Goal: Task Accomplishment & Management: Use online tool/utility

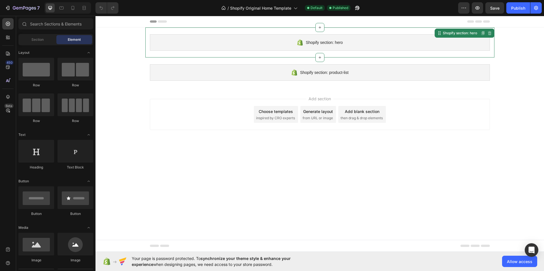
click at [285, 45] on div "Shopify section: hero" at bounding box center [320, 42] width 340 height 16
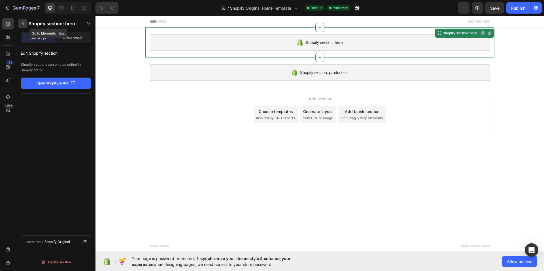
click at [21, 23] on icon "button" at bounding box center [23, 23] width 5 height 5
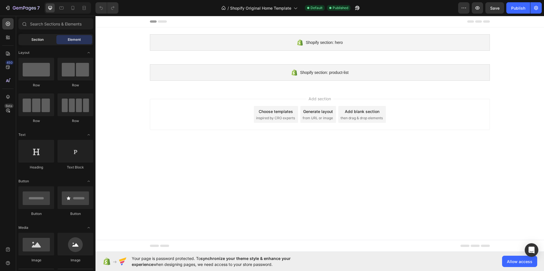
click at [37, 38] on span "Section" at bounding box center [37, 39] width 12 height 5
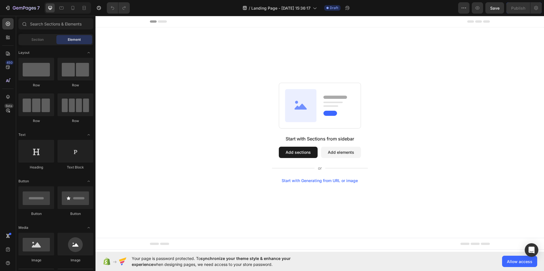
click at [294, 154] on button "Add sections" at bounding box center [298, 152] width 39 height 11
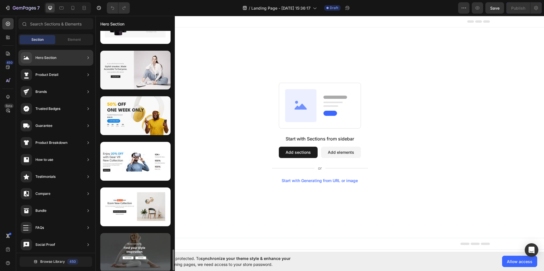
scroll to position [2520, 0]
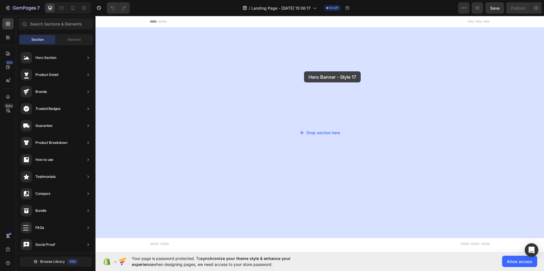
drag, startPoint x: 226, startPoint y: 234, endPoint x: 304, endPoint y: 71, distance: 180.9
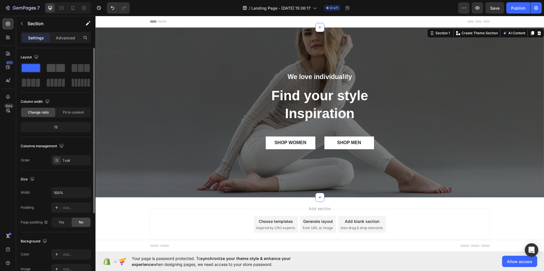
click at [55, 65] on span at bounding box center [51, 68] width 9 height 8
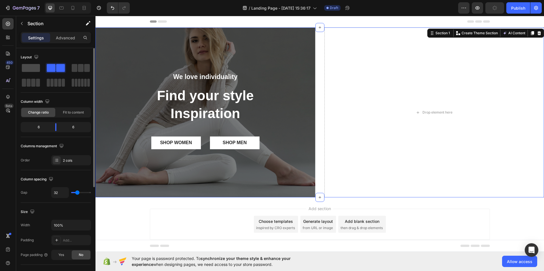
click at [32, 65] on span at bounding box center [31, 68] width 18 height 8
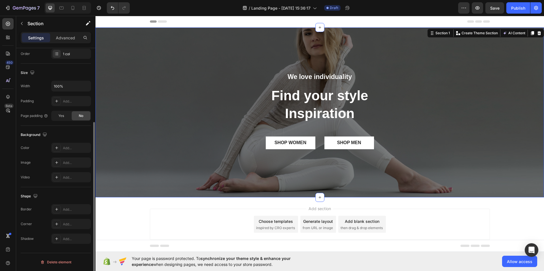
scroll to position [0, 0]
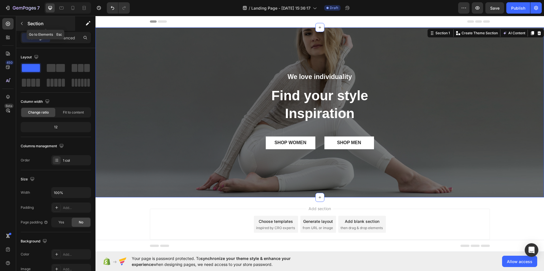
click at [21, 22] on icon "button" at bounding box center [22, 23] width 5 height 5
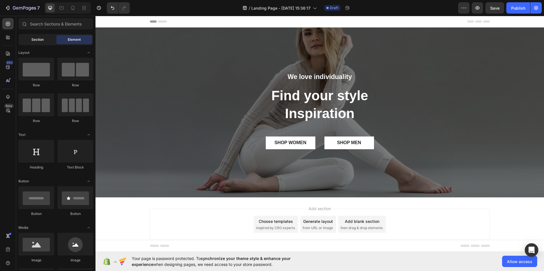
click at [32, 40] on span "Section" at bounding box center [37, 39] width 12 height 5
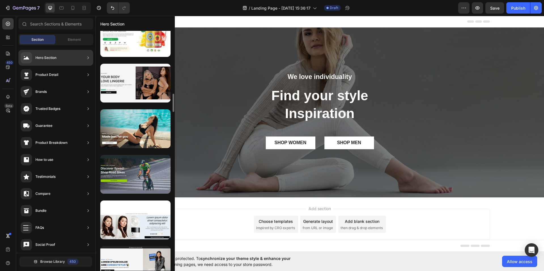
scroll to position [623, 0]
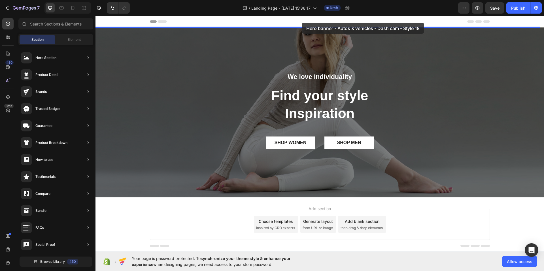
drag, startPoint x: 229, startPoint y: 129, endPoint x: 302, endPoint y: 23, distance: 128.2
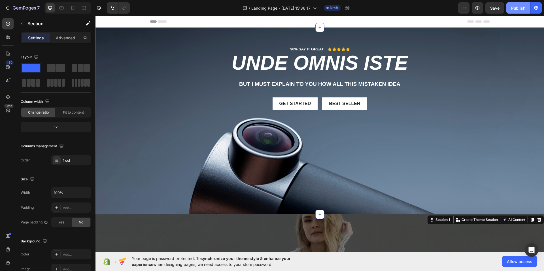
click at [517, 7] on div "Publish" at bounding box center [518, 8] width 14 height 6
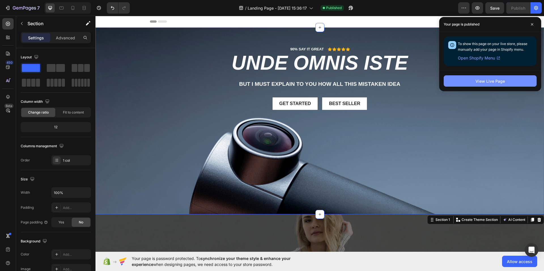
click at [512, 79] on button "View Live Page" at bounding box center [489, 80] width 93 height 11
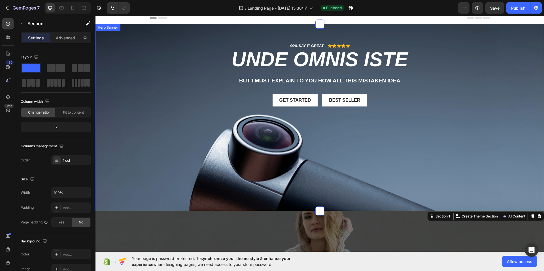
scroll to position [0, 0]
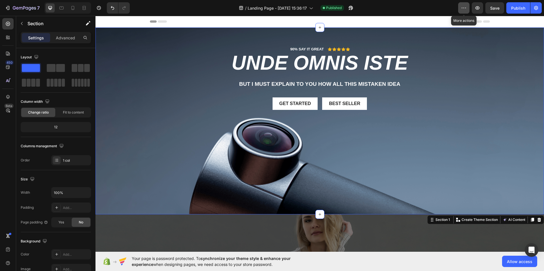
click at [461, 8] on button "button" at bounding box center [463, 7] width 11 height 11
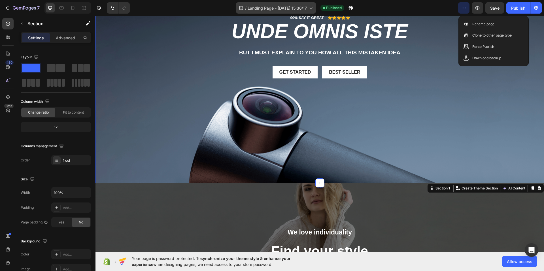
scroll to position [28, 0]
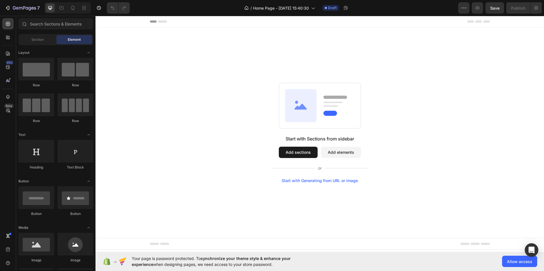
click at [300, 148] on button "Add sections" at bounding box center [298, 152] width 39 height 11
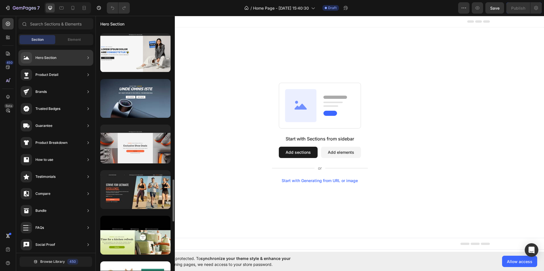
scroll to position [669, 0]
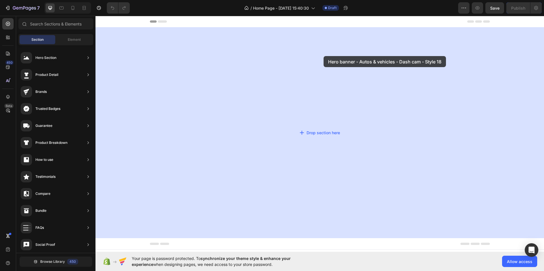
drag, startPoint x: 233, startPoint y: 86, endPoint x: 323, endPoint y: 56, distance: 95.2
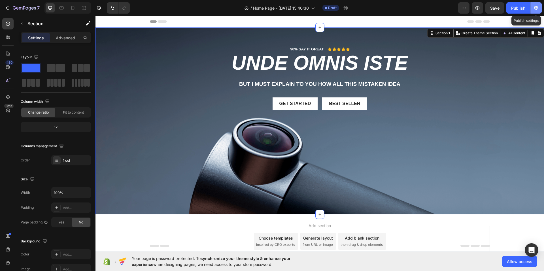
click at [538, 6] on icon "button" at bounding box center [536, 8] width 6 height 6
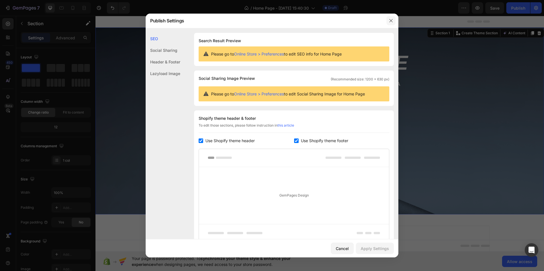
drag, startPoint x: 392, startPoint y: 19, endPoint x: 365, endPoint y: 5, distance: 30.7
click at [392, 19] on icon "button" at bounding box center [391, 20] width 5 height 5
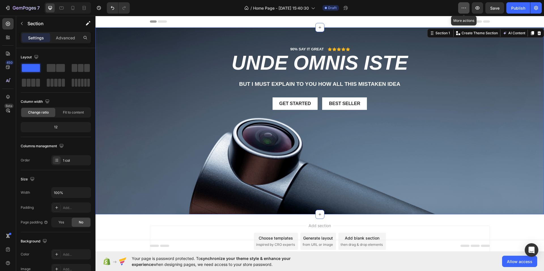
click at [466, 7] on icon "button" at bounding box center [464, 8] width 6 height 6
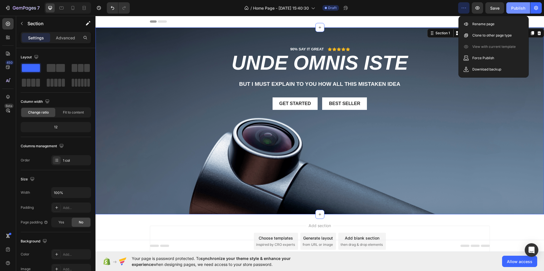
click at [513, 9] on div "Publish" at bounding box center [518, 8] width 14 height 6
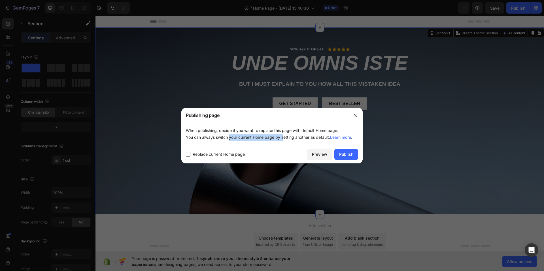
drag, startPoint x: 230, startPoint y: 141, endPoint x: 284, endPoint y: 142, distance: 53.8
click at [283, 142] on div "When publishing, decide if you want to replace this page with default Home page…" at bounding box center [271, 134] width 181 height 23
click at [284, 142] on div "When publishing, decide if you want to replace this page with default Home page…" at bounding box center [271, 134] width 181 height 23
click at [344, 152] on div "Publish" at bounding box center [346, 154] width 14 height 6
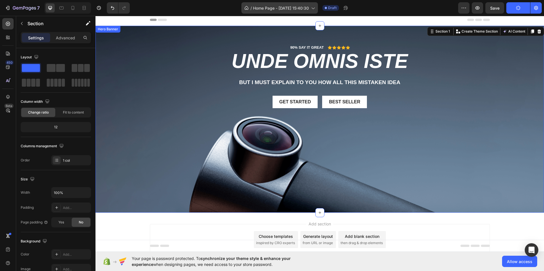
scroll to position [0, 0]
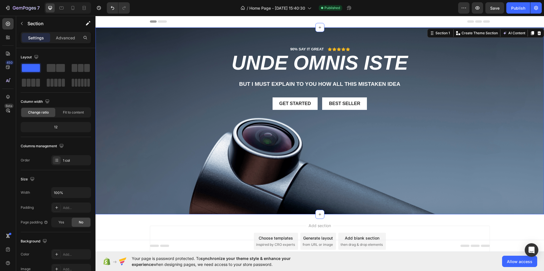
click at [33, 41] on div "Settings" at bounding box center [36, 37] width 28 height 9
click at [22, 26] on button "button" at bounding box center [21, 23] width 9 height 9
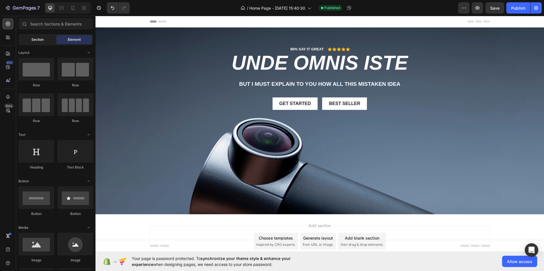
click at [37, 42] on span "Section" at bounding box center [37, 39] width 12 height 5
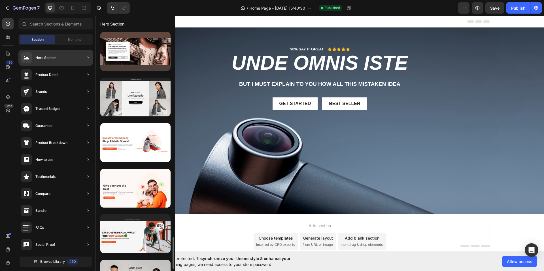
scroll to position [1351, 0]
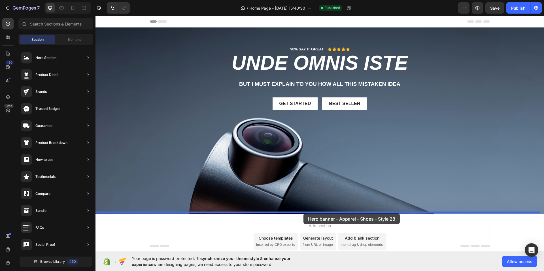
drag, startPoint x: 220, startPoint y: 95, endPoint x: 304, endPoint y: 213, distance: 144.2
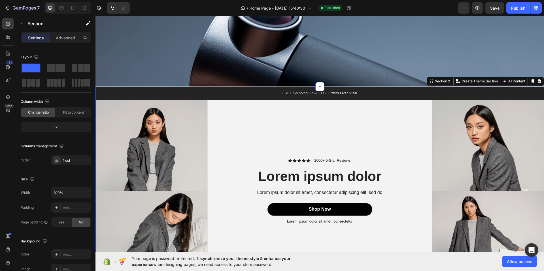
scroll to position [129, 0]
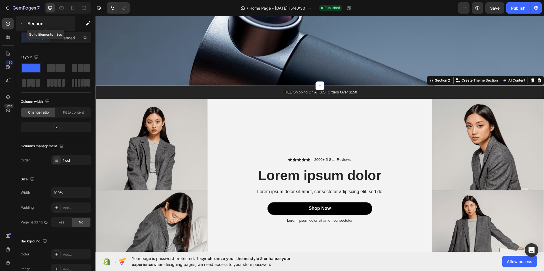
click at [26, 22] on div "Section" at bounding box center [45, 23] width 59 height 15
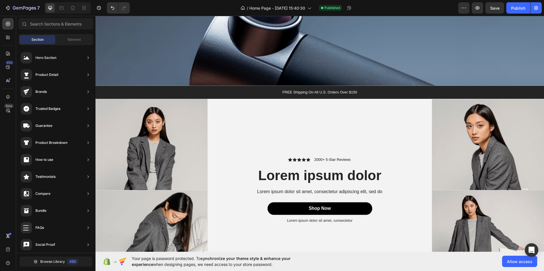
click at [50, 42] on div "Section" at bounding box center [38, 39] width 36 height 9
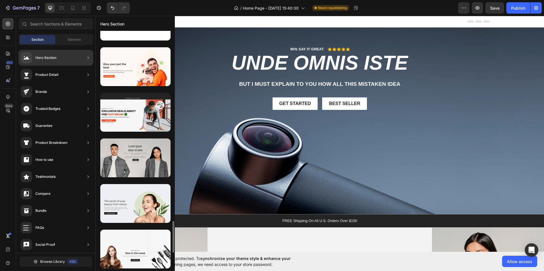
scroll to position [1472, 0]
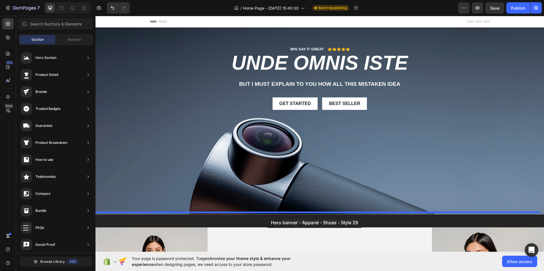
drag, startPoint x: 225, startPoint y: 149, endPoint x: 266, endPoint y: 217, distance: 79.5
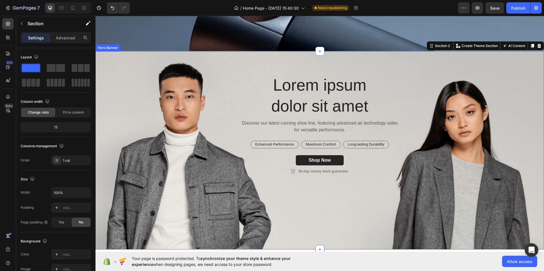
scroll to position [177, 0]
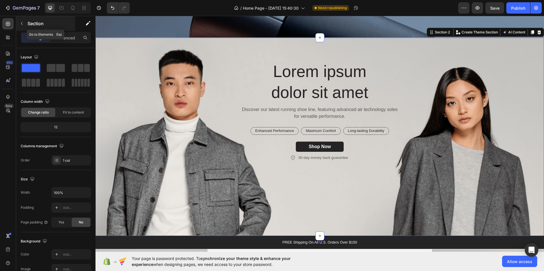
click at [28, 27] on p "Section" at bounding box center [50, 23] width 46 height 7
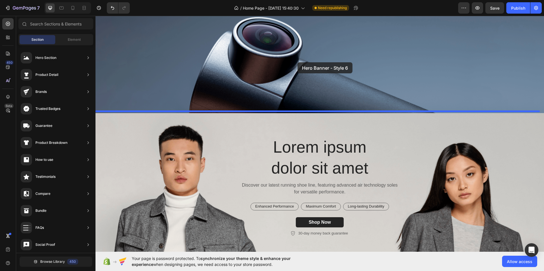
scroll to position [93, 0]
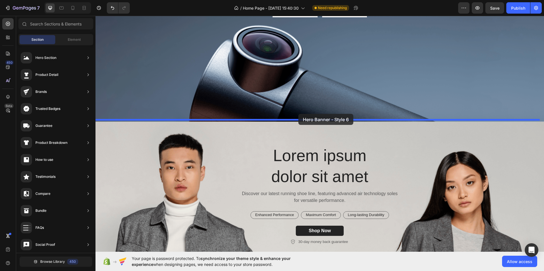
drag, startPoint x: 223, startPoint y: 161, endPoint x: 298, endPoint y: 114, distance: 88.8
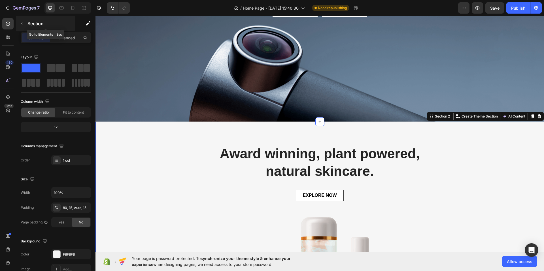
click at [26, 26] on div "Section" at bounding box center [45, 23] width 59 height 15
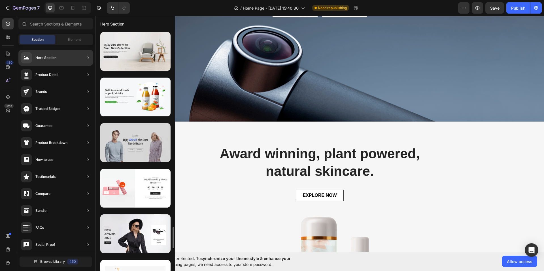
scroll to position [2065, 0]
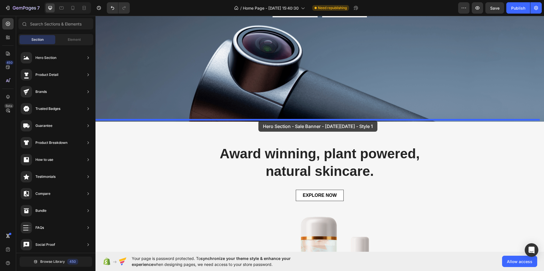
drag, startPoint x: 218, startPoint y: 156, endPoint x: 259, endPoint y: 121, distance: 53.8
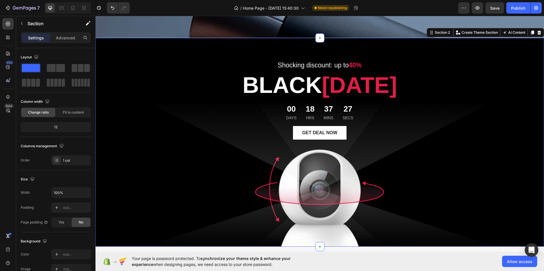
scroll to position [177, 0]
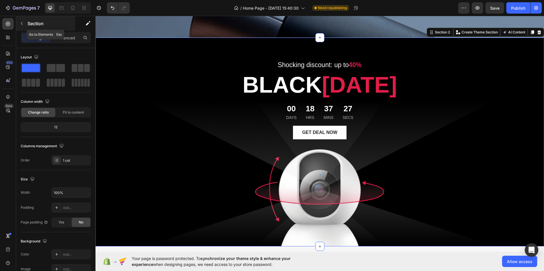
click at [29, 22] on p "Section" at bounding box center [50, 23] width 46 height 7
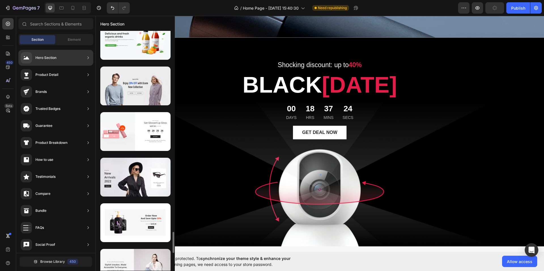
scroll to position [2319, 0]
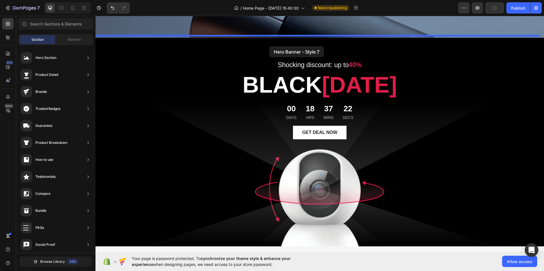
drag, startPoint x: 225, startPoint y: 74, endPoint x: 239, endPoint y: 44, distance: 33.3
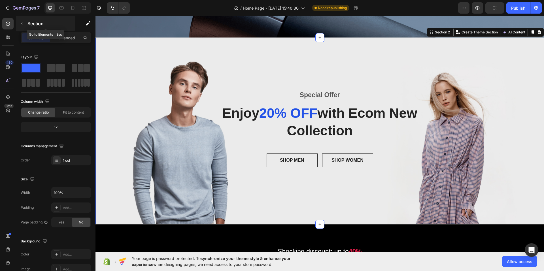
click at [33, 21] on p "Section" at bounding box center [50, 23] width 46 height 7
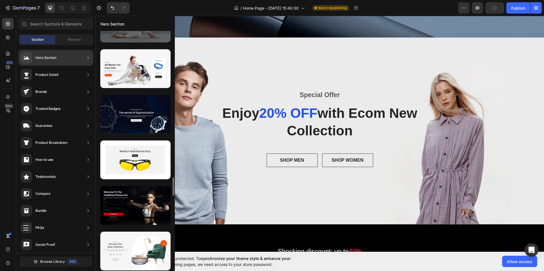
scroll to position [2747, 0]
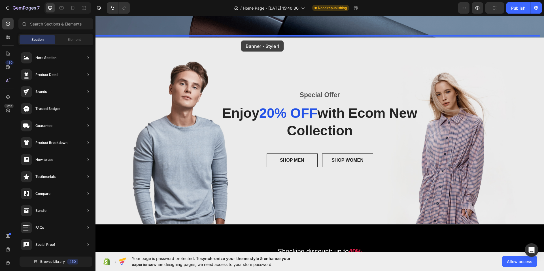
drag, startPoint x: 221, startPoint y: 144, endPoint x: 240, endPoint y: 39, distance: 107.0
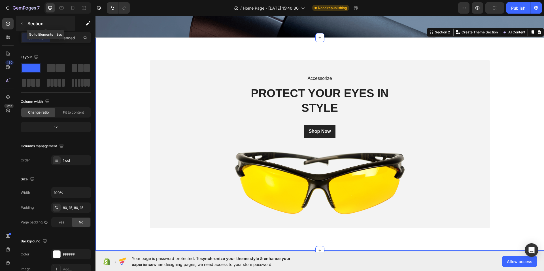
click at [32, 25] on p "Section" at bounding box center [50, 23] width 46 height 7
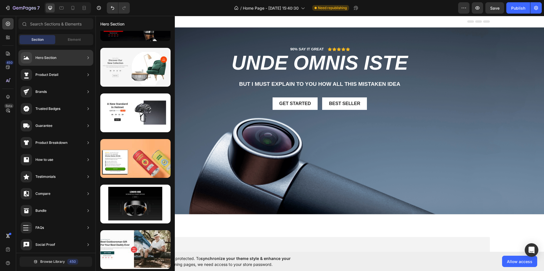
scroll to position [0, 0]
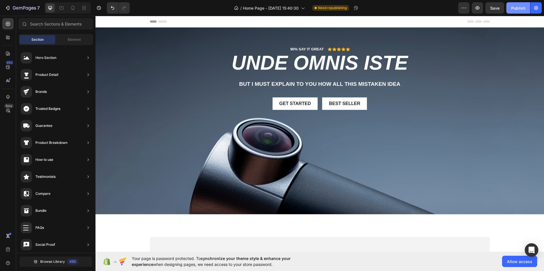
click at [522, 11] on div "Publish" at bounding box center [518, 8] width 14 height 6
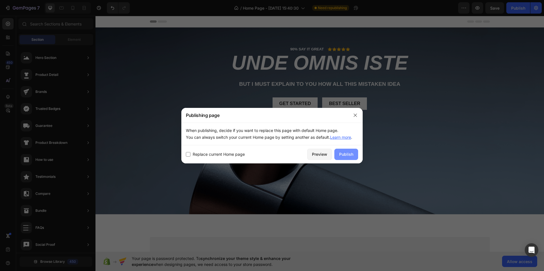
click at [348, 154] on div "Publish" at bounding box center [346, 154] width 14 height 6
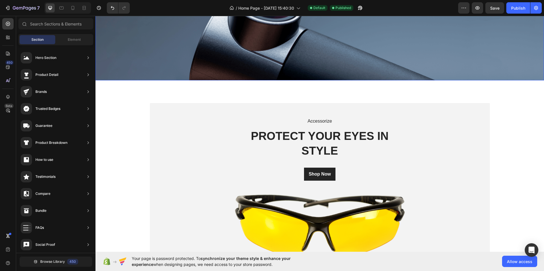
scroll to position [170, 0]
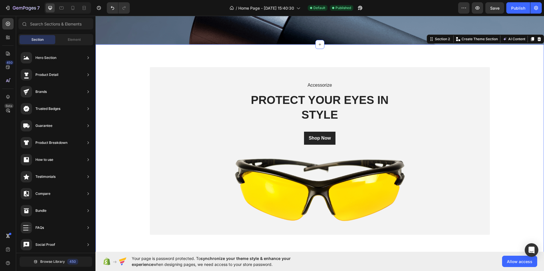
click at [414, 62] on div "Accessorize Text block PROTECT YOUR EYES IN STYLE Heading Shop Now Button Image…" at bounding box center [319, 150] width 448 height 213
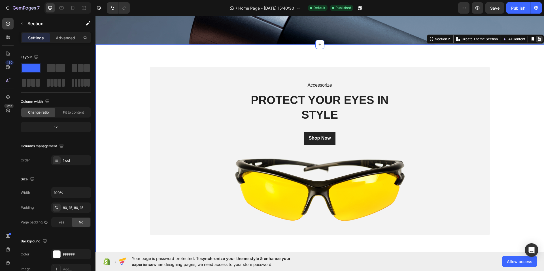
click at [537, 37] on icon at bounding box center [539, 39] width 4 height 4
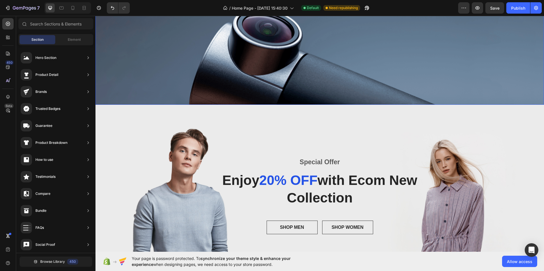
scroll to position [0, 0]
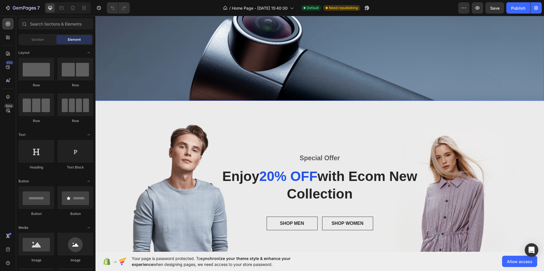
scroll to position [170, 0]
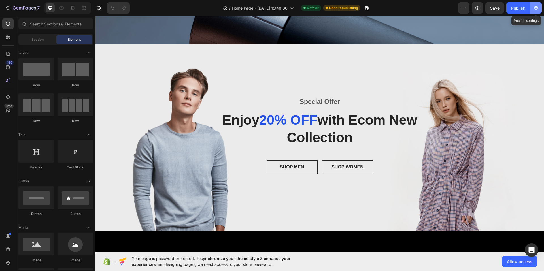
click at [532, 8] on button "button" at bounding box center [535, 7] width 11 height 11
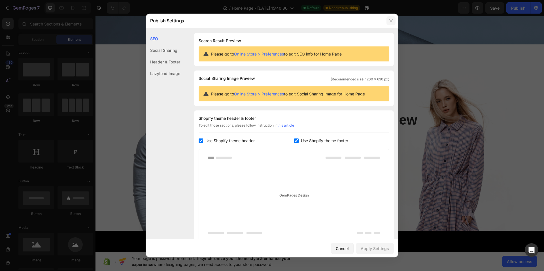
click at [393, 21] on button "button" at bounding box center [390, 20] width 9 height 9
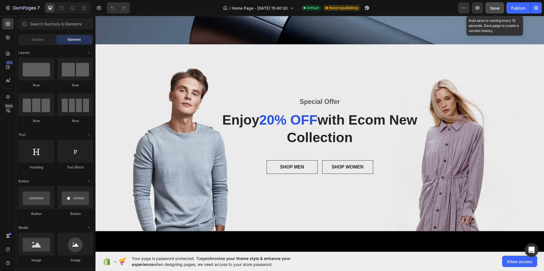
click at [491, 10] on span "Save" at bounding box center [494, 8] width 9 height 5
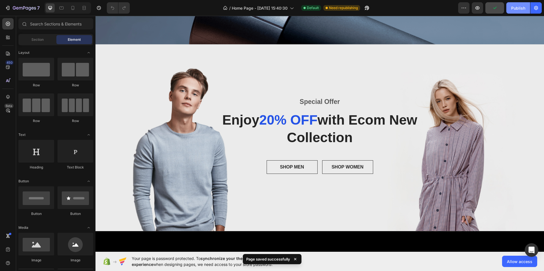
click at [518, 11] on button "Publish" at bounding box center [518, 7] width 24 height 11
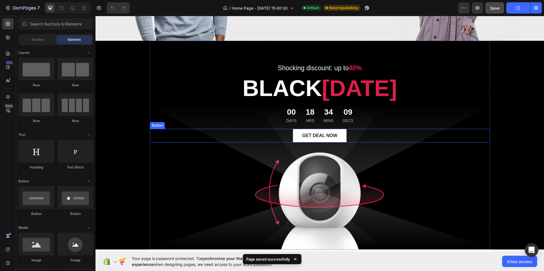
scroll to position [368, 0]
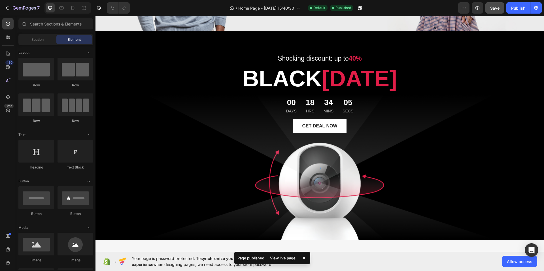
click at [304, 259] on icon at bounding box center [304, 258] width 6 height 6
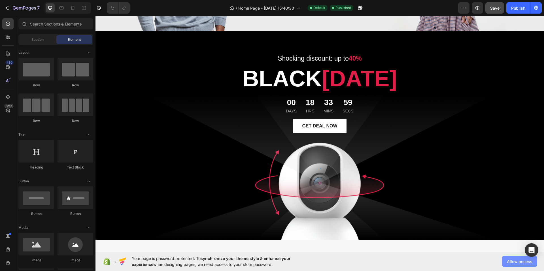
click at [513, 258] on button "Allow access" at bounding box center [519, 261] width 35 height 11
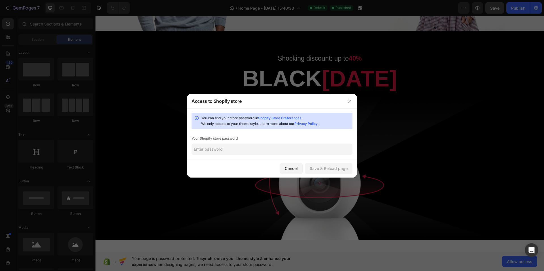
click at [235, 148] on input "text" at bounding box center [271, 149] width 161 height 11
paste input "[PERSON_NAME]"
type input "[PERSON_NAME]"
click at [338, 170] on div "Save & Reload page" at bounding box center [329, 168] width 38 height 6
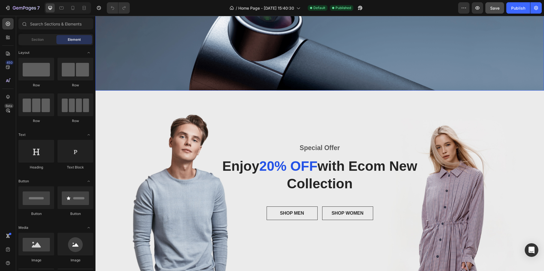
scroll to position [142, 0]
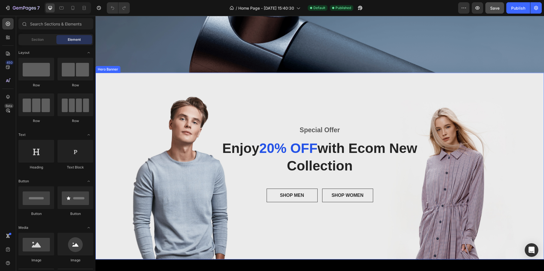
click at [534, 78] on div "Overlay" at bounding box center [319, 166] width 448 height 187
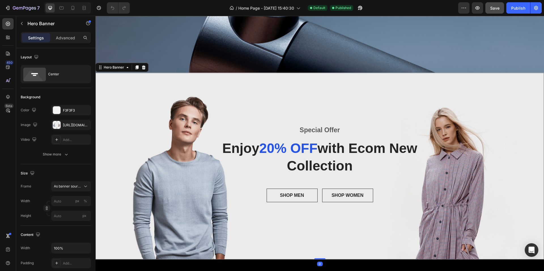
click at [533, 75] on div "Overlay" at bounding box center [319, 166] width 448 height 187
click at [143, 67] on icon at bounding box center [144, 67] width 4 height 4
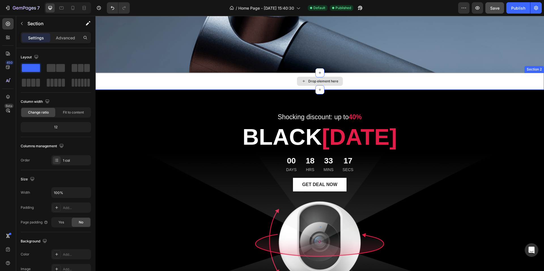
click at [497, 76] on div "Drop element here" at bounding box center [319, 81] width 448 height 17
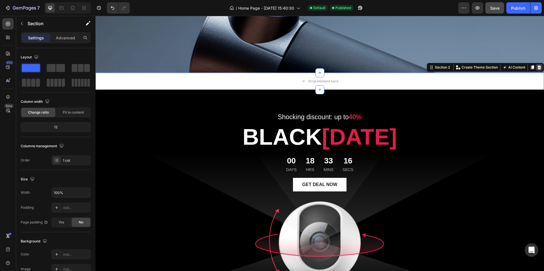
click at [537, 67] on icon at bounding box center [539, 67] width 5 height 5
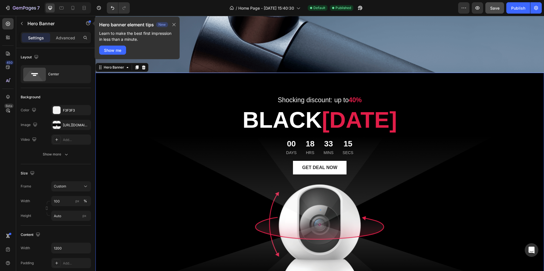
click at [533, 76] on div "Overlay" at bounding box center [319, 177] width 448 height 209
click at [145, 68] on div at bounding box center [143, 67] width 7 height 7
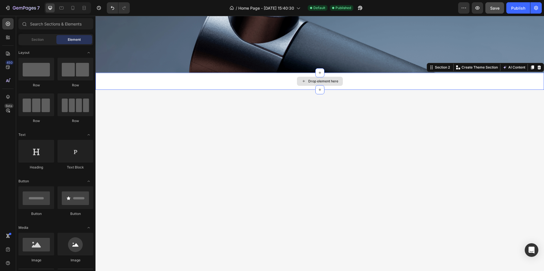
click at [533, 80] on div "Drop element here" at bounding box center [319, 81] width 448 height 17
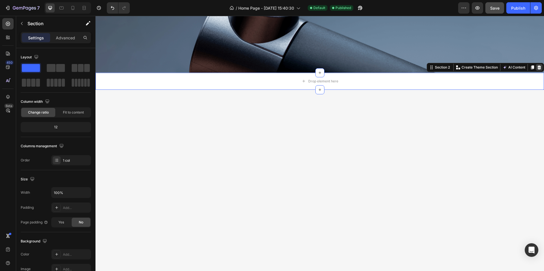
click at [537, 68] on icon at bounding box center [539, 67] width 5 height 5
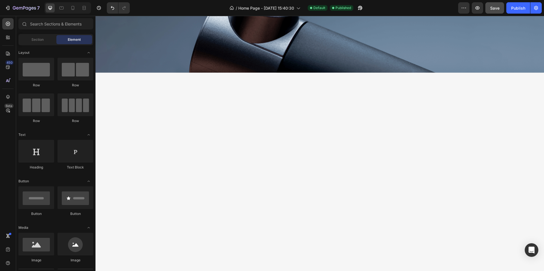
click at [532, 76] on div at bounding box center [319, 174] width 448 height 202
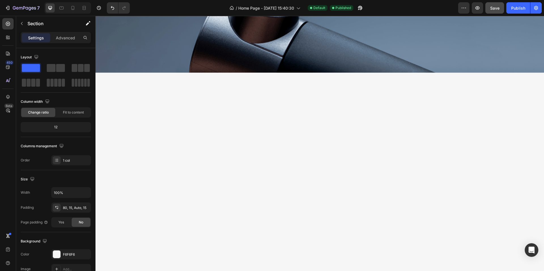
click at [532, 76] on div at bounding box center [319, 174] width 448 height 202
click at [465, 7] on icon "button" at bounding box center [464, 8] width 6 height 6
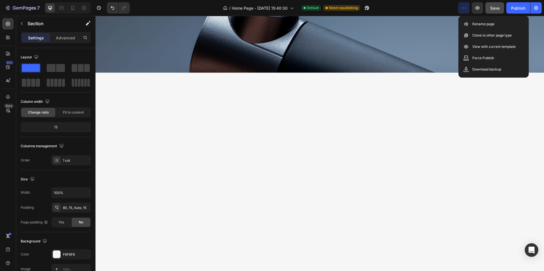
click at [417, 99] on div at bounding box center [320, 185] width 440 height 180
click at [290, 7] on icon at bounding box center [292, 8] width 6 height 6
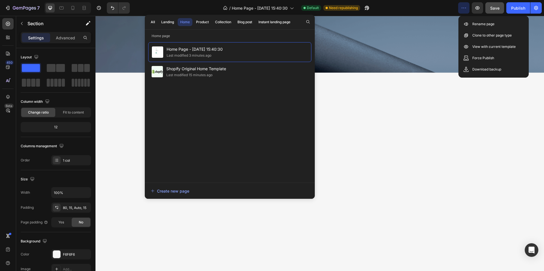
click at [390, 129] on div at bounding box center [320, 185] width 440 height 180
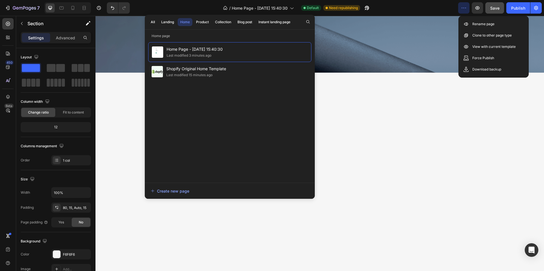
click at [390, 129] on div at bounding box center [320, 185] width 440 height 180
click at [386, 125] on div at bounding box center [320, 185] width 440 height 180
click at [290, 8] on icon at bounding box center [292, 8] width 6 height 6
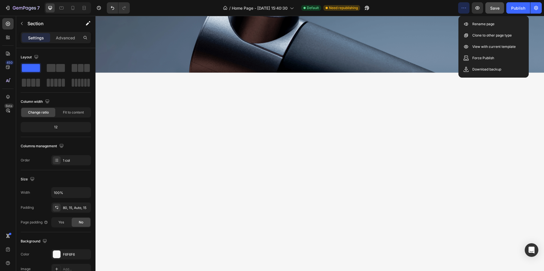
click at [469, 7] on button "button" at bounding box center [463, 7] width 11 height 11
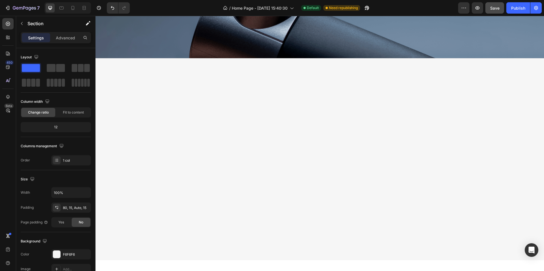
scroll to position [170, 0]
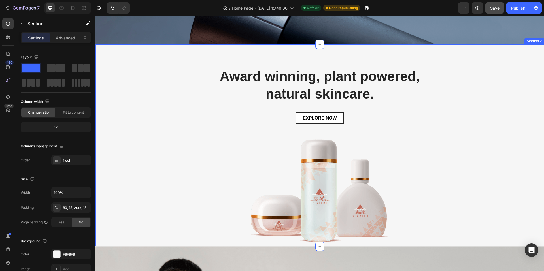
click at [482, 55] on div "Award winning, plant powered, natural skincare. Heading EXPLORE NOW Button Imag…" at bounding box center [319, 145] width 448 height 202
click at [527, 47] on div "Award winning, plant powered, natural skincare. Heading EXPLORE NOW Button Imag…" at bounding box center [319, 145] width 448 height 202
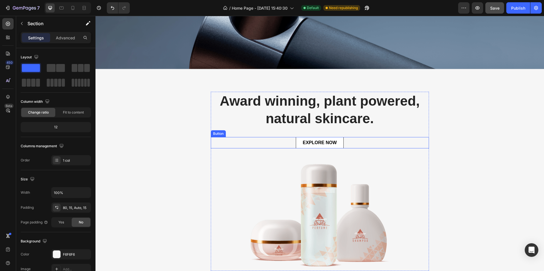
scroll to position [142, 0]
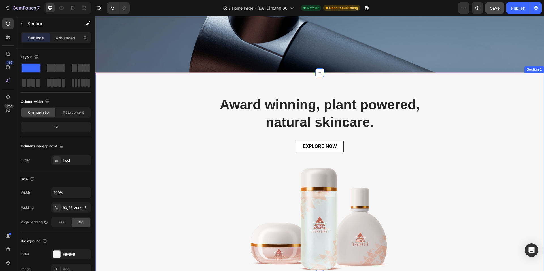
click at [487, 110] on div "Award winning, plant powered, natural skincare. Heading EXPLORE NOW Button Imag…" at bounding box center [320, 185] width 440 height 180
click at [177, 95] on div "Award winning, plant powered, natural skincare. Heading EXPLORE NOW Button Imag…" at bounding box center [320, 185] width 440 height 180
click at [528, 75] on div "Award winning, plant powered, natural skincare. Heading EXPLORE NOW Button Imag…" at bounding box center [319, 174] width 448 height 202
click at [529, 69] on div "Section 2" at bounding box center [533, 69] width 17 height 5
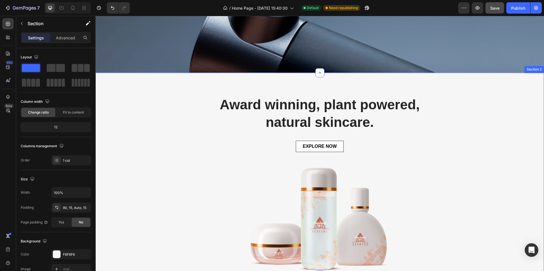
click at [535, 73] on div "Award winning, plant powered, natural skincare. Heading EXPLORE NOW Button Imag…" at bounding box center [319, 174] width 448 height 202
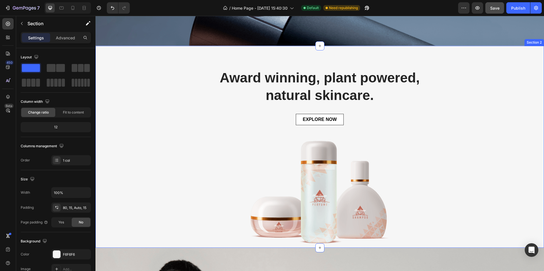
scroll to position [283, 0]
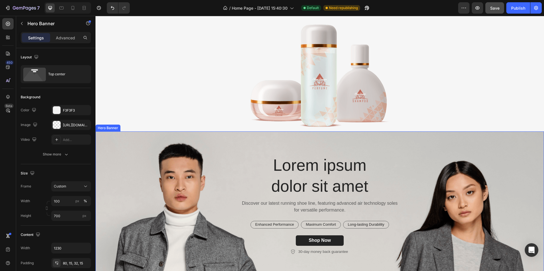
click at [502, 141] on div "Background Image" at bounding box center [319, 230] width 448 height 198
click at [144, 126] on icon at bounding box center [143, 126] width 5 height 5
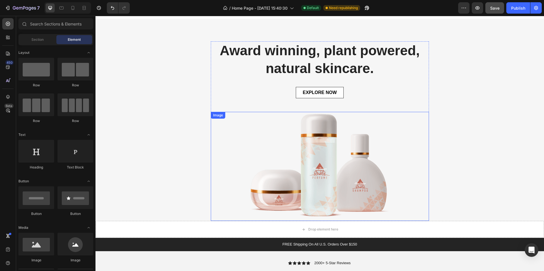
scroll to position [326, 0]
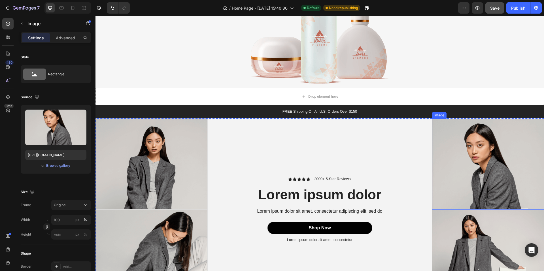
click at [492, 125] on img at bounding box center [488, 164] width 112 height 91
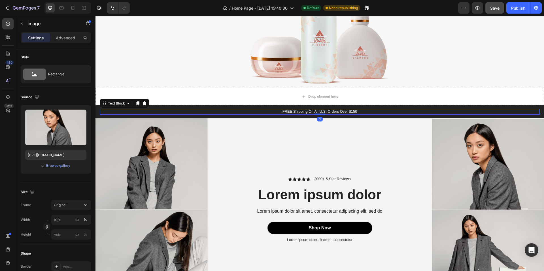
click at [492, 111] on p "FREE Shipping On All U.S. Orders Over $150" at bounding box center [319, 111] width 439 height 5
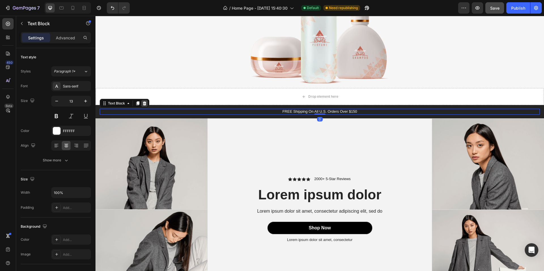
click at [145, 105] on icon at bounding box center [145, 103] width 4 height 4
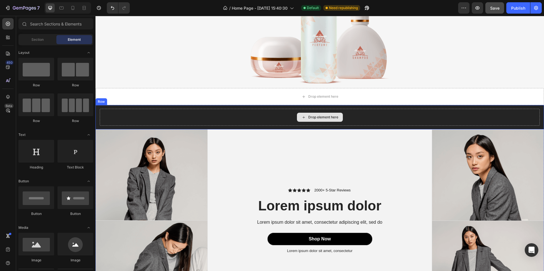
click at [230, 111] on div "Drop element here" at bounding box center [320, 117] width 440 height 17
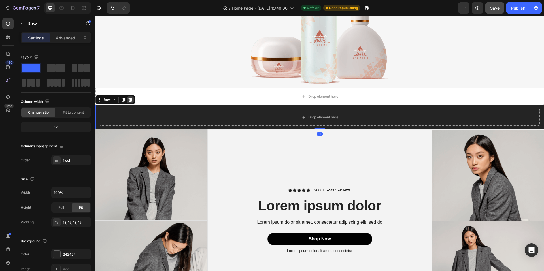
click at [128, 100] on icon at bounding box center [130, 99] width 5 height 5
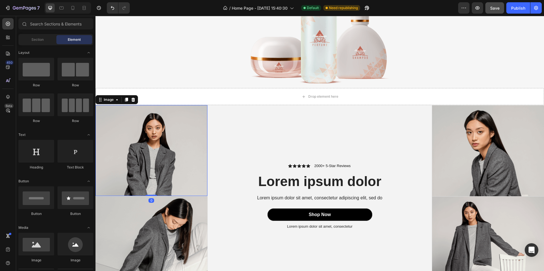
click at [140, 106] on img at bounding box center [151, 150] width 112 height 91
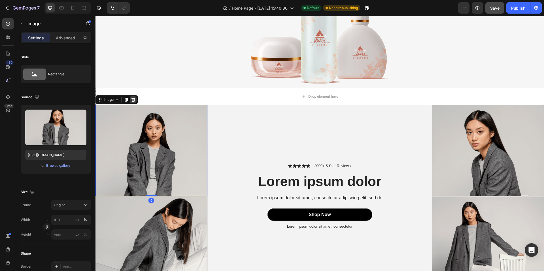
click at [136, 100] on div at bounding box center [133, 99] width 7 height 7
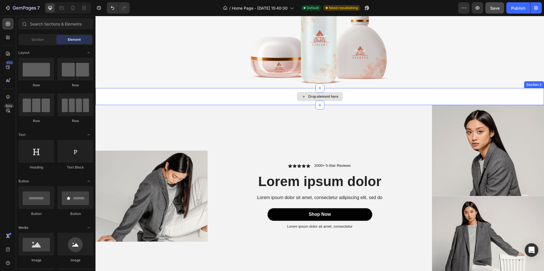
click at [183, 98] on div "Drop element here" at bounding box center [319, 96] width 448 height 17
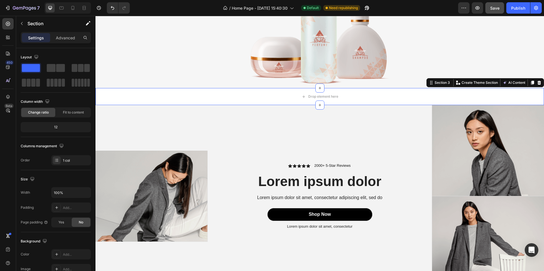
click at [535, 85] on div at bounding box center [538, 82] width 7 height 7
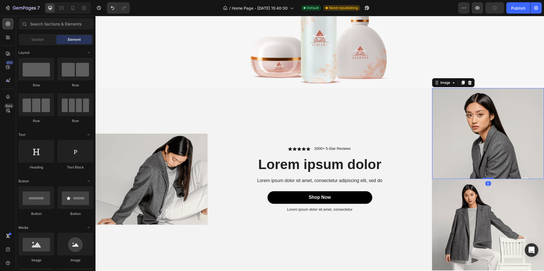
click at [477, 92] on img at bounding box center [488, 133] width 112 height 91
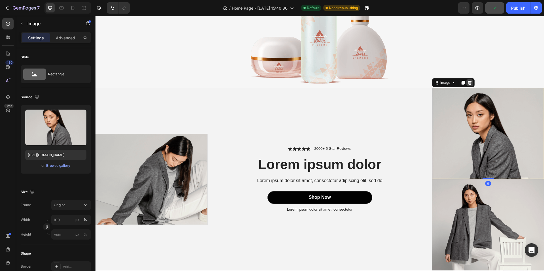
click at [468, 83] on icon at bounding box center [469, 82] width 5 height 5
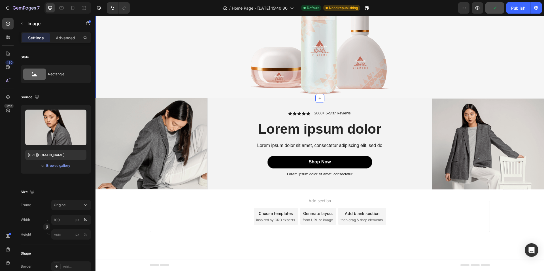
scroll to position [315, 0]
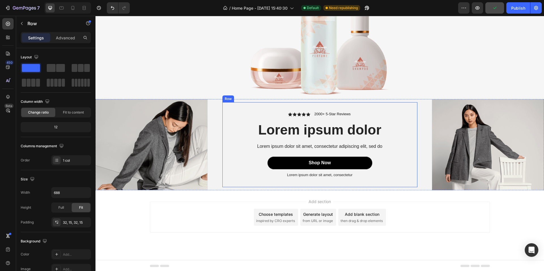
click at [412, 102] on div "Icon Icon Icon Icon Icon Icon List 2000+ 5-Star Reviews Text Block Row Lorem ip…" at bounding box center [319, 144] width 195 height 85
click at [255, 98] on icon at bounding box center [257, 97] width 4 height 4
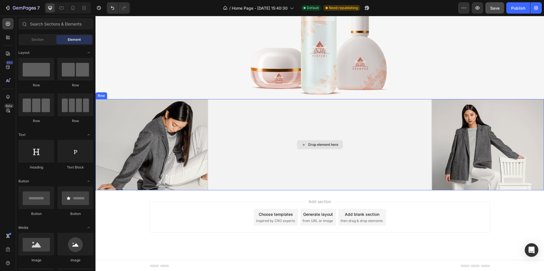
click at [367, 116] on div "Drop element here" at bounding box center [320, 144] width 224 height 91
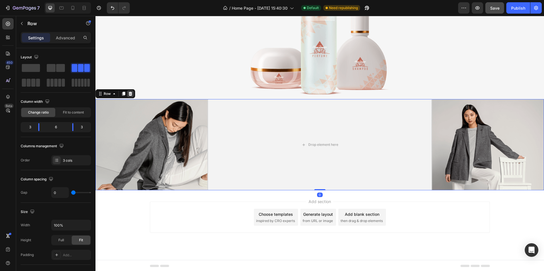
click at [129, 93] on icon at bounding box center [131, 94] width 4 height 4
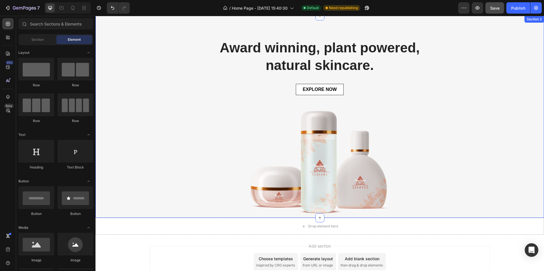
scroll to position [194, 0]
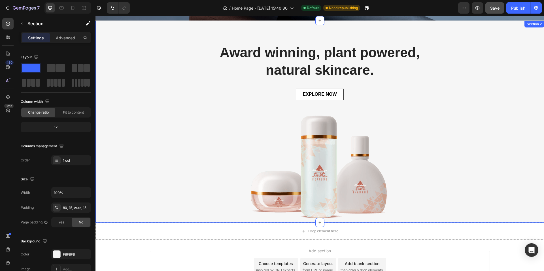
click at [443, 163] on div "Award winning, plant powered, natural skincare. Heading EXPLORE NOW Button Imag…" at bounding box center [320, 133] width 440 height 180
click at [537, 24] on icon at bounding box center [539, 26] width 5 height 5
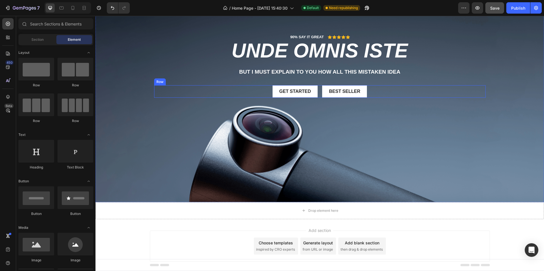
scroll to position [28, 0]
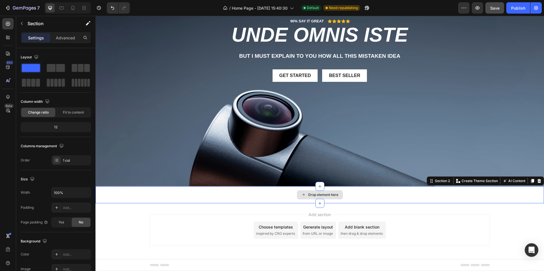
click at [381, 197] on div "Drop element here" at bounding box center [319, 194] width 448 height 17
click at [537, 179] on icon at bounding box center [539, 181] width 5 height 5
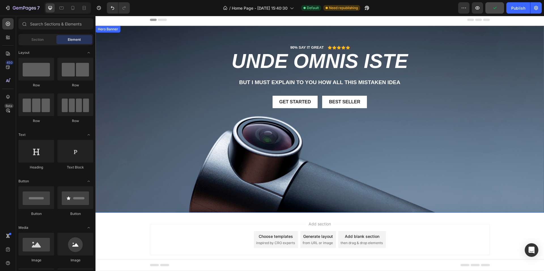
scroll to position [0, 0]
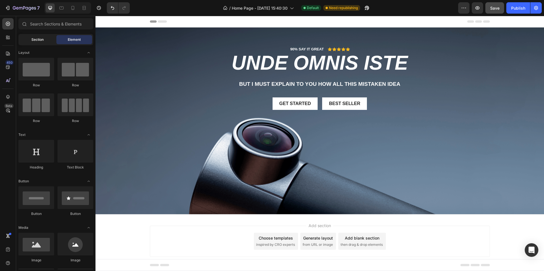
click at [26, 40] on div "Section" at bounding box center [38, 39] width 36 height 9
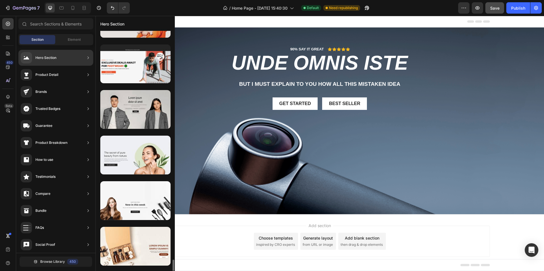
scroll to position [1549, 0]
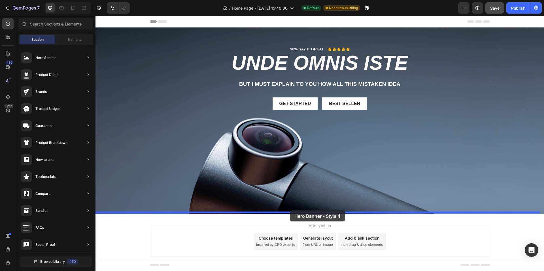
drag, startPoint x: 212, startPoint y: 167, endPoint x: 290, endPoint y: 210, distance: 88.7
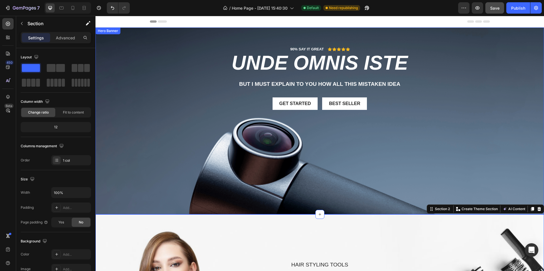
scroll to position [170, 0]
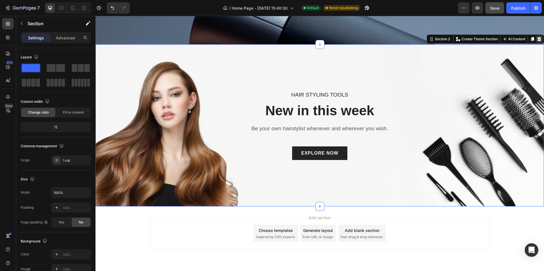
click at [537, 37] on icon at bounding box center [539, 39] width 5 height 5
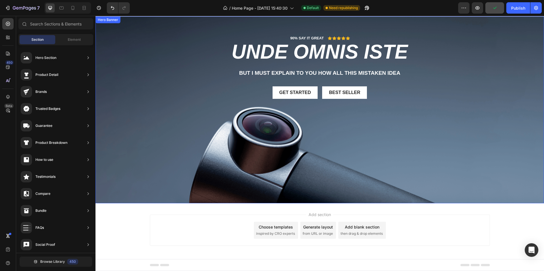
scroll to position [0, 0]
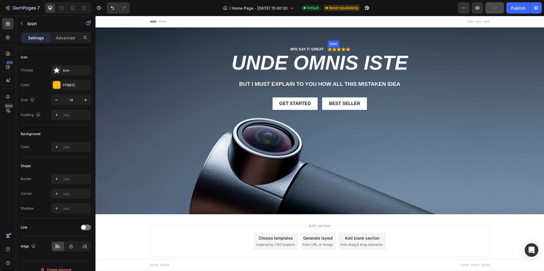
click at [328, 48] on icon at bounding box center [330, 49] width 4 height 4
click at [301, 48] on p "90% SAY IT GREAT" at bounding box center [306, 49] width 33 height 5
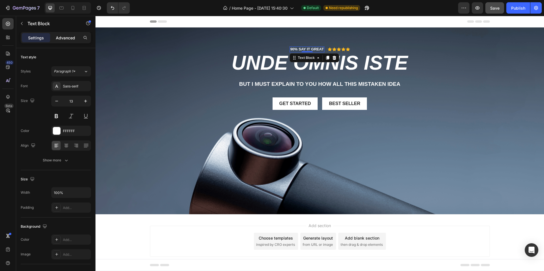
click at [71, 35] on p "Advanced" at bounding box center [65, 38] width 19 height 6
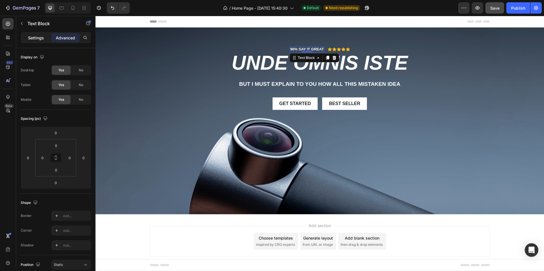
click at [40, 37] on p "Settings" at bounding box center [36, 38] width 16 height 6
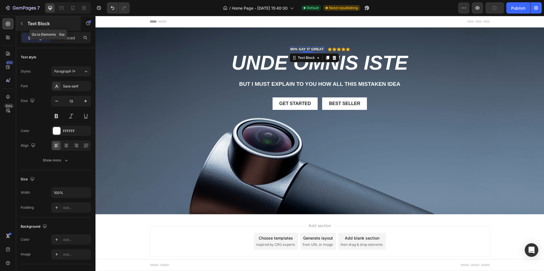
click at [29, 26] on p "Text Block" at bounding box center [51, 23] width 48 height 7
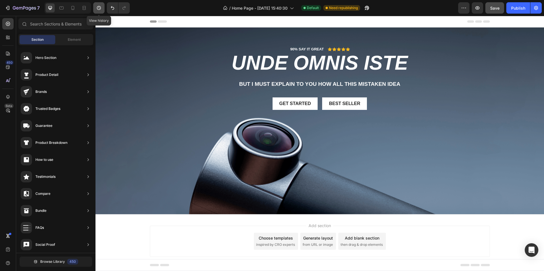
click at [101, 12] on button "button" at bounding box center [98, 7] width 11 height 11
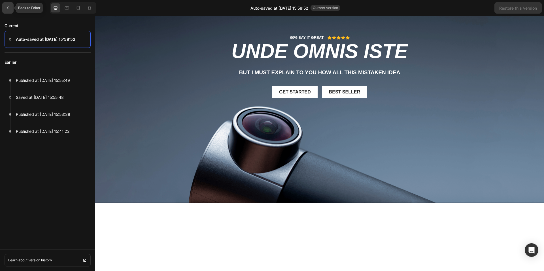
click at [8, 8] on icon at bounding box center [8, 8] width 5 height 5
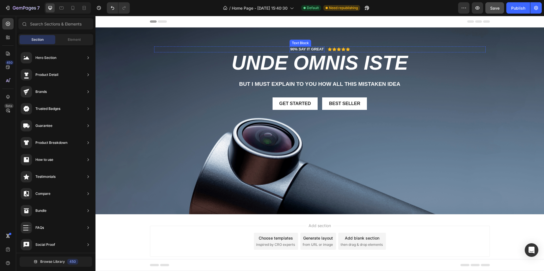
click at [316, 50] on p "90% SAY IT GREAT" at bounding box center [306, 49] width 33 height 5
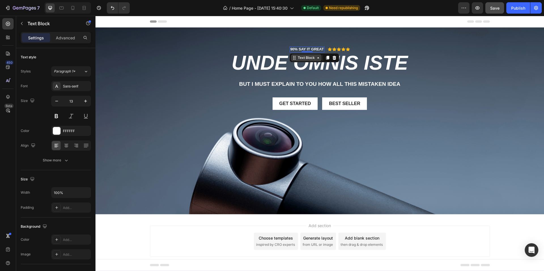
click at [316, 59] on icon at bounding box center [318, 58] width 5 height 5
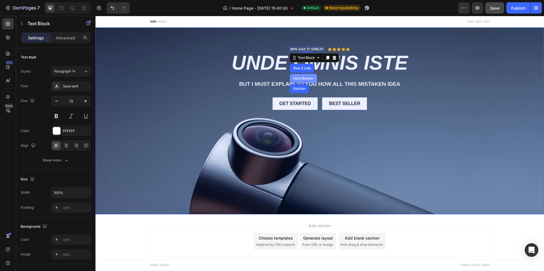
click at [303, 77] on div "Hero Banner" at bounding box center [303, 78] width 23 height 3
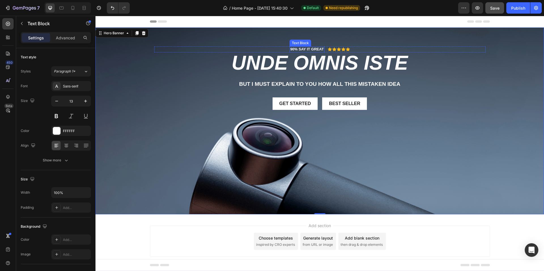
click at [305, 44] on div "90% SAY IT GREAT Text Block Icon Icon Icon Icon Icon Icon List Row unde omnis i…" at bounding box center [320, 77] width 340 height 101
click at [312, 57] on div "Text Block" at bounding box center [305, 57] width 19 height 5
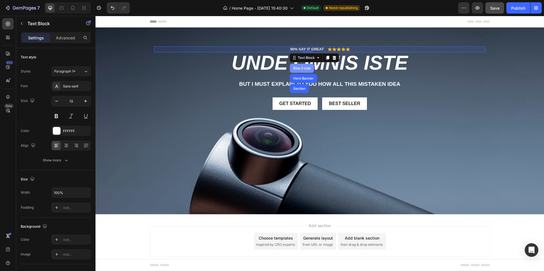
click at [305, 68] on div "Row 2 cols" at bounding box center [302, 68] width 20 height 3
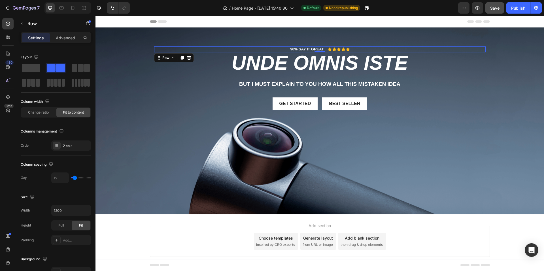
click at [227, 50] on div "90% SAY IT GREAT Text Block Icon Icon Icon Icon Icon Icon List Row 0" at bounding box center [319, 49] width 331 height 6
click at [158, 58] on icon at bounding box center [159, 58] width 5 height 5
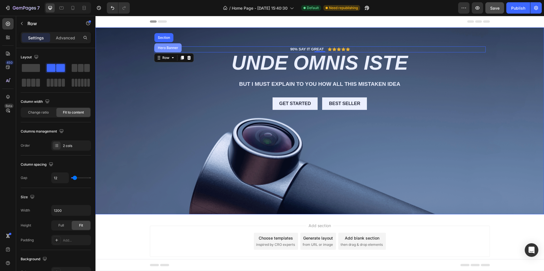
click at [161, 49] on div "Hero Banner" at bounding box center [168, 47] width 23 height 3
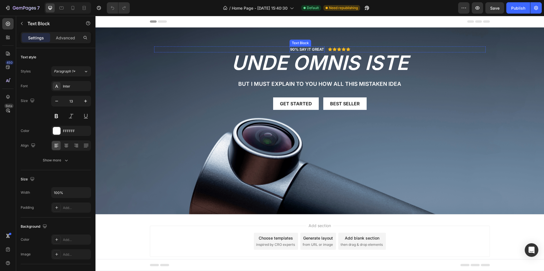
click at [308, 47] on p "90% SAY IT GREAT" at bounding box center [307, 49] width 34 height 5
click at [308, 48] on p "90% SAY IT GREAT" at bounding box center [307, 49] width 34 height 5
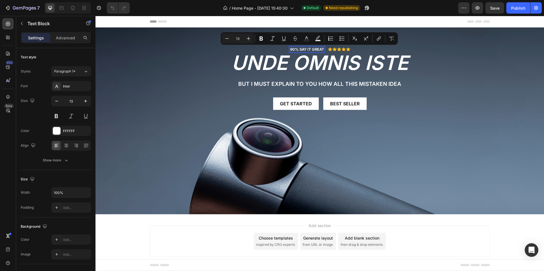
click at [291, 48] on p "90% SAY IT GREAT" at bounding box center [307, 49] width 34 height 5
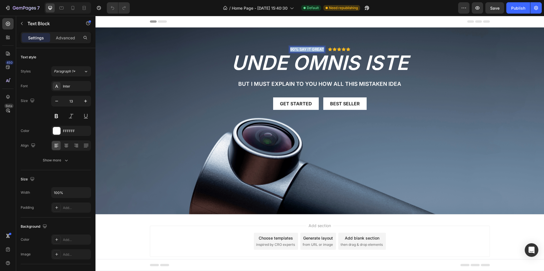
drag, startPoint x: 291, startPoint y: 48, endPoint x: 321, endPoint y: 48, distance: 29.4
click at [321, 48] on p "90% SAY IT GREAT" at bounding box center [307, 49] width 34 height 5
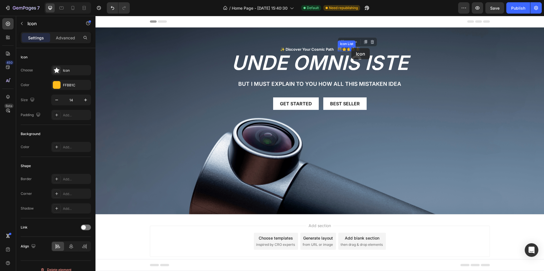
drag, startPoint x: 337, startPoint y: 47, endPoint x: 351, endPoint y: 48, distance: 14.5
click at [351, 48] on icon at bounding box center [353, 49] width 4 height 4
click at [383, 42] on icon at bounding box center [385, 42] width 5 height 5
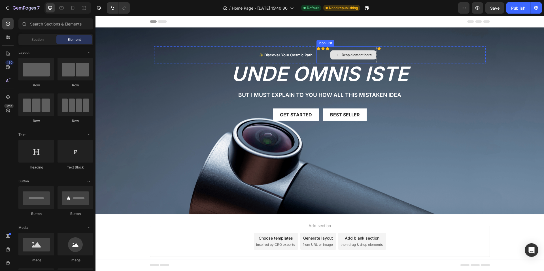
click at [371, 53] on div "Drop element here" at bounding box center [353, 54] width 46 height 9
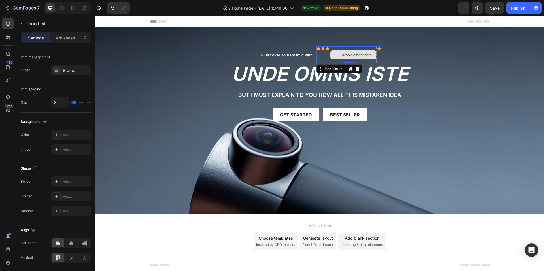
click at [372, 49] on div "Drop element here" at bounding box center [353, 54] width 46 height 17
click at [356, 68] on icon at bounding box center [358, 69] width 4 height 4
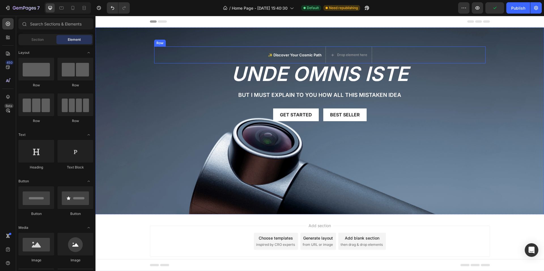
click at [304, 43] on div "✨ Discover Your Cosmic Path Text Block Drop element here Row unde omnis iste He…" at bounding box center [320, 83] width 340 height 112
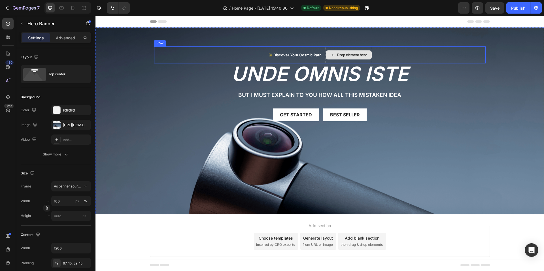
click at [330, 57] on icon at bounding box center [332, 55] width 5 height 5
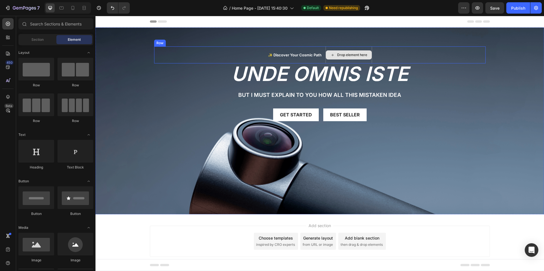
click at [336, 58] on div "Drop element here" at bounding box center [349, 54] width 46 height 9
click at [337, 58] on div "Drop element here" at bounding box center [349, 54] width 46 height 9
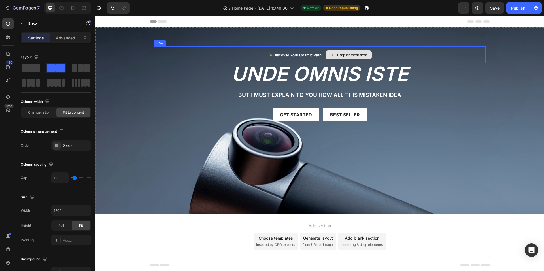
click at [336, 60] on div "Drop element here" at bounding box center [348, 54] width 46 height 17
click at [172, 70] on icon at bounding box center [172, 69] width 5 height 5
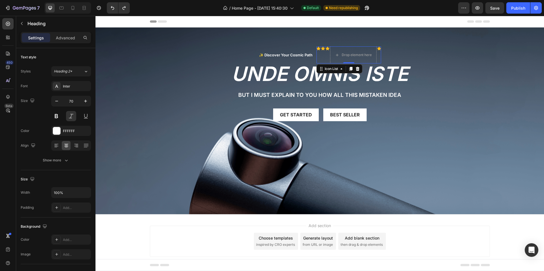
click at [321, 57] on div "Icon" at bounding box center [323, 54] width 4 height 17
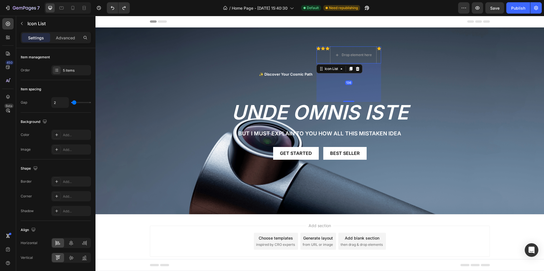
drag, startPoint x: 348, startPoint y: 63, endPoint x: 348, endPoint y: 105, distance: 42.2
click at [348, 102] on div at bounding box center [348, 101] width 11 height 1
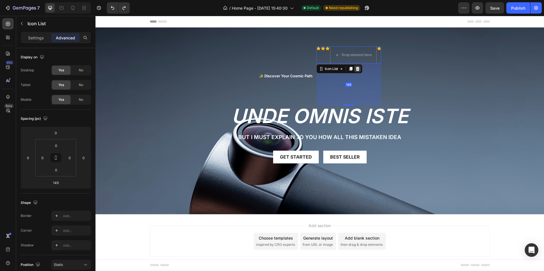
click at [356, 70] on icon at bounding box center [358, 69] width 4 height 4
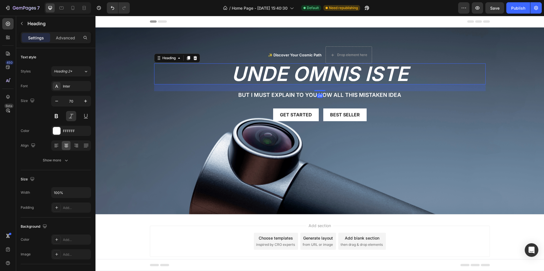
click at [305, 70] on h2 "unde omnis iste" at bounding box center [319, 73] width 331 height 21
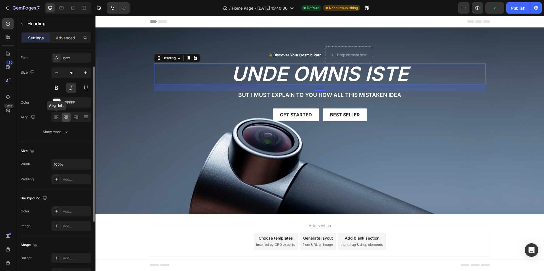
scroll to position [57, 0]
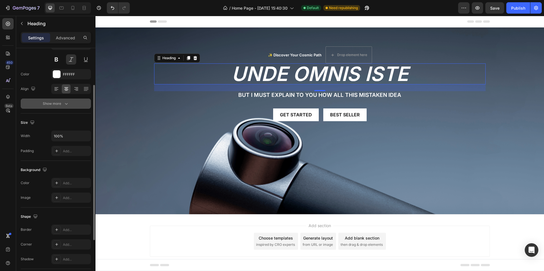
click at [68, 103] on icon "button" at bounding box center [66, 104] width 6 height 6
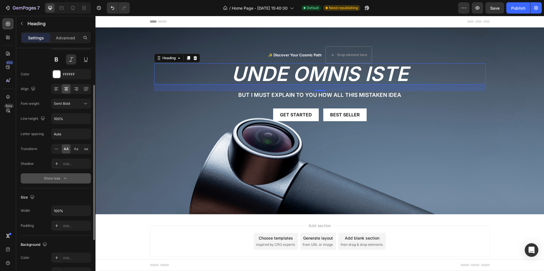
scroll to position [0, 0]
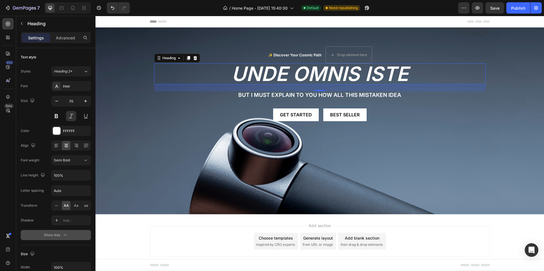
click at [268, 72] on h2 "unde omnis iste" at bounding box center [319, 73] width 331 height 21
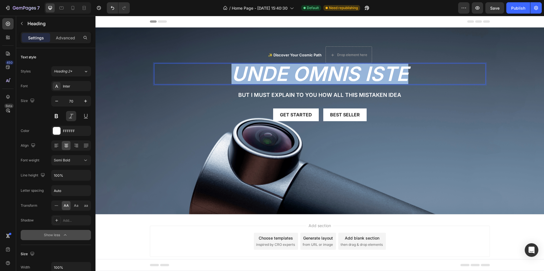
drag, startPoint x: 268, startPoint y: 72, endPoint x: 413, endPoint y: 72, distance: 144.4
click at [413, 72] on p "unde omnis iste" at bounding box center [320, 74] width 330 height 20
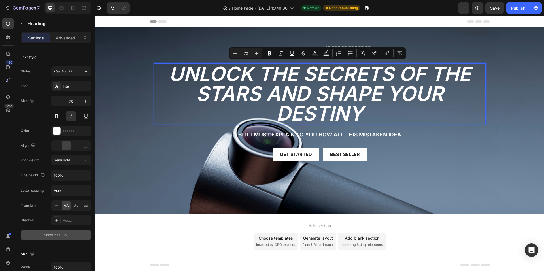
scroll to position [1, 0]
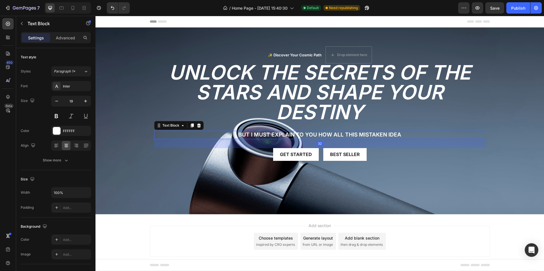
click at [309, 131] on div "But I must explain to you how all this mistaken idea" at bounding box center [319, 135] width 331 height 8
click at [197, 125] on icon at bounding box center [199, 125] width 4 height 4
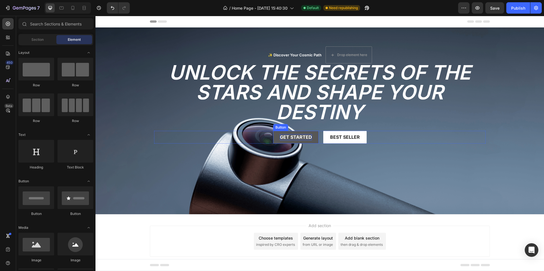
click at [302, 139] on div "Get started" at bounding box center [296, 137] width 32 height 6
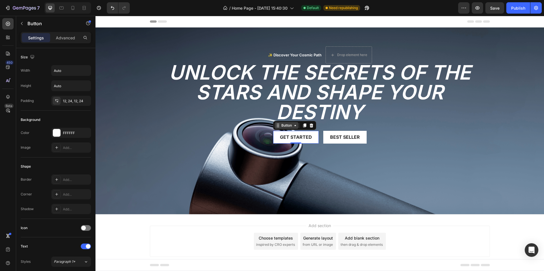
click at [294, 126] on icon at bounding box center [295, 125] width 5 height 5
click at [296, 138] on div "Get started" at bounding box center [296, 137] width 32 height 6
click at [296, 138] on p "Get started" at bounding box center [296, 137] width 32 height 6
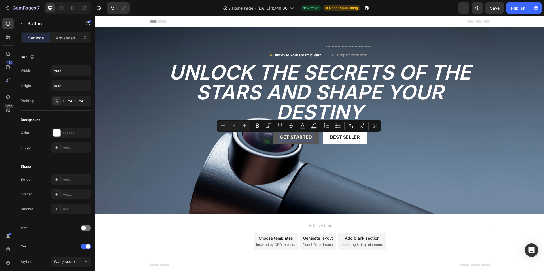
click at [283, 136] on p "Get started" at bounding box center [296, 137] width 32 height 6
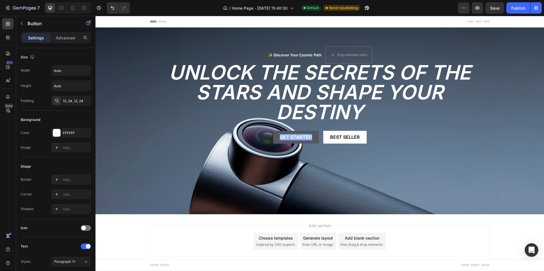
drag, startPoint x: 283, startPoint y: 136, endPoint x: 300, endPoint y: 138, distance: 17.7
click at [300, 138] on p "Get started" at bounding box center [296, 137] width 32 height 6
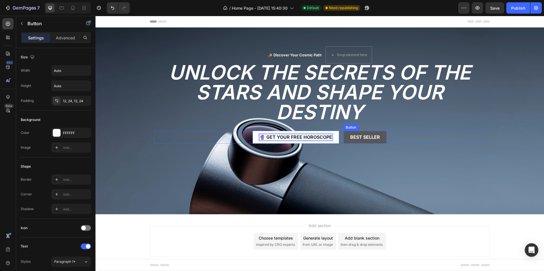
click at [345, 138] on button "Best Seller" at bounding box center [364, 137] width 43 height 13
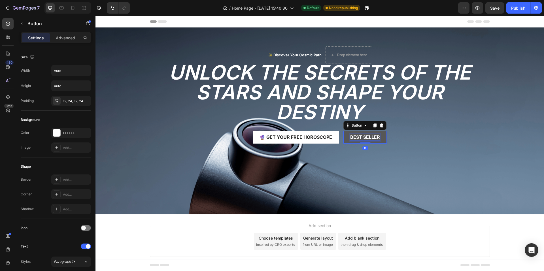
click at [350, 137] on div "Best Seller" at bounding box center [365, 137] width 30 height 6
click at [350, 137] on p "Best Seller" at bounding box center [365, 137] width 30 height 6
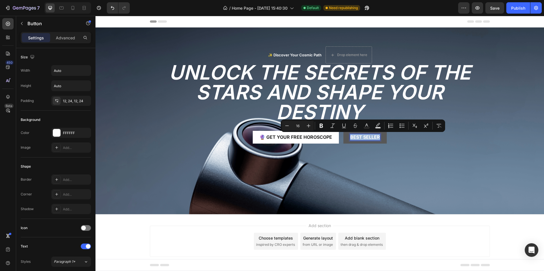
click at [350, 137] on p "Best Seller" at bounding box center [365, 137] width 30 height 6
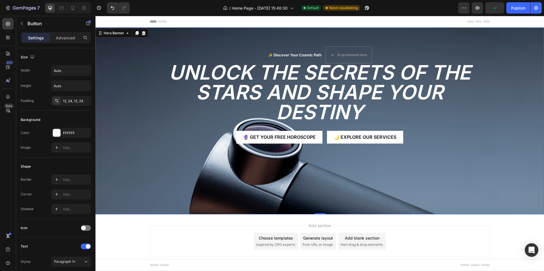
drag, startPoint x: 356, startPoint y: 137, endPoint x: 370, endPoint y: 155, distance: 23.0
click at [370, 155] on div "✨ Discover Your Cosmic Path Text Block Drop element here Row Unlock the Secrets…" at bounding box center [320, 94] width 340 height 134
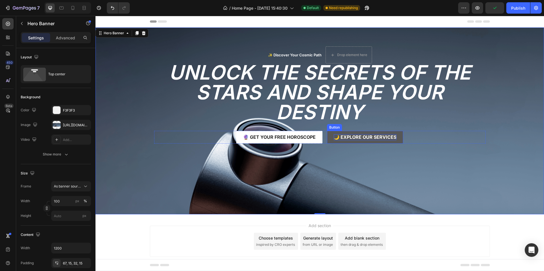
click at [381, 140] on p "🌙 Explore Our Services" at bounding box center [365, 137] width 63 height 6
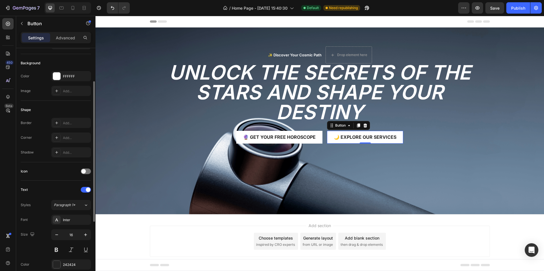
scroll to position [113, 0]
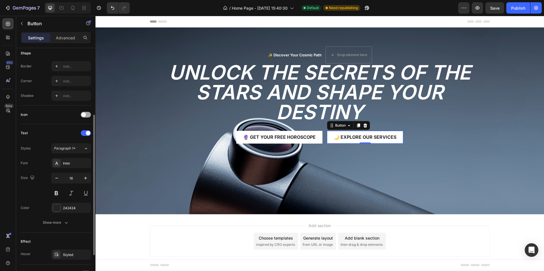
click at [83, 115] on span at bounding box center [83, 114] width 5 height 5
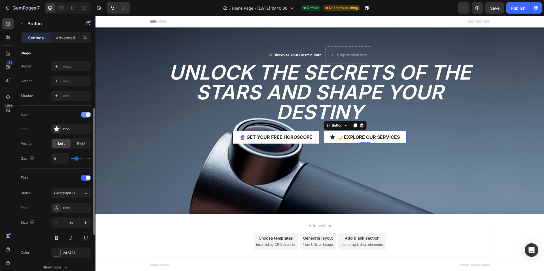
click at [83, 115] on div at bounding box center [86, 115] width 10 height 6
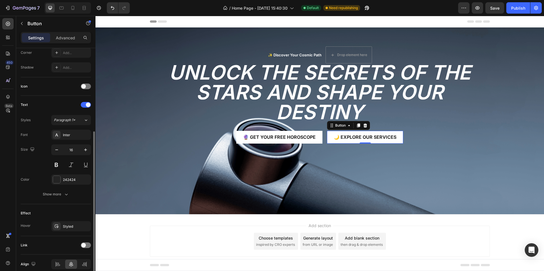
scroll to position [167, 0]
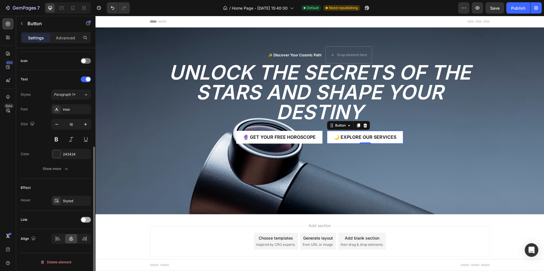
click at [87, 220] on div at bounding box center [86, 220] width 10 height 6
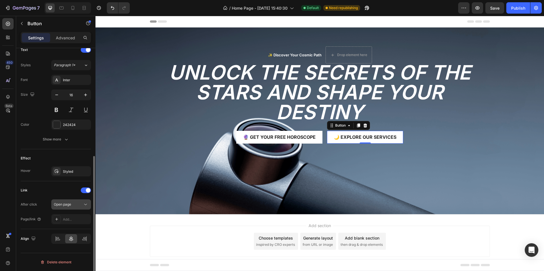
click at [74, 205] on div "Open page" at bounding box center [68, 204] width 29 height 5
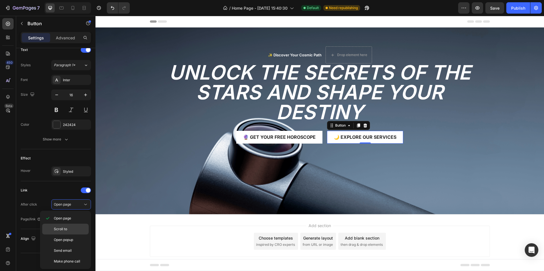
click at [69, 234] on div "Scroll to" at bounding box center [65, 239] width 46 height 11
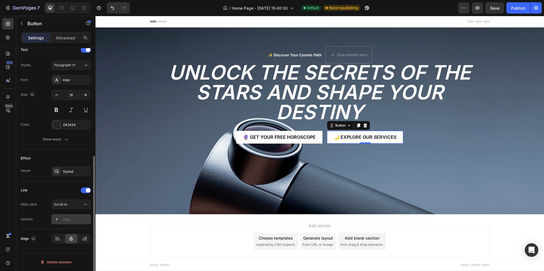
click at [74, 221] on div "Add..." at bounding box center [76, 219] width 27 height 5
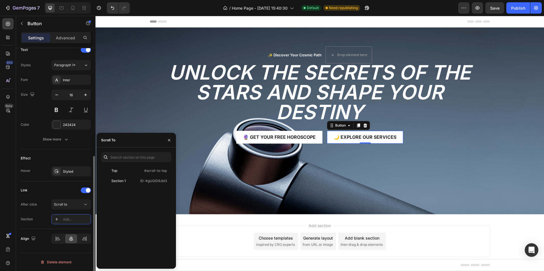
click at [45, 201] on div "After click Scroll to" at bounding box center [56, 204] width 70 height 10
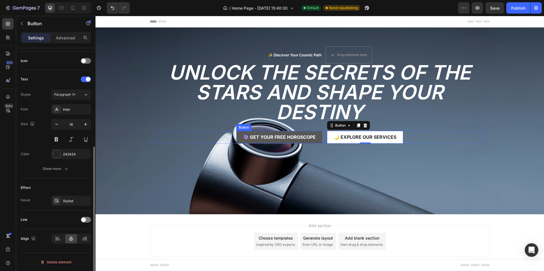
click at [306, 141] on button "🔮 Get Your Free Horoscope" at bounding box center [279, 137] width 86 height 13
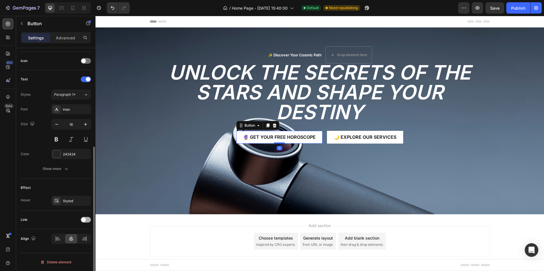
click at [84, 219] on span at bounding box center [83, 219] width 5 height 5
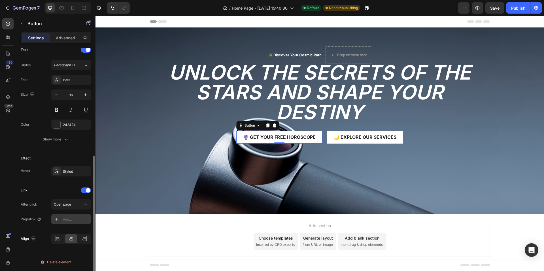
click at [67, 216] on div "Add..." at bounding box center [71, 219] width 40 height 10
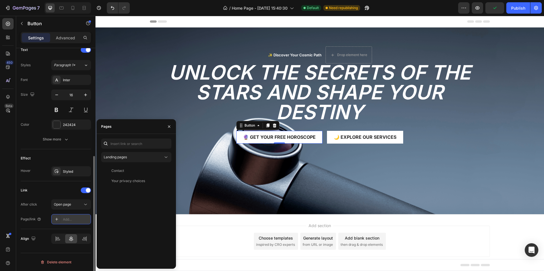
click at [73, 219] on div "Add..." at bounding box center [76, 219] width 27 height 5
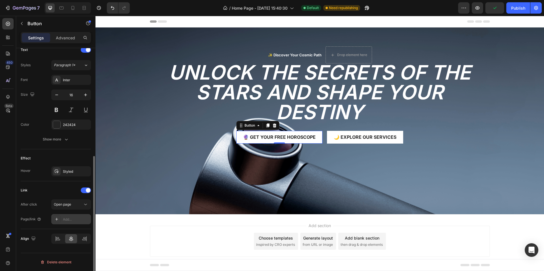
click at [81, 216] on div "Add..." at bounding box center [71, 219] width 40 height 10
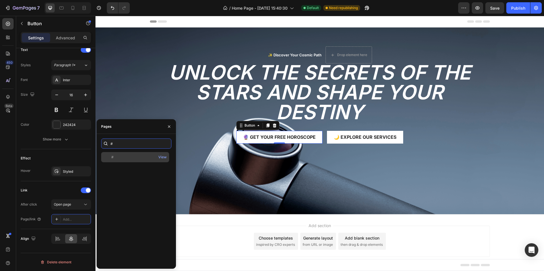
type input "#"
click at [129, 157] on div "#" at bounding box center [134, 157] width 63 height 5
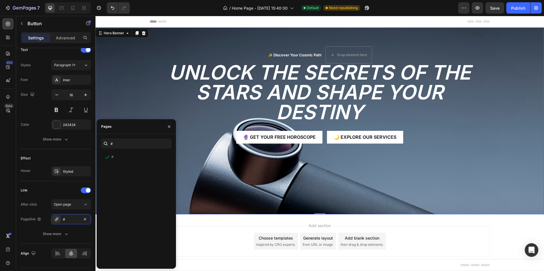
click at [257, 174] on div "Background Image" at bounding box center [319, 120] width 448 height 187
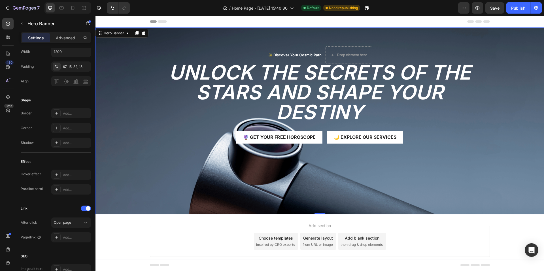
scroll to position [0, 0]
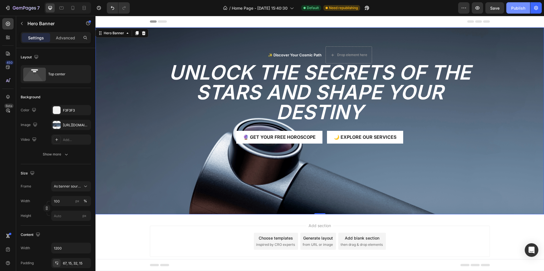
click at [517, 4] on button "Publish" at bounding box center [518, 7] width 24 height 11
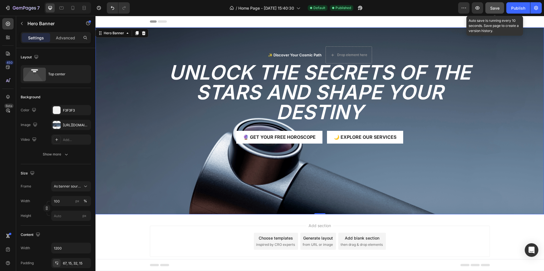
click at [498, 6] on span "Save" at bounding box center [494, 8] width 9 height 5
click at [205, 172] on div "Background Image" at bounding box center [319, 120] width 448 height 187
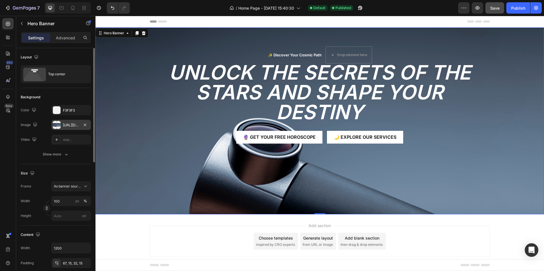
click at [65, 127] on div "https://cdn.shopify.com/s/files/1/0634/0997/9454/files/gempages_581906065671586…" at bounding box center [71, 125] width 16 height 5
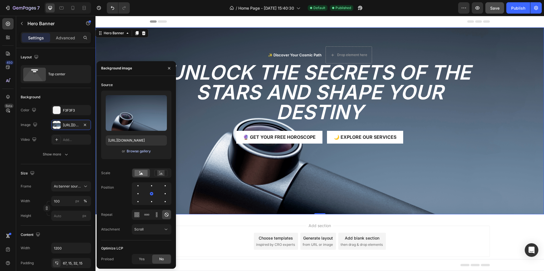
click at [141, 153] on div "Browse gallery" at bounding box center [139, 151] width 24 height 5
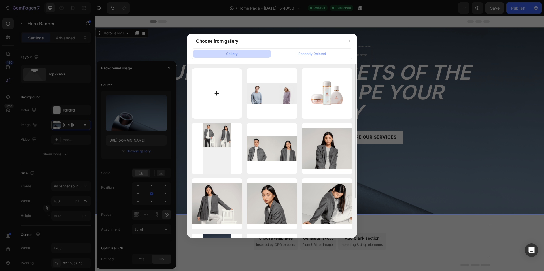
click at [219, 92] on input "file" at bounding box center [216, 93] width 51 height 51
click at [442, 73] on div at bounding box center [272, 135] width 544 height 271
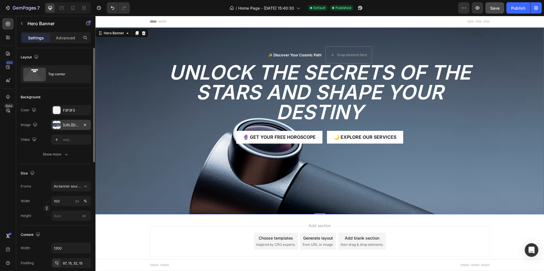
click at [72, 127] on div "https://cdn.shopify.com/s/files/1/0634/0997/9454/files/gempages_581906065671586…" at bounding box center [71, 125] width 16 height 5
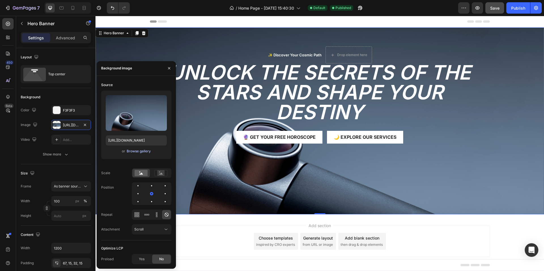
click at [139, 150] on div "Browse gallery" at bounding box center [139, 151] width 24 height 5
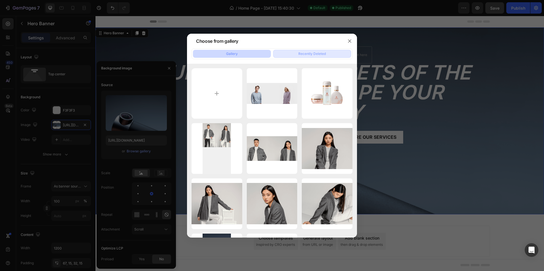
click at [305, 54] on div "Recently Deleted" at bounding box center [311, 53] width 27 height 5
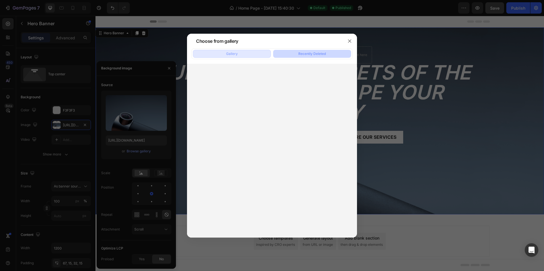
click at [245, 52] on button "Gallery" at bounding box center [232, 54] width 78 height 8
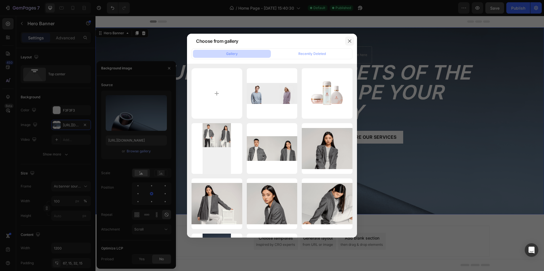
click at [352, 41] on button "button" at bounding box center [349, 41] width 9 height 9
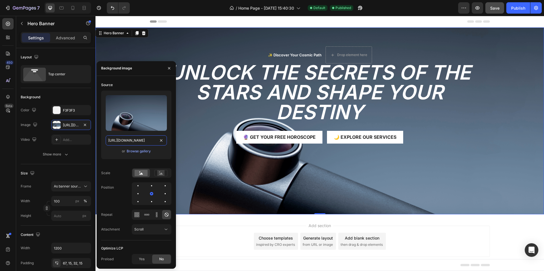
click at [142, 140] on input "https://cdn.shopify.com/s/files/1/0634/0997/9454/files/gempages_581906065671586…" at bounding box center [136, 140] width 61 height 10
paste input "images.unsplash.com/photo-1729335511883-29eade10006b?w=500&auto=format&fit=crop…"
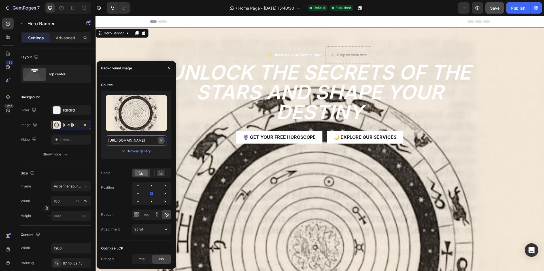
paste input "plus.unsplash.com/premium_photo-1672045361016-a8d0c0cd75bd?w=500&auto=format&fi…"
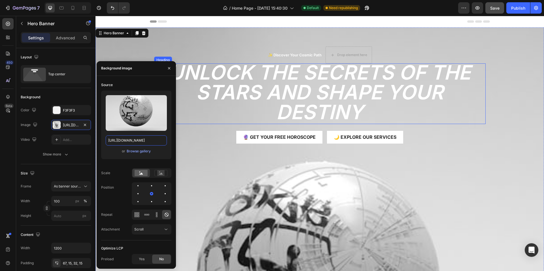
paste input "images.unsplash.com/photo-1729335511883-29eade10006b?w=500&auto=format&fit=crop…"
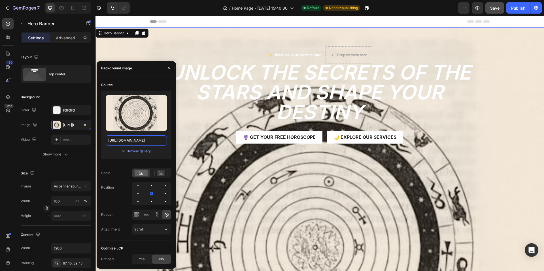
paste input "media.istockphoto.com/id/1394514999/photo/woman-holding-a-astrology-book-astrol…"
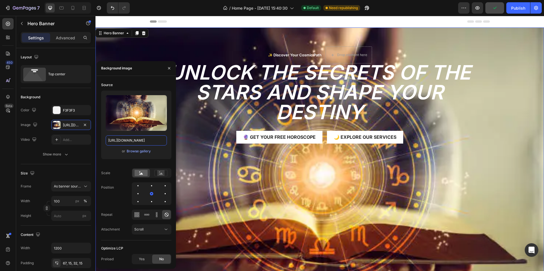
paste input "images.unsplash.com/photo-1515942661900-94b3d1972591?w=500&auto=format&fit=crop…"
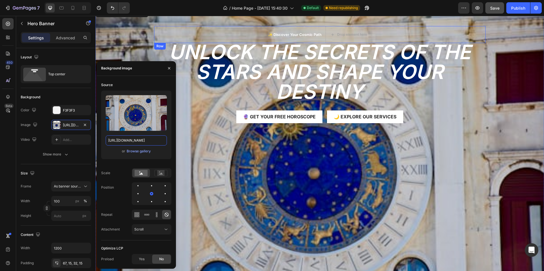
paste input "620051214519-e5982f867695?w=500&auto=format&fit=crop&q=60&ixlib=rb-4.1.0&ixid=M…"
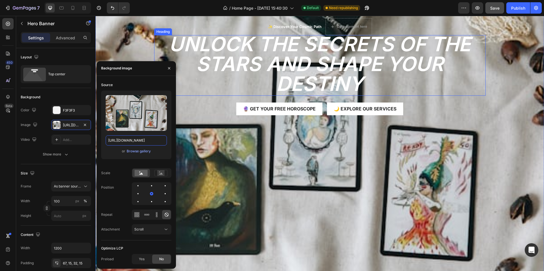
paste input "549675668-d4ddf7d937bb?w=400&auto=format&fit=crop&q=60&ixlib=rb-4.1.0&ixid=M3wx…"
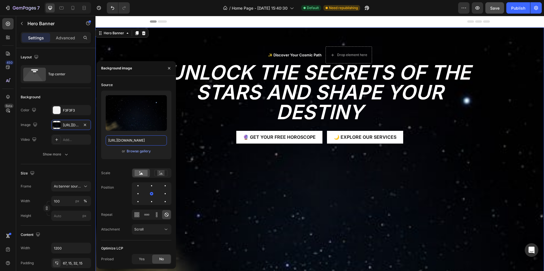
paste input "www.vecteezy.com/vector-art/13699989-moon-astrology-sign-system-concept-human-h…"
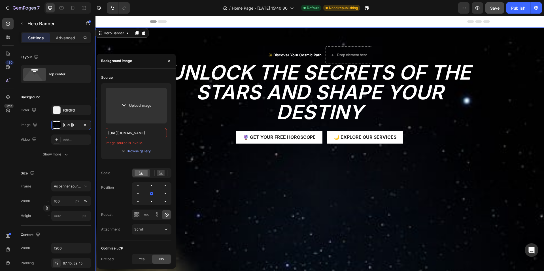
paste input "static.vecteezy.com/system/resources/previews/013/699/989/large_2x/moon-astrolo…"
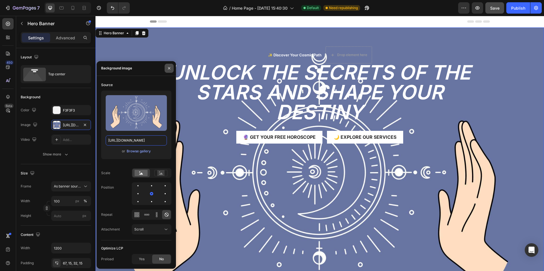
type input "https://static.vecteezy.com/system/resources/previews/013/699/989/large_2x/moon…"
click at [170, 69] on icon "button" at bounding box center [169, 68] width 5 height 5
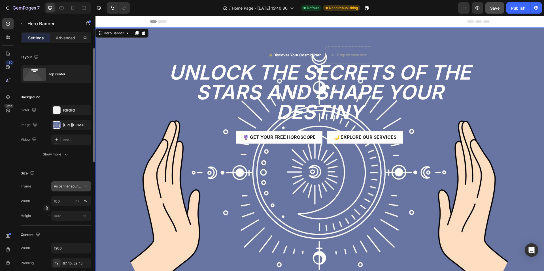
click at [64, 183] on div "As banner source" at bounding box center [71, 186] width 35 height 6
click at [66, 208] on span "Custom" at bounding box center [60, 210] width 12 height 5
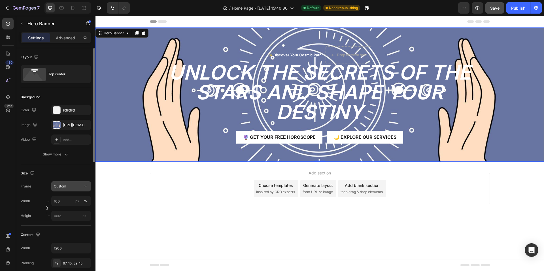
click at [79, 184] on div "Custom" at bounding box center [68, 186] width 28 height 5
click at [69, 198] on span "As banner source" at bounding box center [68, 199] width 28 height 5
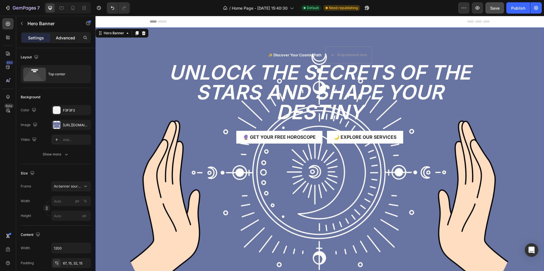
click at [62, 40] on div "Advanced" at bounding box center [65, 37] width 28 height 9
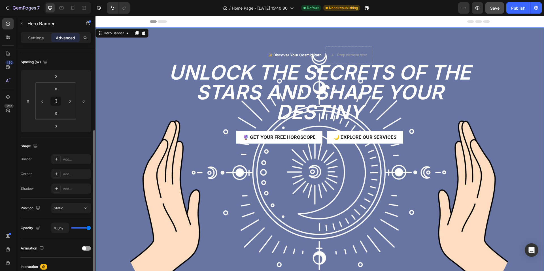
scroll to position [85, 0]
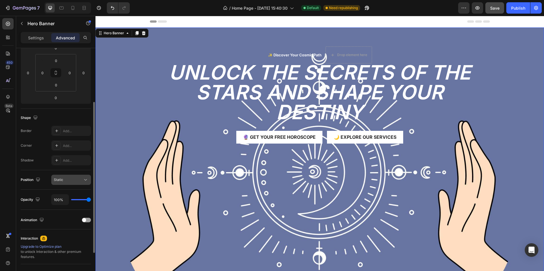
click at [70, 182] on div "Static" at bounding box center [71, 180] width 35 height 6
click at [43, 172] on div "Position Static" at bounding box center [56, 180] width 70 height 20
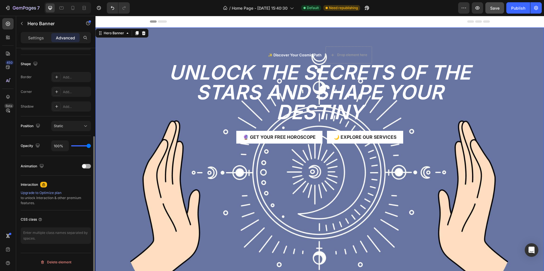
click at [84, 168] on span at bounding box center [84, 166] width 4 height 4
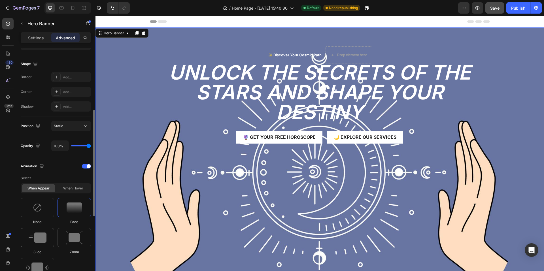
click at [42, 232] on div at bounding box center [37, 237] width 33 height 19
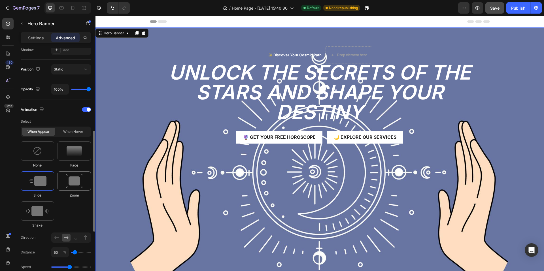
click at [81, 181] on img at bounding box center [74, 181] width 17 height 14
click at [41, 215] on img at bounding box center [37, 211] width 22 height 10
type input "0.7"
click at [45, 213] on img at bounding box center [37, 211] width 22 height 10
click at [76, 129] on div "When hover" at bounding box center [72, 132] width 33 height 8
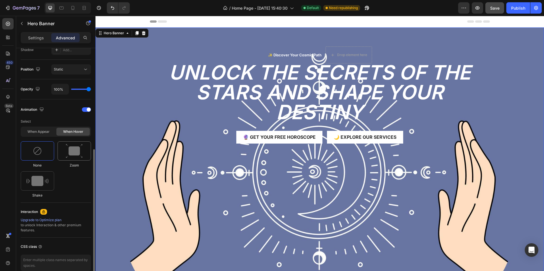
click at [71, 151] on img at bounding box center [74, 151] width 17 height 14
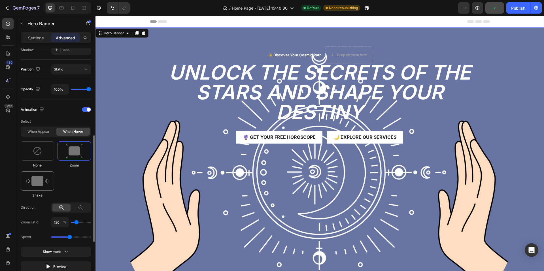
click at [39, 177] on img at bounding box center [37, 181] width 22 height 10
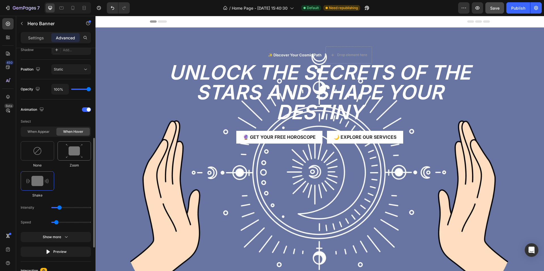
click at [75, 155] on img at bounding box center [74, 151] width 17 height 14
type input "1.7"
type input "110"
type input "100"
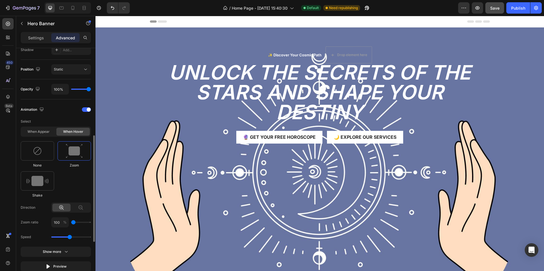
drag, startPoint x: 77, startPoint y: 221, endPoint x: 74, endPoint y: 221, distance: 2.8
type input "100"
click at [74, 222] on input "range" at bounding box center [81, 222] width 20 height 1
click at [61, 222] on input "100" at bounding box center [60, 222] width 18 height 10
type input "102"
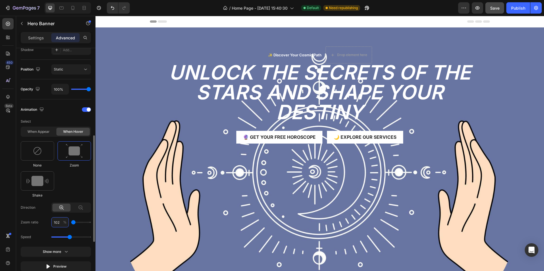
type input "100"
type input "104"
type input "100"
type input "106"
type input "110"
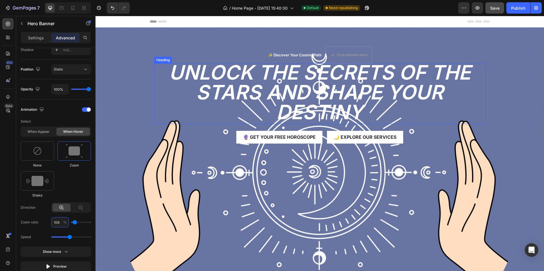
type input "104"
type input "100"
type input "102"
type input "100"
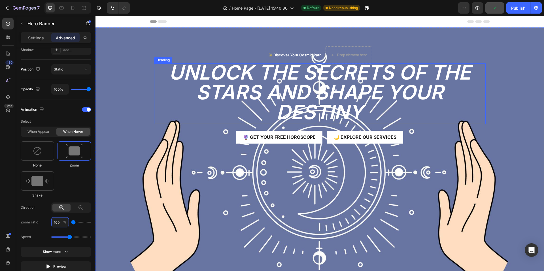
type input "100"
type input "102"
type input "100"
type input "104"
type input "100"
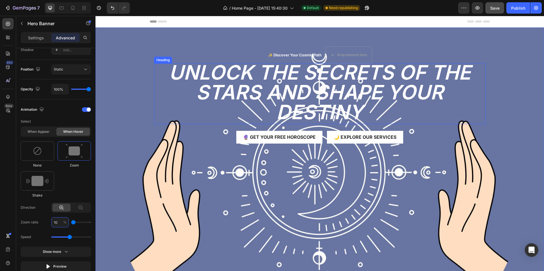
type input "105"
type input "110"
type input "105"
click at [523, 11] on button "Publish" at bounding box center [518, 7] width 24 height 11
click at [34, 36] on p "Settings" at bounding box center [36, 38] width 16 height 6
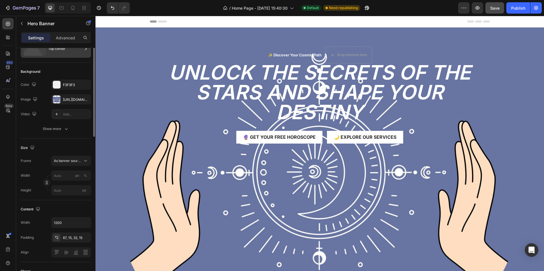
scroll to position [0, 0]
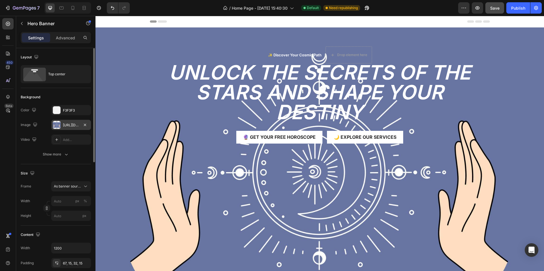
click at [67, 129] on div "https://static.vecteezy.com/system/resources/previews/013/699/989/large_2x/moon…" at bounding box center [71, 125] width 40 height 10
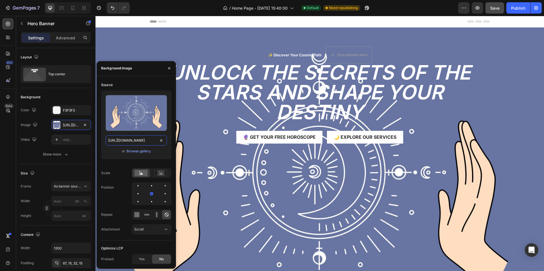
click at [126, 139] on input "https://static.vecteezy.com/system/resources/previews/013/699/989/large_2x/moon…" at bounding box center [136, 140] width 61 height 10
paste input "04/705/989/non_2x/celestial-magic-moon-phases-icons-sacred-geometry-eye-of-prov…"
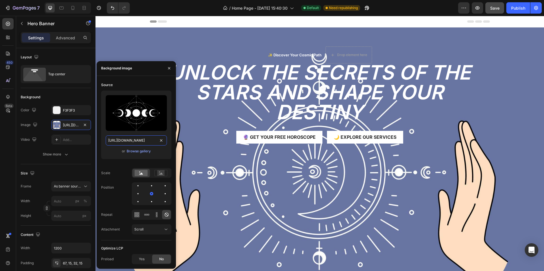
scroll to position [0, 384]
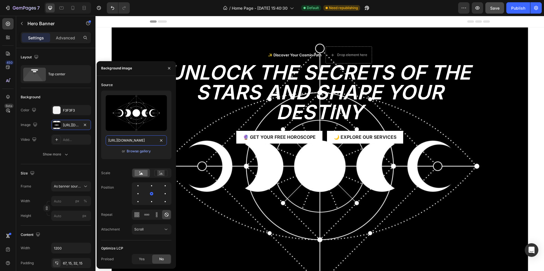
type input "https://static.vecteezy.com/system/resources/previews/004/705/989/non_2x/celest…"
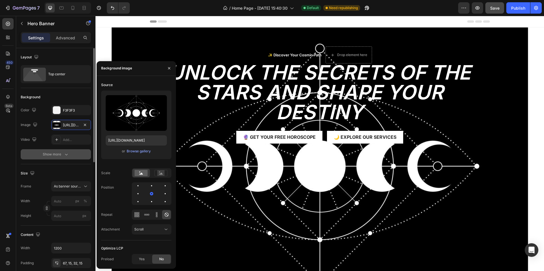
click at [66, 153] on icon "button" at bounding box center [66, 154] width 6 height 6
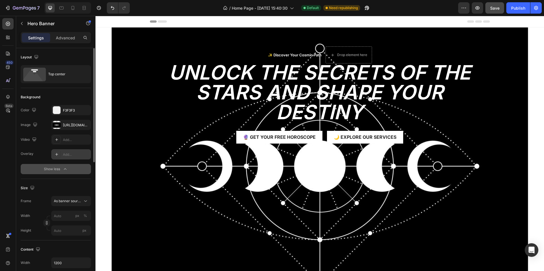
click at [59, 154] on div at bounding box center [57, 154] width 8 height 8
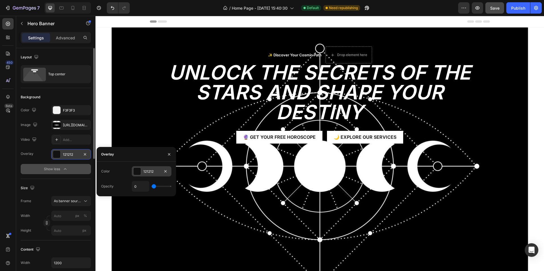
click at [136, 171] on div at bounding box center [136, 171] width 7 height 7
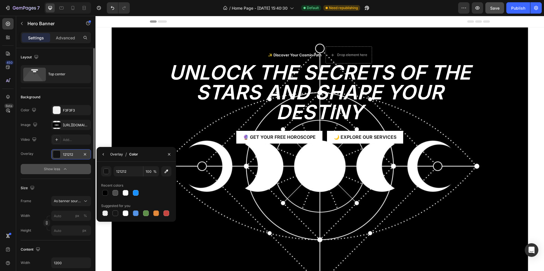
click at [110, 155] on div "Overlay" at bounding box center [116, 154] width 13 height 5
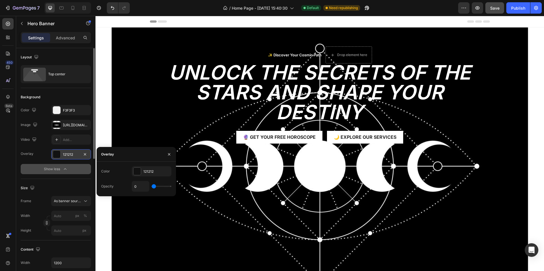
drag, startPoint x: 247, startPoint y: 203, endPoint x: 271, endPoint y: 204, distance: 24.1
click at [166, 187] on div "0" at bounding box center [152, 186] width 40 height 11
click at [164, 187] on div "0" at bounding box center [152, 186] width 40 height 11
type input "37%"
type input "35"
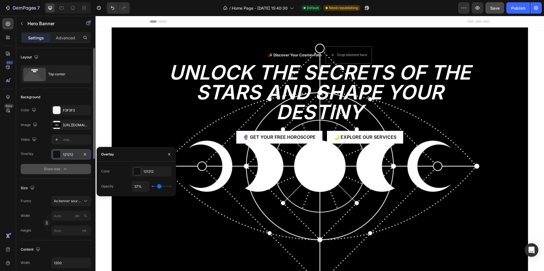
click at [159, 186] on input "range" at bounding box center [161, 186] width 20 height 1
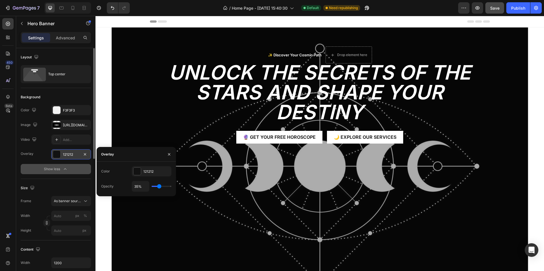
type input "31%"
type input "31"
type input "33%"
type input "33"
type input "35%"
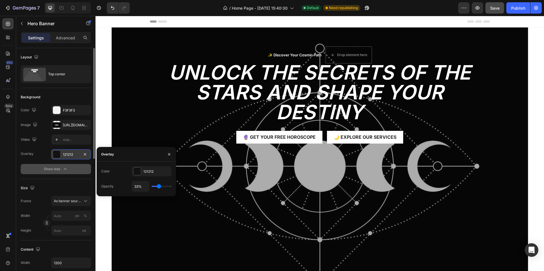
type input "35"
type input "39%"
type input "39"
type input "41%"
type input "41"
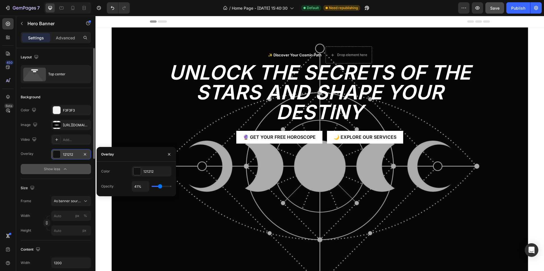
type input "43%"
type input "43"
type input "44%"
type input "44"
type input "46%"
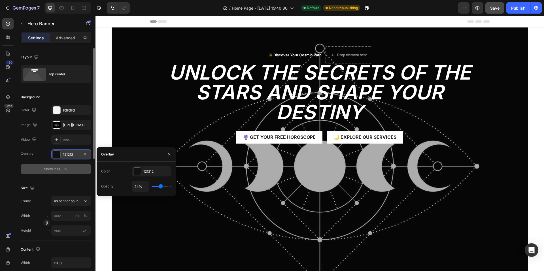
type input "46"
type input "48%"
type input "48"
type input "52%"
type input "52"
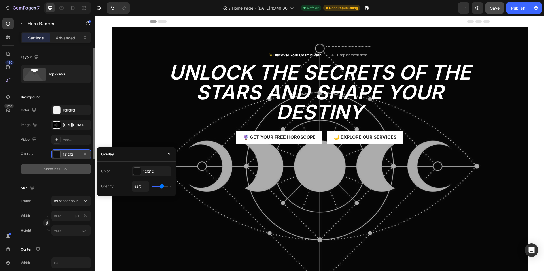
type input "54%"
type input "54"
type input "56%"
type input "56"
type input "57%"
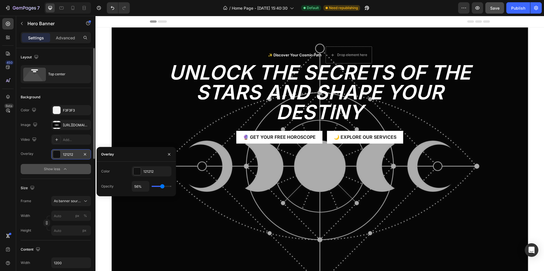
type input "57"
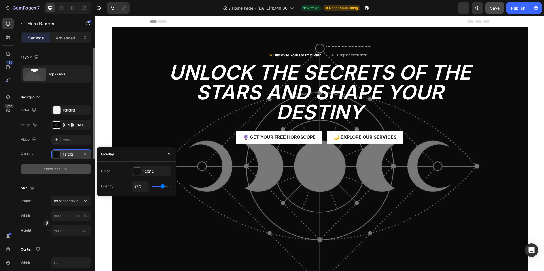
type input "59%"
type input "59"
type input "61%"
type input "61"
type input "63%"
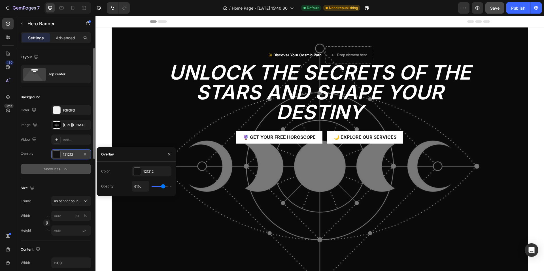
type input "63"
type input "65%"
type input "65"
type input "67%"
type input "67"
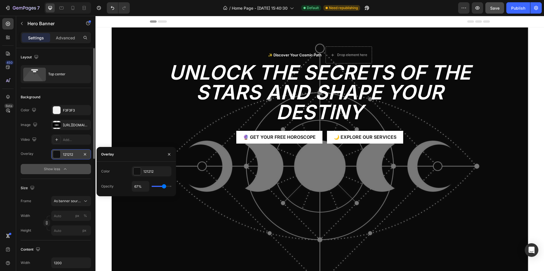
type input "69%"
type input "69"
type input "70%"
type input "70"
type input "72%"
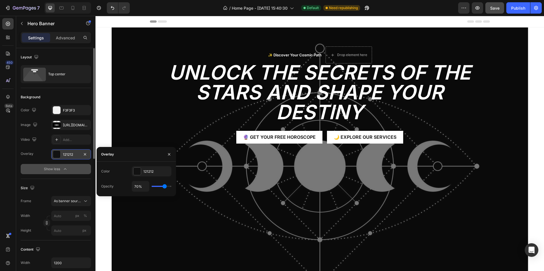
type input "72"
type input "74%"
type input "74"
type input "78%"
type input "78"
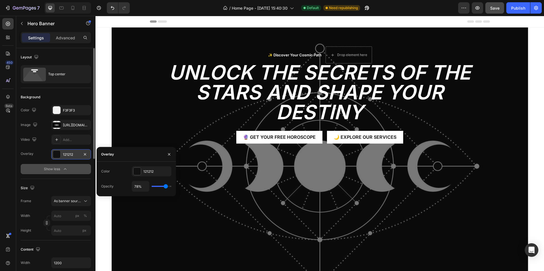
type input "81%"
type input "81"
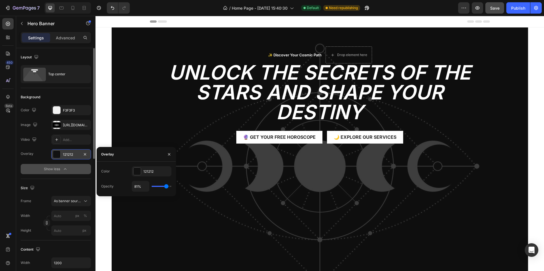
type input "83%"
type input "83"
type input "87%"
type input "87"
type input "91%"
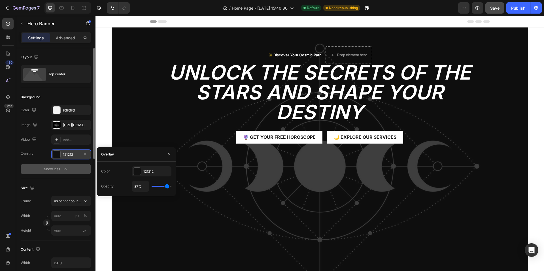
type input "91"
type input "100%"
type input "100"
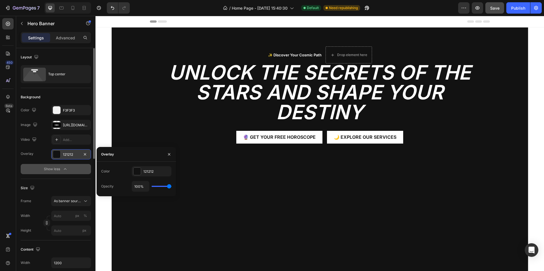
type input "98%"
type input "98"
type input "96%"
type input "96"
type input "93%"
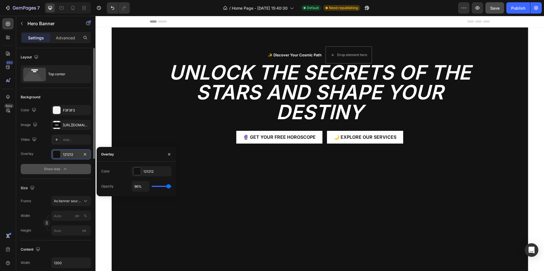
type input "93"
type input "91%"
type input "91"
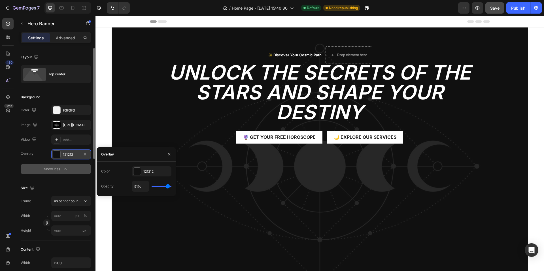
type input "89%"
type input "89"
type input "87%"
type input "87"
type input "85%"
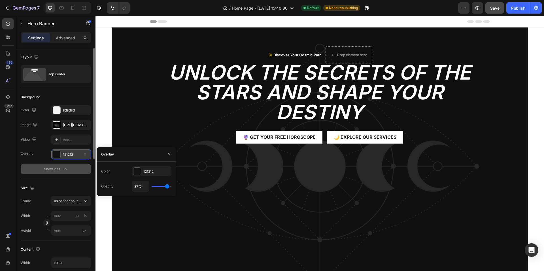
type input "85"
type input "83%"
type input "83"
type input "80%"
type input "80"
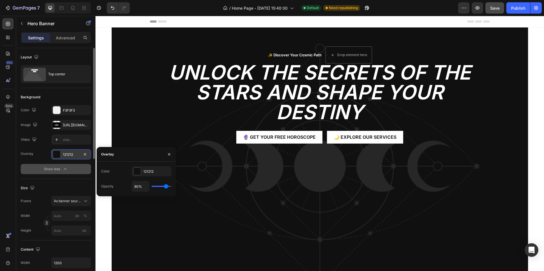
type input "78%"
type input "78"
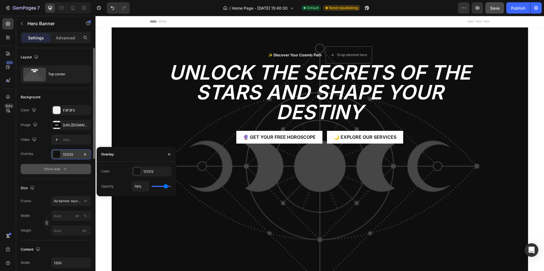
type input "76%"
type input "76"
type input "74%"
type input "74"
type input "72%"
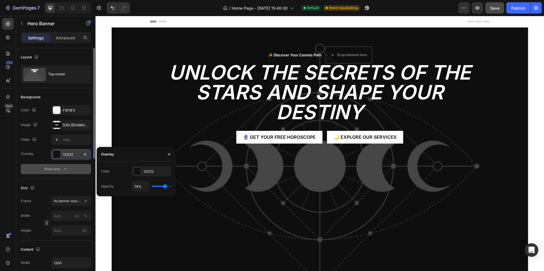
type input "72"
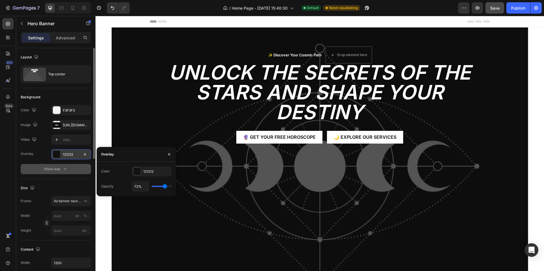
type input "70%"
type input "70"
type input "72%"
type input "72"
type input "78%"
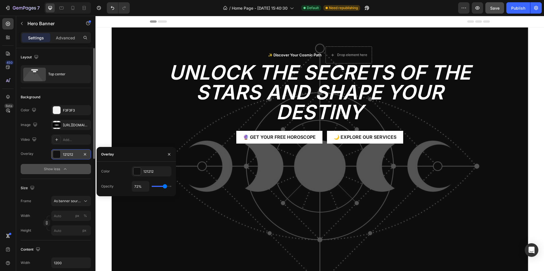
type input "78"
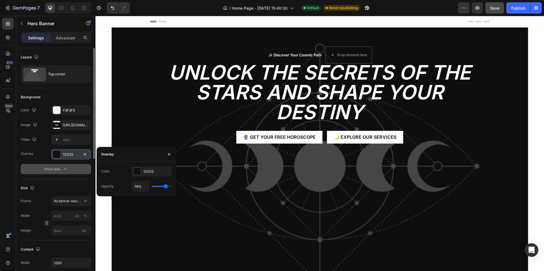
type input "80%"
drag, startPoint x: 158, startPoint y: 186, endPoint x: 166, endPoint y: 186, distance: 7.7
type input "80"
click at [166, 186] on input "range" at bounding box center [161, 186] width 20 height 1
click at [140, 186] on input "80%" at bounding box center [140, 186] width 17 height 10
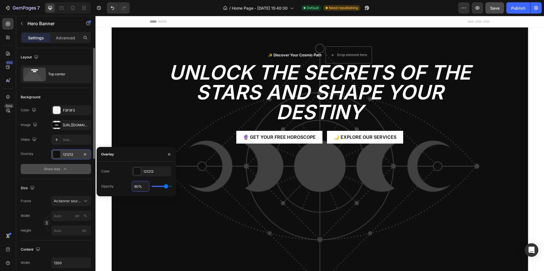
type input "79%"
type input "79"
type input "78%"
type input "78"
type input "77%"
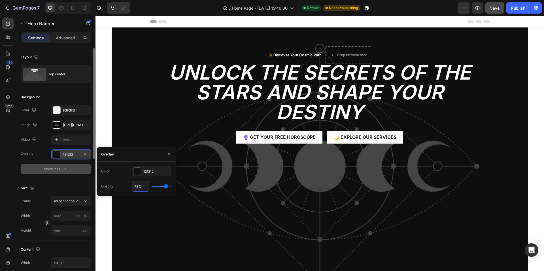
type input "77"
type input "76%"
type input "76"
type input "75%"
type input "75"
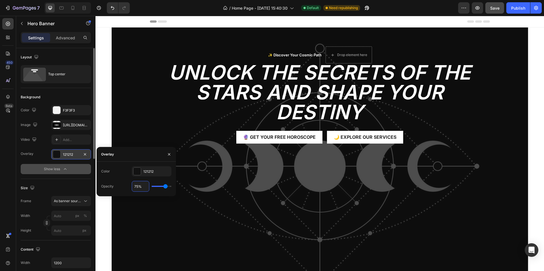
type input "74%"
type input "74"
type input "73%"
type input "73"
type input "72%"
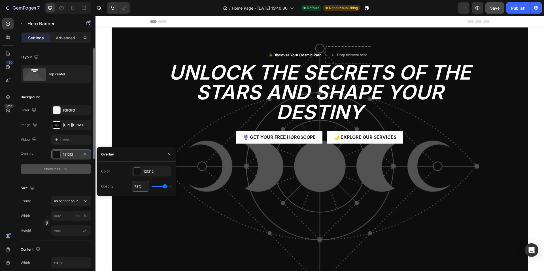
type input "72"
type input "71%"
type input "71"
type input "70%"
type input "70"
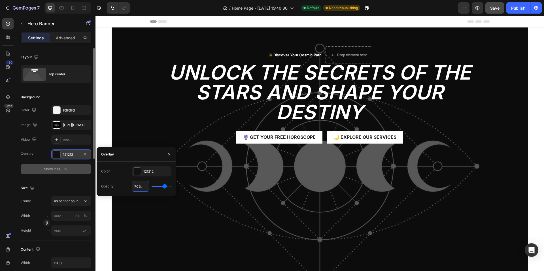
type input "69%"
type input "69"
type input "68%"
type input "68"
type input "67%"
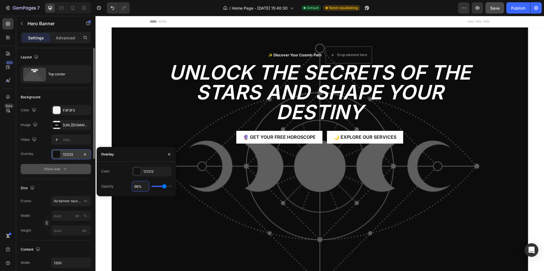
type input "67"
type input "66%"
type input "66"
type input "65%"
type input "65"
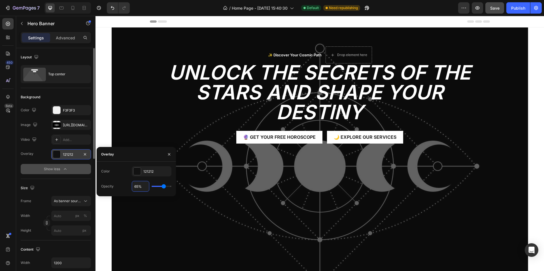
type input "64%"
type input "64"
type input "63%"
type input "63"
type input "64%"
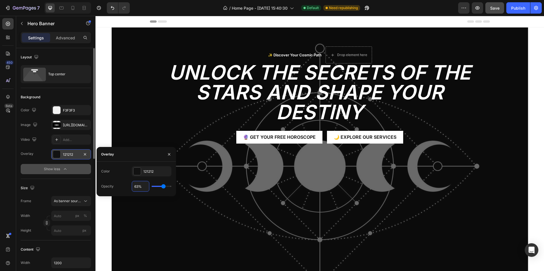
type input "64"
type input "65%"
type input "65"
type input "66%"
type input "66"
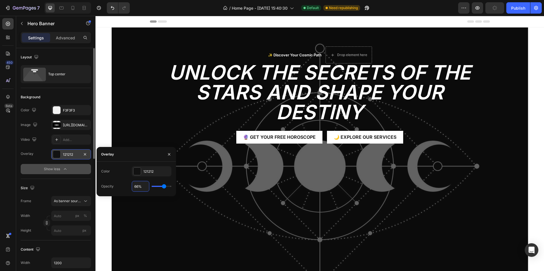
type input "67%"
type input "67"
type input "68%"
type input "68"
type input "69%"
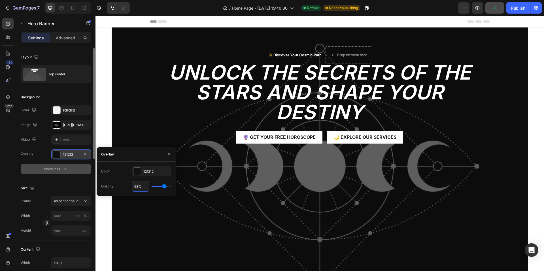
type input "69"
type input "70%"
type input "70"
click at [507, 7] on button "Publish" at bounding box center [518, 7] width 24 height 11
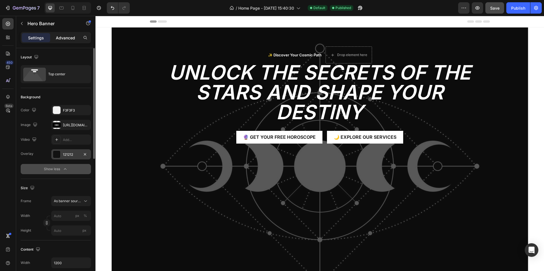
click at [63, 35] on p "Advanced" at bounding box center [65, 38] width 19 height 6
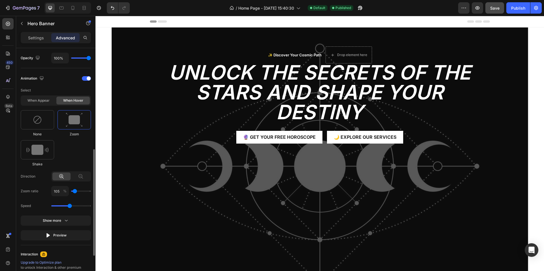
scroll to position [198, 0]
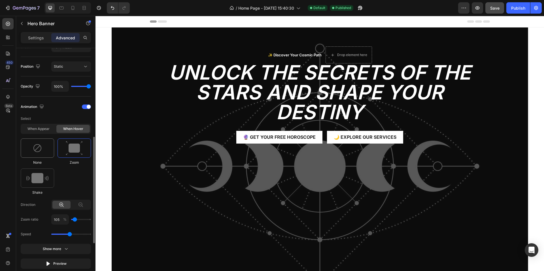
click at [38, 146] on img at bounding box center [37, 148] width 9 height 9
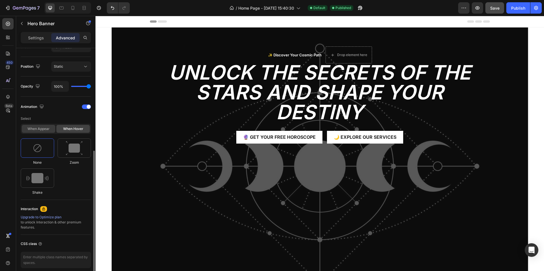
click at [42, 127] on div "When appear" at bounding box center [38, 129] width 33 height 8
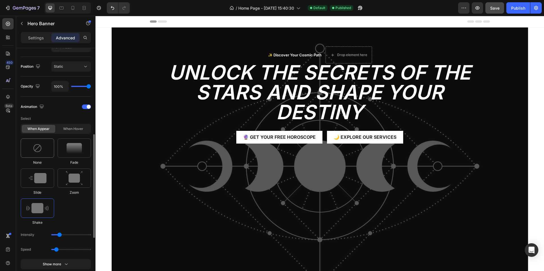
click at [38, 146] on img at bounding box center [37, 148] width 9 height 9
click at [84, 106] on div at bounding box center [86, 106] width 9 height 5
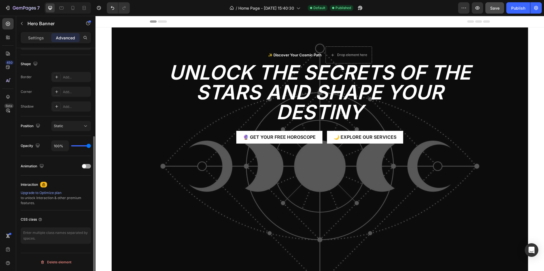
type input "54%"
type input "54"
type input "56%"
type input "56"
type input "57%"
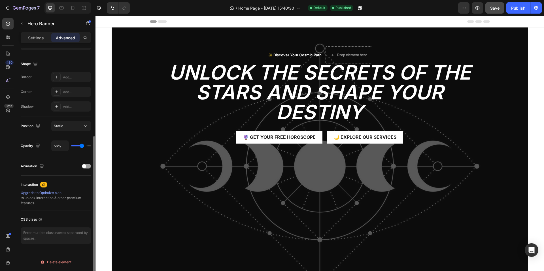
type input "57"
type input "59%"
type input "59"
type input "65%"
type input "65"
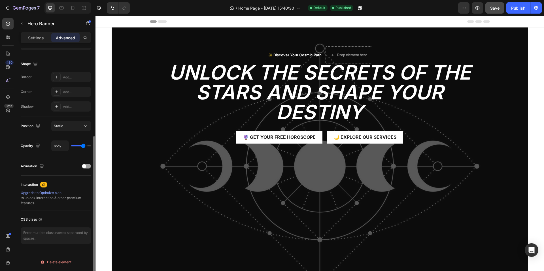
type input "69%"
type input "69"
type input "70%"
type input "70"
type input "72%"
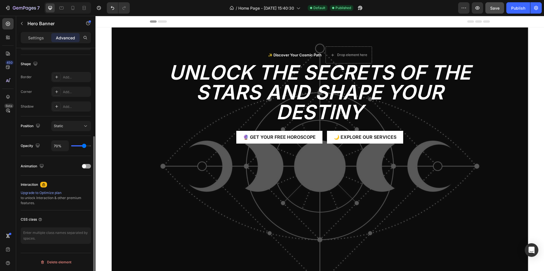
type input "72"
type input "76%"
type input "76"
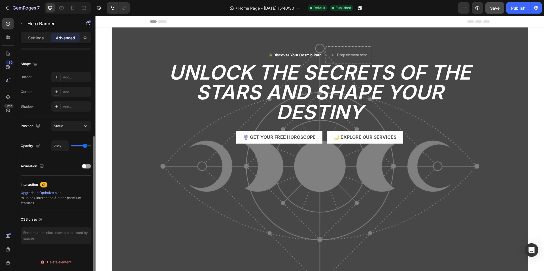
type input "72%"
type input "72"
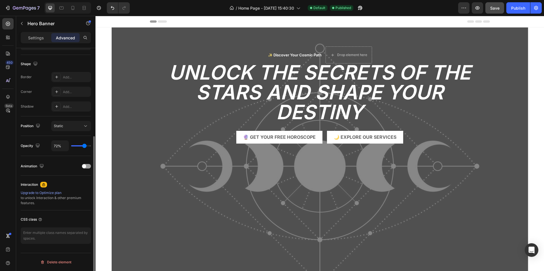
type input "69%"
type input "69"
type input "67%"
type input "67"
type input "50%"
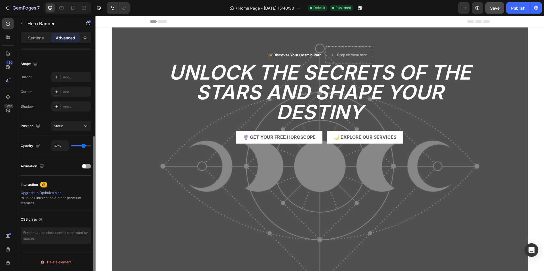
type input "50"
type input "44%"
type input "44"
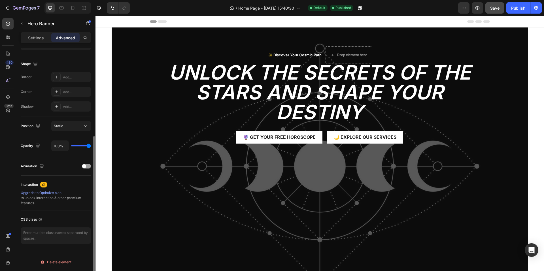
drag, startPoint x: 82, startPoint y: 146, endPoint x: 49, endPoint y: 130, distance: 36.6
click at [91, 146] on input "range" at bounding box center [81, 145] width 20 height 1
click at [42, 37] on p "Settings" at bounding box center [36, 38] width 16 height 6
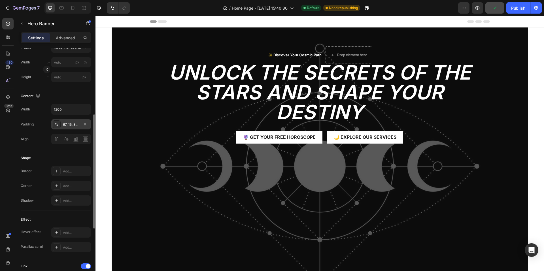
click at [76, 127] on div "67, 15, 32, 15" at bounding box center [71, 124] width 16 height 5
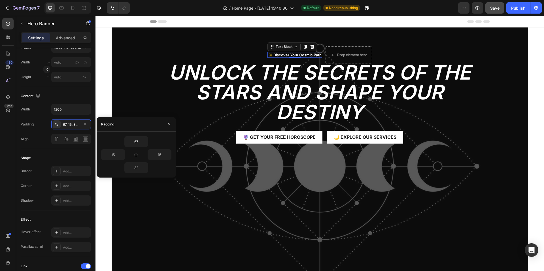
click at [295, 53] on p "✨ Discover Your Cosmic Path" at bounding box center [295, 55] width 54 height 5
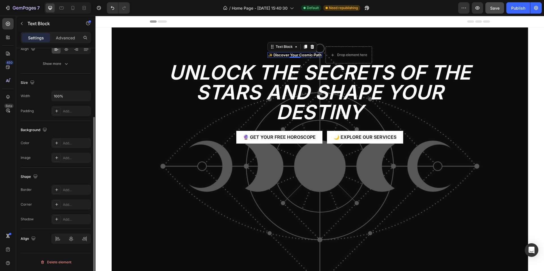
scroll to position [0, 0]
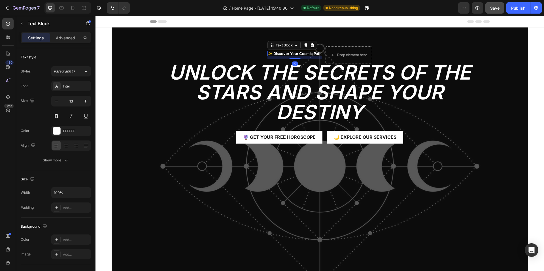
drag, startPoint x: 296, startPoint y: 57, endPoint x: 297, endPoint y: 59, distance: 3.3
click at [297, 59] on div "✨ Discover Your Cosmic Path Text Block 10" at bounding box center [294, 54] width 55 height 17
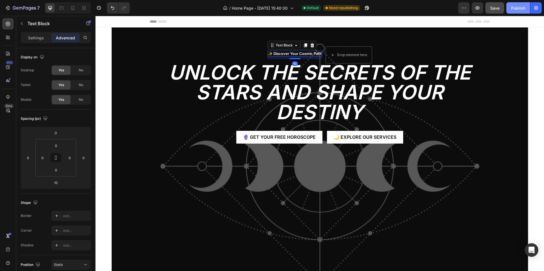
click at [521, 10] on div "Publish" at bounding box center [518, 8] width 14 height 6
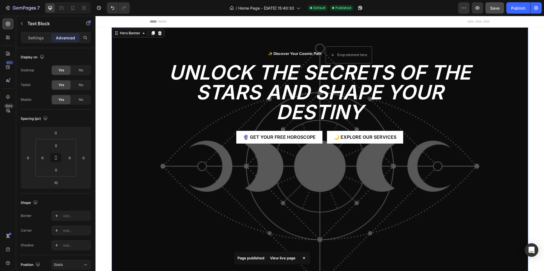
click at [144, 93] on div "Overlay" at bounding box center [320, 166] width 416 height 278
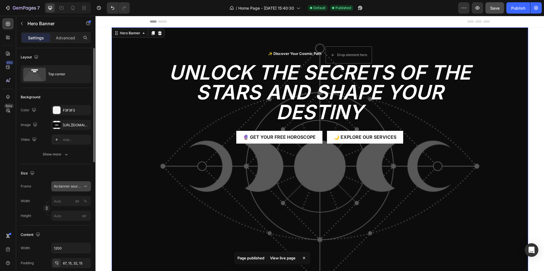
scroll to position [57, 0]
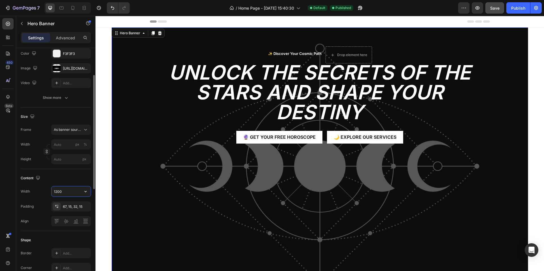
click at [67, 194] on input "1200" at bounding box center [71, 191] width 39 height 10
click at [82, 191] on button "button" at bounding box center [85, 191] width 10 height 10
click at [63, 203] on div "Full 100%" at bounding box center [65, 205] width 46 height 11
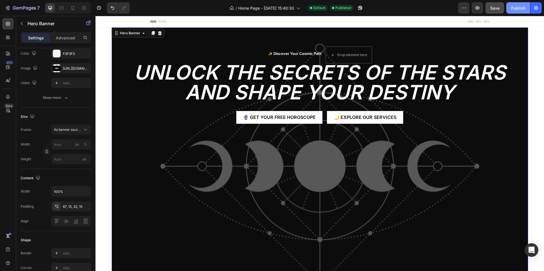
click at [510, 4] on button "Publish" at bounding box center [518, 7] width 24 height 11
click at [123, 46] on div "✨ Discover Your Cosmic Path Text Block Drop element here Row Unlock the Secrets…" at bounding box center [320, 84] width 416 height 114
click at [122, 34] on div "Hero Banner" at bounding box center [130, 33] width 23 height 5
click at [116, 34] on icon at bounding box center [116, 33] width 5 height 5
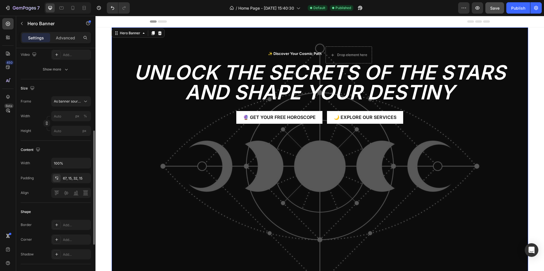
scroll to position [142, 0]
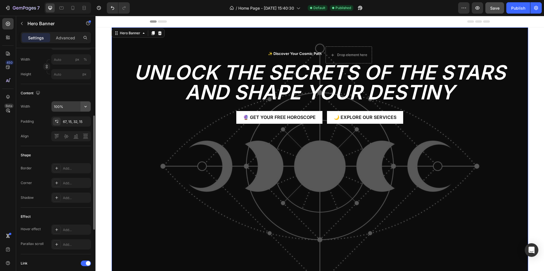
click at [89, 105] on button "button" at bounding box center [85, 106] width 10 height 10
click at [85, 82] on div "Size Frame As banner source Width px % Height px" at bounding box center [56, 53] width 70 height 61
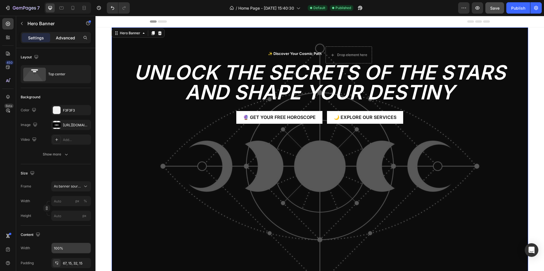
click at [60, 40] on p "Advanced" at bounding box center [65, 38] width 19 height 6
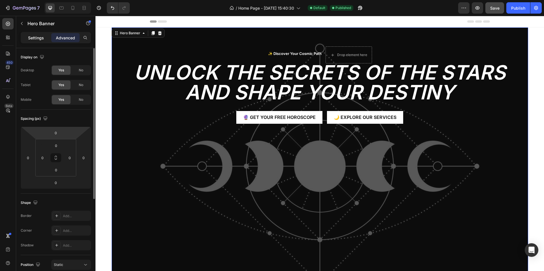
click at [33, 35] on p "Settings" at bounding box center [36, 38] width 16 height 6
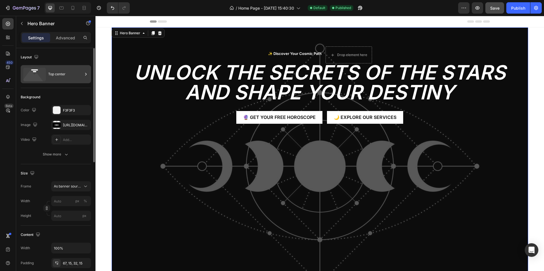
click at [33, 76] on icon at bounding box center [33, 78] width 20 height 14
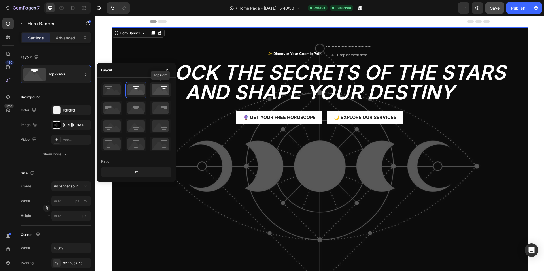
click at [155, 90] on icon at bounding box center [160, 89] width 21 height 15
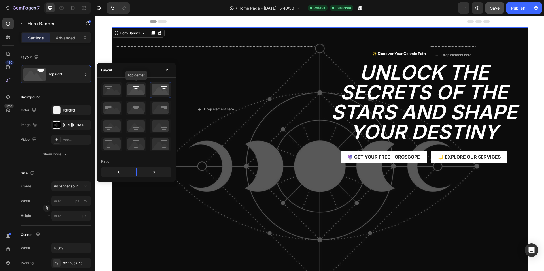
click at [139, 91] on icon at bounding box center [135, 89] width 21 height 15
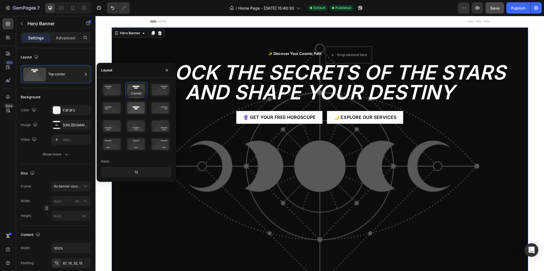
click at [135, 107] on icon at bounding box center [135, 108] width 21 height 15
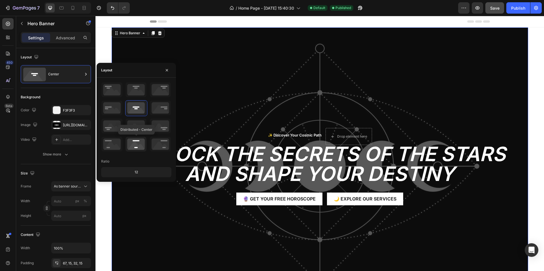
click at [136, 144] on icon at bounding box center [135, 144] width 21 height 15
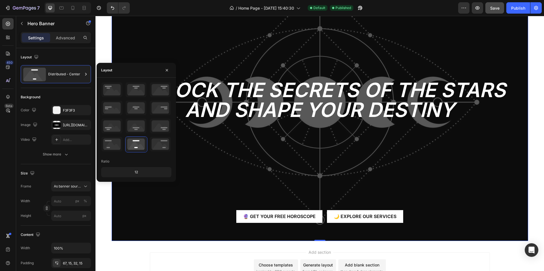
scroll to position [85, 0]
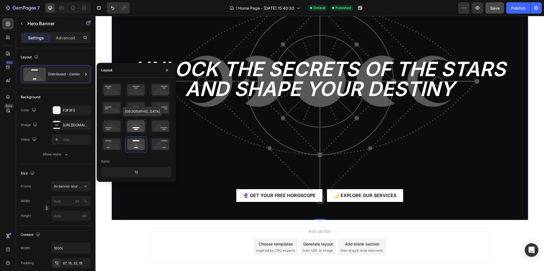
click at [135, 131] on icon at bounding box center [135, 126] width 21 height 15
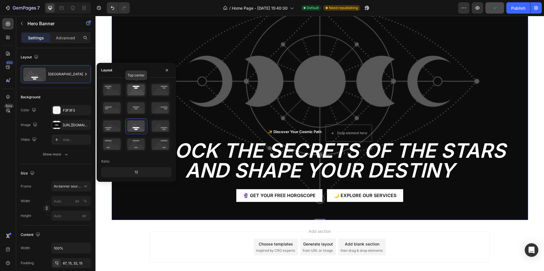
click at [141, 94] on icon at bounding box center [135, 89] width 21 height 15
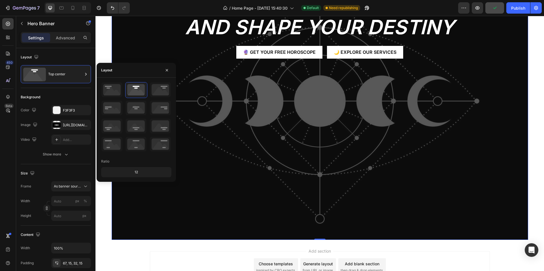
scroll to position [0, 0]
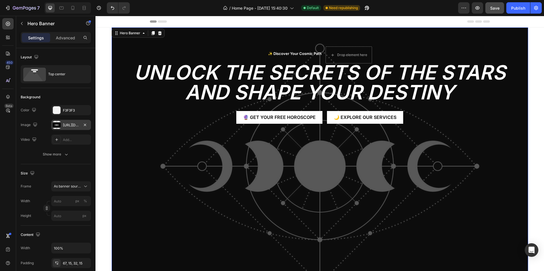
click at [71, 126] on div "https://static.vecteezy.com/system/resources/previews/004/705/989/non_2x/celest…" at bounding box center [71, 125] width 16 height 5
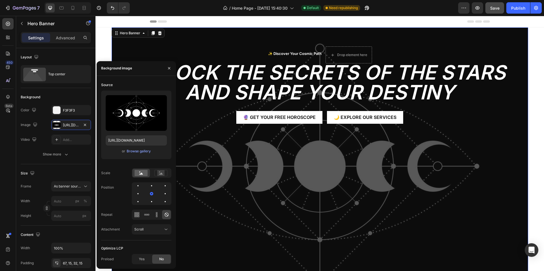
click at [130, 146] on div "Upload Image https://static.vecteezy.com/system/resources/previews/004/705/989/…" at bounding box center [136, 125] width 70 height 69
click at [131, 142] on input "https://static.vecteezy.com/system/resources/previews/004/705/989/non_2x/celest…" at bounding box center [136, 140] width 61 height 10
paste input "www.vecteezy.com/photo/22850909-concept-of-astrological-zodiac-signs-inside-of-…"
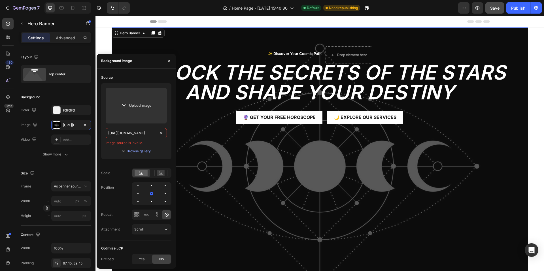
paste input "static.vecteezy.com/system/resources/previews/022/850/909/non_2x/concept-of-ast…"
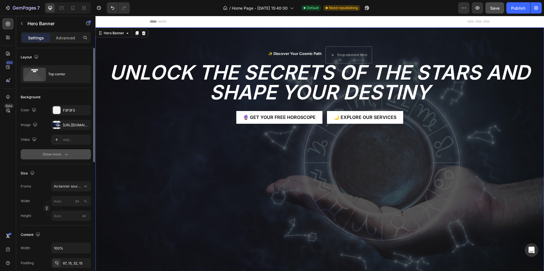
click at [55, 152] on div "Show more" at bounding box center [56, 154] width 26 height 6
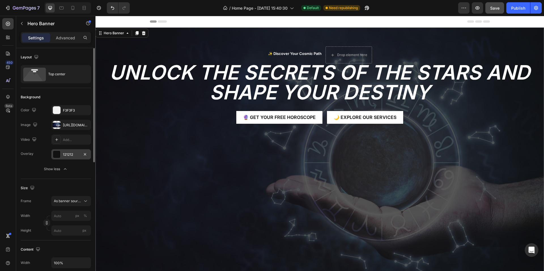
click at [69, 156] on div "121212" at bounding box center [71, 154] width 16 height 5
click at [86, 155] on icon "button" at bounding box center [85, 154] width 5 height 5
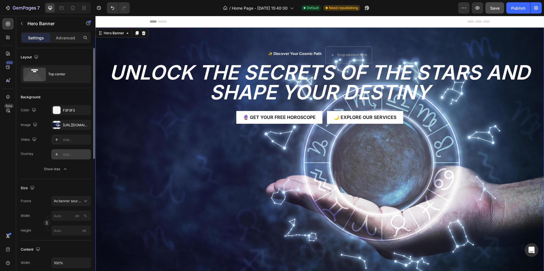
click at [57, 154] on icon at bounding box center [56, 154] width 3 height 3
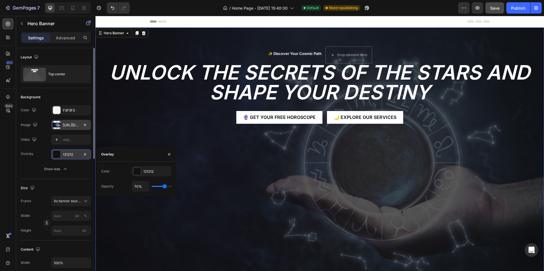
click at [64, 122] on div "https://static.vecteezy.com/system/resources/previews/022/850/909/non_2x/concep…" at bounding box center [71, 125] width 40 height 10
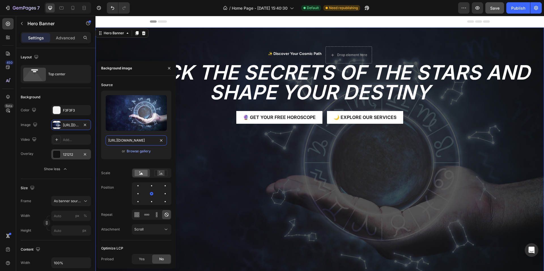
click at [131, 141] on input "https://static.vecteezy.com/system/resources/previews/022/850/909/non_2x/concep…" at bounding box center [136, 140] width 61 height 10
paste input "06/572/458/non_2x/astrological-zodiac-horoscope-wheel-the-power-of-the-universe"
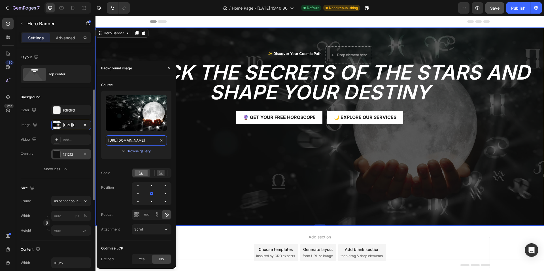
scroll to position [57, 0]
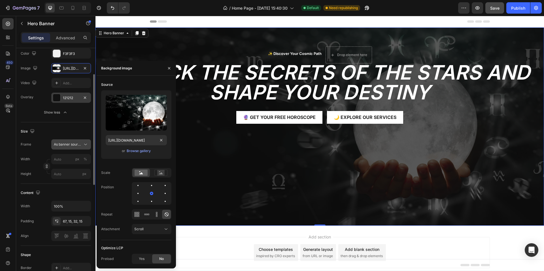
click at [84, 147] on button "As banner source" at bounding box center [71, 144] width 40 height 10
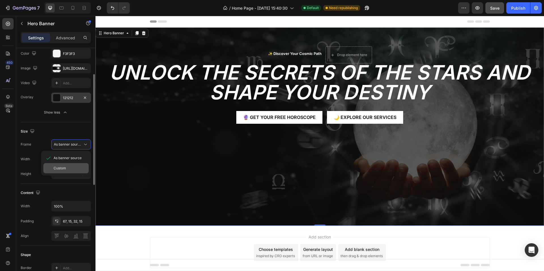
click at [67, 166] on div "Custom" at bounding box center [70, 168] width 33 height 5
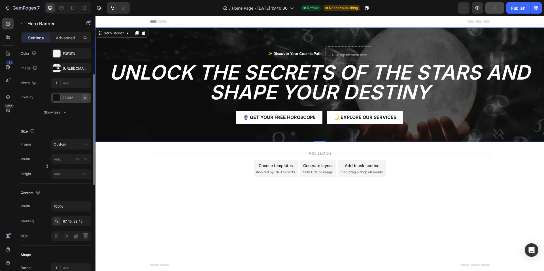
click at [85, 97] on icon "button" at bounding box center [85, 97] width 5 height 5
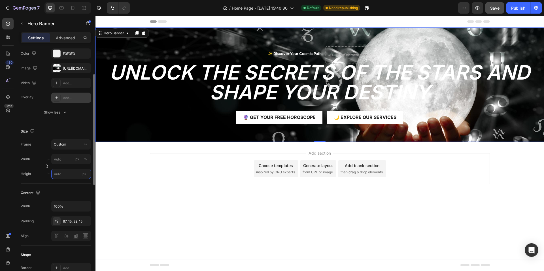
click at [66, 176] on input "px" at bounding box center [71, 174] width 40 height 10
click at [68, 196] on span "Fit screen" at bounding box center [62, 197] width 16 height 5
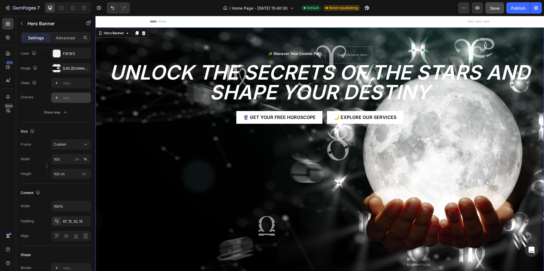
click at [66, 98] on div "Add..." at bounding box center [76, 97] width 27 height 5
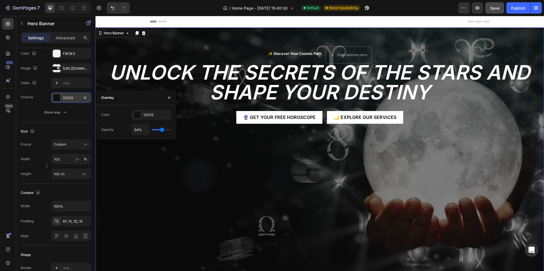
click at [162, 130] on input "range" at bounding box center [161, 129] width 20 height 1
click at [142, 129] on input "54%" at bounding box center [140, 130] width 17 height 10
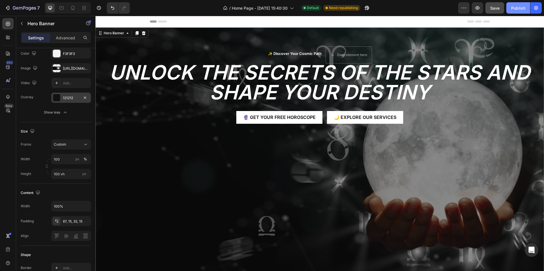
click at [511, 10] on button "Publish" at bounding box center [518, 7] width 24 height 11
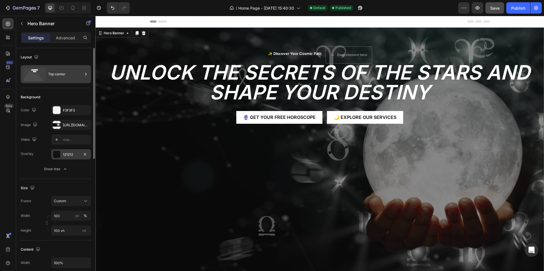
click at [66, 74] on div "Top center" at bounding box center [65, 74] width 35 height 13
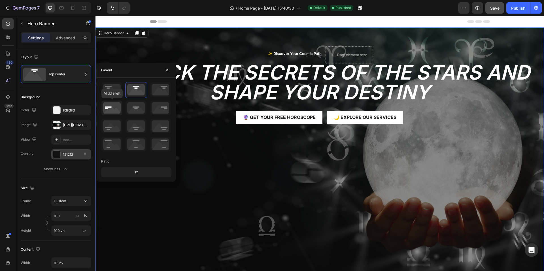
click at [109, 112] on icon at bounding box center [111, 108] width 21 height 15
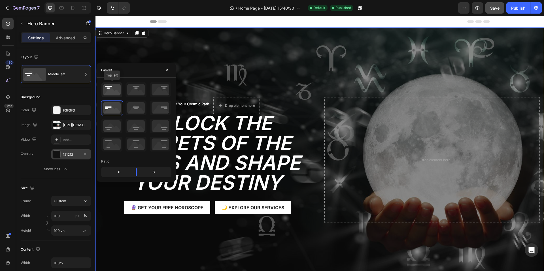
click at [110, 89] on icon at bounding box center [111, 89] width 21 height 15
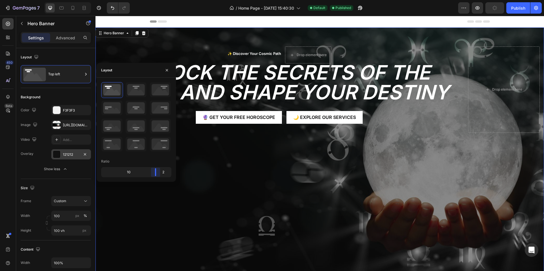
drag, startPoint x: 137, startPoint y: 171, endPoint x: 158, endPoint y: 171, distance: 21.0
click at [158, 0] on body "7 Version history / Home Page - Aug 28, 15:40:30 Default Published Preview Publ…" at bounding box center [272, 0] width 544 height 0
click at [139, 95] on icon at bounding box center [135, 89] width 21 height 15
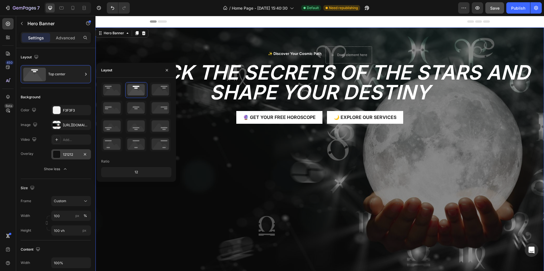
click at [138, 172] on div "12" at bounding box center [136, 172] width 68 height 8
click at [136, 172] on div "12" at bounding box center [136, 172] width 68 height 8
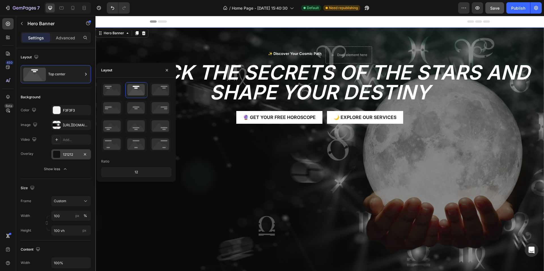
click at [136, 172] on div "12" at bounding box center [136, 172] width 68 height 8
click at [143, 171] on div "12" at bounding box center [136, 172] width 68 height 8
drag, startPoint x: 159, startPoint y: 170, endPoint x: 147, endPoint y: 171, distance: 12.0
click at [147, 171] on div "12" at bounding box center [136, 172] width 68 height 8
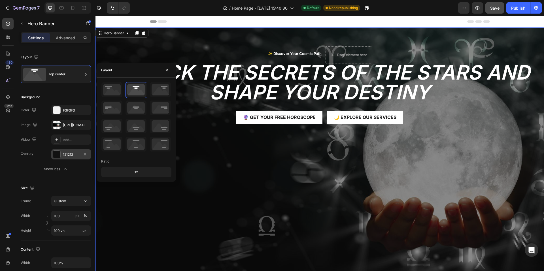
drag, startPoint x: 168, startPoint y: 170, endPoint x: 171, endPoint y: 171, distance: 3.3
click at [170, 171] on div "12" at bounding box center [136, 172] width 70 height 10
drag, startPoint x: 171, startPoint y: 171, endPoint x: 140, endPoint y: 175, distance: 31.4
click at [143, 175] on div "Ratio 12" at bounding box center [136, 129] width 79 height 95
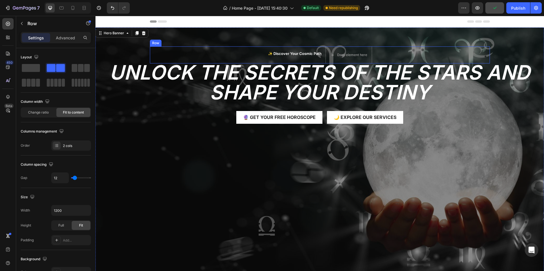
click at [289, 62] on div "✨ Discover Your Cosmic Path Text Block" at bounding box center [294, 54] width 55 height 17
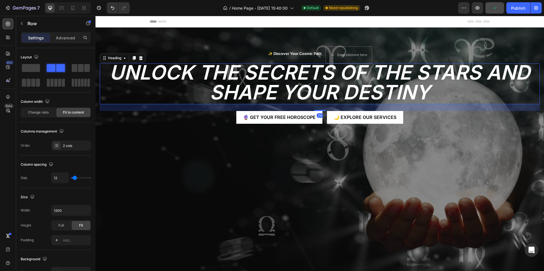
click at [279, 78] on p "Unlock the Secrets of the Stars and Shape Your Destiny" at bounding box center [319, 83] width 439 height 40
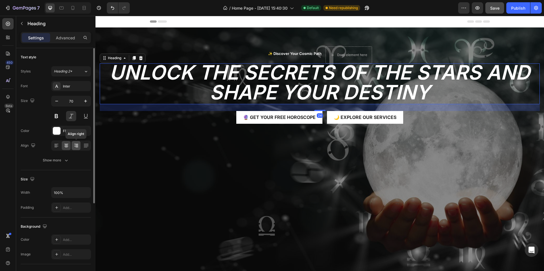
click at [78, 145] on icon at bounding box center [76, 146] width 6 height 6
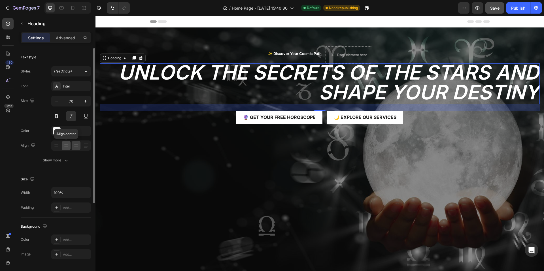
click at [69, 145] on icon at bounding box center [66, 146] width 6 height 6
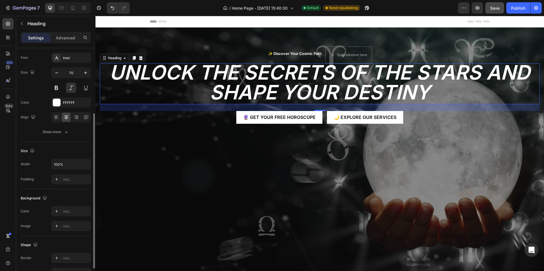
scroll to position [57, 0]
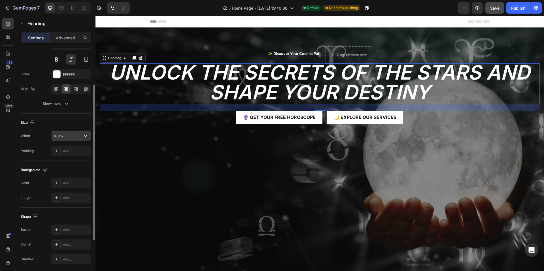
click at [63, 136] on input "100%" at bounding box center [71, 136] width 39 height 10
click at [85, 138] on icon "button" at bounding box center [86, 136] width 6 height 6
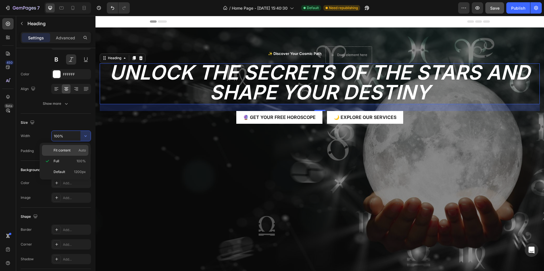
click at [70, 153] on div "Fit content Auto" at bounding box center [65, 150] width 46 height 11
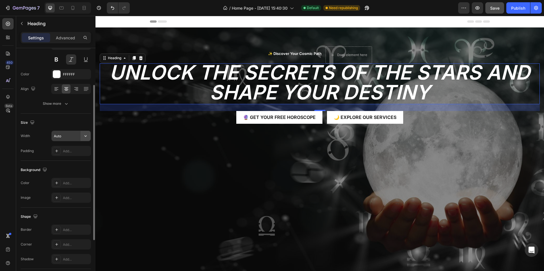
click at [87, 136] on icon "button" at bounding box center [86, 136] width 6 height 6
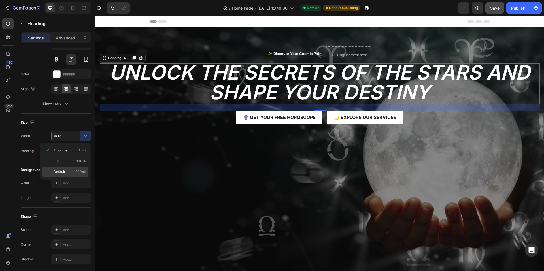
click at [74, 169] on span "1200px" at bounding box center [80, 171] width 12 height 5
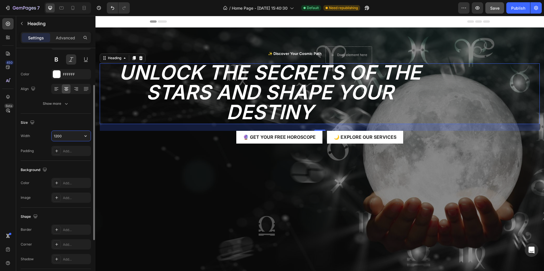
click at [62, 136] on input "1200" at bounding box center [71, 136] width 39 height 10
click at [84, 137] on icon "button" at bounding box center [86, 136] width 6 height 6
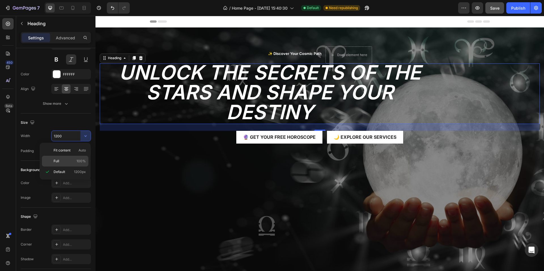
click at [61, 163] on p "Full 100%" at bounding box center [70, 161] width 32 height 5
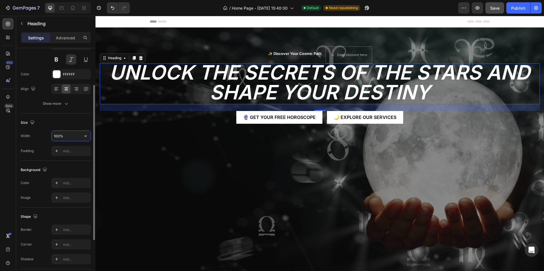
click at [69, 138] on input "100%" at bounding box center [71, 136] width 39 height 10
click at [85, 136] on icon "button" at bounding box center [86, 136] width 6 height 6
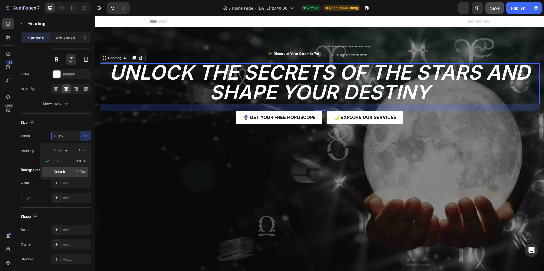
click at [63, 174] on span "Default" at bounding box center [60, 171] width 12 height 5
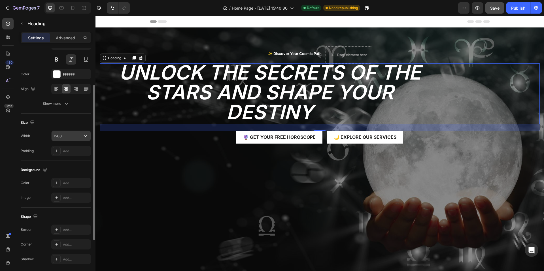
click at [69, 135] on input "1200" at bounding box center [71, 136] width 39 height 10
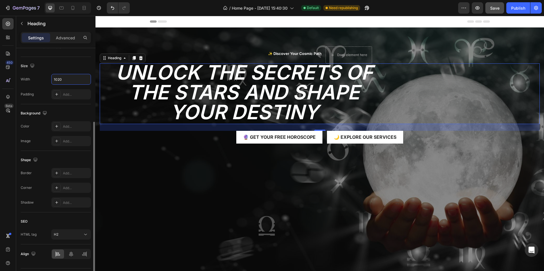
scroll to position [129, 0]
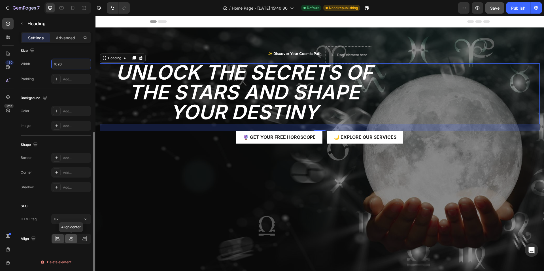
click at [71, 238] on icon at bounding box center [71, 239] width 6 height 6
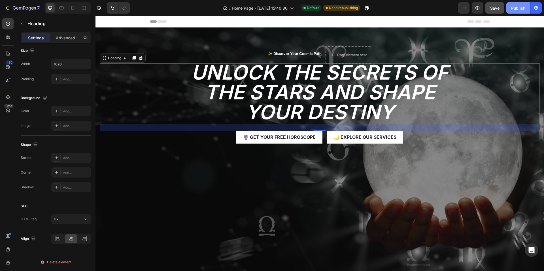
click at [516, 12] on button "Publish" at bounding box center [518, 7] width 24 height 11
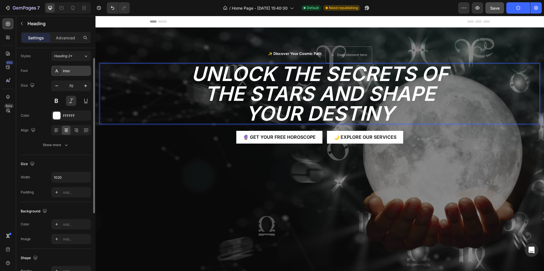
scroll to position [0, 0]
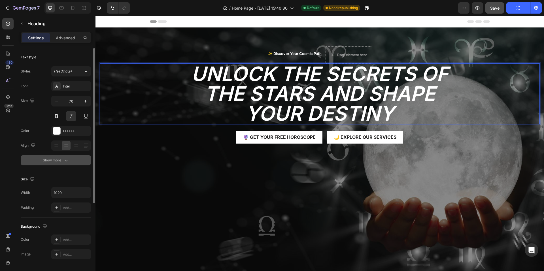
click at [66, 158] on icon "button" at bounding box center [66, 160] width 6 height 6
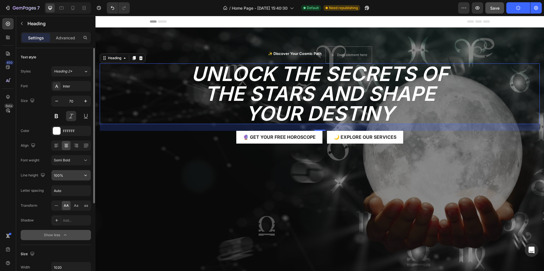
click at [70, 176] on input "100%" at bounding box center [71, 175] width 39 height 10
click at [86, 177] on icon "button" at bounding box center [86, 175] width 6 height 6
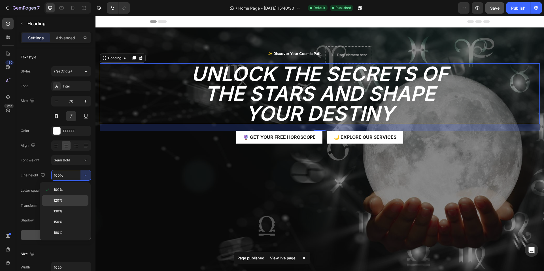
click at [63, 206] on div "120%" at bounding box center [65, 211] width 46 height 11
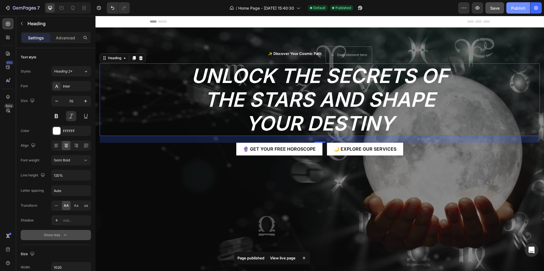
click at [518, 6] on div "Publish" at bounding box center [518, 8] width 14 height 6
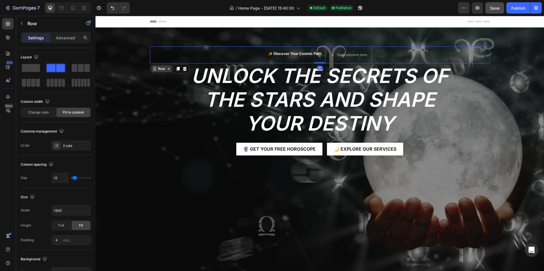
click at [238, 59] on div "✨ Discover Your Cosmic Path Text Block Drop element here Row 0" at bounding box center [320, 54] width 340 height 17
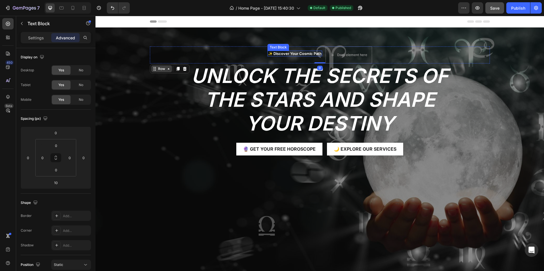
click at [299, 55] on p "✨ Discover Your Cosmic Path" at bounding box center [295, 53] width 54 height 5
drag, startPoint x: 296, startPoint y: 58, endPoint x: 296, endPoint y: 52, distance: 6.3
click at [296, 52] on div "✨ Discover Your Cosmic Path Text Block 0" at bounding box center [294, 55] width 55 height 6
click at [238, 56] on div "✨ Discover Your Cosmic Path Text Block Drop element here Row 0" at bounding box center [320, 54] width 340 height 17
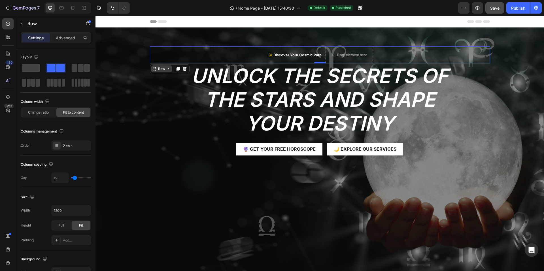
click at [317, 62] on div "✨ Discover Your Cosmic Path Text Block Drop element here Row 0" at bounding box center [320, 54] width 340 height 17
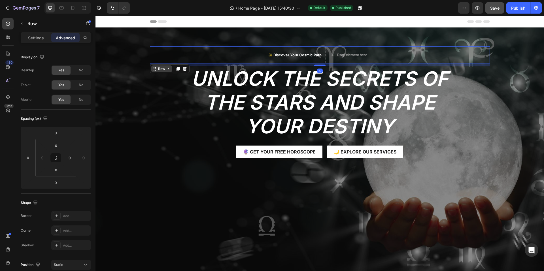
drag, startPoint x: 318, startPoint y: 63, endPoint x: 321, endPoint y: 66, distance: 3.8
click at [321, 66] on div at bounding box center [319, 66] width 11 height 2
click at [519, 9] on div "Publish" at bounding box center [518, 8] width 14 height 6
click at [31, 37] on p "Settings" at bounding box center [36, 38] width 16 height 6
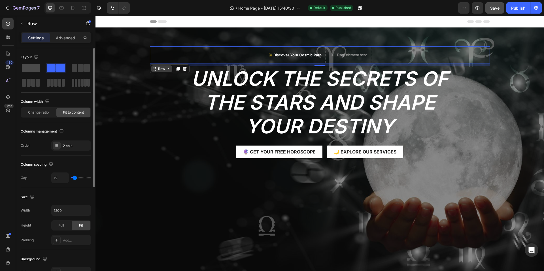
click at [28, 70] on span at bounding box center [31, 68] width 18 height 8
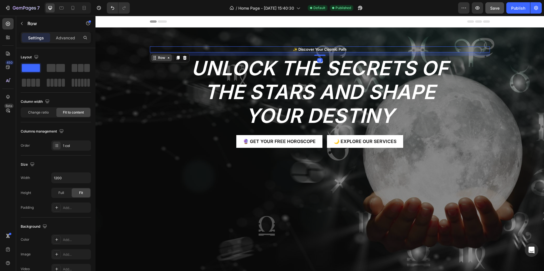
drag, startPoint x: 320, startPoint y: 55, endPoint x: 325, endPoint y: 55, distance: 5.1
click at [325, 52] on div "12" at bounding box center [320, 52] width 340 height 0
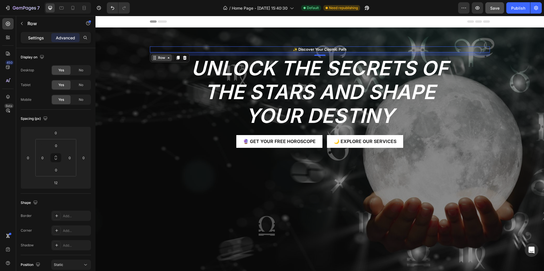
click at [38, 39] on p "Settings" at bounding box center [36, 38] width 16 height 6
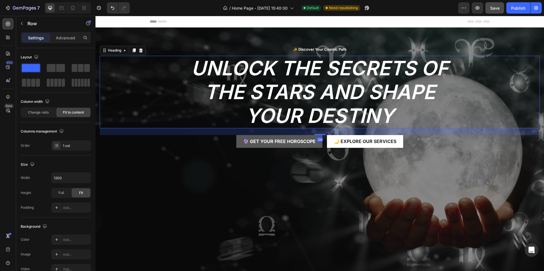
drag, startPoint x: 319, startPoint y: 92, endPoint x: 313, endPoint y: 136, distance: 44.7
click at [315, 119] on p "Unlock the Secrets of the Stars and Shape Your Destiny" at bounding box center [320, 91] width 288 height 71
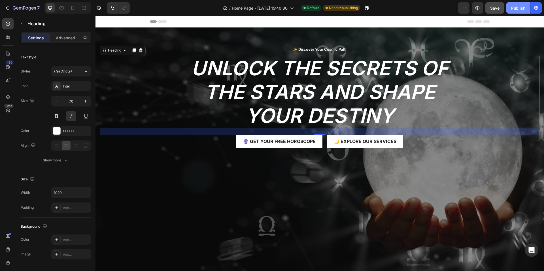
click at [524, 9] on div "Publish" at bounding box center [518, 8] width 14 height 6
click at [23, 22] on icon "button" at bounding box center [22, 23] width 5 height 5
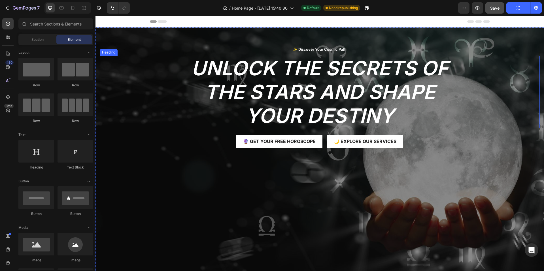
click at [255, 99] on p "Unlock the Secrets of the Stars and Shape Your Destiny" at bounding box center [320, 91] width 288 height 71
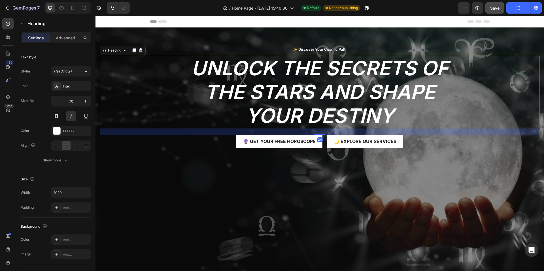
click at [173, 126] on div "Unlock the Secrets of the Stars and Shape Your Destiny" at bounding box center [320, 92] width 440 height 72
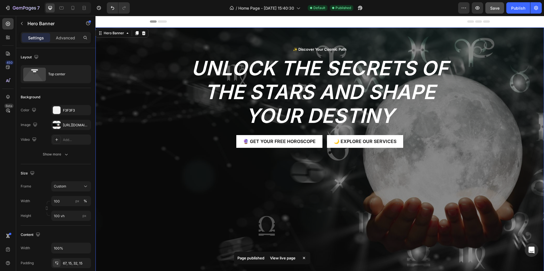
click at [156, 167] on div "Overlay" at bounding box center [319, 154] width 448 height 255
click at [59, 75] on div "Top center" at bounding box center [65, 74] width 35 height 13
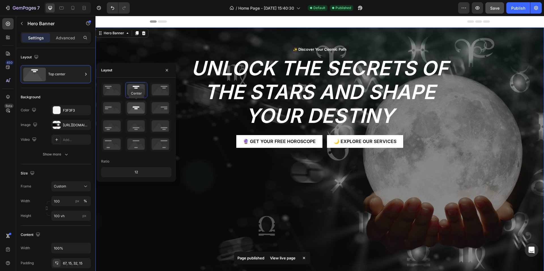
click at [138, 112] on icon at bounding box center [135, 108] width 21 height 15
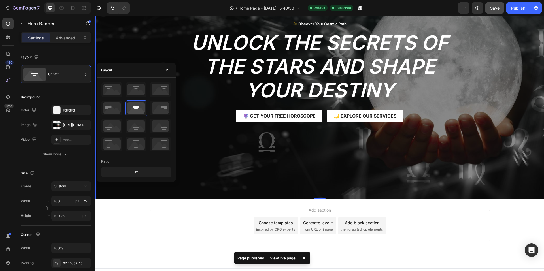
scroll to position [85, 0]
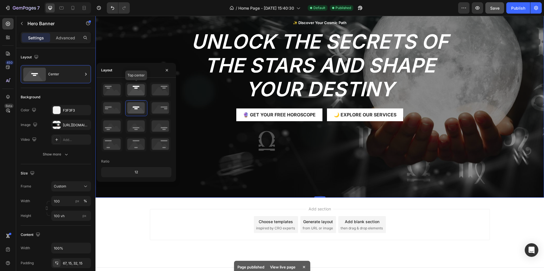
click at [144, 90] on icon at bounding box center [135, 89] width 21 height 15
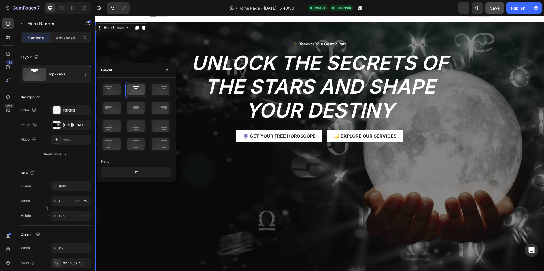
scroll to position [0, 0]
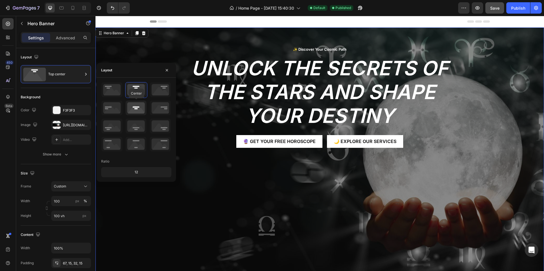
click at [135, 107] on icon at bounding box center [135, 108] width 21 height 15
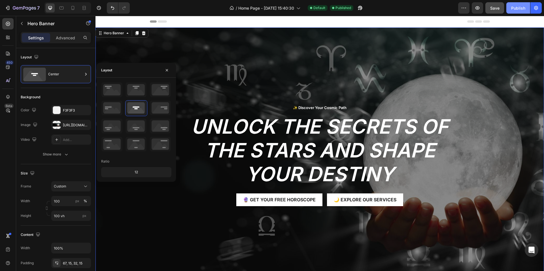
click at [519, 8] on div "Publish" at bounding box center [518, 8] width 14 height 6
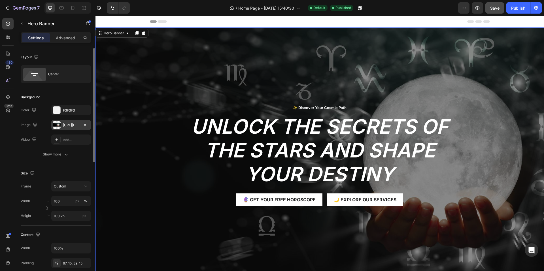
click at [71, 123] on div "https://static.vecteezy.com/system/resources/previews/006/572/458/non_2x/astrol…" at bounding box center [71, 125] width 16 height 5
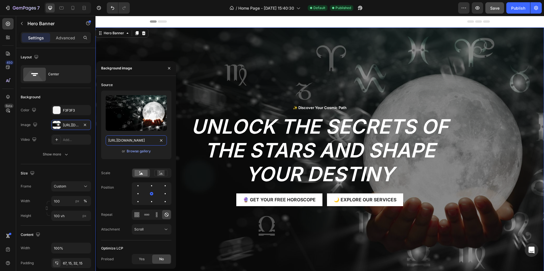
click at [128, 140] on input "https://static.vecteezy.com/system/resources/previews/006/572/458/non_2x/astrol…" at bounding box center [136, 140] width 61 height 10
paste input "59/572/152/non_2x/cosmic-clock-with-planets-as-hour-markers-showcasing-earth-at…"
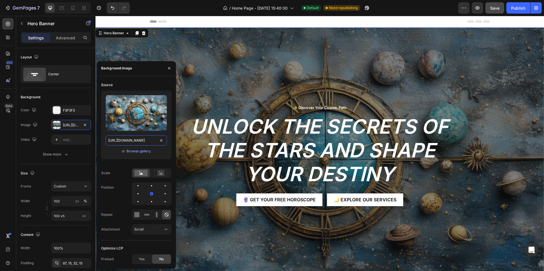
click at [144, 144] on input "https://static.vecteezy.com/system/resources/previews/059/572/152/non_2x/cosmic…" at bounding box center [136, 140] width 61 height 10
paste input "10/970/892/non_2x/tarot-card-with-candlelight-on-the-darkness-background-for-as…"
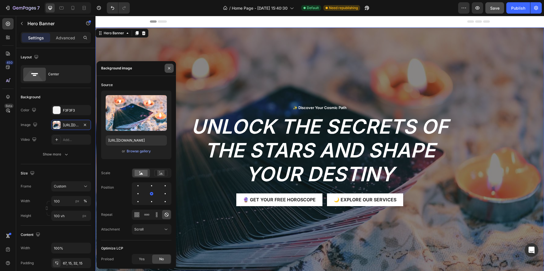
click at [168, 69] on icon "button" at bounding box center [169, 68] width 5 height 5
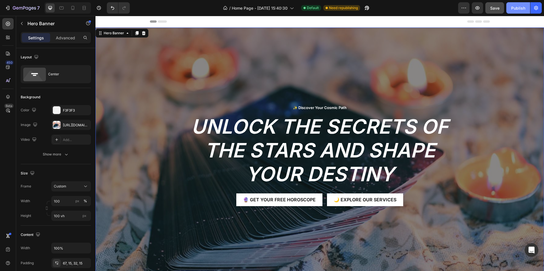
click at [519, 11] on div "Publish" at bounding box center [518, 8] width 14 height 6
click at [116, 9] on button "Undo/Redo" at bounding box center [112, 7] width 11 height 11
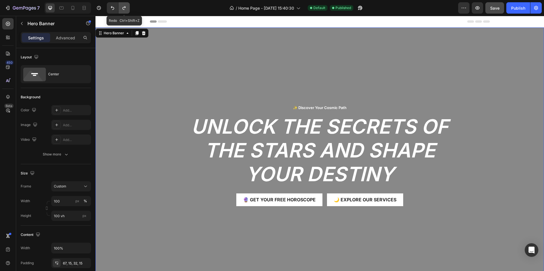
click at [121, 7] on button "Undo/Redo" at bounding box center [123, 7] width 11 height 11
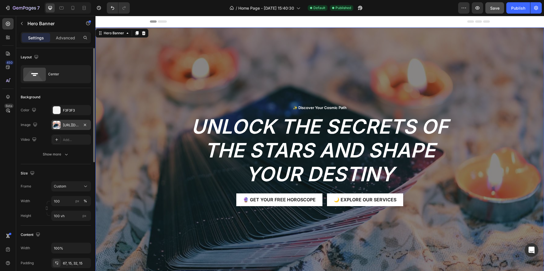
click at [73, 127] on div "https://static.vecteezy.com/system/resources/previews/010/970/892/non_2x/tarot-…" at bounding box center [71, 125] width 16 height 5
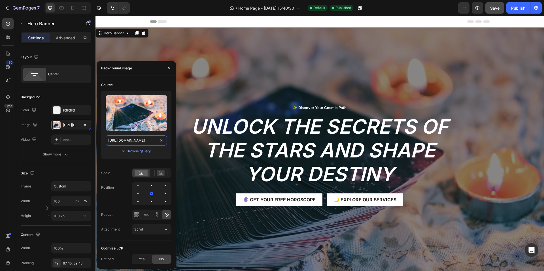
click at [134, 141] on input "https://static.vecteezy.com/system/resources/previews/010/970/892/non_2x/tarot-…" at bounding box center [136, 140] width 61 height 10
paste input "06/572/458/non_2x/astrological-zodiac-horoscope-wheel-the-power-of-the-universe…"
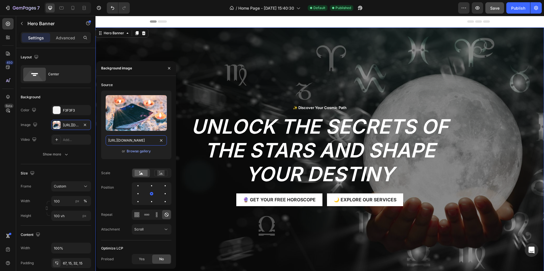
scroll to position [0, 209]
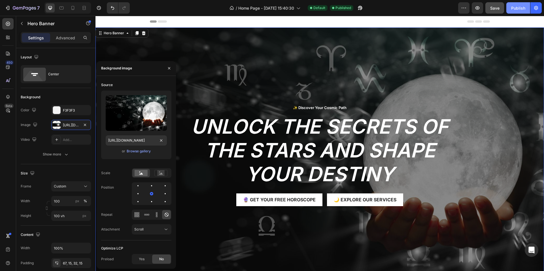
click at [524, 7] on div "Publish" at bounding box center [518, 8] width 14 height 6
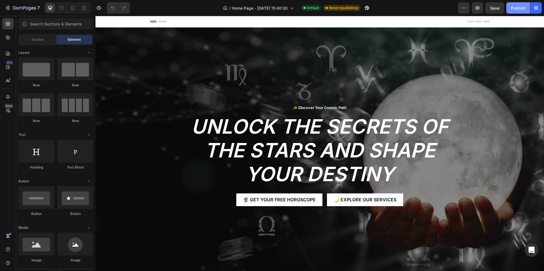
click at [520, 6] on div "Publish" at bounding box center [518, 8] width 14 height 6
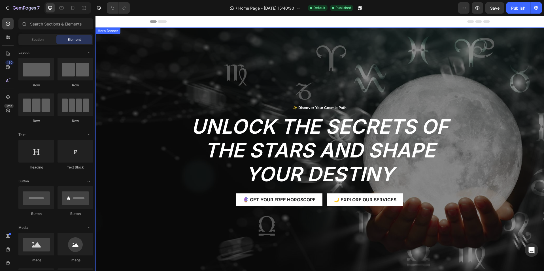
click at [132, 58] on div "Overlay" at bounding box center [319, 154] width 448 height 255
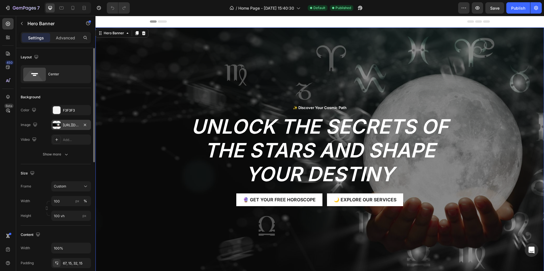
click at [67, 124] on div "https://static.vecteezy.com/system/resources/previews/006/572/458/non_2x/astrol…" at bounding box center [71, 125] width 16 height 5
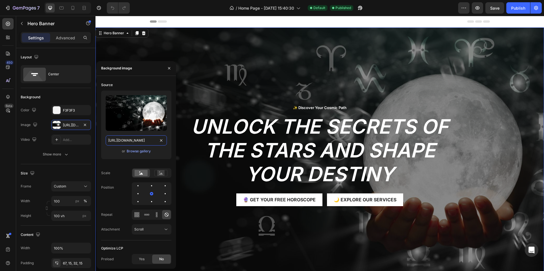
click at [140, 141] on input "https://static.vecteezy.com/system/resources/previews/006/572/458/non_2x/astrol…" at bounding box center [136, 140] width 61 height 10
paste input "59/572/152/non_2x/cosmic-clock-with-planets-as-hour-markers-showcasing-earth-at…"
type input "https://static.vecteezy.com/system/resources/previews/059/572/152/non_2x/cosmic…"
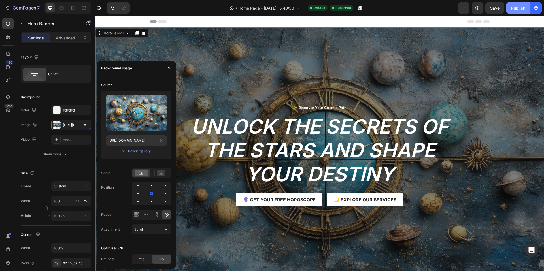
click at [513, 12] on button "Publish" at bounding box center [518, 7] width 24 height 11
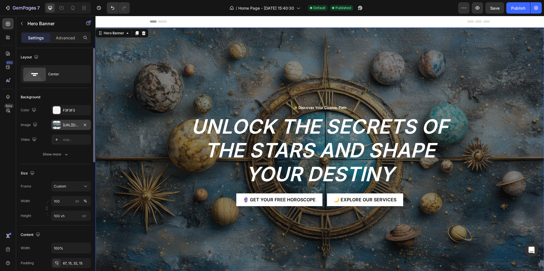
click at [72, 126] on div "https://static.vecteezy.com/system/resources/previews/059/572/152/non_2x/cosmic…" at bounding box center [71, 125] width 16 height 5
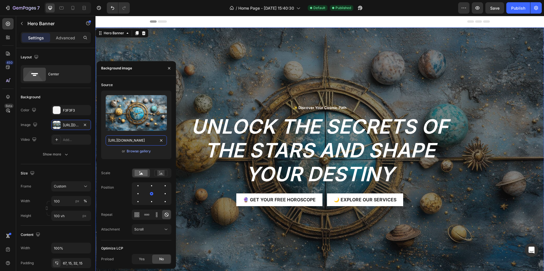
scroll to position [0, 223]
click at [303, 91] on div "✨ Discover Your Cosmic Path Text Block Row Unlock the Secrets of the Stars and …" at bounding box center [319, 155] width 448 height 138
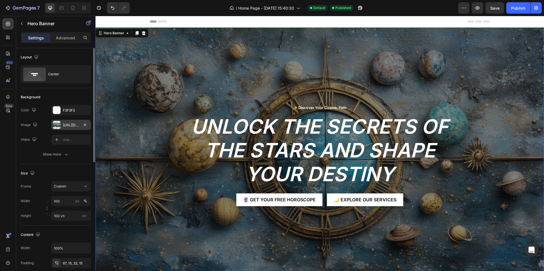
click at [73, 125] on div "https://static.vecteezy.com/system/resources/previews/059/572/152/non_2x/cosmic…" at bounding box center [71, 125] width 16 height 5
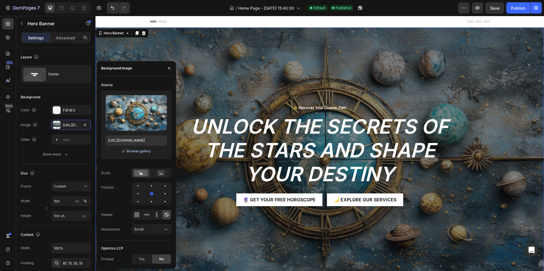
click at [136, 152] on div "Browse gallery" at bounding box center [139, 151] width 24 height 5
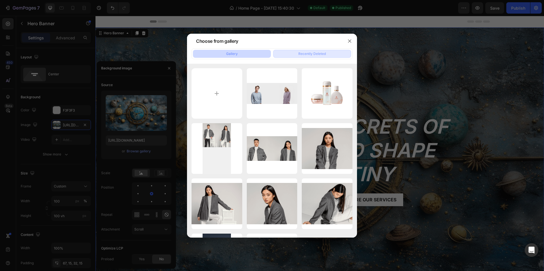
click at [317, 55] on div "Recently Deleted" at bounding box center [311, 53] width 27 height 5
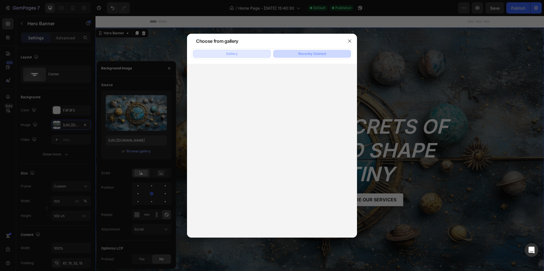
click at [241, 53] on button "Gallery" at bounding box center [232, 54] width 78 height 8
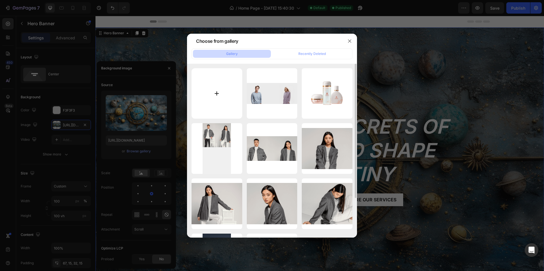
click at [199, 93] on input "file" at bounding box center [216, 93] width 51 height 51
type input "C:\fakepath\astrological-zodiac.webp"
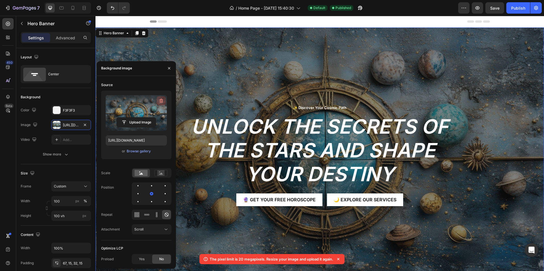
click at [161, 101] on icon "button" at bounding box center [161, 101] width 1 height 2
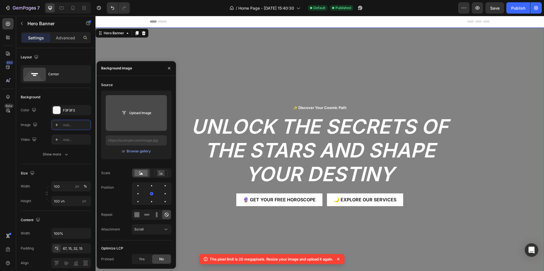
click at [140, 115] on input "file" at bounding box center [136, 113] width 39 height 10
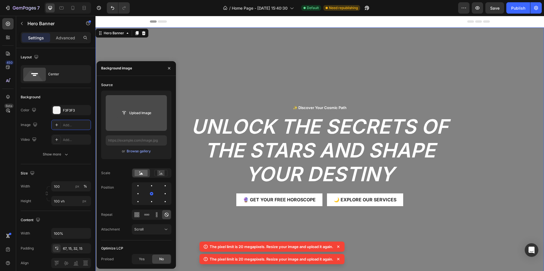
click at [138, 111] on input "file" at bounding box center [136, 113] width 39 height 10
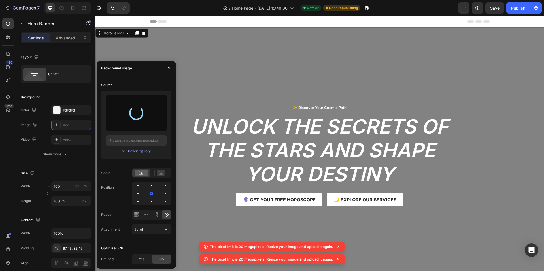
click at [339, 247] on icon at bounding box center [338, 247] width 2 height 2
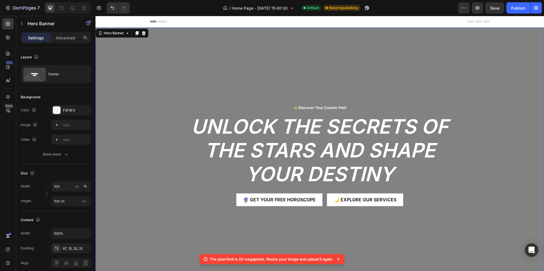
click at [339, 260] on icon at bounding box center [338, 259] width 6 height 6
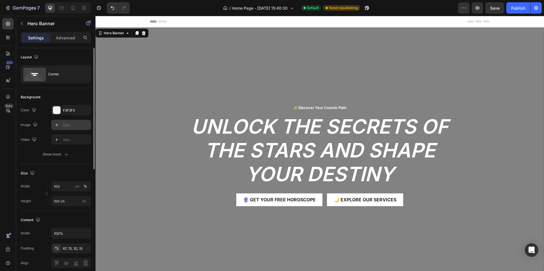
click at [68, 129] on div "Add..." at bounding box center [71, 125] width 40 height 10
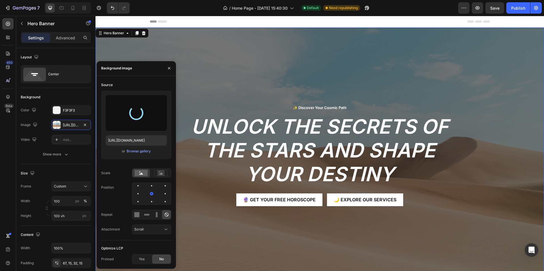
type input "https://cdn.shopify.com/s/files/1/0634/0997/9454/files/gempages_581906065671586…"
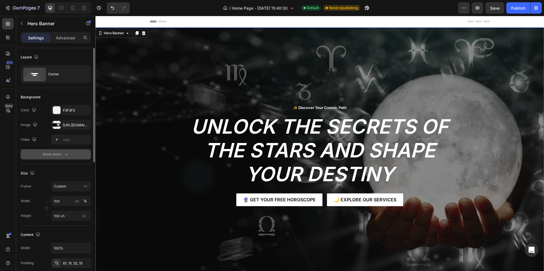
click at [62, 151] on div "Show more" at bounding box center [56, 154] width 26 height 6
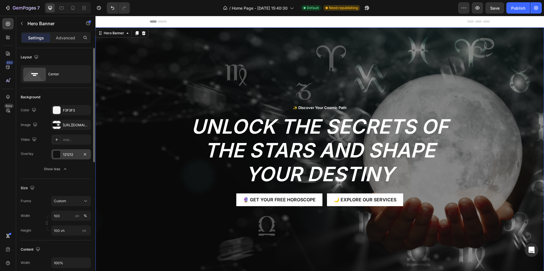
click at [68, 153] on div "121212" at bounding box center [71, 154] width 16 height 5
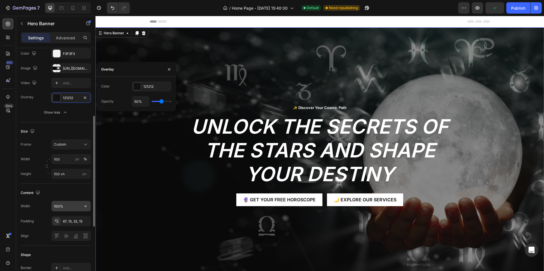
scroll to position [85, 0]
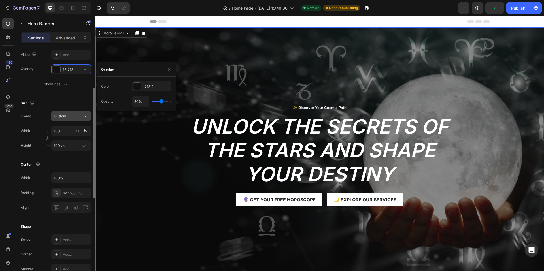
click at [69, 116] on div "Custom" at bounding box center [68, 116] width 28 height 5
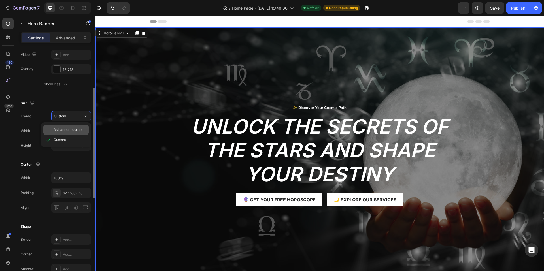
click at [73, 129] on span "As banner source" at bounding box center [68, 129] width 28 height 5
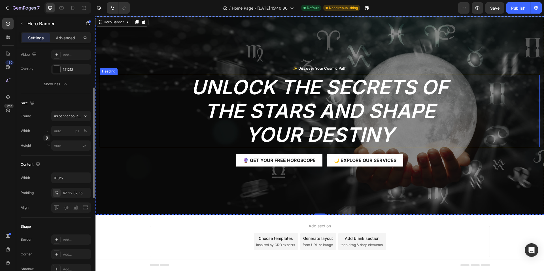
scroll to position [0, 0]
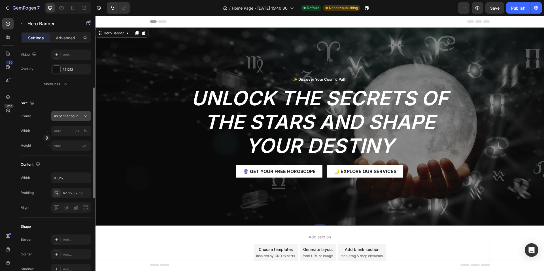
click at [73, 119] on div "As banner source" at bounding box center [71, 116] width 35 height 6
click at [75, 141] on div "Custom" at bounding box center [70, 139] width 33 height 5
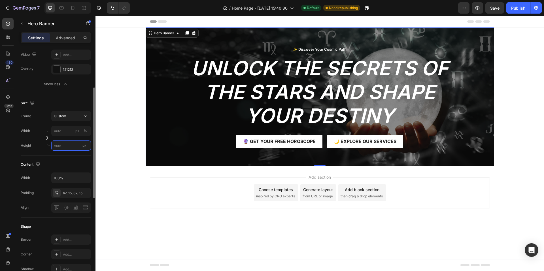
drag, startPoint x: 72, startPoint y: 146, endPoint x: 80, endPoint y: 149, distance: 7.9
click at [72, 146] on input "px" at bounding box center [71, 145] width 40 height 10
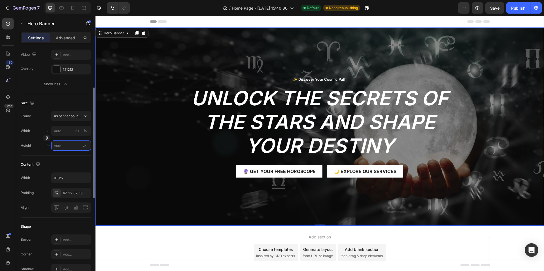
click at [76, 146] on input "px" at bounding box center [71, 145] width 40 height 10
click at [60, 159] on span "Fit content" at bounding box center [62, 159] width 17 height 5
type input "100"
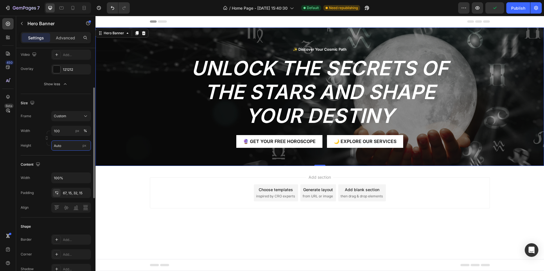
click at [60, 146] on input "Auto" at bounding box center [71, 145] width 40 height 10
click at [71, 168] on p "Fit screen 100vh" at bounding box center [70, 169] width 33 height 5
type input "100 vh"
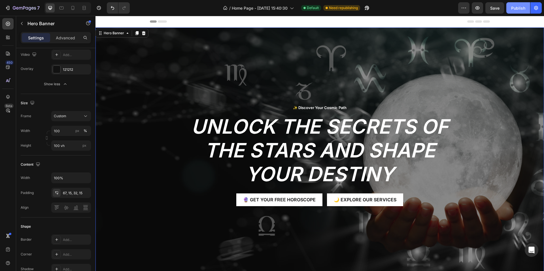
click at [525, 7] on div "Publish" at bounding box center [518, 8] width 14 height 6
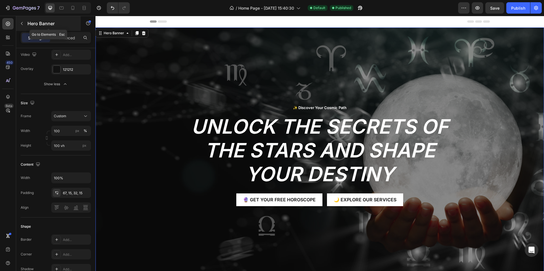
click at [28, 18] on div "Hero Banner" at bounding box center [48, 23] width 65 height 15
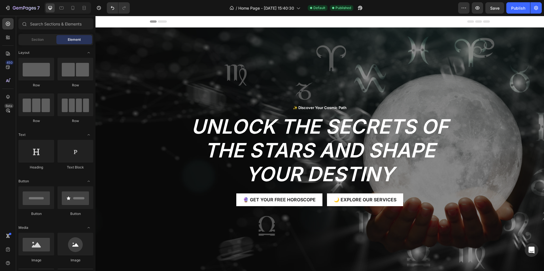
click at [37, 35] on div "Section Element" at bounding box center [55, 39] width 75 height 11
click at [37, 36] on div "Section" at bounding box center [38, 39] width 36 height 9
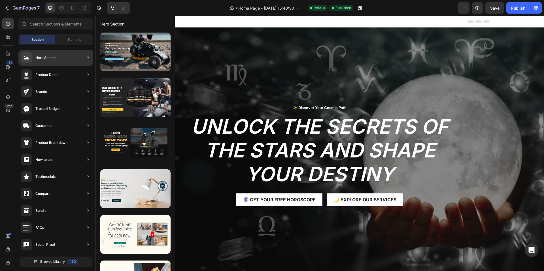
click at [86, 74] on icon at bounding box center [88, 75] width 6 height 6
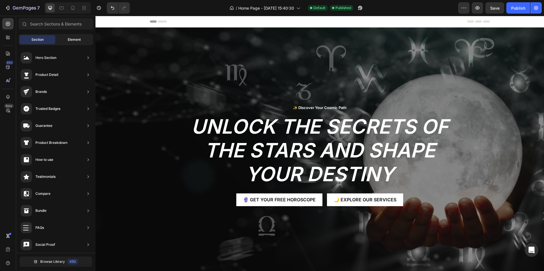
click at [82, 41] on div "Element" at bounding box center [74, 39] width 36 height 9
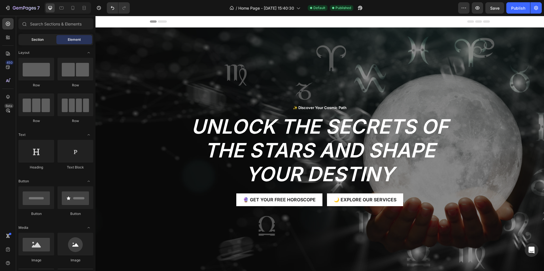
click at [50, 39] on div "Section" at bounding box center [38, 39] width 36 height 9
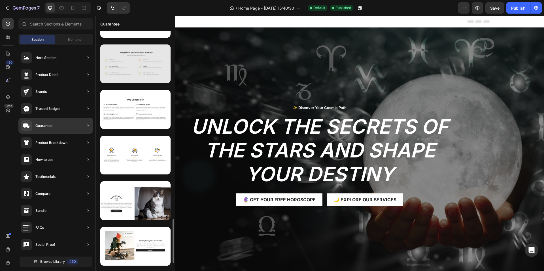
scroll to position [1079, 0]
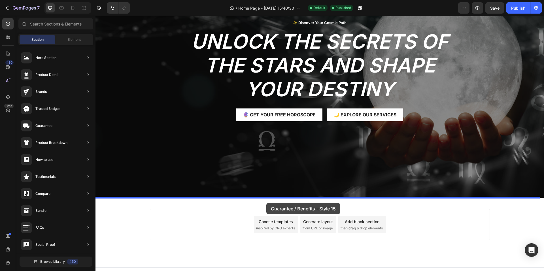
drag, startPoint x: 211, startPoint y: 132, endPoint x: 266, endPoint y: 203, distance: 89.6
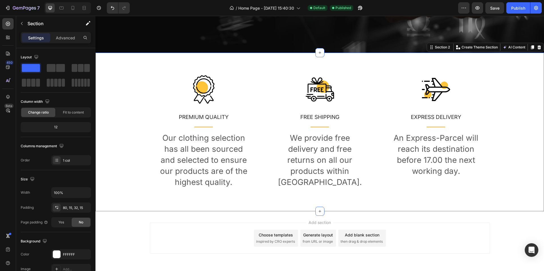
scroll to position [234, 0]
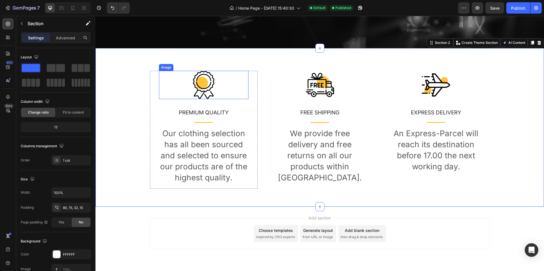
click at [200, 79] on img at bounding box center [203, 85] width 28 height 28
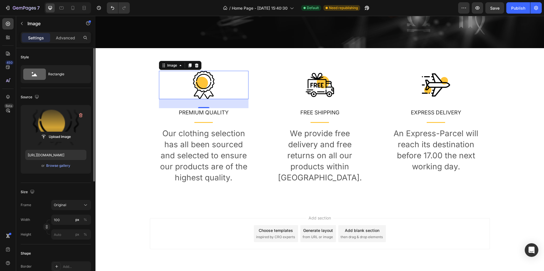
scroll to position [263, 0]
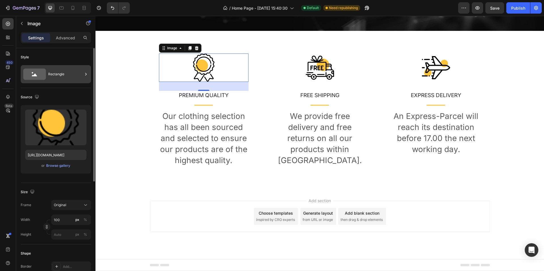
click at [51, 71] on div "Rectangle" at bounding box center [65, 74] width 35 height 13
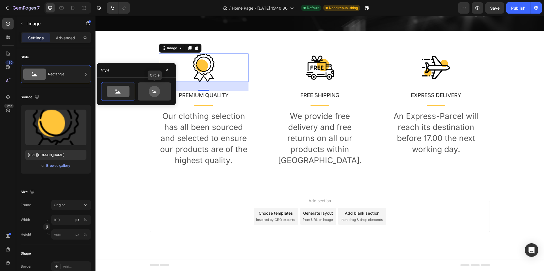
click at [150, 93] on icon at bounding box center [154, 91] width 11 height 11
type input "80"
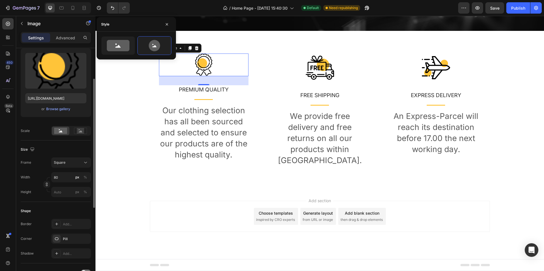
scroll to position [85, 0]
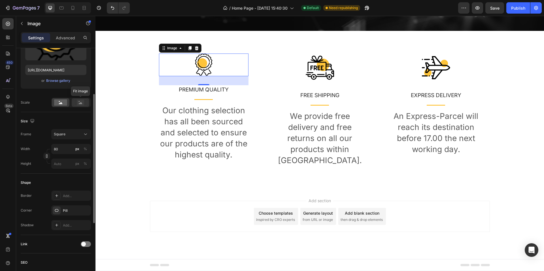
click at [81, 104] on icon at bounding box center [81, 103] width 4 height 2
click at [64, 102] on rect at bounding box center [60, 102] width 13 height 6
click at [84, 133] on icon at bounding box center [86, 134] width 6 height 6
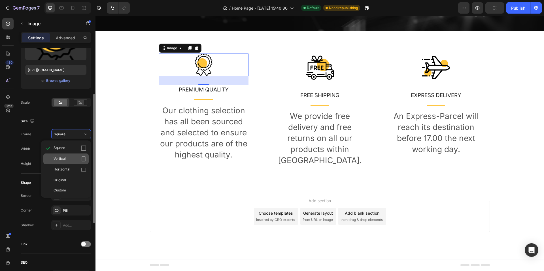
click at [81, 161] on icon at bounding box center [84, 159] width 6 height 6
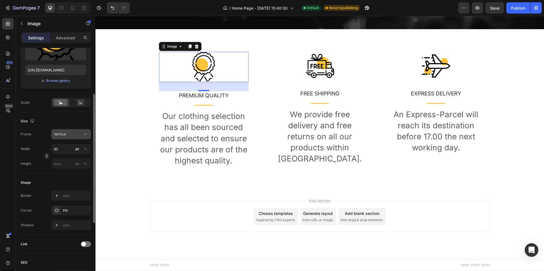
click at [81, 136] on div "Vertical" at bounding box center [68, 134] width 28 height 5
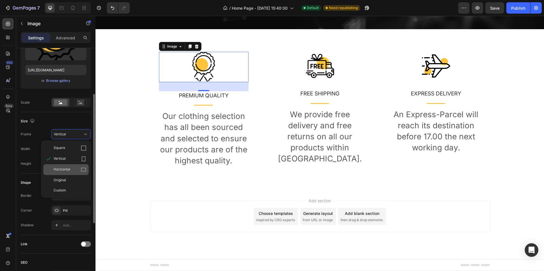
click at [76, 168] on div "Horizontal" at bounding box center [70, 170] width 33 height 6
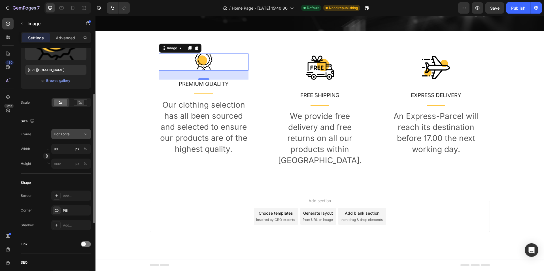
click at [80, 134] on div "Horizontal" at bounding box center [68, 134] width 28 height 5
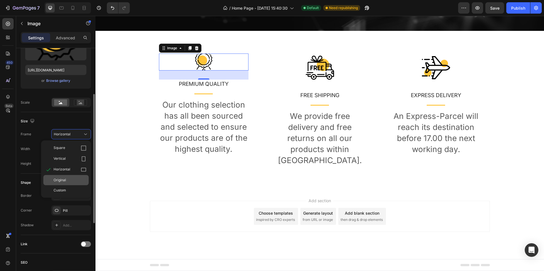
click at [72, 181] on div "Original" at bounding box center [70, 180] width 33 height 5
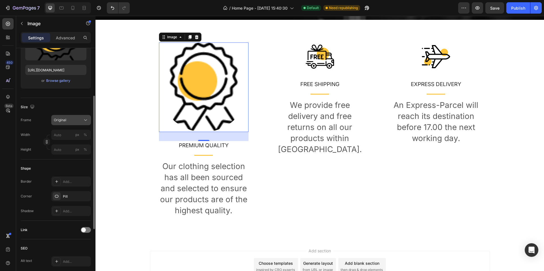
click at [84, 122] on icon at bounding box center [86, 120] width 6 height 6
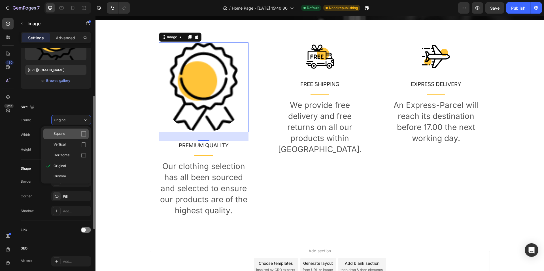
click at [78, 137] on div "Square" at bounding box center [65, 134] width 45 height 11
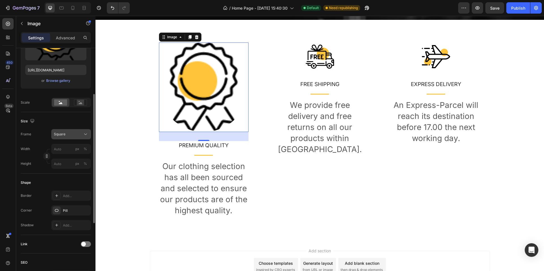
click at [79, 132] on div "Square" at bounding box center [68, 134] width 28 height 5
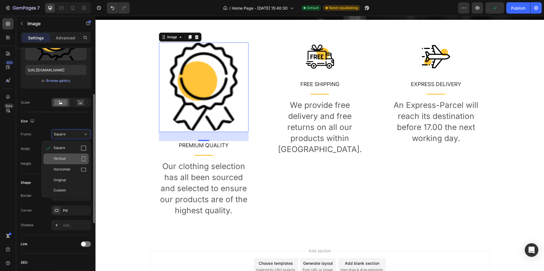
click at [79, 159] on div "Vertical" at bounding box center [70, 159] width 33 height 6
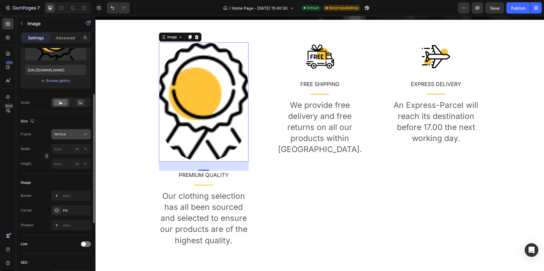
click at [80, 134] on div "Vertical" at bounding box center [68, 134] width 28 height 5
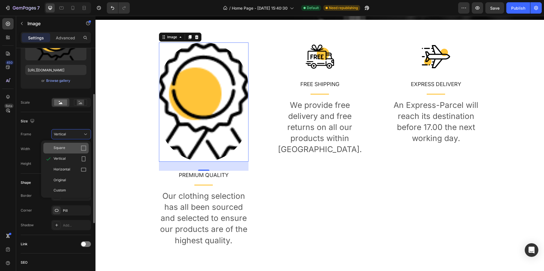
click at [79, 146] on div "Square" at bounding box center [70, 148] width 33 height 6
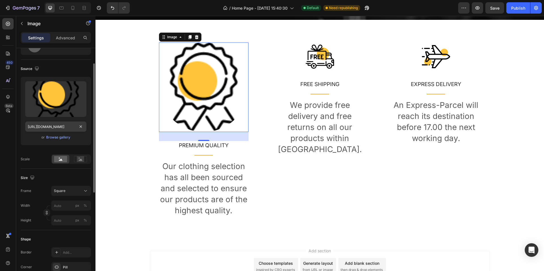
scroll to position [0, 0]
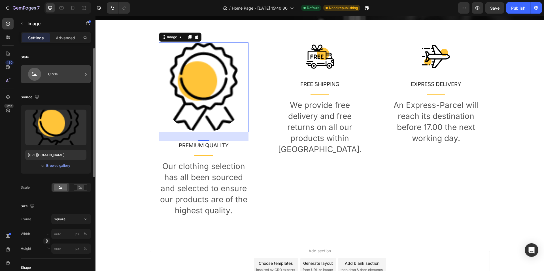
click at [63, 74] on div "Circle" at bounding box center [65, 74] width 35 height 13
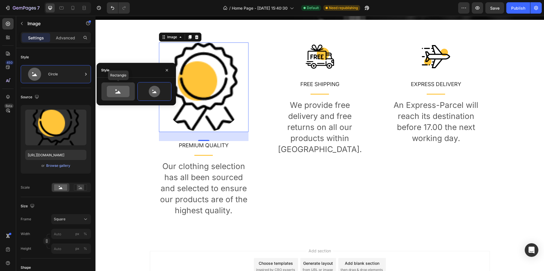
click at [107, 97] on icon at bounding box center [118, 91] width 27 height 11
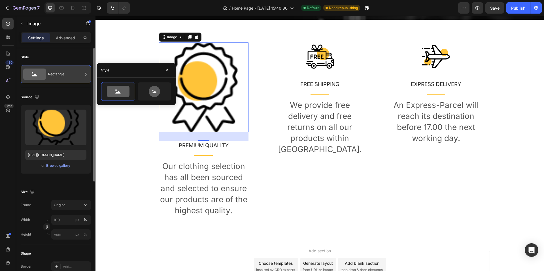
click at [75, 76] on div "Rectangle" at bounding box center [65, 74] width 35 height 13
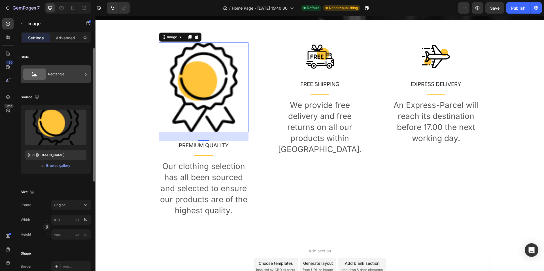
click at [82, 74] on div "Rectangle" at bounding box center [65, 74] width 35 height 13
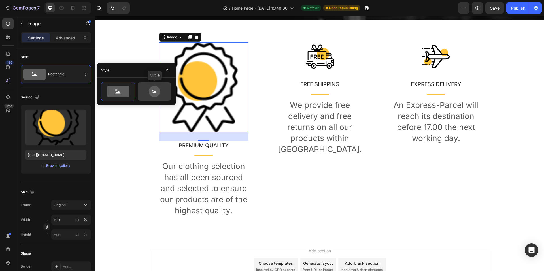
click at [153, 91] on circle at bounding box center [152, 90] width 1 height 1
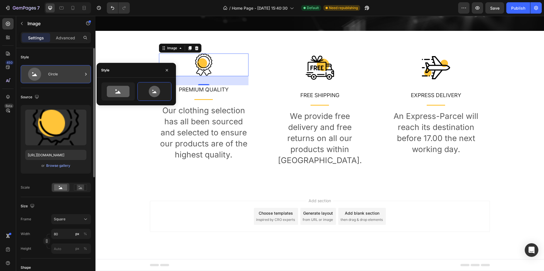
click at [67, 79] on div "Circle" at bounding box center [65, 74] width 35 height 13
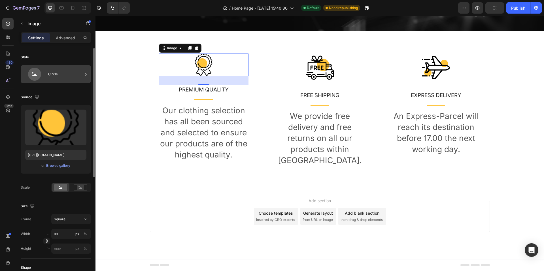
click at [77, 74] on div "Circle" at bounding box center [65, 74] width 35 height 13
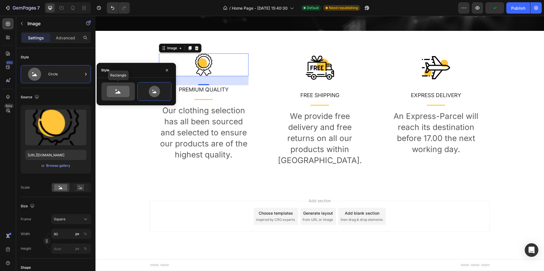
click at [118, 91] on icon at bounding box center [117, 92] width 5 height 3
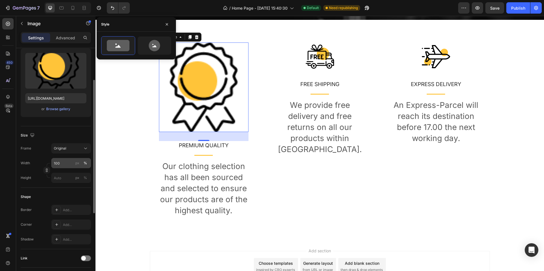
scroll to position [85, 0]
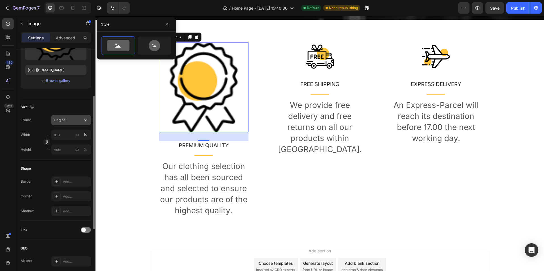
click at [73, 123] on div "Original" at bounding box center [71, 120] width 35 height 6
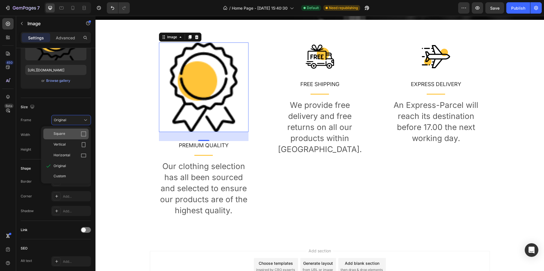
click at [74, 133] on div "Square" at bounding box center [70, 134] width 33 height 6
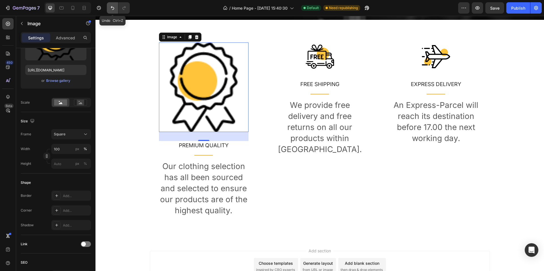
click at [112, 10] on icon "Undo/Redo" at bounding box center [113, 8] width 6 height 6
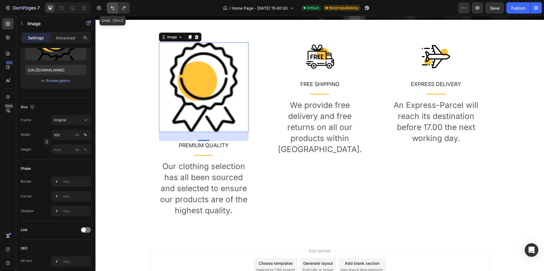
click at [112, 10] on icon "Undo/Redo" at bounding box center [113, 8] width 6 height 6
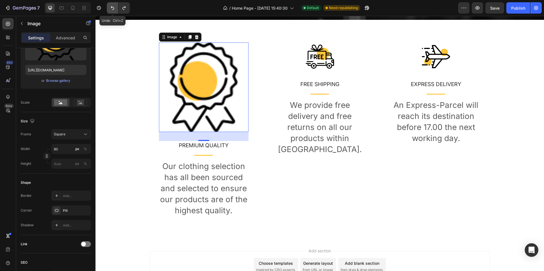
click at [112, 10] on icon "Undo/Redo" at bounding box center [113, 8] width 6 height 6
type input "100"
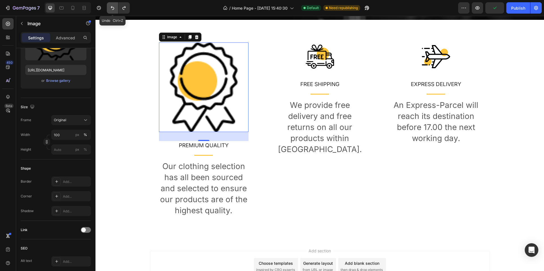
click at [112, 10] on icon "Undo/Redo" at bounding box center [113, 8] width 6 height 6
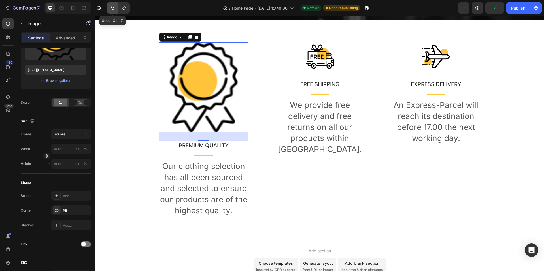
click at [112, 10] on icon "Undo/Redo" at bounding box center [113, 8] width 6 height 6
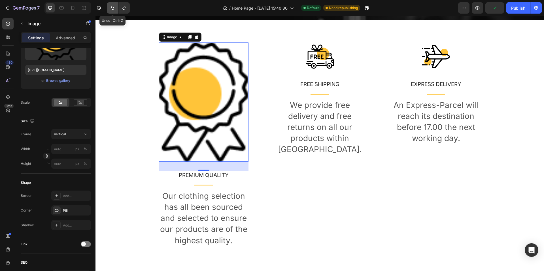
click at [112, 10] on icon "Undo/Redo" at bounding box center [113, 8] width 6 height 6
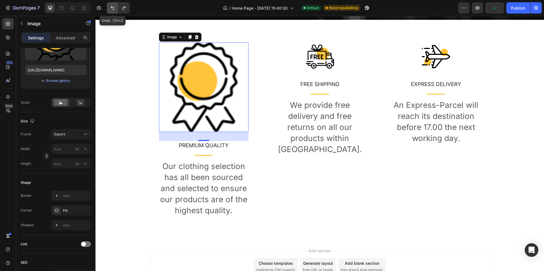
click at [112, 10] on icon "Undo/Redo" at bounding box center [113, 8] width 6 height 6
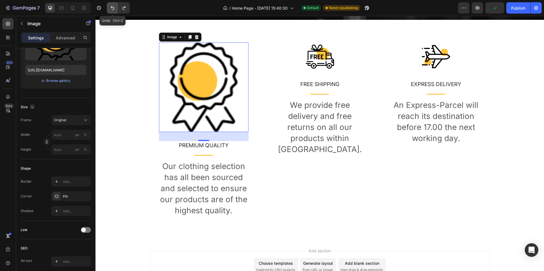
click at [112, 10] on icon "Undo/Redo" at bounding box center [113, 8] width 6 height 6
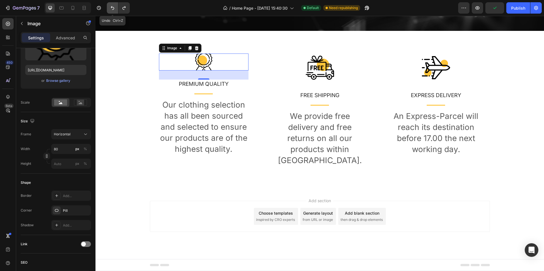
click at [112, 10] on icon "Undo/Redo" at bounding box center [113, 8] width 6 height 6
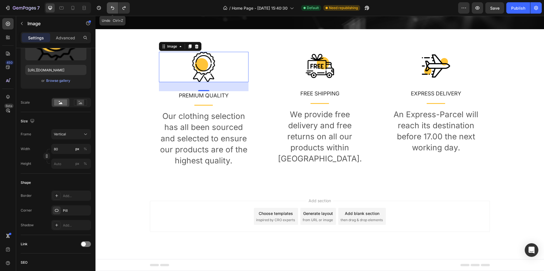
click at [112, 10] on icon "Undo/Redo" at bounding box center [113, 8] width 6 height 6
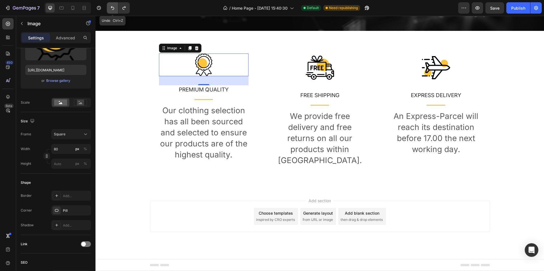
click at [112, 10] on icon "Undo/Redo" at bounding box center [113, 8] width 6 height 6
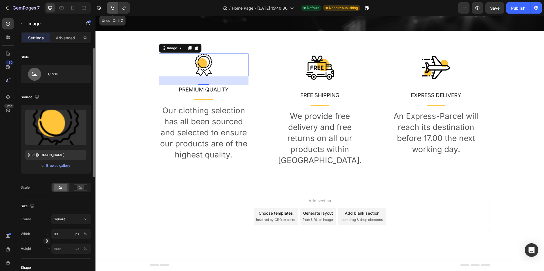
click at [108, 8] on button "Undo/Redo" at bounding box center [112, 7] width 11 height 11
type input "100"
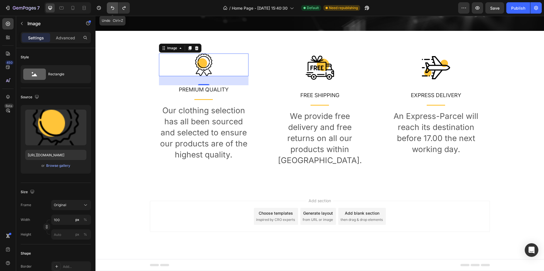
click at [108, 8] on button "Undo/Redo" at bounding box center [112, 7] width 11 height 11
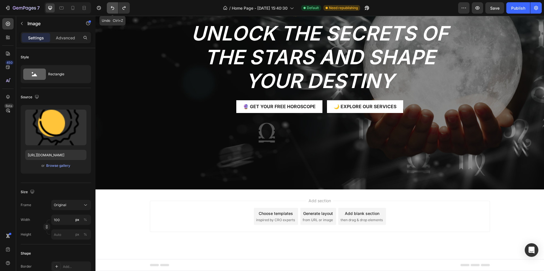
scroll to position [93, 0]
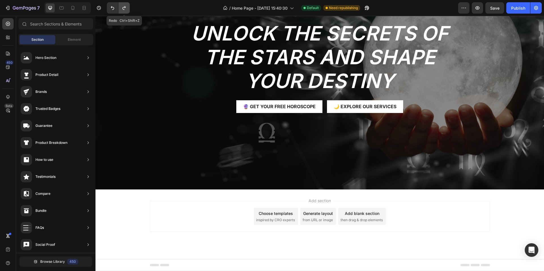
click at [129, 8] on button "Undo/Redo" at bounding box center [123, 7] width 11 height 11
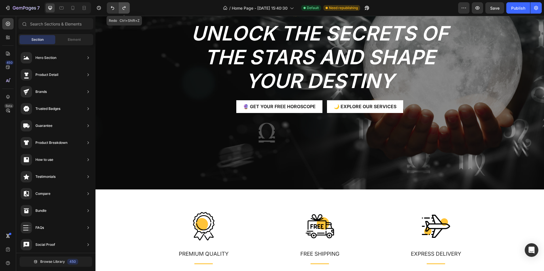
scroll to position [263, 0]
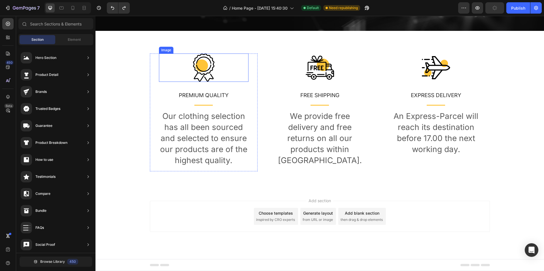
click at [212, 54] on img at bounding box center [203, 68] width 28 height 28
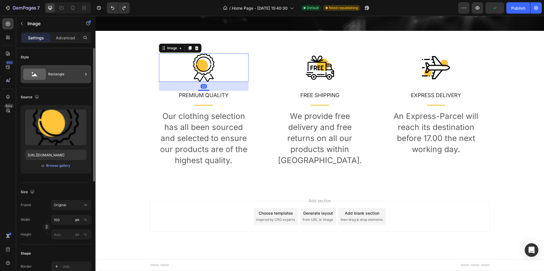
click at [75, 76] on div "Rectangle" at bounding box center [65, 74] width 35 height 13
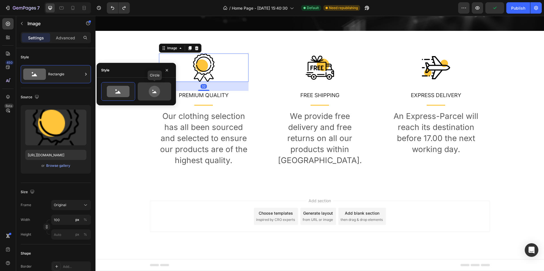
click at [154, 88] on icon at bounding box center [154, 91] width 11 height 11
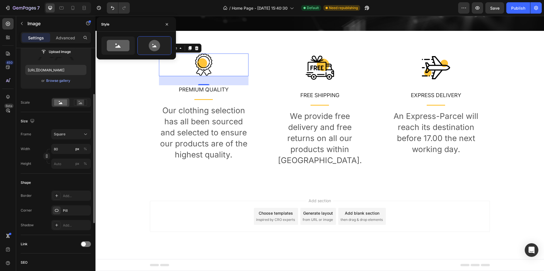
scroll to position [113, 0]
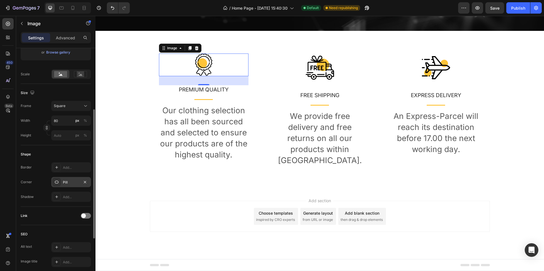
click at [71, 181] on div "Pill" at bounding box center [71, 182] width 16 height 5
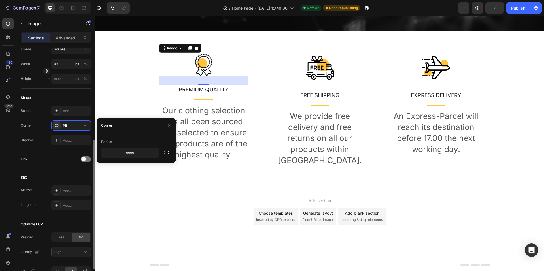
scroll to position [198, 0]
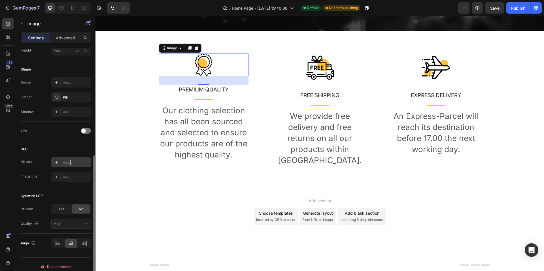
click at [71, 161] on div "Add..." at bounding box center [76, 162] width 27 height 5
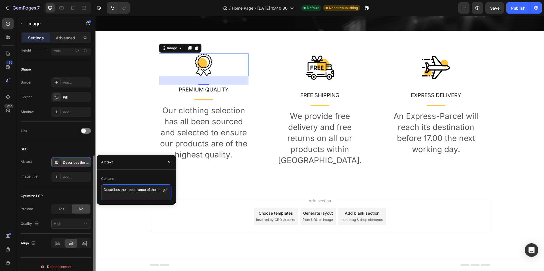
click at [116, 192] on textarea "Describes the appearance of the image" at bounding box center [136, 192] width 70 height 16
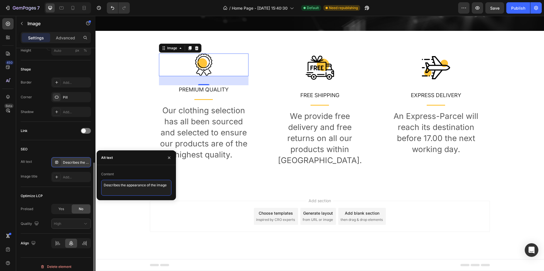
scroll to position [203, 0]
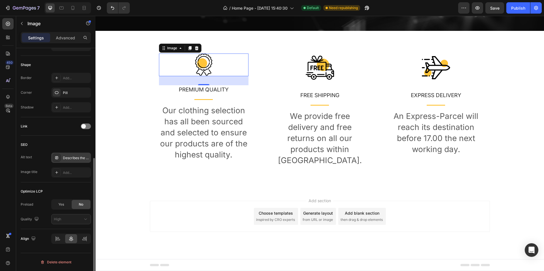
click at [38, 199] on div "Optimize LCP Preload Yes No Quality High" at bounding box center [56, 205] width 70 height 47
click at [61, 206] on span "Yes" at bounding box center [61, 204] width 6 height 5
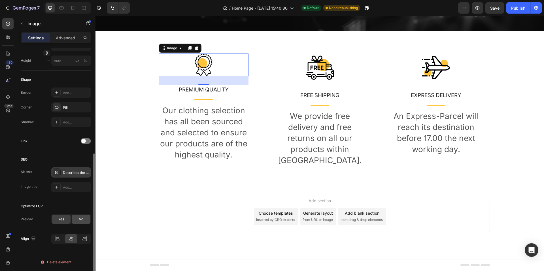
click at [83, 220] on span "No" at bounding box center [81, 219] width 5 height 5
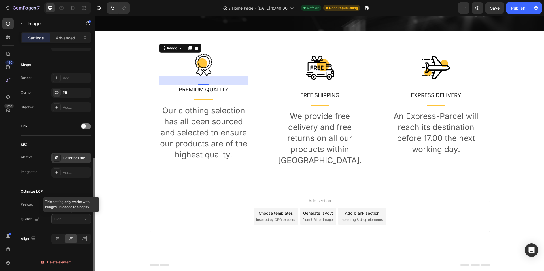
click at [62, 218] on div at bounding box center [71, 219] width 40 height 10
click at [64, 202] on span "Yes" at bounding box center [61, 204] width 6 height 5
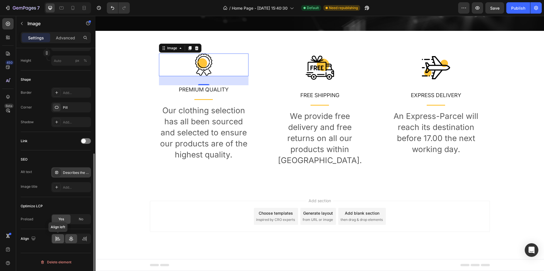
click at [59, 238] on icon at bounding box center [58, 239] width 6 height 6
click at [69, 238] on icon at bounding box center [71, 239] width 6 height 6
click at [80, 221] on span "No" at bounding box center [81, 219] width 5 height 5
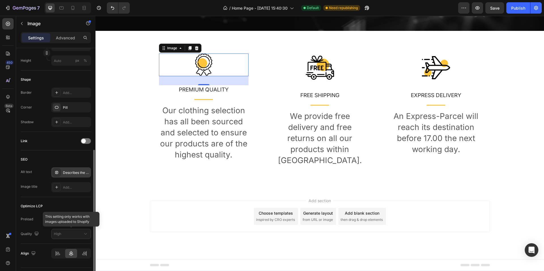
drag, startPoint x: 65, startPoint y: 231, endPoint x: 62, endPoint y: 233, distance: 4.3
click at [65, 231] on div at bounding box center [71, 234] width 40 height 10
click at [37, 234] on icon "button" at bounding box center [37, 234] width 4 height 4
click at [36, 224] on icon "button" at bounding box center [37, 223] width 3 height 4
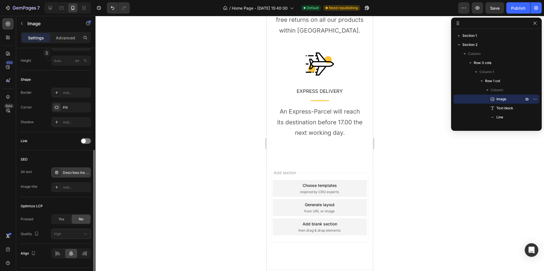
type input "100"
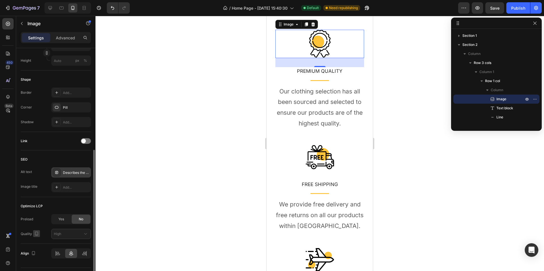
scroll to position [14, 0]
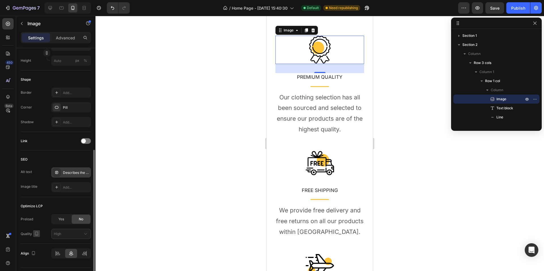
click at [35, 234] on icon "button" at bounding box center [36, 234] width 3 height 4
click at [40, 215] on icon "button" at bounding box center [38, 213] width 6 height 6
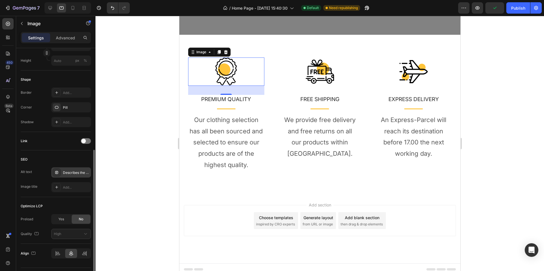
scroll to position [217, 0]
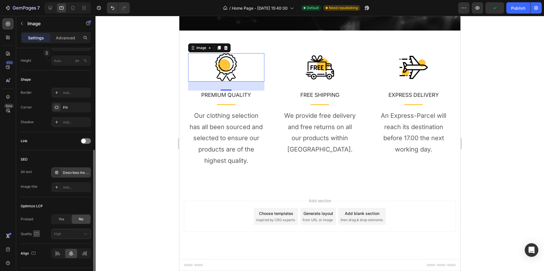
click at [37, 231] on icon "button" at bounding box center [37, 234] width 6 height 6
click at [37, 227] on button "button" at bounding box center [37, 223] width 9 height 9
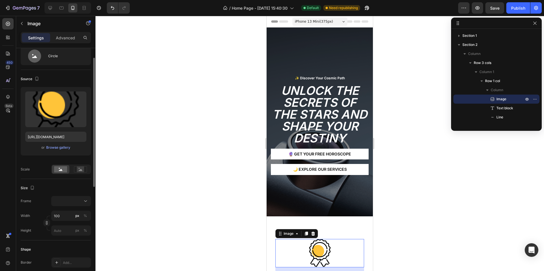
scroll to position [0, 0]
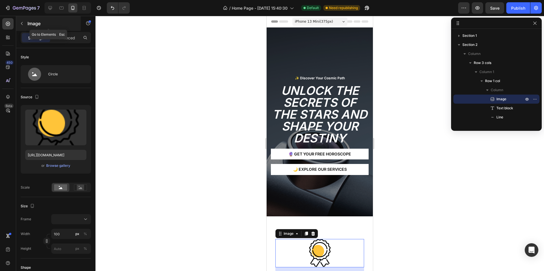
click at [24, 25] on button "button" at bounding box center [21, 23] width 9 height 9
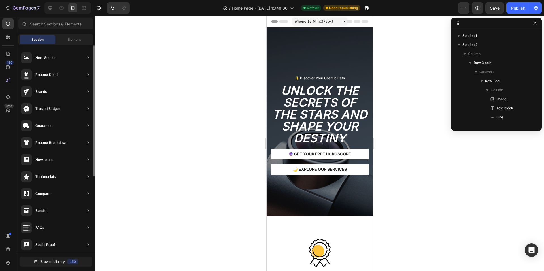
scroll to position [213, 0]
click at [302, 37] on div "✨ Discover Your Cosmic Path Text Block Row Unlock the Secrets of the Stars and …" at bounding box center [319, 121] width 106 height 189
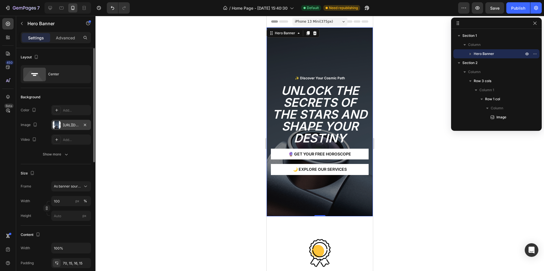
click at [63, 124] on div "https://cdn.shopify.com/s/files/1/0634/0997/9454/files/gempages_581906065671586…" at bounding box center [71, 125] width 40 height 10
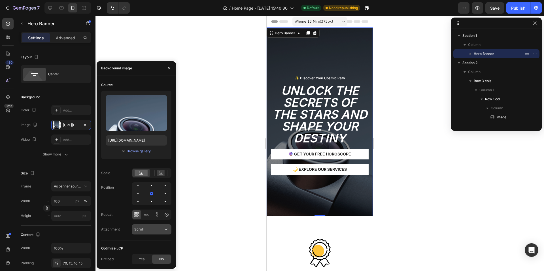
click at [157, 230] on div "Scroll" at bounding box center [148, 229] width 29 height 5
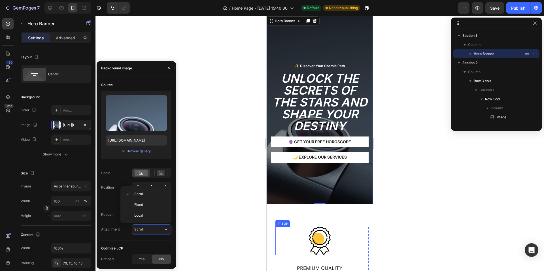
scroll to position [0, 0]
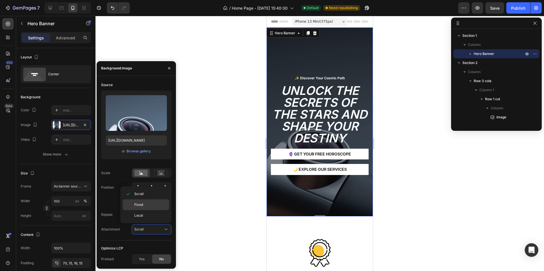
click at [134, 210] on div "Fixed" at bounding box center [146, 215] width 46 height 11
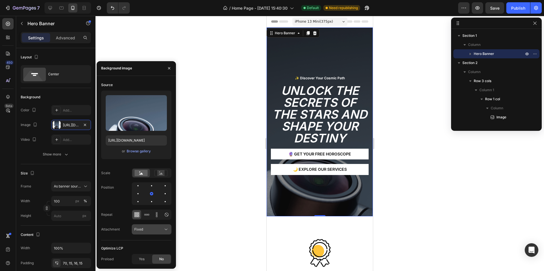
click at [151, 229] on div "Fixed" at bounding box center [148, 229] width 29 height 5
click at [149, 217] on p "Local" at bounding box center [150, 215] width 32 height 5
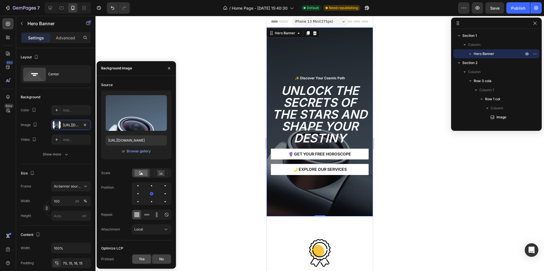
click at [138, 263] on div "Yes" at bounding box center [141, 259] width 19 height 9
click at [151, 230] on div "Local" at bounding box center [148, 229] width 29 height 5
click at [147, 196] on p "Scroll" at bounding box center [150, 193] width 32 height 5
click at [343, 20] on div "iPhone 13 Mini ( 375 px)" at bounding box center [319, 21] width 55 height 8
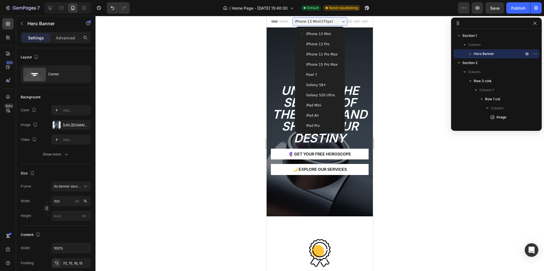
click at [320, 41] on div "iPhone 13 Pro" at bounding box center [319, 44] width 45 height 10
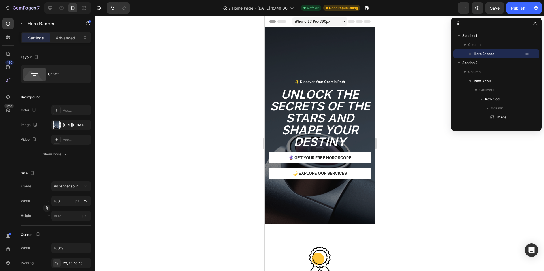
click at [323, 22] on span "iPhone 13 Pro ( 390 px)" at bounding box center [312, 22] width 37 height 6
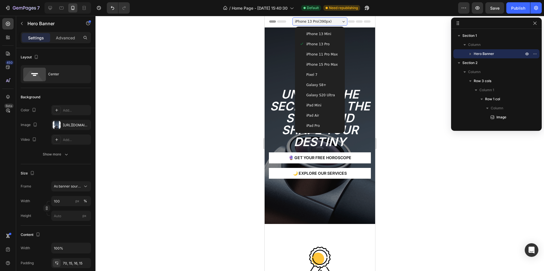
click at [319, 74] on div "Pixel 7" at bounding box center [319, 75] width 41 height 6
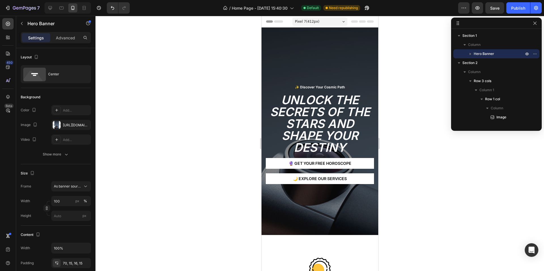
click at [321, 17] on div "Pixel 7 ( 412 px) iPhone 13 Mini iPhone 13 Pro iPhone 11 Pro Max iPhone 15 Pro …" at bounding box center [319, 21] width 55 height 11
click at [320, 20] on div "Pixel 7 ( 412 px)" at bounding box center [319, 21] width 55 height 8
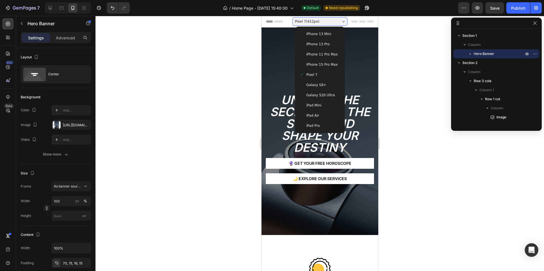
click at [317, 109] on div "iPad Mini" at bounding box center [319, 105] width 45 height 10
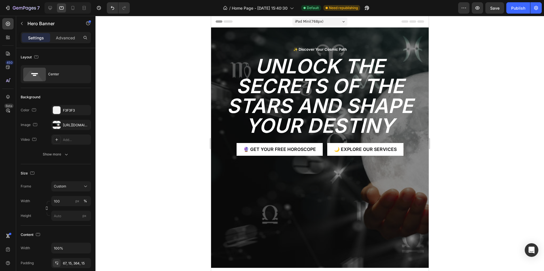
drag, startPoint x: 314, startPoint y: 16, endPoint x: 105, endPoint y: 7, distance: 209.7
click at [314, 16] on div "7 Version history / Home Page - Aug 28, 15:40:30 Default Need republishing Prev…" at bounding box center [272, 8] width 544 height 16
click at [321, 23] on div "iPad Mini ( 768 px)" at bounding box center [319, 21] width 55 height 8
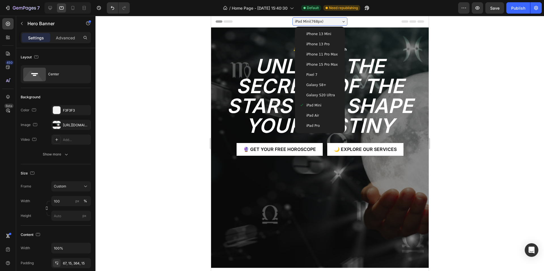
click at [315, 116] on div "iPad Air" at bounding box center [319, 116] width 41 height 6
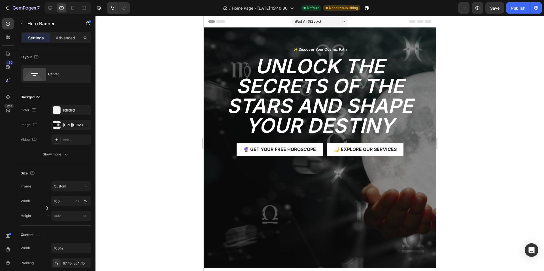
click at [313, 23] on span "iPad Air ( 820 px)" at bounding box center [307, 22] width 26 height 6
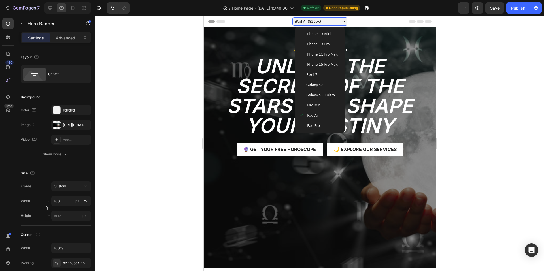
click at [317, 128] on div "iPad Pro" at bounding box center [319, 126] width 41 height 6
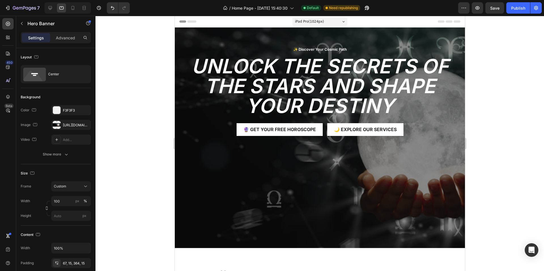
click at [317, 23] on span "iPad Pro ( 1024 px)" at bounding box center [308, 22] width 29 height 6
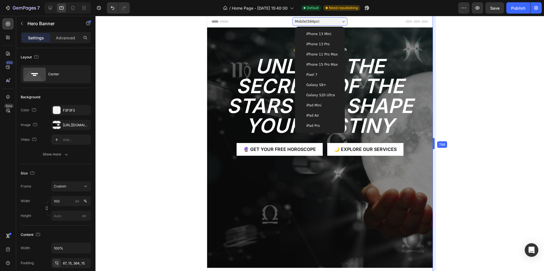
drag, startPoint x: 466, startPoint y: 66, endPoint x: 341, endPoint y: 85, distance: 126.5
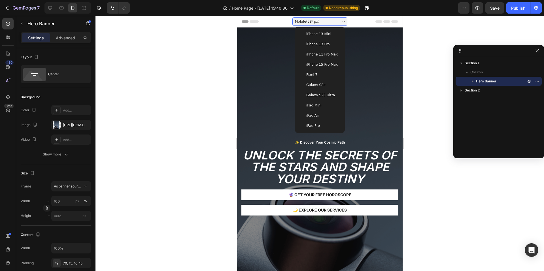
drag, startPoint x: 459, startPoint y: 25, endPoint x: 484, endPoint y: 53, distance: 37.9
click at [473, 82] on icon "button" at bounding box center [472, 81] width 1 height 2
click at [35, 109] on icon "button" at bounding box center [34, 110] width 3 height 4
click at [33, 120] on icon "button" at bounding box center [35, 119] width 6 height 6
type input "100 vh"
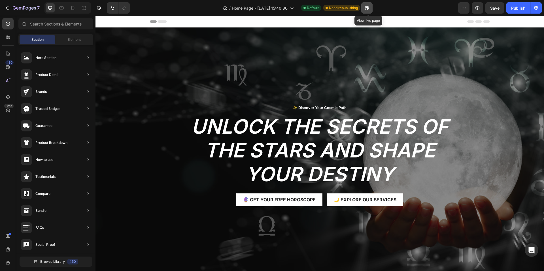
click at [367, 7] on icon "button" at bounding box center [367, 8] width 6 height 6
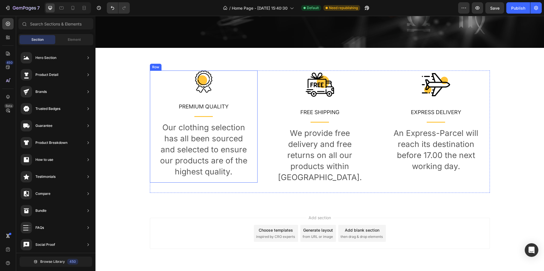
scroll to position [234, 0]
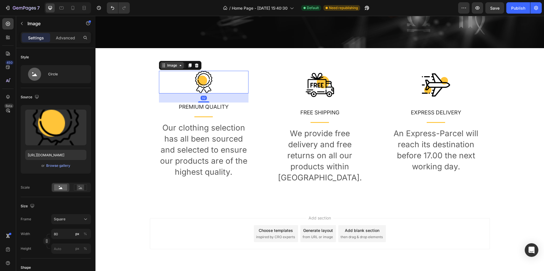
click at [161, 68] on div "Image" at bounding box center [172, 65] width 24 height 7
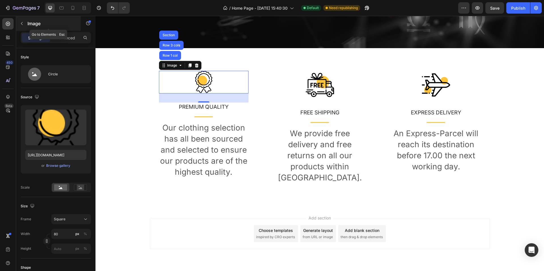
click at [32, 20] on p "Image" at bounding box center [51, 23] width 48 height 7
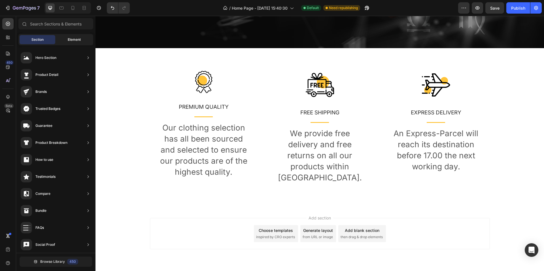
click at [73, 35] on div "Element" at bounding box center [74, 39] width 36 height 9
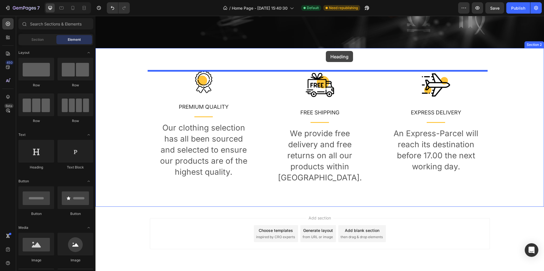
drag, startPoint x: 135, startPoint y: 172, endPoint x: 326, endPoint y: 51, distance: 226.5
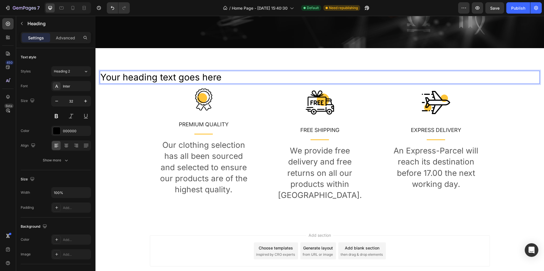
click at [121, 73] on h2 "Your heading text goes here" at bounding box center [320, 77] width 440 height 13
click at [230, 77] on p "Your heading text goes here" at bounding box center [319, 77] width 439 height 12
drag, startPoint x: 230, startPoint y: 77, endPoint x: 99, endPoint y: 77, distance: 130.5
click at [99, 77] on div "Your heading text goes here Heading 16 Image PREMIUM QUALITY Text block Title L…" at bounding box center [319, 136] width 448 height 176
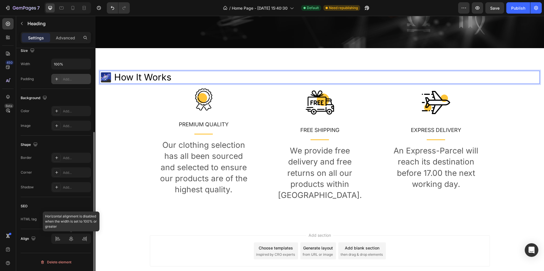
scroll to position [0, 0]
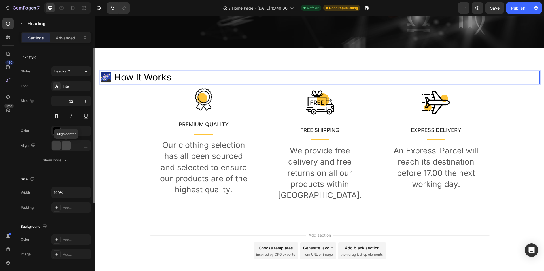
click at [67, 142] on div at bounding box center [66, 145] width 9 height 9
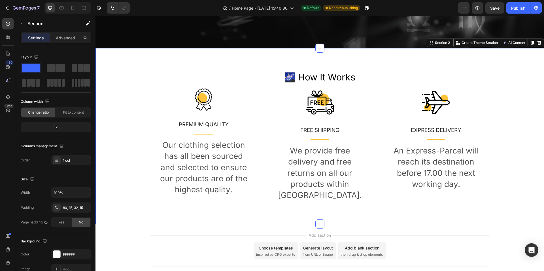
click at [349, 53] on div "🌌 How It Works Heading Image PREMIUM QUALITY Text block Title Line Our clothing…" at bounding box center [319, 136] width 448 height 176
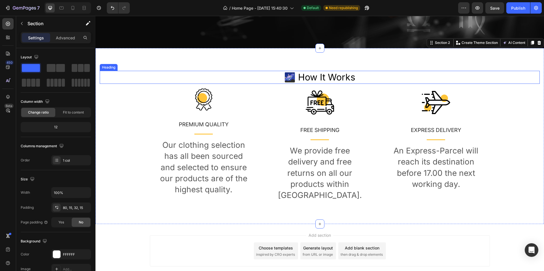
click at [302, 77] on p "🌌 How It Works" at bounding box center [319, 77] width 439 height 12
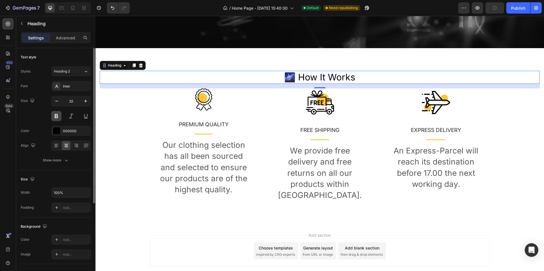
click at [55, 118] on button at bounding box center [56, 116] width 10 height 10
click at [72, 116] on button at bounding box center [71, 116] width 10 height 10
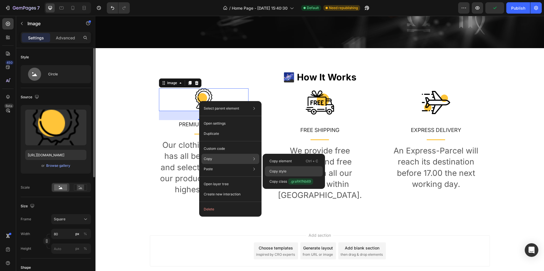
drag, startPoint x: 283, startPoint y: 169, endPoint x: 189, endPoint y: 152, distance: 96.4
click at [283, 169] on p "Copy style" at bounding box center [277, 171] width 17 height 5
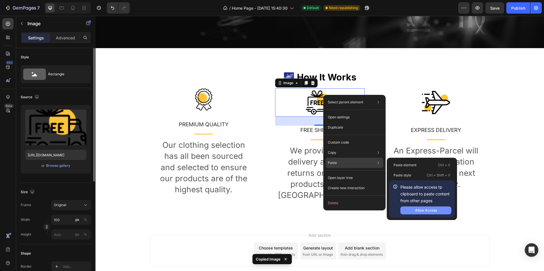
click at [425, 210] on div "Allow Access" at bounding box center [426, 210] width 22 height 5
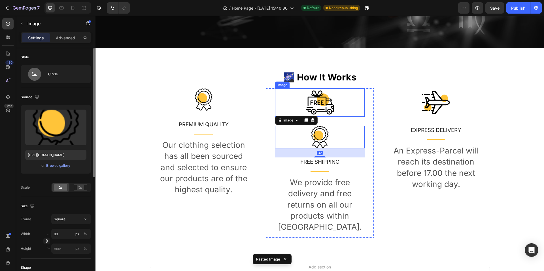
click at [322, 106] on img at bounding box center [320, 102] width 28 height 28
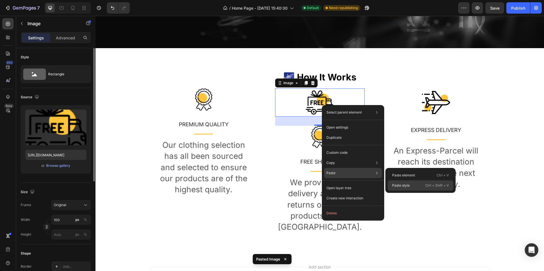
click at [405, 185] on p "Paste style" at bounding box center [401, 185] width 18 height 5
type input "80"
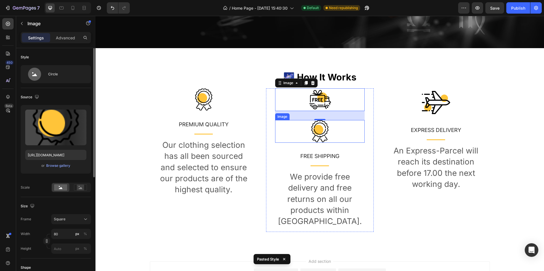
click at [318, 131] on img at bounding box center [319, 131] width 23 height 23
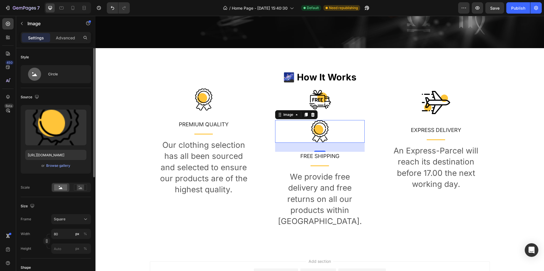
click at [333, 128] on div at bounding box center [319, 131] width 89 height 23
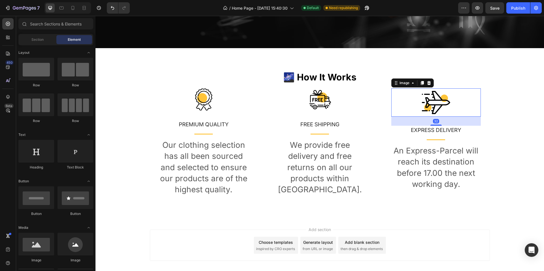
click at [424, 101] on img at bounding box center [436, 102] width 28 height 28
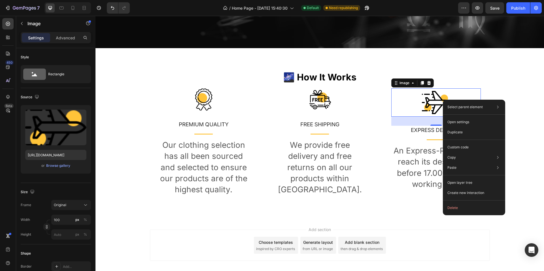
click at [431, 107] on img at bounding box center [436, 102] width 28 height 28
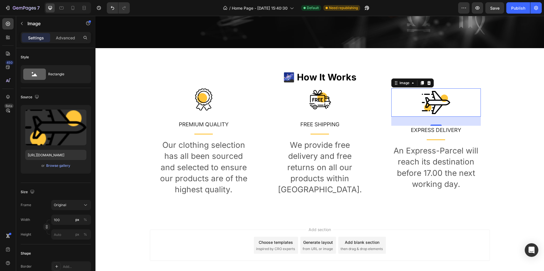
type input "80"
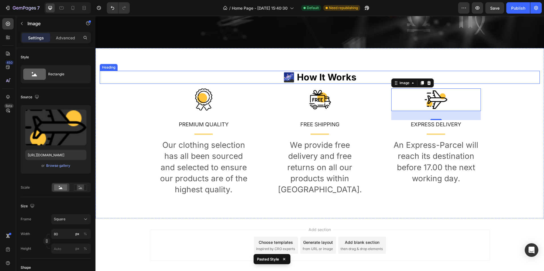
click at [488, 75] on p "🌌 How It Works" at bounding box center [319, 77] width 439 height 12
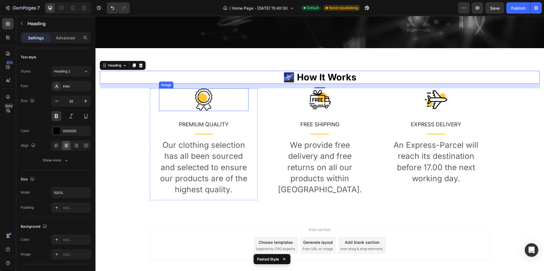
click at [205, 101] on img at bounding box center [203, 99] width 23 height 23
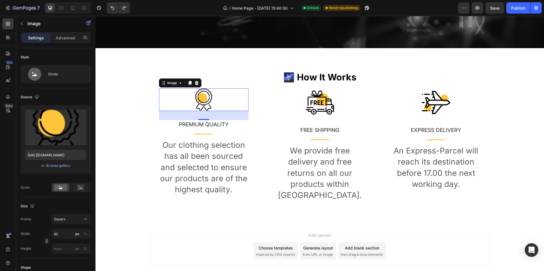
click at [195, 102] on img at bounding box center [203, 99] width 23 height 23
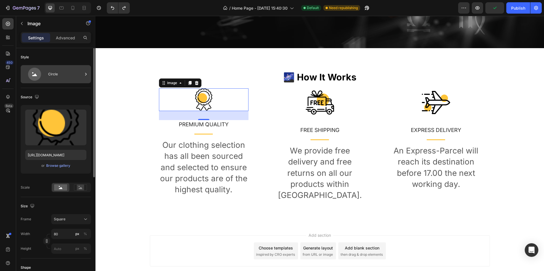
click at [56, 74] on div "Circle" at bounding box center [65, 74] width 35 height 13
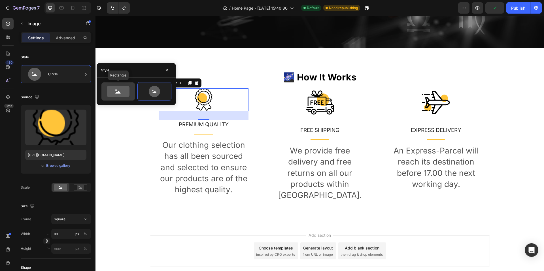
click at [124, 89] on icon at bounding box center [118, 91] width 23 height 11
type input "100"
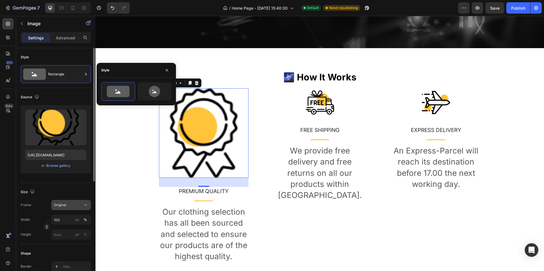
click at [69, 207] on div "Original" at bounding box center [68, 204] width 28 height 5
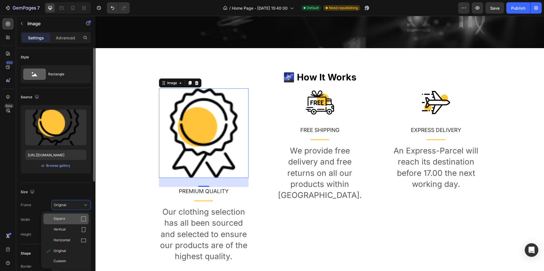
click at [71, 222] on div "Square" at bounding box center [65, 219] width 45 height 11
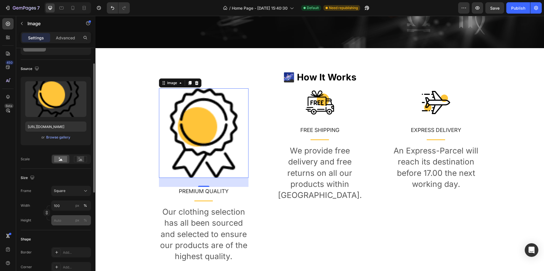
scroll to position [57, 0]
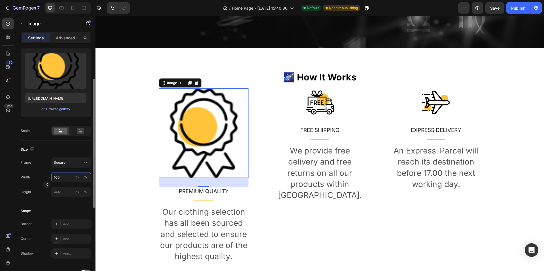
click at [65, 178] on input "100" at bounding box center [71, 177] width 40 height 10
click at [81, 148] on div "Size" at bounding box center [56, 149] width 70 height 9
click at [48, 186] on icon "button" at bounding box center [47, 184] width 4 height 4
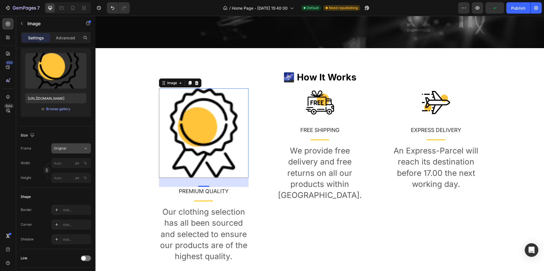
click at [75, 150] on div "Original" at bounding box center [68, 148] width 28 height 5
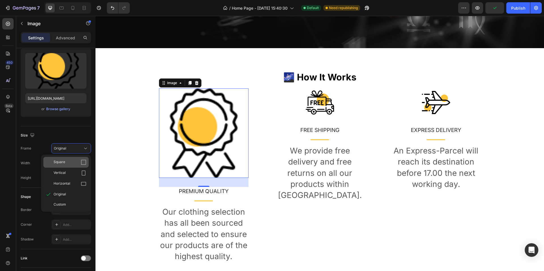
click at [74, 163] on div "Square" at bounding box center [70, 162] width 33 height 6
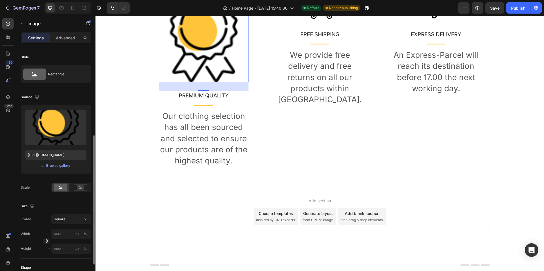
scroll to position [85, 0]
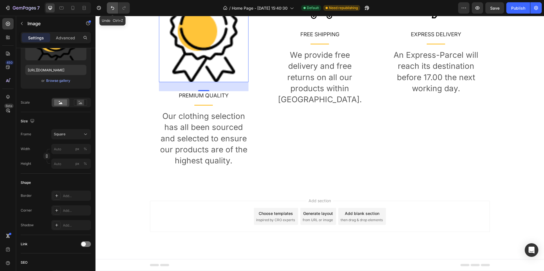
click at [109, 6] on button "Undo/Redo" at bounding box center [112, 7] width 11 height 11
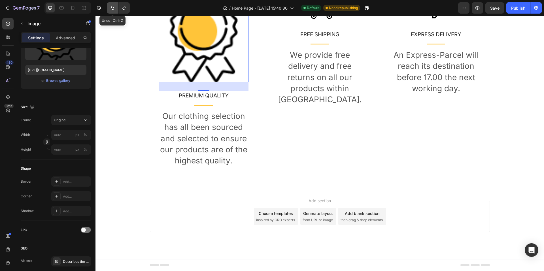
click at [110, 6] on icon "Undo/Redo" at bounding box center [113, 8] width 6 height 6
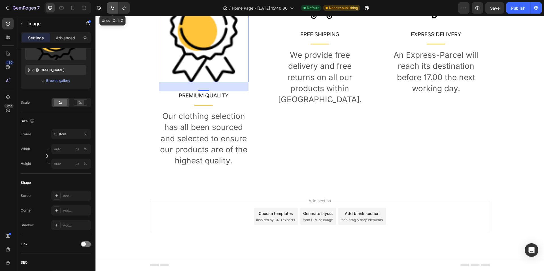
click at [110, 6] on icon "Undo/Redo" at bounding box center [113, 8] width 6 height 6
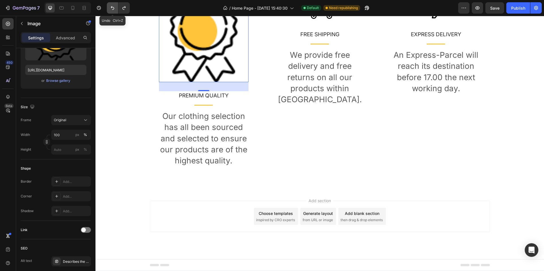
click at [110, 6] on icon "Undo/Redo" at bounding box center [113, 8] width 6 height 6
type input "80"
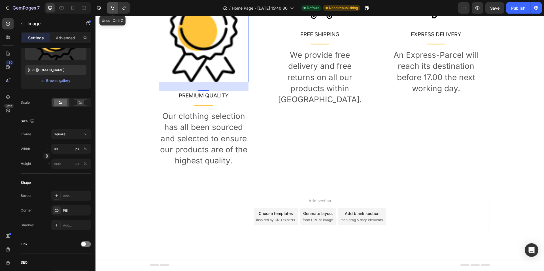
click at [110, 6] on icon "Undo/Redo" at bounding box center [113, 8] width 6 height 6
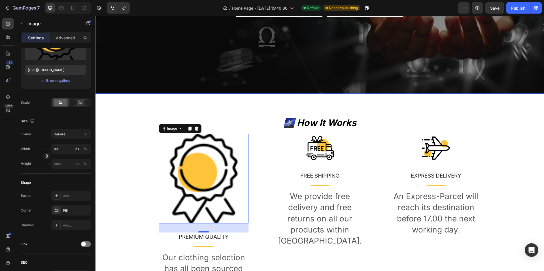
scroll to position [189, 0]
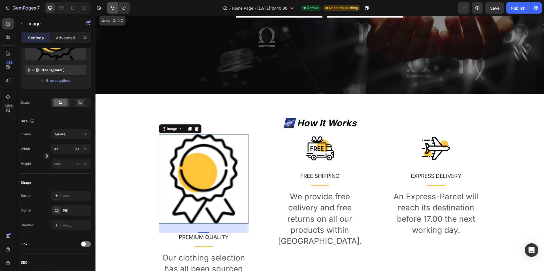
click at [116, 7] on button "Undo/Redo" at bounding box center [112, 7] width 11 height 11
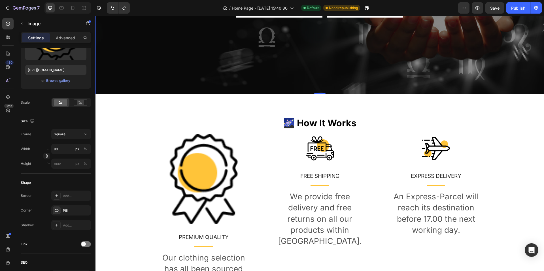
drag, startPoint x: 206, startPoint y: 85, endPoint x: 206, endPoint y: 100, distance: 14.7
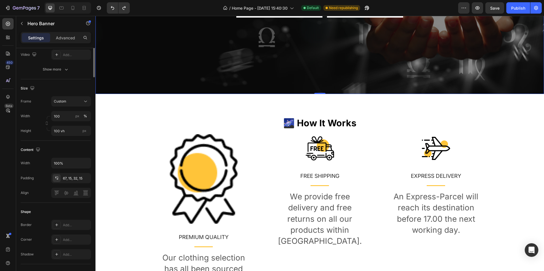
scroll to position [0, 0]
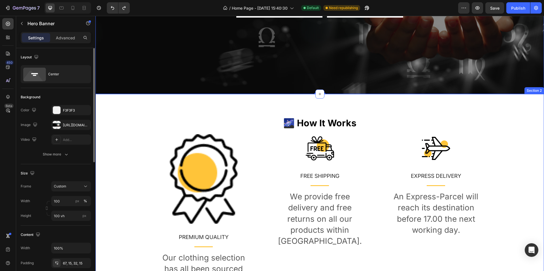
click at [204, 105] on div "🌌 How It Works Heading Image PREMIUM QUALITY Text block Title Line Our clothing…" at bounding box center [319, 212] width 448 height 237
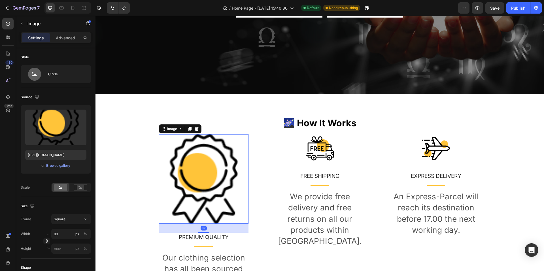
click at [213, 163] on img at bounding box center [203, 178] width 89 height 89
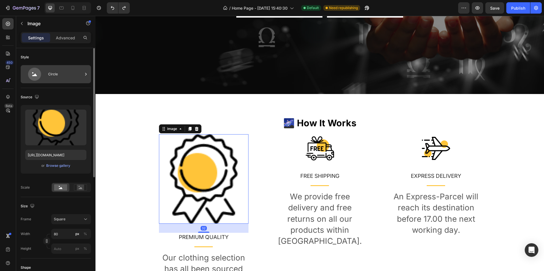
click at [65, 77] on div "Circle" at bounding box center [65, 74] width 35 height 13
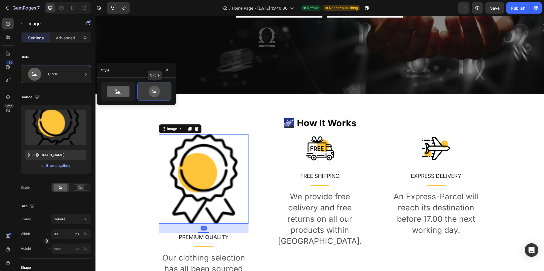
click at [147, 95] on icon at bounding box center [154, 91] width 27 height 11
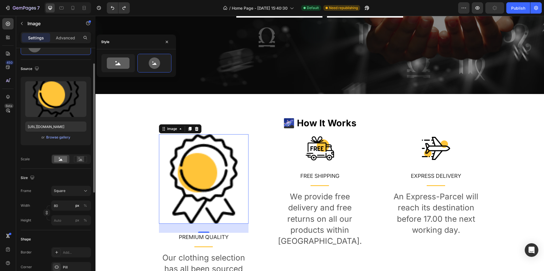
scroll to position [57, 0]
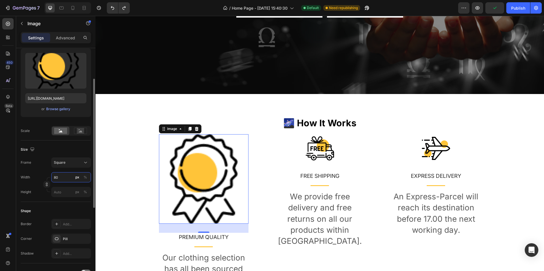
click at [70, 176] on input "80" at bounding box center [71, 177] width 40 height 10
click at [70, 189] on p "Full 100%" at bounding box center [70, 190] width 33 height 5
type input "100"
click at [70, 181] on input "100" at bounding box center [71, 177] width 40 height 10
click at [82, 189] on button "px" at bounding box center [85, 192] width 7 height 7
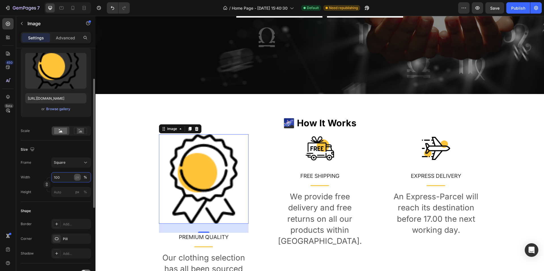
type input "100"
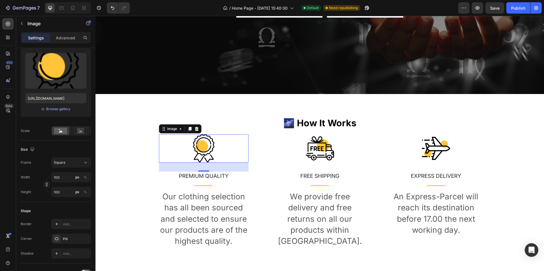
click at [206, 153] on img at bounding box center [203, 148] width 28 height 28
click at [65, 175] on input "100" at bounding box center [71, 177] width 40 height 10
click at [45, 169] on div "Frame Square Width 100 px % Height 100 px %" at bounding box center [56, 177] width 70 height 40
click at [66, 175] on input "100" at bounding box center [71, 177] width 40 height 10
type input "4"
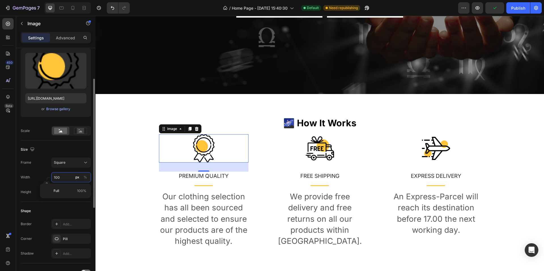
type input "4"
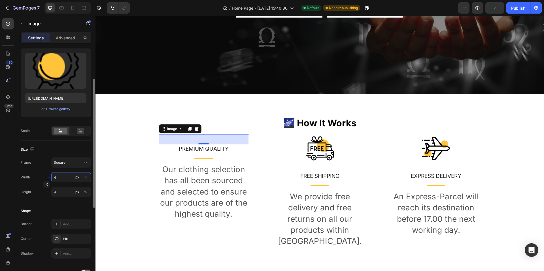
type input "40"
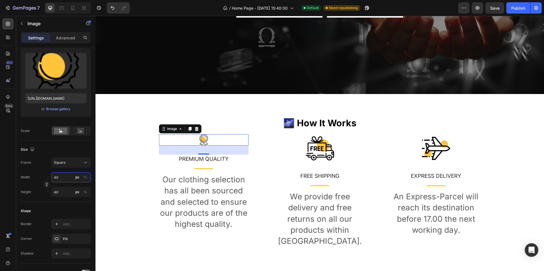
type input "41"
type input "42"
type input "43"
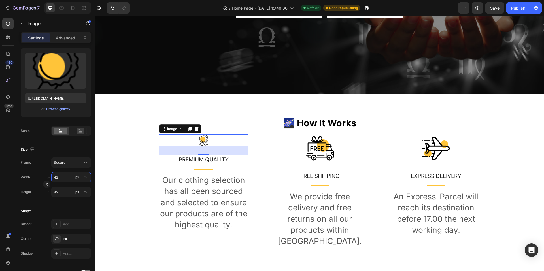
type input "43"
type input "44"
type input "45"
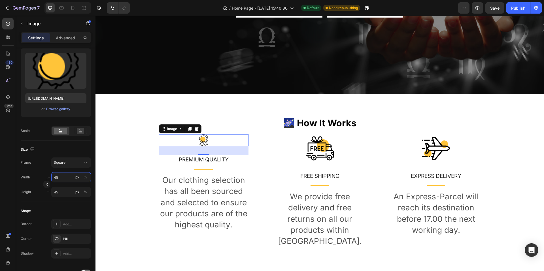
type input "46"
type input "47"
type input "48"
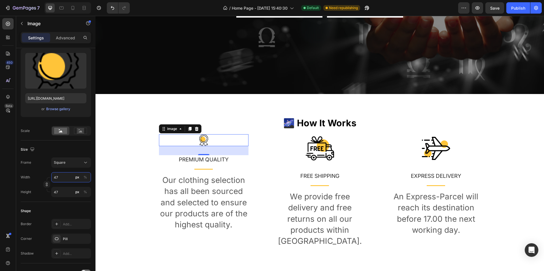
type input "48"
type input "49"
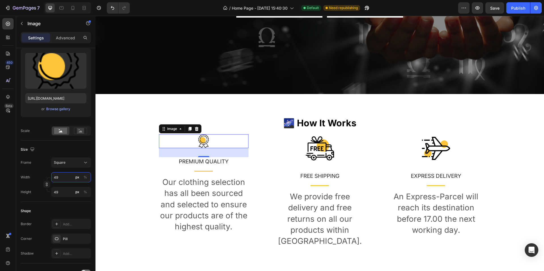
type input "50"
type input "51"
type input "52"
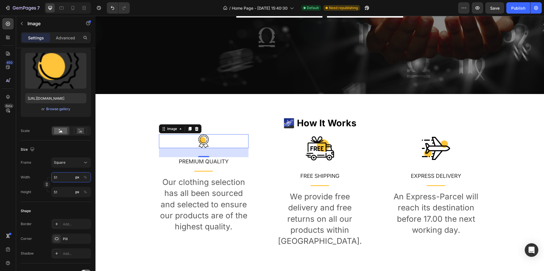
type input "52"
type input "53"
type input "54"
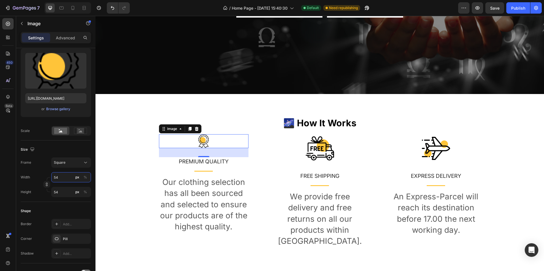
type input "55"
type input "56"
type input "57"
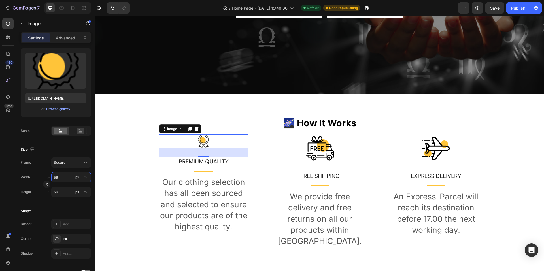
type input "57"
type input "58"
type input "59"
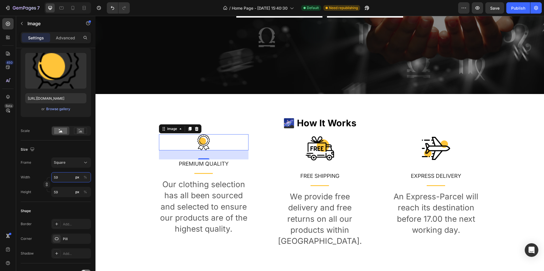
type input "60"
type input "61"
type input "62"
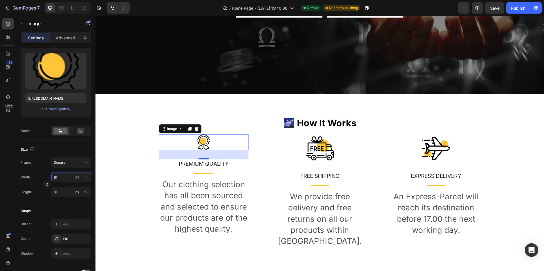
type input "62"
type input "63"
type input "64"
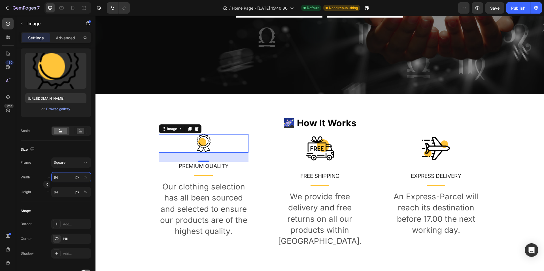
type input "65"
type input "66"
type input "67"
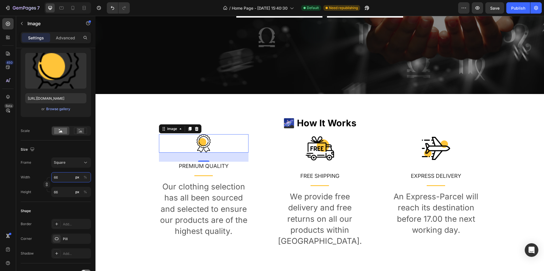
type input "67"
type input "68"
type input "69"
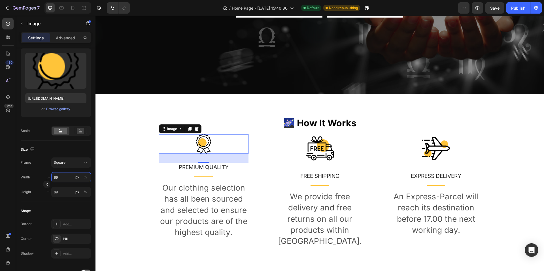
type input "68"
type input "67"
type input "66"
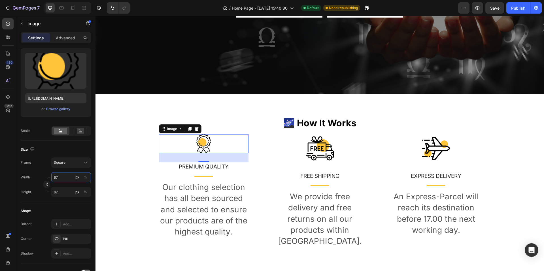
type input "66"
type input "65"
type input "64"
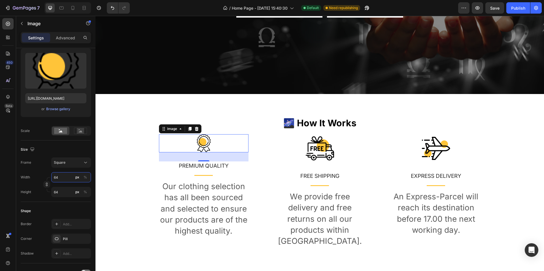
type input "63"
type input "62"
type input "61"
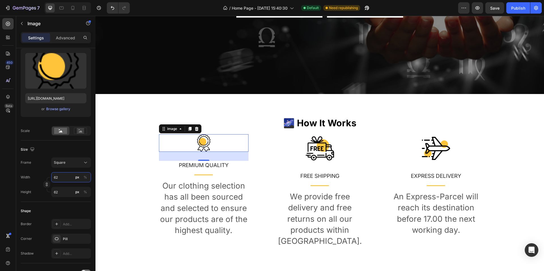
type input "61"
type input "60"
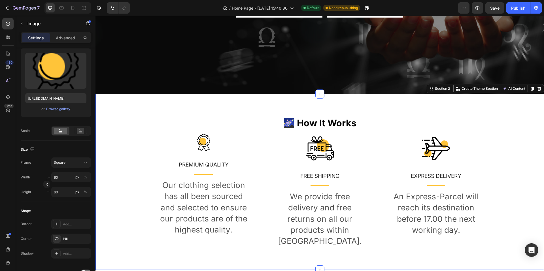
click at [242, 113] on div "🌌 How It Works Heading Image PREMIUM QUALITY Text block Title Line Our clothing…" at bounding box center [319, 182] width 448 height 176
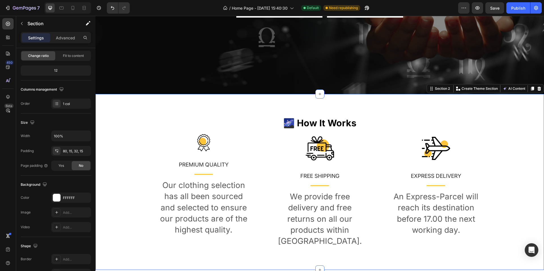
scroll to position [0, 0]
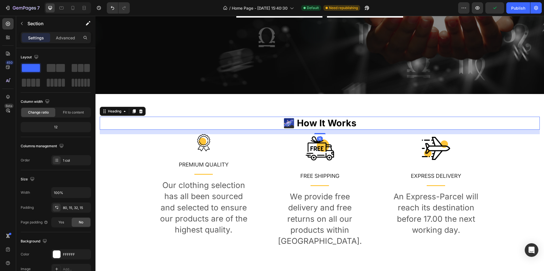
click at [314, 125] on p "🌌 How It Works" at bounding box center [319, 123] width 439 height 12
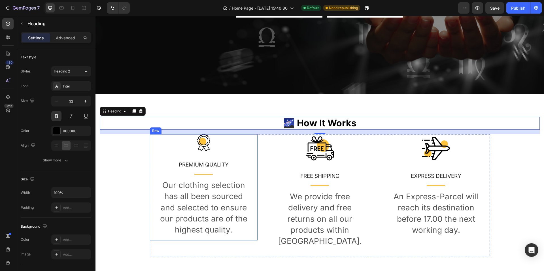
click at [152, 132] on div "Row" at bounding box center [155, 130] width 9 height 5
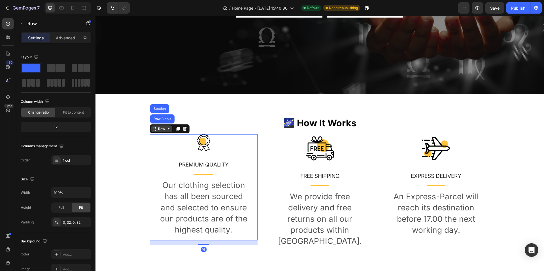
click at [159, 131] on div "Row" at bounding box center [161, 128] width 9 height 5
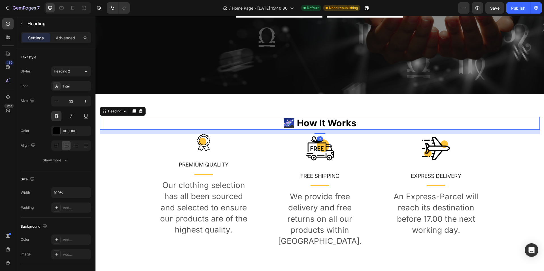
click at [223, 125] on p "🌌 How It Works" at bounding box center [319, 123] width 439 height 12
click at [151, 133] on div "Row" at bounding box center [156, 130] width 12 height 7
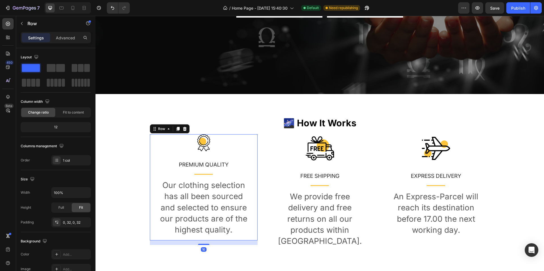
click at [151, 150] on div "Image PREMIUM QUALITY Text block Title Line Our clothing selection has all been…" at bounding box center [204, 187] width 108 height 106
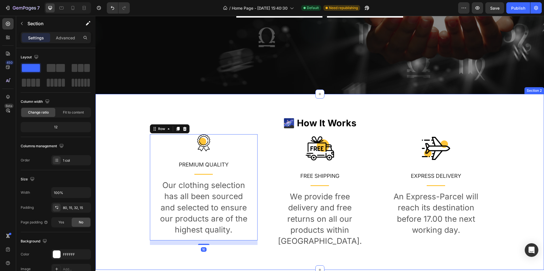
click at [136, 140] on div "🌌 How It Works Heading Image PREMIUM QUALITY Text block Title Line Our clothing…" at bounding box center [320, 189] width 440 height 144
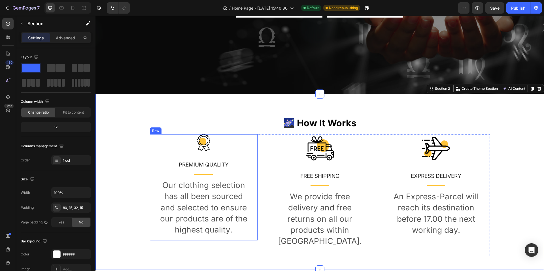
click at [153, 135] on div "Image PREMIUM QUALITY Text block Title Line Our clothing selection has all been…" at bounding box center [204, 187] width 108 height 106
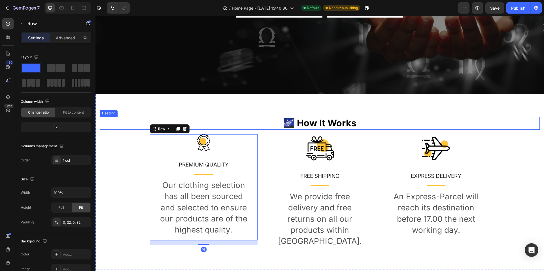
click at [313, 125] on p "🌌 How It Works" at bounding box center [319, 123] width 439 height 12
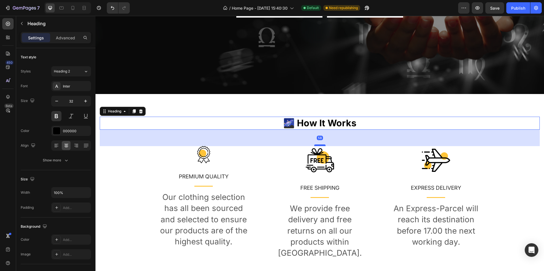
drag, startPoint x: 318, startPoint y: 134, endPoint x: 318, endPoint y: 146, distance: 11.9
click at [318, 146] on div at bounding box center [319, 145] width 11 height 2
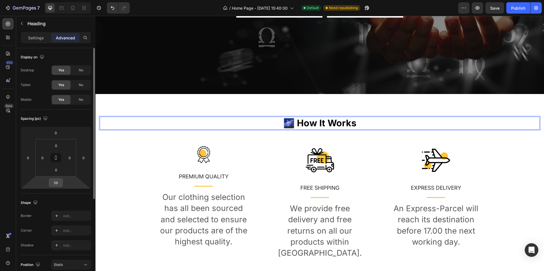
click at [57, 185] on input "58" at bounding box center [55, 182] width 11 height 8
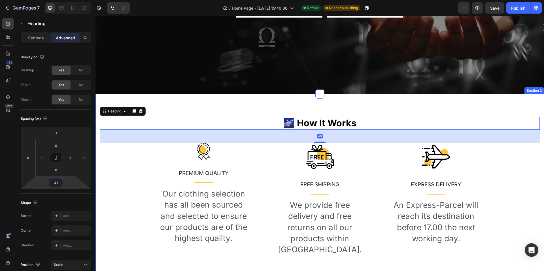
type input "40"
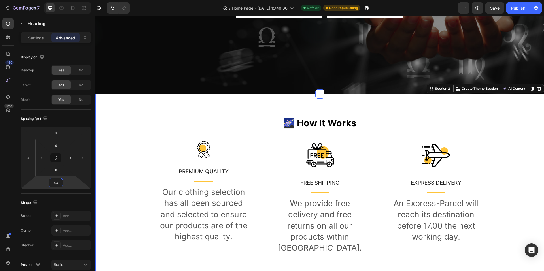
click at [254, 104] on div "🌌 How It Works Heading Image PREMIUM QUALITY Text block Title Line Our clothing…" at bounding box center [319, 185] width 448 height 183
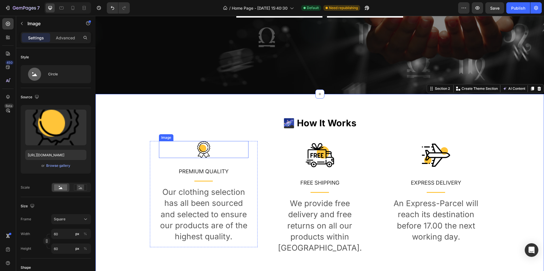
click at [203, 151] on img at bounding box center [203, 149] width 17 height 17
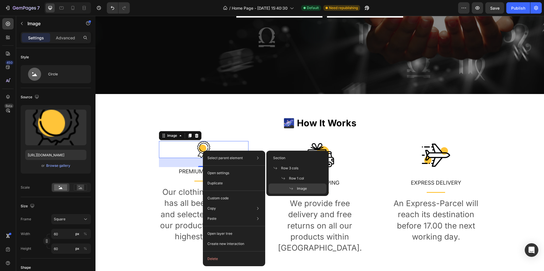
click at [213, 145] on div at bounding box center [203, 149] width 89 height 17
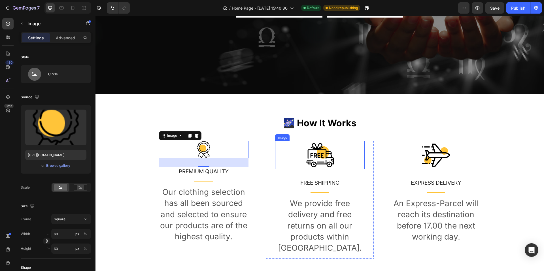
click at [318, 157] on img at bounding box center [320, 155] width 28 height 28
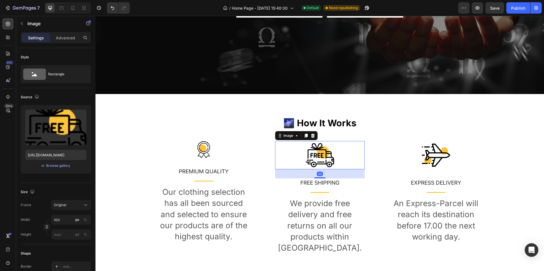
type input "80"
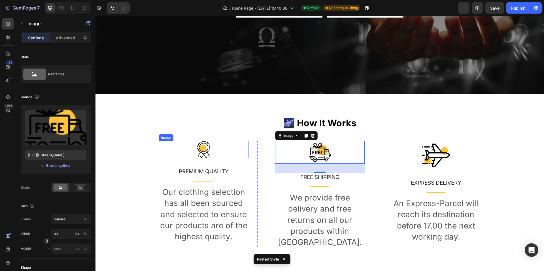
click at [205, 151] on img at bounding box center [203, 149] width 17 height 17
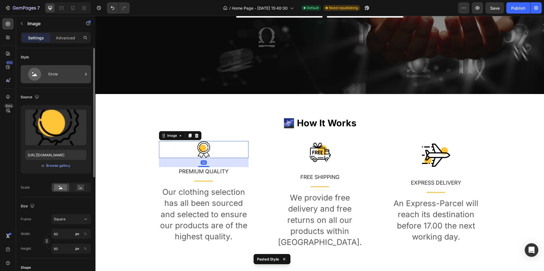
click at [57, 80] on div "Circle" at bounding box center [65, 74] width 35 height 13
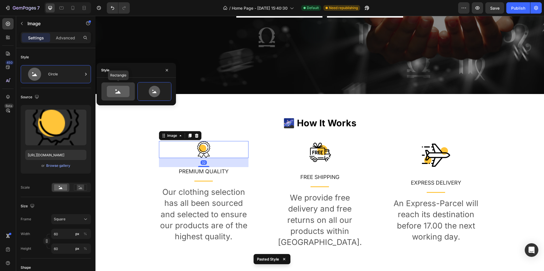
click at [120, 94] on icon at bounding box center [118, 91] width 23 height 11
type input "100"
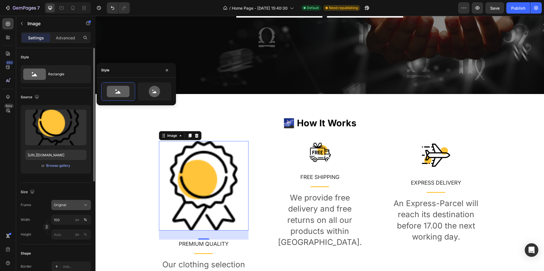
click at [71, 207] on div "Original" at bounding box center [68, 204] width 28 height 5
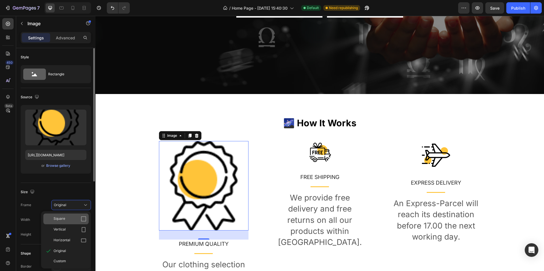
click at [69, 216] on div "Square" at bounding box center [70, 219] width 33 height 6
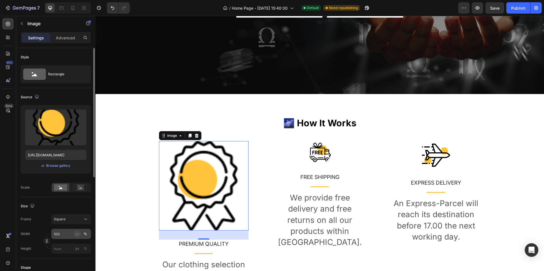
click at [78, 234] on div "px" at bounding box center [77, 233] width 4 height 5
type input "100"
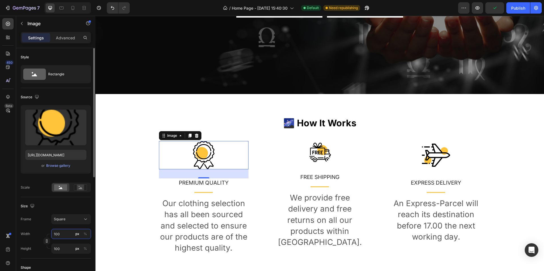
type input "6"
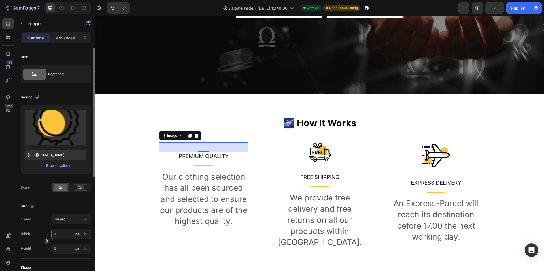
type input "60"
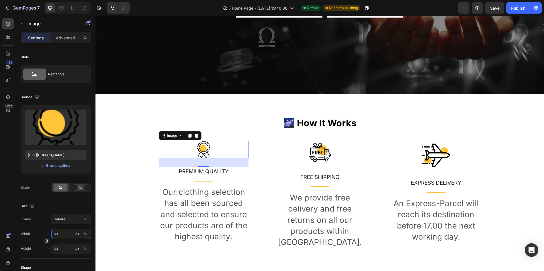
type input "60"
click at [202, 147] on img at bounding box center [203, 149] width 17 height 17
click at [319, 153] on img at bounding box center [319, 152] width 23 height 23
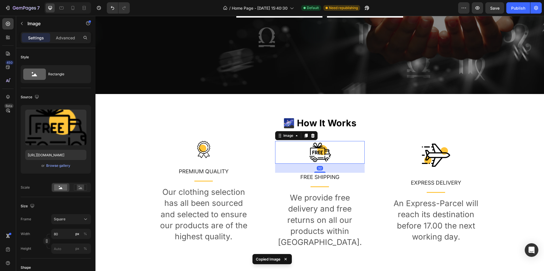
type input "60"
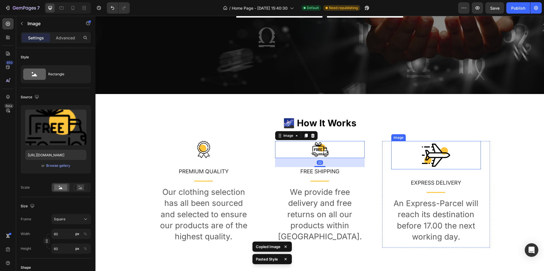
click at [422, 157] on img at bounding box center [436, 155] width 28 height 28
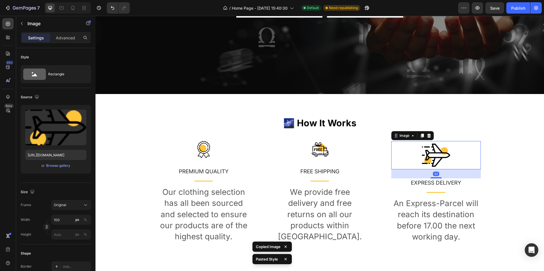
type input "60"
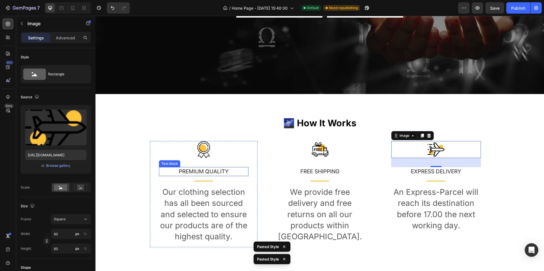
click at [208, 171] on p "PREMIUM QUALITY" at bounding box center [203, 172] width 88 height 8
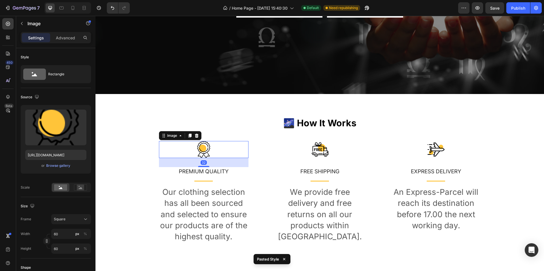
click at [211, 158] on div "Image 32" at bounding box center [203, 149] width 89 height 17
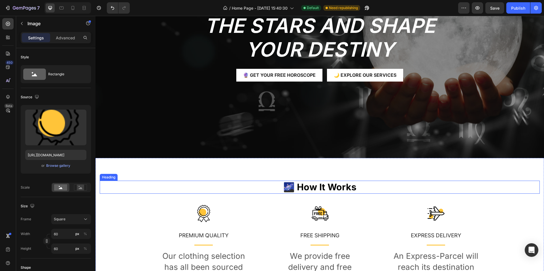
scroll to position [198, 0]
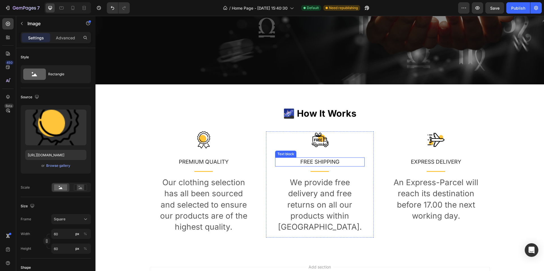
click at [325, 162] on p "FREE SHIPPING" at bounding box center [320, 162] width 88 height 8
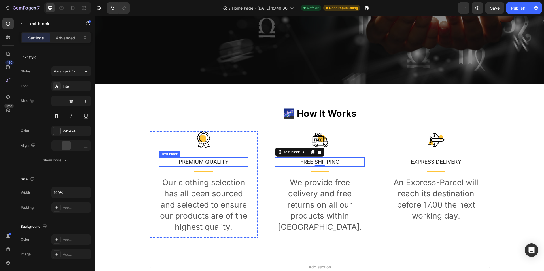
click at [207, 159] on p "PREMIUM QUALITY" at bounding box center [203, 162] width 88 height 8
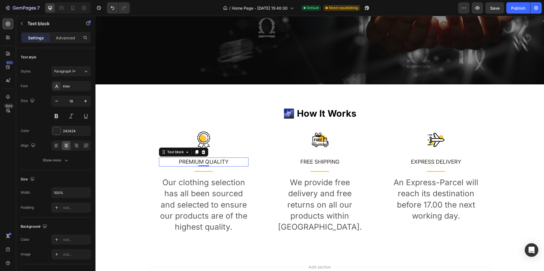
click at [208, 164] on p "PREMIUM QUALITY" at bounding box center [203, 162] width 88 height 8
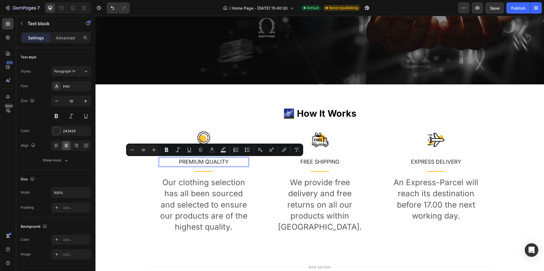
click at [189, 163] on p "PREMIUM QUALITY" at bounding box center [203, 162] width 88 height 8
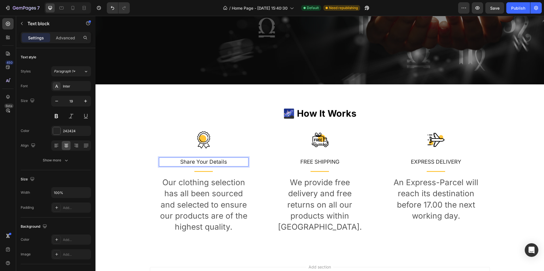
drag, startPoint x: 189, startPoint y: 163, endPoint x: 222, endPoint y: 159, distance: 32.8
click at [222, 159] on p "Share Your Details" at bounding box center [203, 162] width 88 height 8
click at [56, 114] on button at bounding box center [56, 116] width 10 height 10
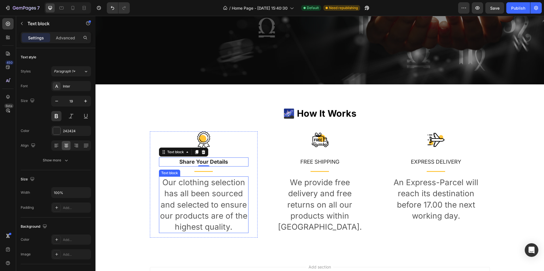
click at [181, 185] on p "Our clothing selection has all been sourced and selected to ensure our products…" at bounding box center [203, 205] width 88 height 56
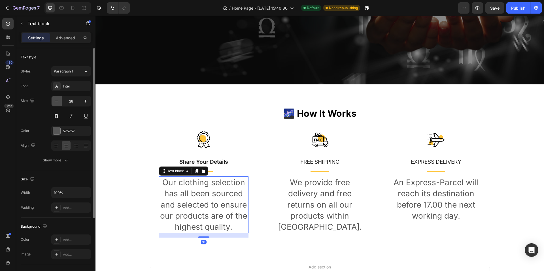
click at [54, 100] on button "button" at bounding box center [57, 101] width 10 height 10
click at [54, 100] on icon "button" at bounding box center [57, 101] width 6 height 6
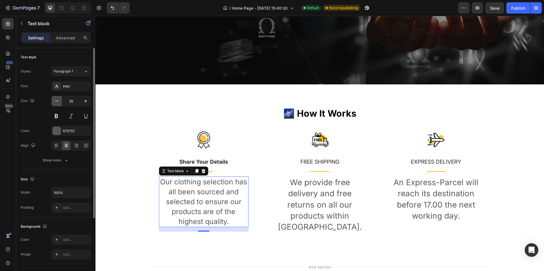
click at [54, 100] on icon "button" at bounding box center [57, 101] width 6 height 6
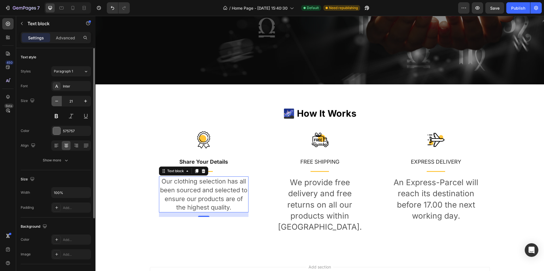
click at [54, 100] on icon "button" at bounding box center [57, 101] width 6 height 6
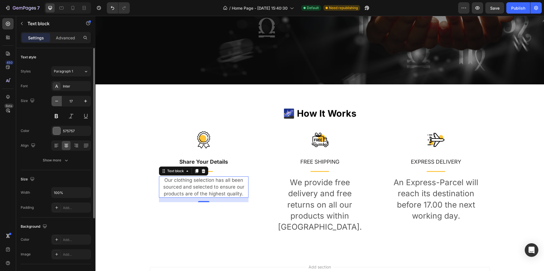
click at [54, 100] on icon "button" at bounding box center [57, 101] width 6 height 6
drag, startPoint x: 86, startPoint y: 99, endPoint x: 2, endPoint y: 99, distance: 83.5
click at [86, 99] on icon "button" at bounding box center [86, 101] width 6 height 6
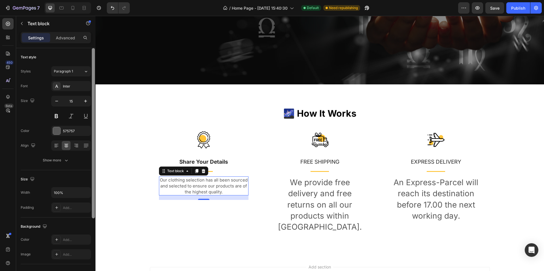
type input "16"
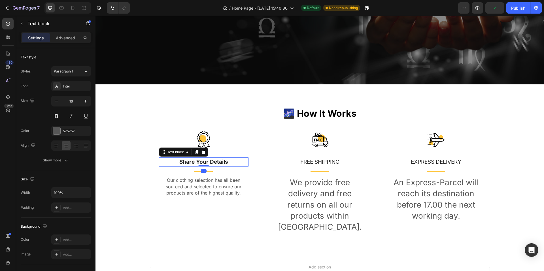
click at [194, 161] on p "Share Your Details" at bounding box center [203, 162] width 88 height 8
click at [84, 104] on button "button" at bounding box center [85, 101] width 10 height 10
type input "20"
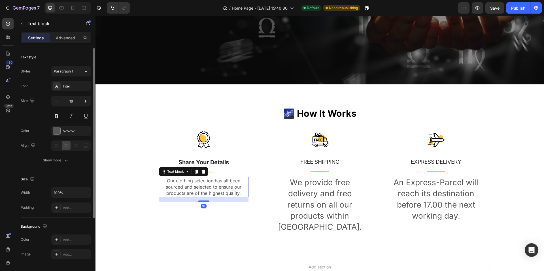
click at [202, 185] on p "Our clothing selection has all been sourced and selected to ensure our products…" at bounding box center [203, 187] width 88 height 19
click at [212, 170] on div "Title Line" at bounding box center [203, 172] width 89 height 10
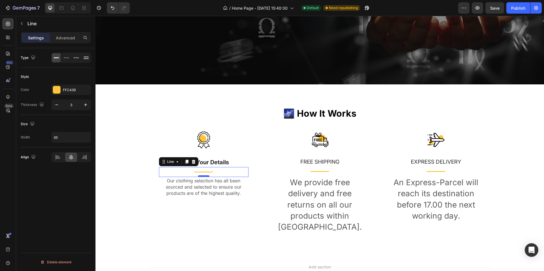
click at [204, 176] on div at bounding box center [203, 176] width 11 height 2
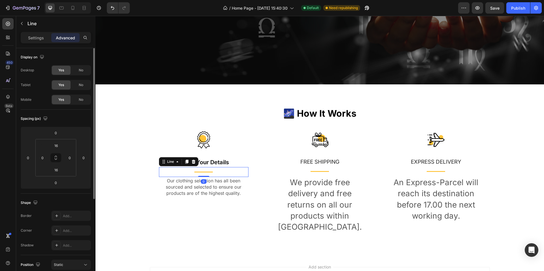
click at [210, 173] on div "Title Line 0" at bounding box center [203, 172] width 89 height 10
click at [39, 31] on div "Line" at bounding box center [53, 24] width 74 height 16
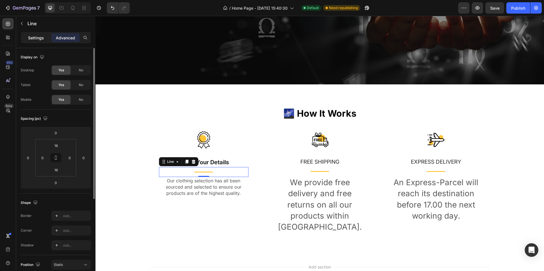
click at [39, 37] on p "Settings" at bounding box center [36, 38] width 16 height 6
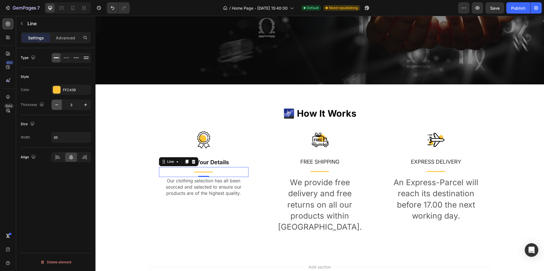
click at [54, 103] on icon "button" at bounding box center [57, 105] width 6 height 6
click at [84, 108] on button "button" at bounding box center [85, 105] width 10 height 10
click at [66, 136] on input "65" at bounding box center [71, 137] width 39 height 10
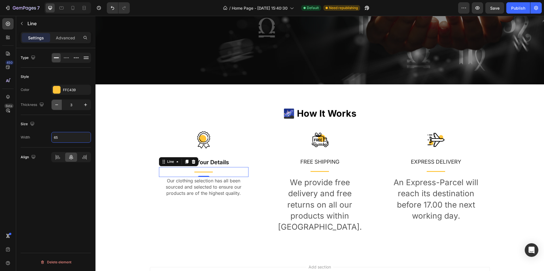
click at [57, 105] on icon "button" at bounding box center [57, 105] width 6 height 6
type input "2"
click at [66, 61] on div at bounding box center [66, 57] width 9 height 9
click at [59, 60] on div at bounding box center [56, 57] width 9 height 9
click at [65, 39] on p "Advanced" at bounding box center [65, 38] width 19 height 6
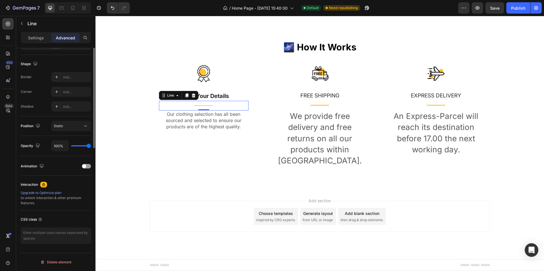
scroll to position [0, 0]
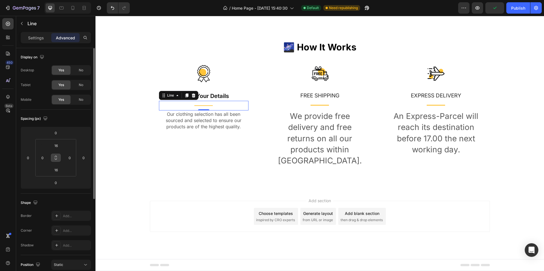
click at [55, 158] on icon at bounding box center [56, 157] width 5 height 5
click at [57, 169] on input "16" at bounding box center [55, 170] width 11 height 8
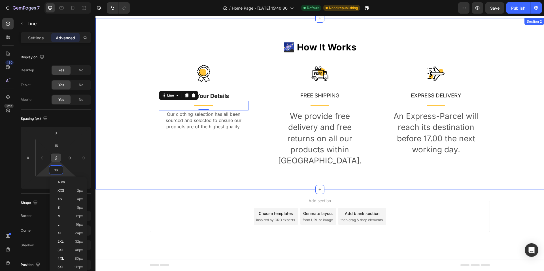
type input "15"
type input "14"
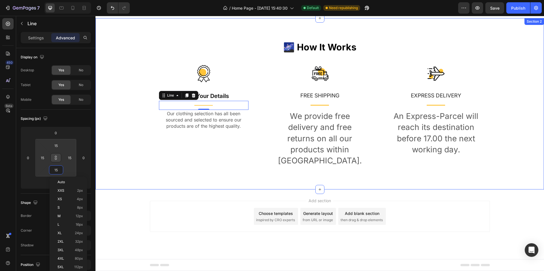
type input "14"
type input "13"
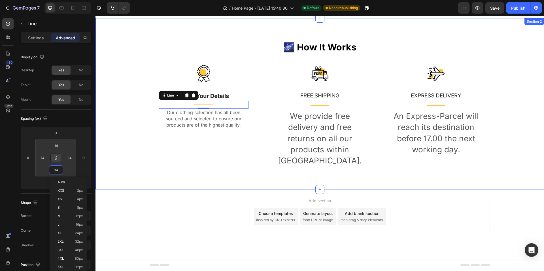
type input "13"
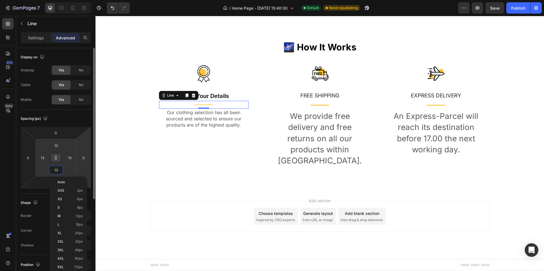
type input "12"
type input "11"
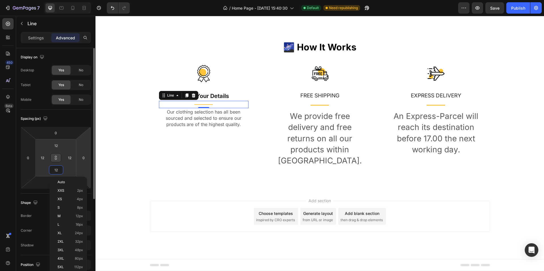
type input "11"
type input "10"
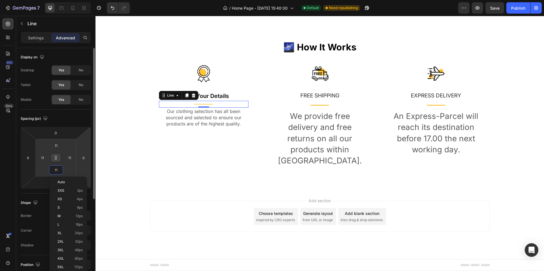
type input "10"
type input "9"
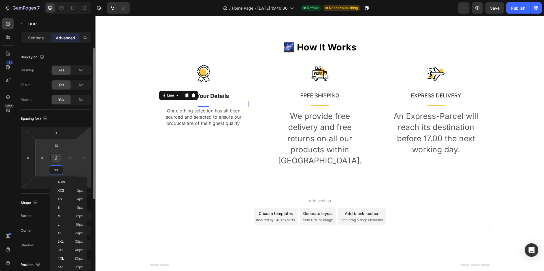
type input "9"
type input "8"
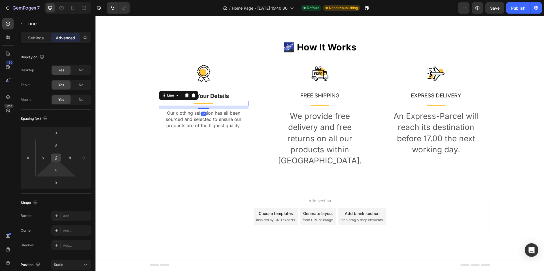
drag, startPoint x: 201, startPoint y: 94, endPoint x: 206, endPoint y: 97, distance: 5.7
click at [206, 108] on div at bounding box center [203, 109] width 11 height 2
type input "12"
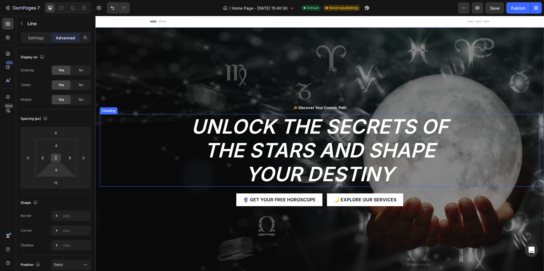
click at [309, 140] on h2 "Unlock the Secrets of the Stars and Shape Your Destiny" at bounding box center [319, 150] width 289 height 72
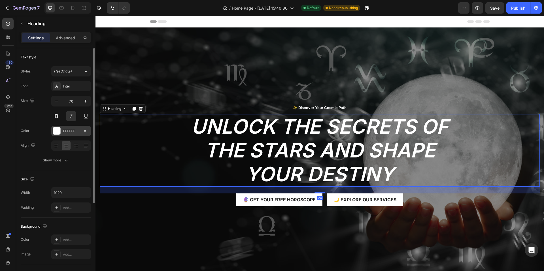
click at [56, 133] on div at bounding box center [56, 130] width 7 height 7
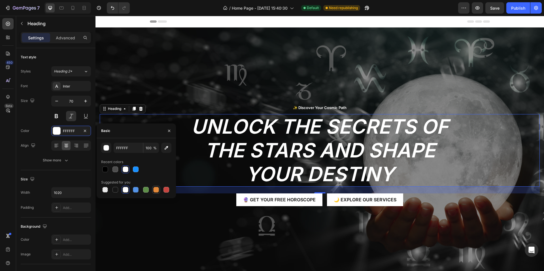
click at [159, 189] on div at bounding box center [156, 189] width 7 height 7
type input "E4893A"
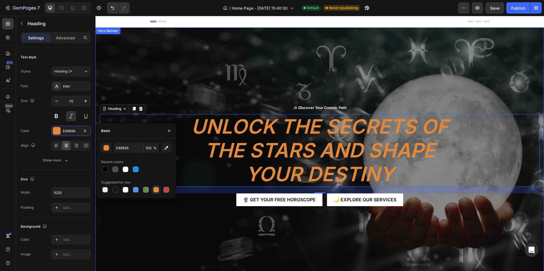
click at [414, 67] on div "Overlay" at bounding box center [319, 154] width 448 height 255
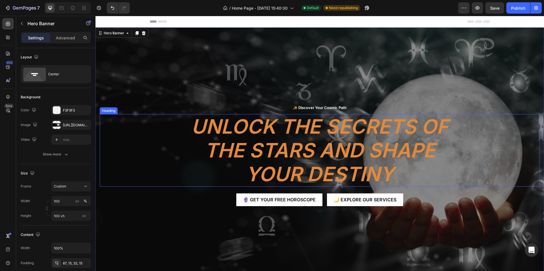
click at [308, 132] on h2 "Unlock the Secrets of the Stars and Shape Your Destiny" at bounding box center [319, 150] width 289 height 72
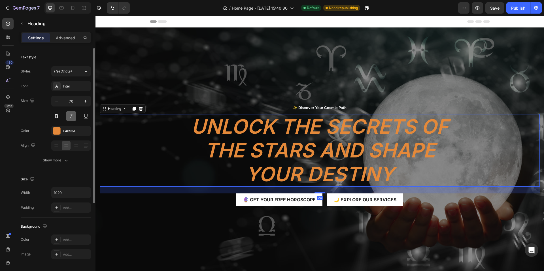
click at [73, 118] on button at bounding box center [71, 116] width 10 height 10
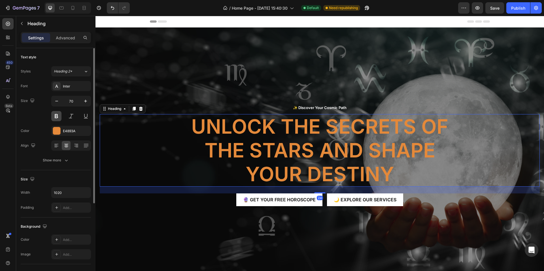
click at [60, 118] on button at bounding box center [56, 116] width 10 height 10
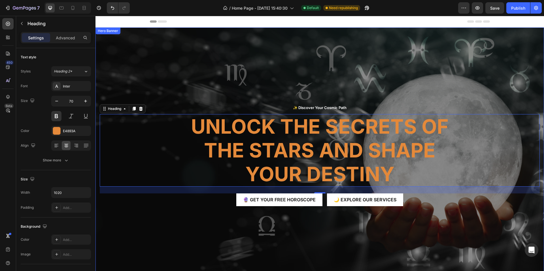
click at [370, 73] on div "Overlay" at bounding box center [319, 154] width 448 height 255
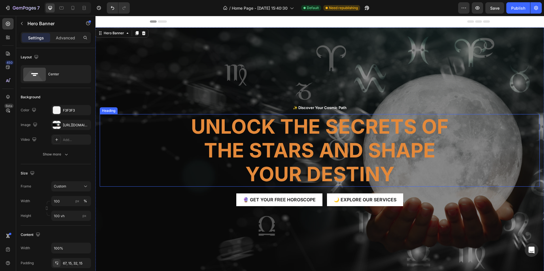
click at [228, 138] on h2 "Unlock the Secrets of the Stars and Shape Your Destiny" at bounding box center [319, 150] width 289 height 72
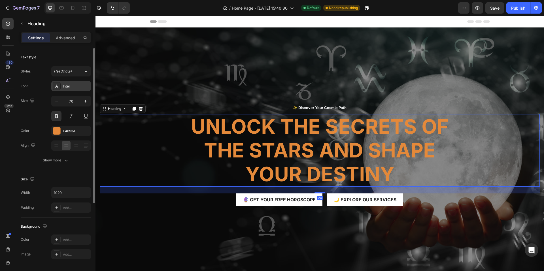
click at [66, 84] on div "Inter" at bounding box center [76, 86] width 27 height 5
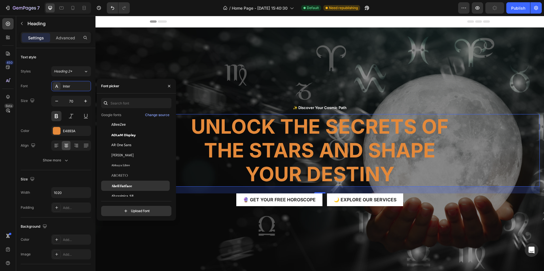
scroll to position [57, 0]
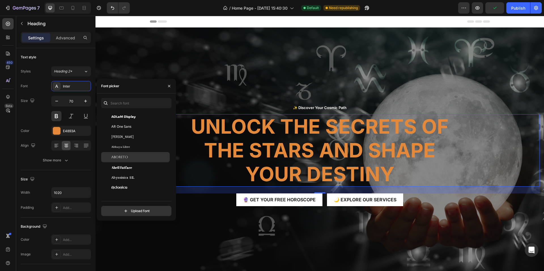
click at [128, 156] on div "Aboreto" at bounding box center [139, 157] width 57 height 5
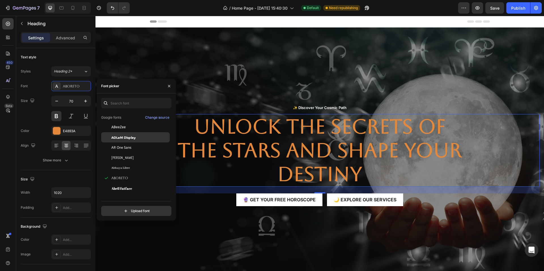
click at [135, 140] on span "ADLaM Display" at bounding box center [123, 137] width 24 height 5
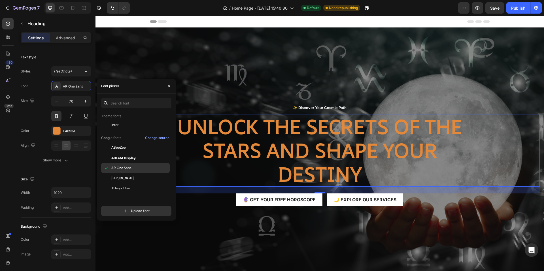
click at [133, 167] on div "AR One Sans" at bounding box center [139, 167] width 57 height 5
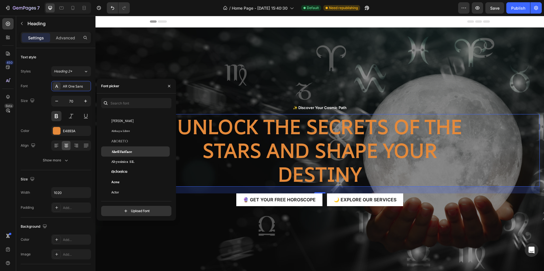
click at [134, 152] on div "Abril Fatface" at bounding box center [139, 151] width 57 height 5
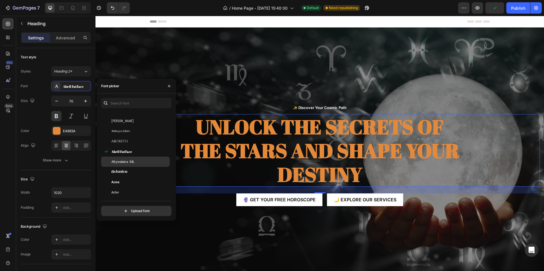
click at [133, 164] on span "Abyssinica SIL" at bounding box center [122, 161] width 23 height 5
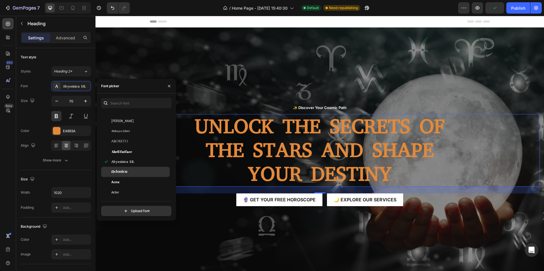
click at [133, 168] on div "Aclonica" at bounding box center [135, 172] width 69 height 10
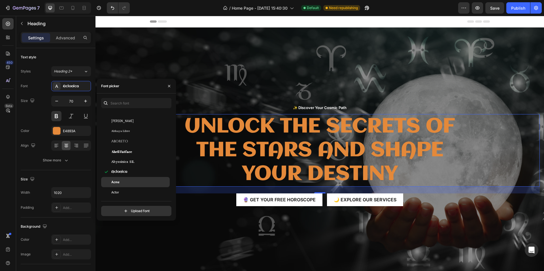
click at [129, 178] on div "Acme" at bounding box center [135, 182] width 69 height 10
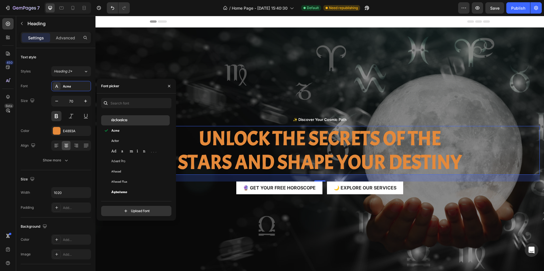
scroll to position [198, 0]
click at [126, 148] on span "Afacad Flux" at bounding box center [119, 145] width 16 height 5
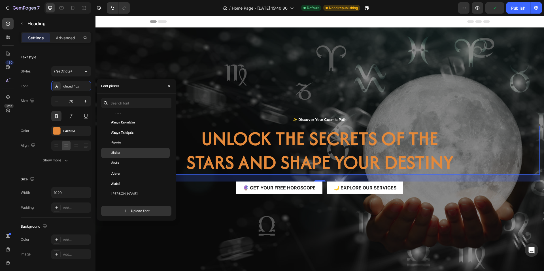
scroll to position [283, 0]
click at [128, 159] on div "Aladin" at bounding box center [135, 162] width 69 height 10
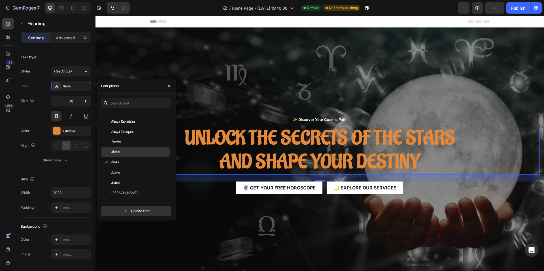
click at [135, 153] on div "Akshar" at bounding box center [139, 152] width 57 height 5
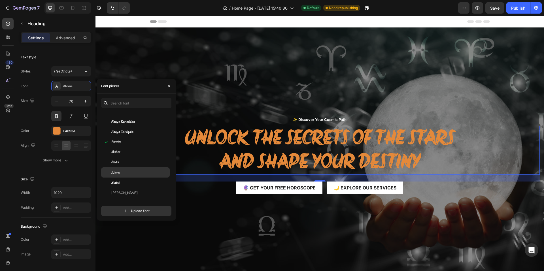
click at [127, 176] on div "Alata" at bounding box center [135, 172] width 69 height 10
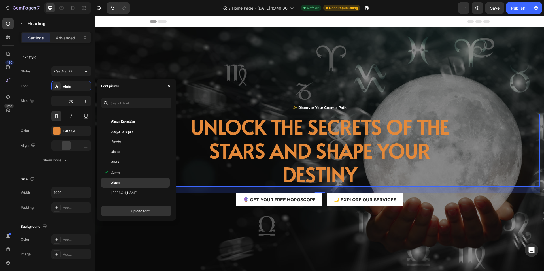
click at [126, 185] on div "Alatsi" at bounding box center [139, 182] width 57 height 5
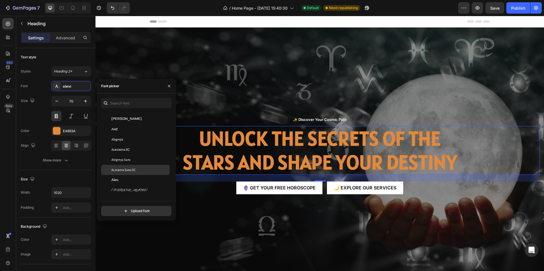
scroll to position [368, 0]
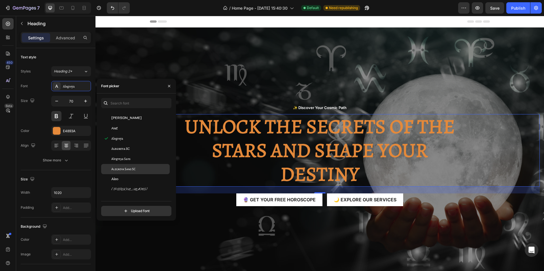
click at [128, 171] on span "Alegreya Sans SC" at bounding box center [123, 169] width 24 height 5
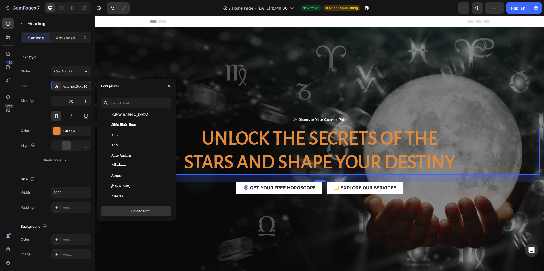
scroll to position [481, 0]
click at [124, 170] on div "Allerta" at bounding box center [139, 167] width 57 height 5
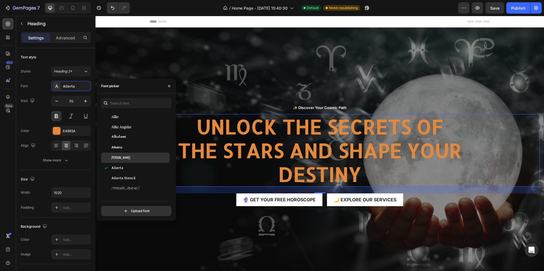
click at [130, 159] on div "Allan" at bounding box center [139, 157] width 57 height 5
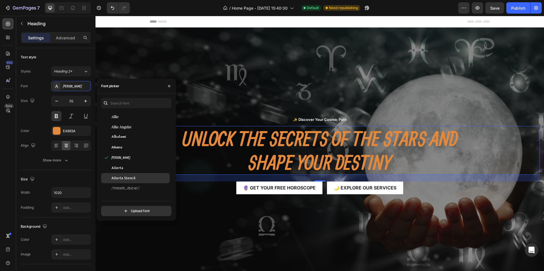
click at [132, 178] on span "Allerta Stencil" at bounding box center [123, 178] width 24 height 5
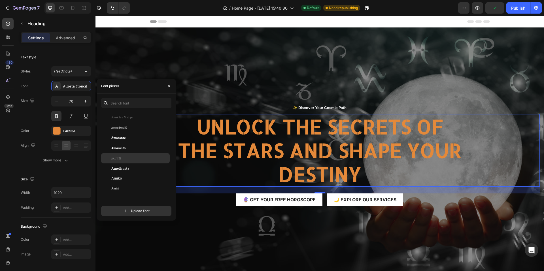
scroll to position [651, 0]
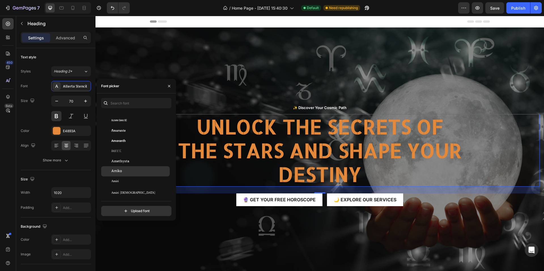
click at [135, 170] on div "Amiko" at bounding box center [139, 171] width 57 height 5
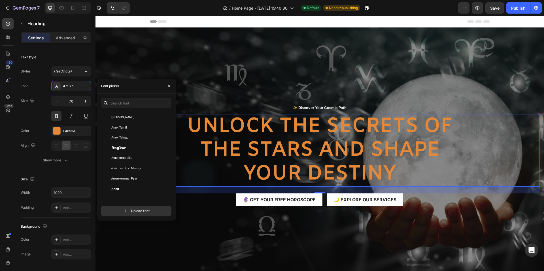
scroll to position [906, 0]
click at [131, 163] on div "Antic" at bounding box center [139, 161] width 57 height 5
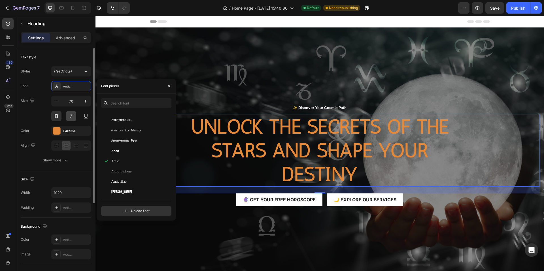
click at [71, 112] on button at bounding box center [71, 116] width 10 height 10
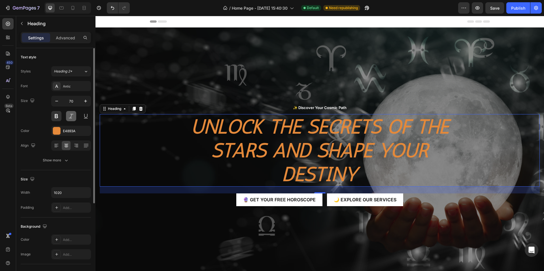
click at [72, 115] on button at bounding box center [71, 116] width 10 height 10
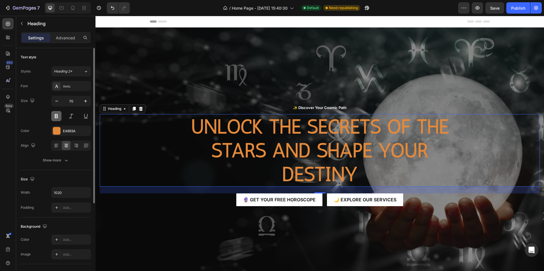
click at [58, 118] on button at bounding box center [56, 116] width 10 height 10
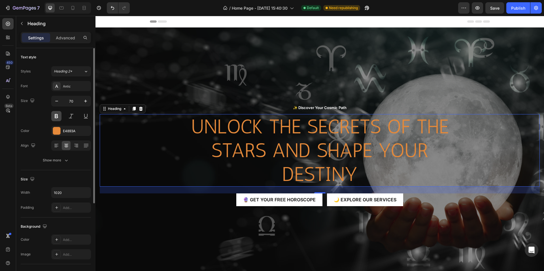
click at [58, 118] on button at bounding box center [56, 116] width 10 height 10
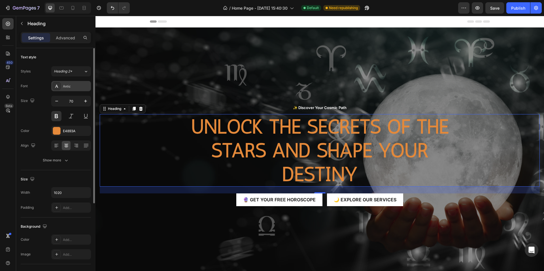
click at [73, 88] on div "Antic" at bounding box center [76, 86] width 27 height 5
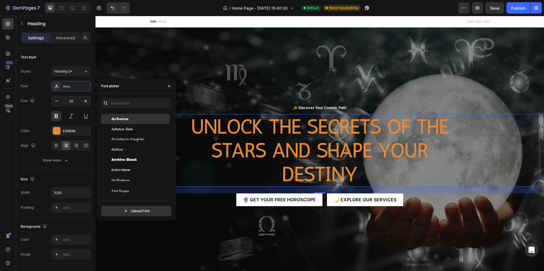
scroll to position [1161, 0]
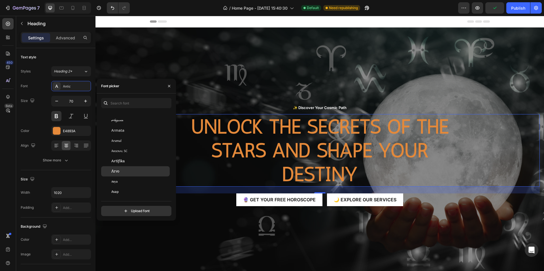
click at [127, 168] on div "Arvo" at bounding box center [135, 171] width 69 height 10
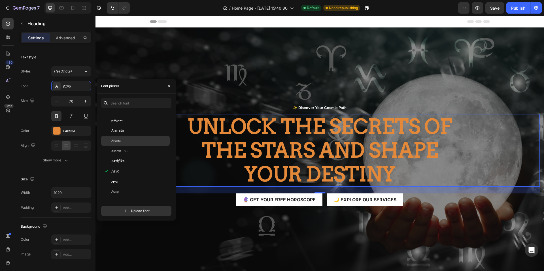
click at [133, 140] on div "Arsenal" at bounding box center [139, 140] width 57 height 5
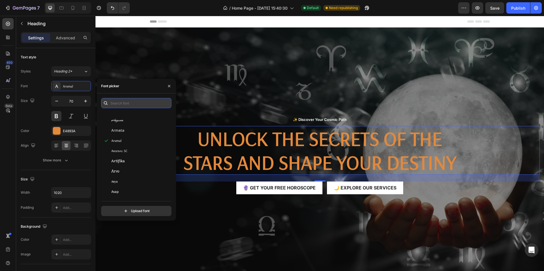
click at [126, 105] on input "text" at bounding box center [136, 103] width 70 height 10
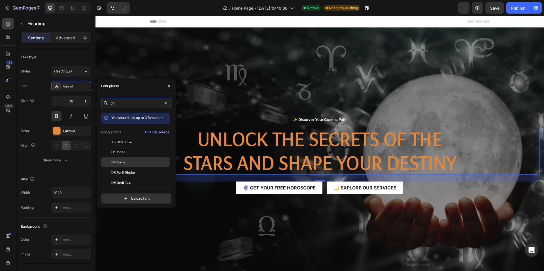
type input "dm"
click at [131, 165] on div "DM Sans" at bounding box center [135, 162] width 69 height 10
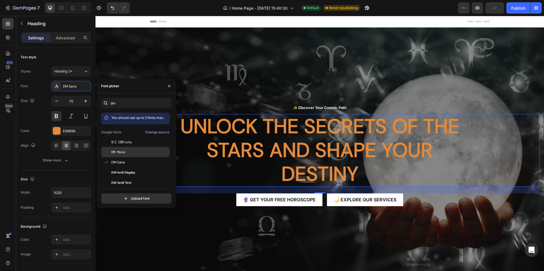
click at [130, 151] on div "DM Mono" at bounding box center [139, 152] width 57 height 5
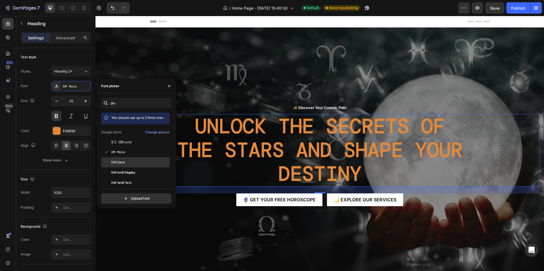
click at [130, 158] on div "DM Sans" at bounding box center [135, 162] width 69 height 10
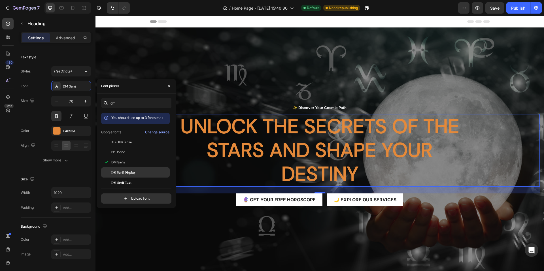
click at [129, 169] on div "DM Serif Display" at bounding box center [135, 172] width 69 height 10
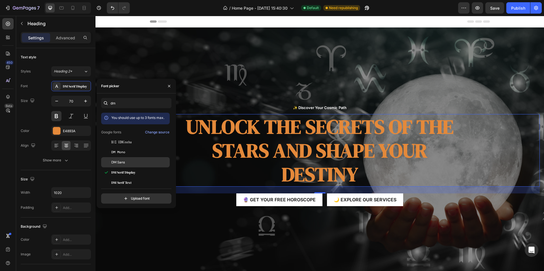
scroll to position [14, 0]
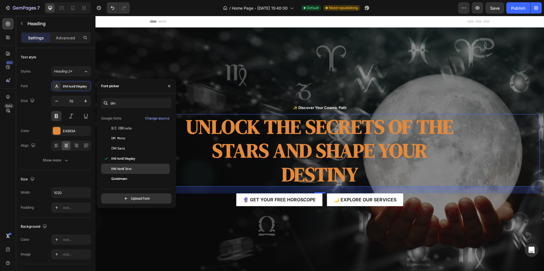
click at [133, 166] on div "DM Serif Text" at bounding box center [135, 169] width 69 height 10
click at [134, 155] on div "DM Serif Display" at bounding box center [135, 158] width 69 height 10
click at [137, 149] on div "DM Sans" at bounding box center [139, 148] width 57 height 5
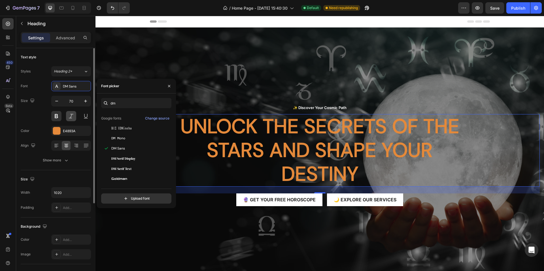
click at [68, 114] on button at bounding box center [71, 116] width 10 height 10
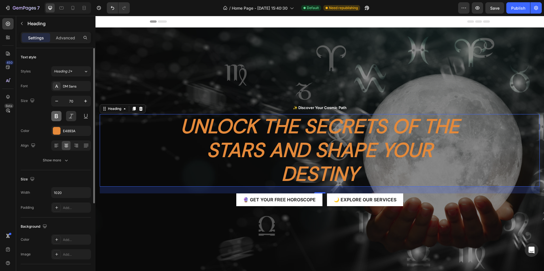
click at [55, 114] on button at bounding box center [56, 116] width 10 height 10
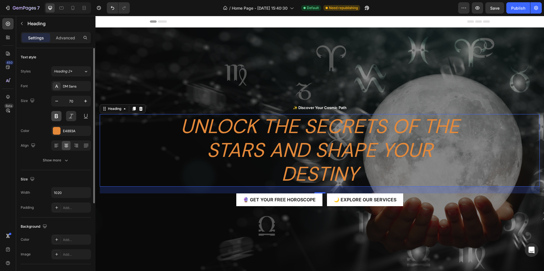
click at [60, 117] on button at bounding box center [56, 116] width 10 height 10
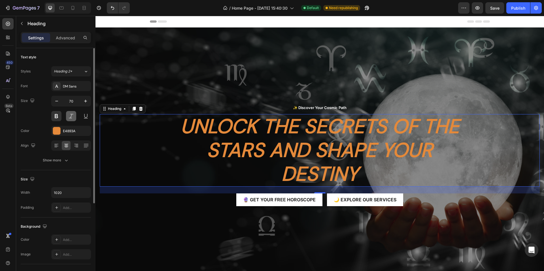
click at [67, 117] on button at bounding box center [71, 116] width 10 height 10
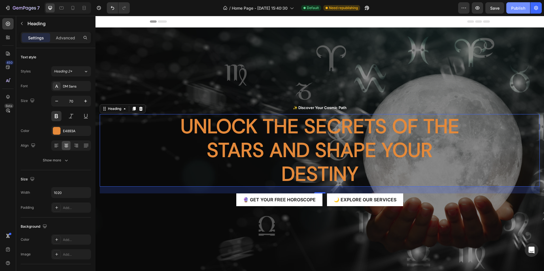
click at [517, 6] on div "Publish" at bounding box center [518, 8] width 14 height 6
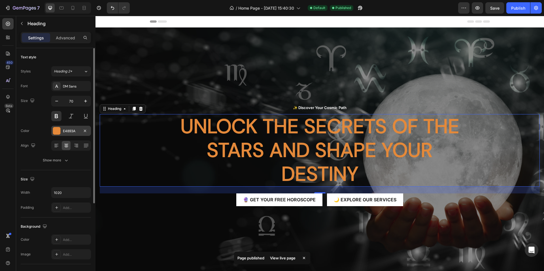
click at [60, 131] on div at bounding box center [56, 130] width 7 height 7
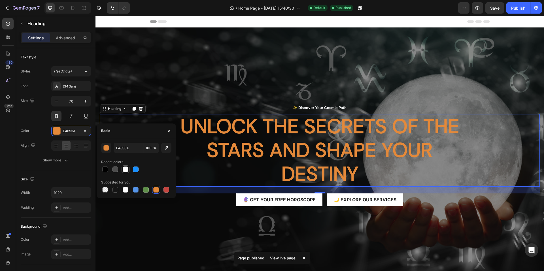
click at [126, 170] on div at bounding box center [126, 170] width 6 height 6
type input "FFFFFF"
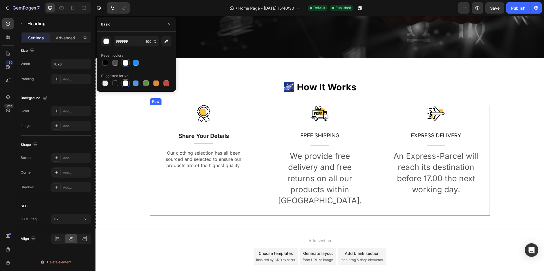
scroll to position [219, 0]
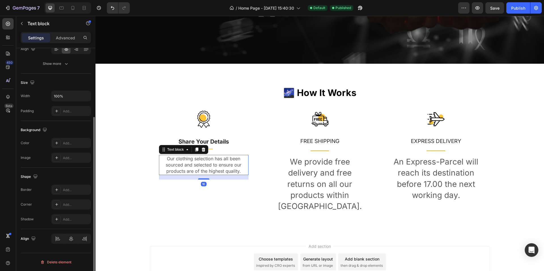
click at [185, 165] on p "Our clothing selection has all been sourced and selected to ensure our products…" at bounding box center [203, 164] width 88 height 19
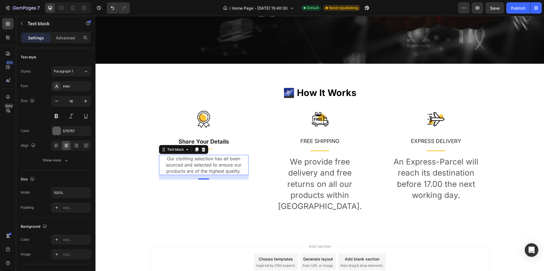
click at [191, 162] on p "Our clothing selection has all been sourced and selected to ensure our products…" at bounding box center [203, 164] width 88 height 19
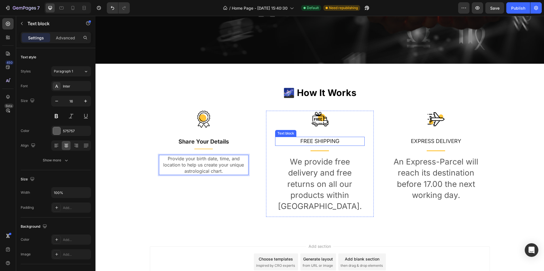
click at [314, 138] on p "FREE SHIPPING" at bounding box center [320, 141] width 88 height 8
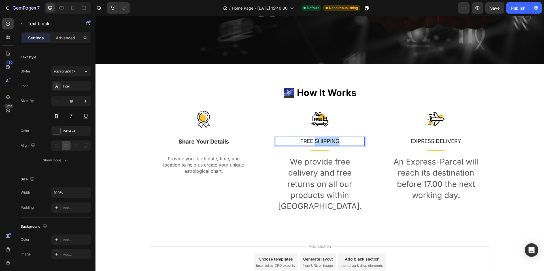
click at [314, 138] on p "FREE SHIPPING" at bounding box center [320, 141] width 88 height 8
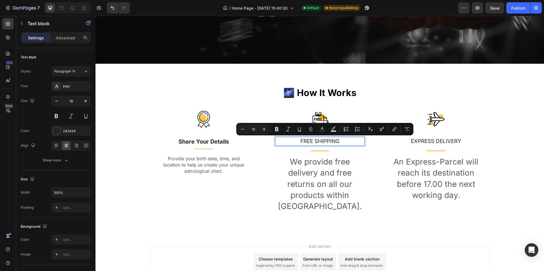
click at [305, 140] on p "FREE SHIPPING" at bounding box center [320, 141] width 88 height 8
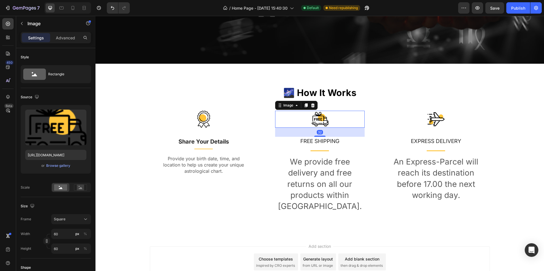
click at [296, 119] on div at bounding box center [319, 119] width 89 height 17
click at [275, 122] on div at bounding box center [319, 119] width 89 height 17
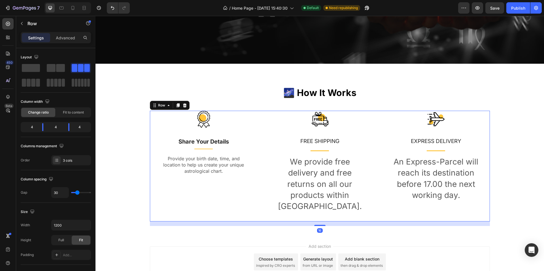
click at [256, 136] on div "Image Share Your Details Text block Title Line Provide your birth date, time, a…" at bounding box center [320, 166] width 340 height 111
click at [268, 108] on div "Row" at bounding box center [271, 107] width 9 height 5
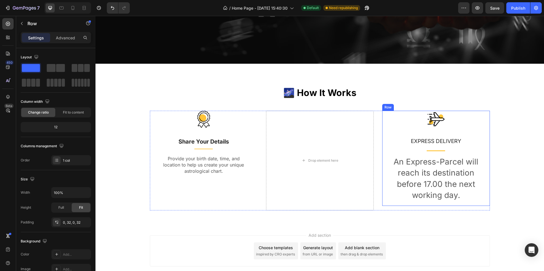
click at [383, 111] on div "Image EXPRESS DELIVERY Text block Title Line An Express-Parcel will reach its d…" at bounding box center [436, 158] width 108 height 95
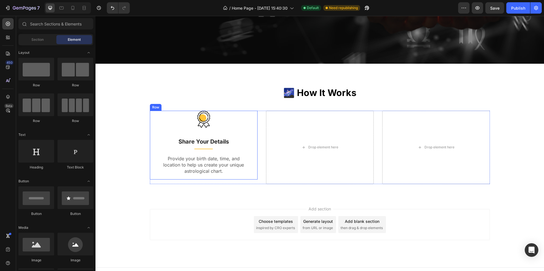
click at [150, 108] on div "Row" at bounding box center [156, 107] width 12 height 7
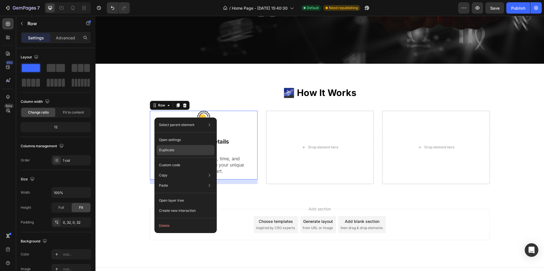
click at [177, 160] on div "Duplicate" at bounding box center [186, 165] width 58 height 10
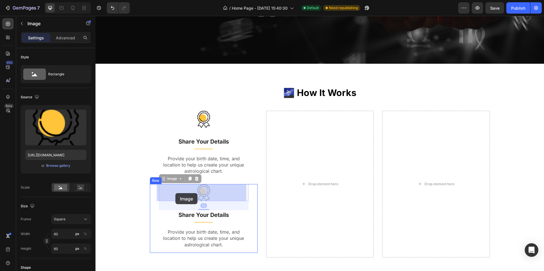
drag, startPoint x: 157, startPoint y: 194, endPoint x: 175, endPoint y: 193, distance: 17.8
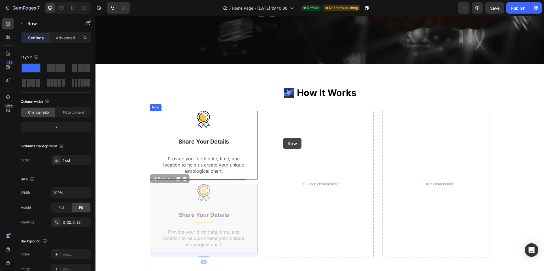
drag, startPoint x: 153, startPoint y: 182, endPoint x: 285, endPoint y: 136, distance: 140.1
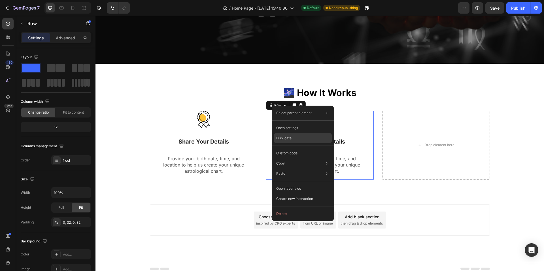
click at [286, 137] on p "Duplicate" at bounding box center [283, 138] width 15 height 5
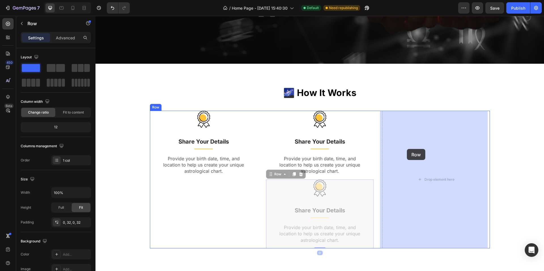
drag, startPoint x: 269, startPoint y: 171, endPoint x: 406, endPoint y: 149, distance: 139.3
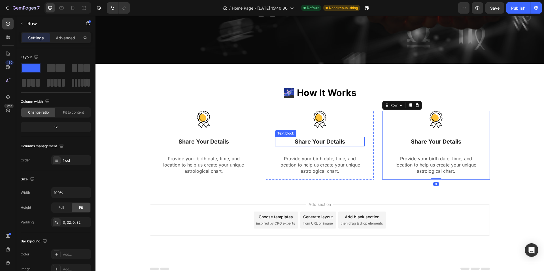
click at [315, 143] on p "Share Your Details" at bounding box center [320, 141] width 88 height 8
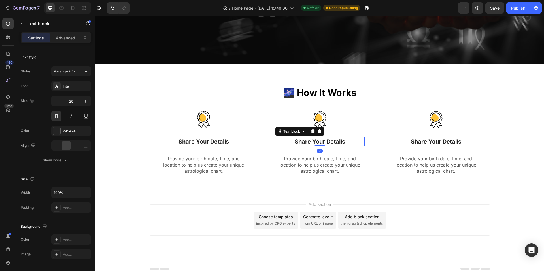
click at [315, 143] on p "Share Your Details" at bounding box center [320, 141] width 88 height 8
click at [294, 140] on p "Share Your Details" at bounding box center [320, 141] width 88 height 8
drag, startPoint x: 294, startPoint y: 140, endPoint x: 343, endPoint y: 139, distance: 48.5
click at [343, 139] on p "Share Your Details" at bounding box center [320, 141] width 88 height 8
copy p "Share Your Details"
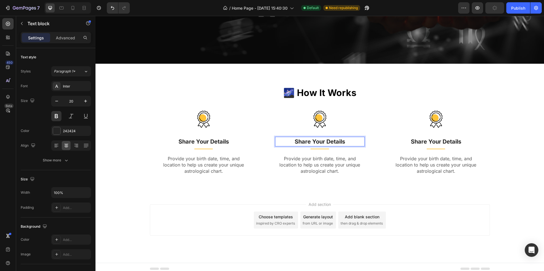
click at [294, 142] on p "Share Your Details" at bounding box center [320, 141] width 88 height 8
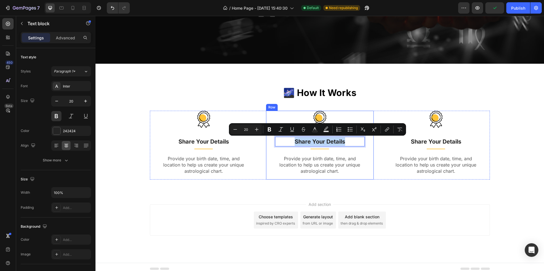
drag, startPoint x: 294, startPoint y: 142, endPoint x: 362, endPoint y: 138, distance: 68.4
click at [362, 138] on div "Image Share Your Details Text block 0 Title Line Provide your birth date, time,…" at bounding box center [320, 145] width 108 height 69
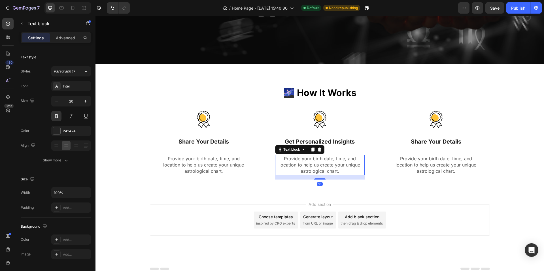
click at [294, 159] on p "Provide your birth date, time, and location to help us create your unique astro…" at bounding box center [320, 164] width 88 height 19
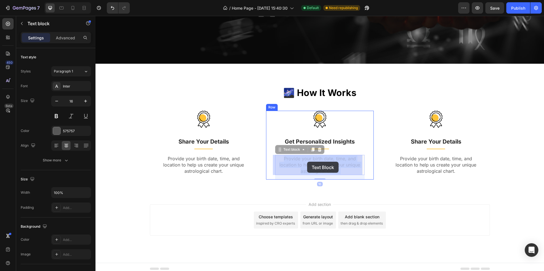
drag, startPoint x: 294, startPoint y: 159, endPoint x: 306, endPoint y: 162, distance: 12.8
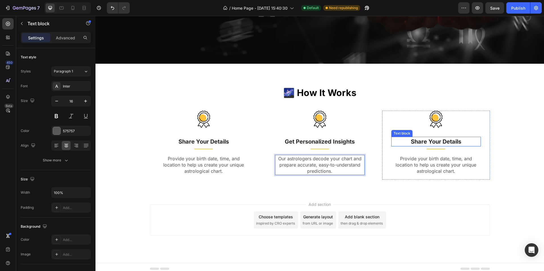
click at [429, 138] on p "Share Your Details" at bounding box center [436, 141] width 88 height 8
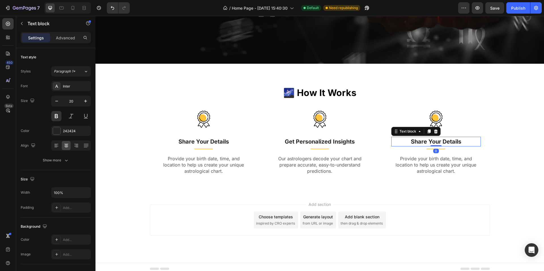
click at [429, 138] on p "Share Your Details" at bounding box center [436, 141] width 88 height 8
click at [419, 161] on p "Provide your birth date, time, and location to help us create your unique astro…" at bounding box center [436, 164] width 88 height 19
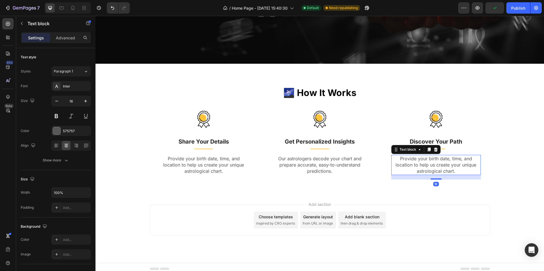
click at [419, 161] on p "Provide your birth date, time, and location to help us create your unique astro…" at bounding box center [436, 164] width 88 height 19
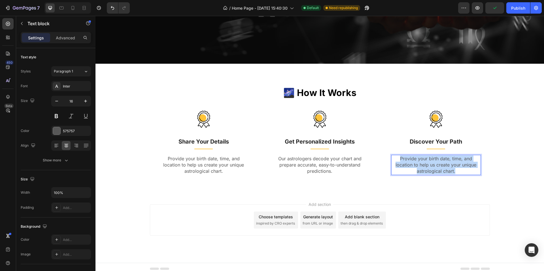
click at [419, 161] on p "Provide your birth date, time, and location to help us create your unique astro…" at bounding box center [436, 164] width 88 height 19
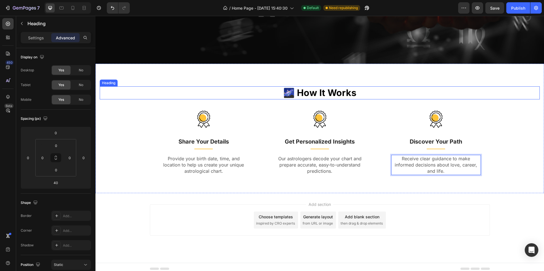
click at [430, 92] on h2 "🌌 How It Works" at bounding box center [320, 92] width 440 height 13
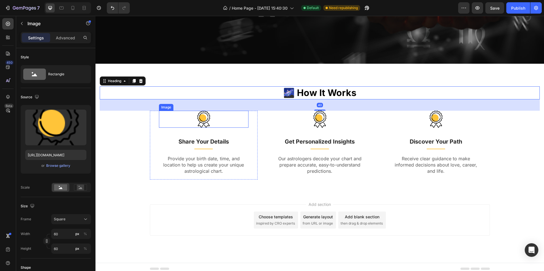
click at [200, 124] on img at bounding box center [203, 119] width 17 height 17
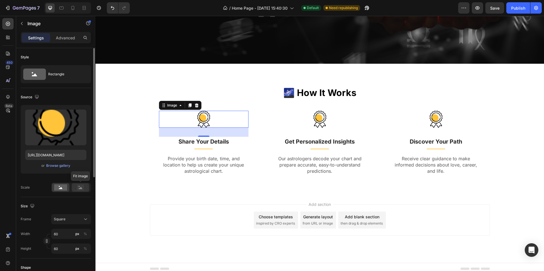
click at [78, 184] on div at bounding box center [81, 187] width 18 height 8
click at [65, 184] on div at bounding box center [61, 187] width 18 height 8
click at [58, 188] on rect at bounding box center [60, 187] width 13 height 6
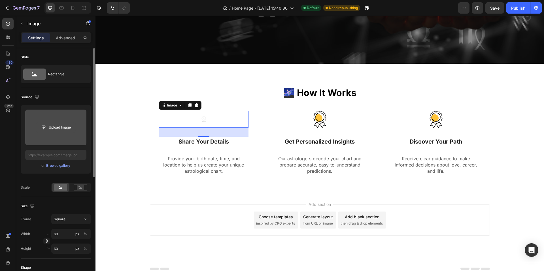
click at [61, 129] on input "file" at bounding box center [55, 128] width 39 height 10
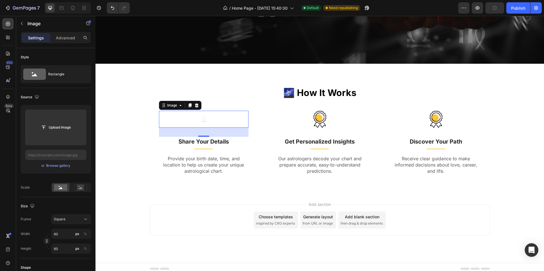
click at [316, 223] on span "from URL or image" at bounding box center [317, 223] width 30 height 5
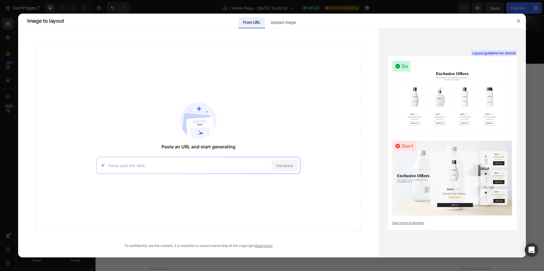
click at [144, 167] on input at bounding box center [188, 166] width 161 height 6
click at [207, 183] on div "https://seal-commerce-asia.myshopify.com/pages/image-to-layout-demo-page" at bounding box center [180, 186] width 154 height 9
type input "https://seal-commerce-asia.myshopify.com/pages/image-to-layout-demo-page"
click at [284, 164] on span "Generate" at bounding box center [284, 166] width 17 height 6
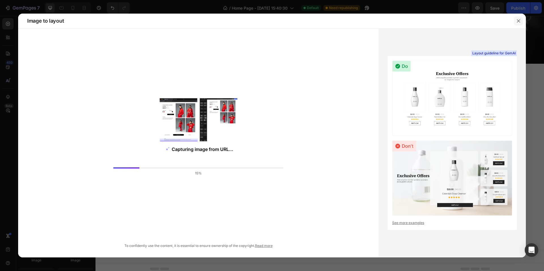
click at [516, 23] on button "button" at bounding box center [518, 20] width 9 height 9
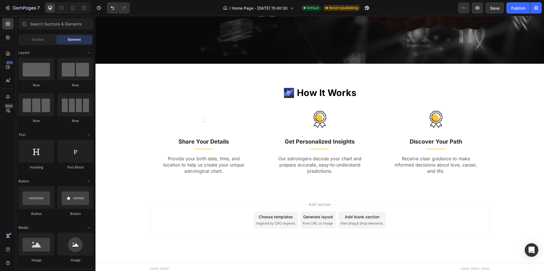
click at [311, 217] on div "Generate layout" at bounding box center [318, 217] width 30 height 6
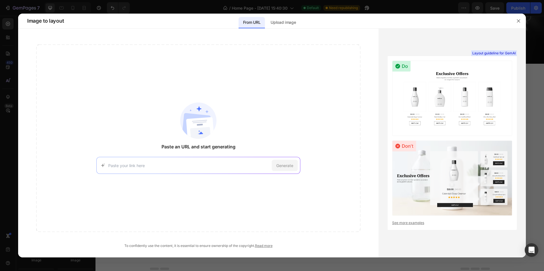
click at [144, 160] on div "Generate" at bounding box center [198, 165] width 204 height 17
click at [145, 165] on input at bounding box center [188, 166] width 161 height 6
paste input "https://themes.shopify.com/themes/local/presets/lively"
type input "https://themes.shopify.com/themes/local/presets/lively"
click at [287, 167] on span "Generate" at bounding box center [284, 166] width 17 height 6
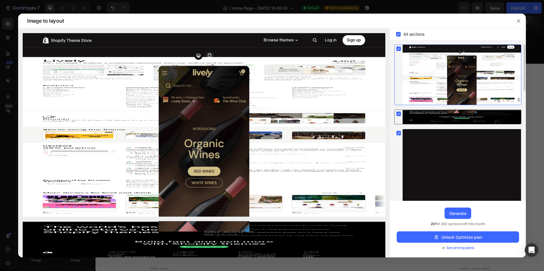
click at [400, 115] on rect at bounding box center [398, 114] width 5 height 5
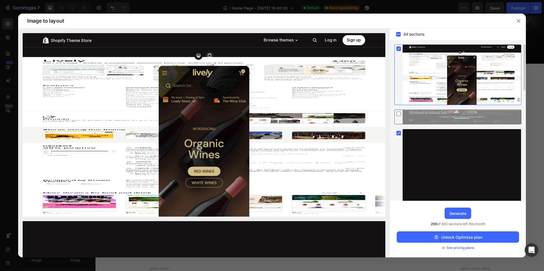
click at [399, 114] on icon at bounding box center [399, 114] width 6 height 6
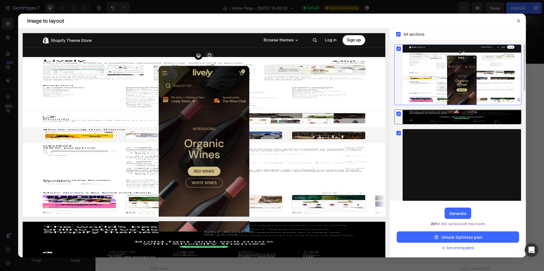
click at [399, 114] on icon at bounding box center [398, 114] width 3 height 2
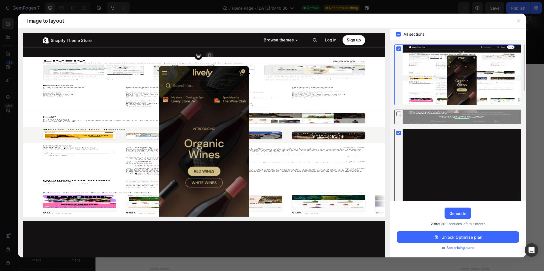
click at [400, 132] on icon at bounding box center [398, 133] width 3 height 2
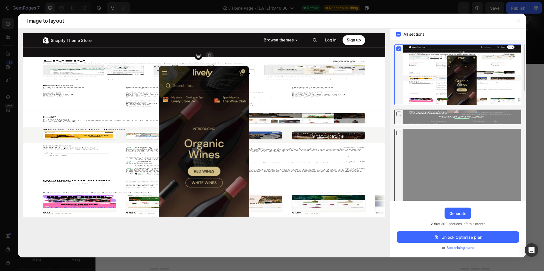
click at [398, 50] on rect at bounding box center [398, 48] width 5 height 5
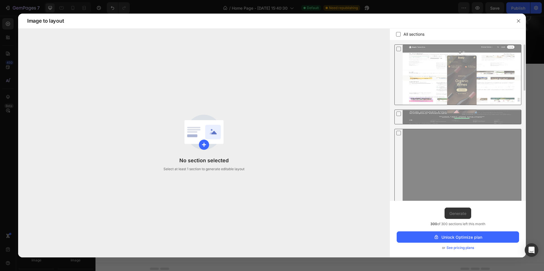
click at [398, 50] on icon at bounding box center [399, 49] width 6 height 6
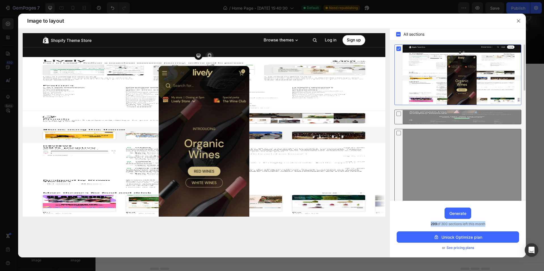
drag, startPoint x: 427, startPoint y: 222, endPoint x: 497, endPoint y: 226, distance: 70.1
click at [497, 226] on div "Upgrade to Optimize plan and get unlimited generating sections and publish page…" at bounding box center [458, 229] width 136 height 57
click at [200, 56] on img at bounding box center [204, 124] width 362 height 183
click at [211, 56] on img at bounding box center [204, 124] width 362 height 183
click at [239, 76] on img at bounding box center [204, 124] width 362 height 183
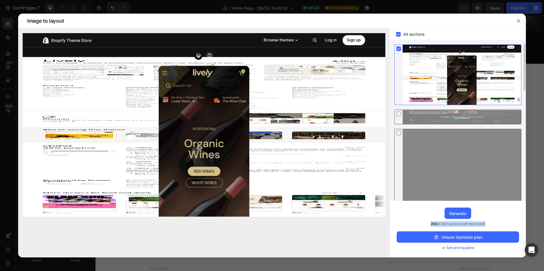
click at [203, 93] on img at bounding box center [204, 124] width 362 height 183
click at [202, 93] on img at bounding box center [204, 124] width 362 height 183
click at [205, 94] on img at bounding box center [204, 124] width 362 height 183
click at [521, 21] on button "button" at bounding box center [518, 20] width 9 height 9
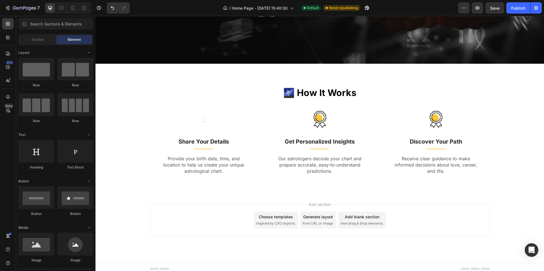
click at [279, 223] on span "inspired by CRO experts" at bounding box center [275, 223] width 39 height 5
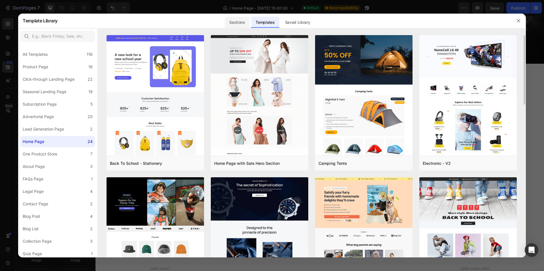
click at [234, 23] on div "Sections" at bounding box center [237, 22] width 25 height 11
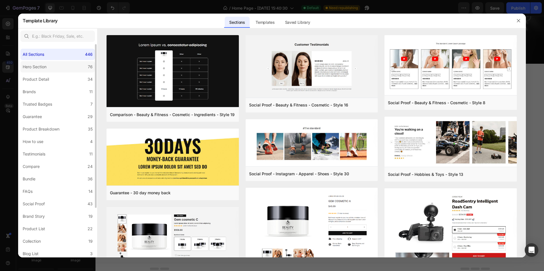
click at [56, 65] on label "Hero Section 76" at bounding box center [57, 66] width 74 height 11
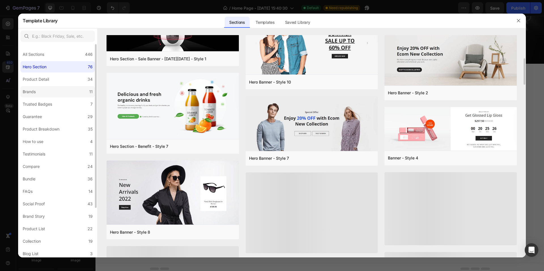
scroll to position [1145, 0]
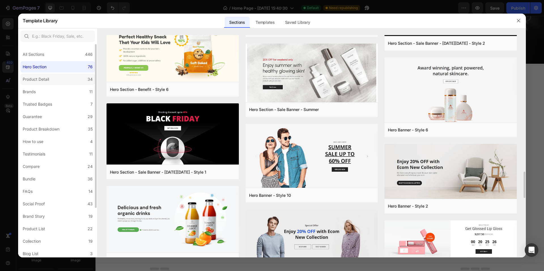
click at [54, 82] on label "Product Detail 34" at bounding box center [57, 79] width 74 height 11
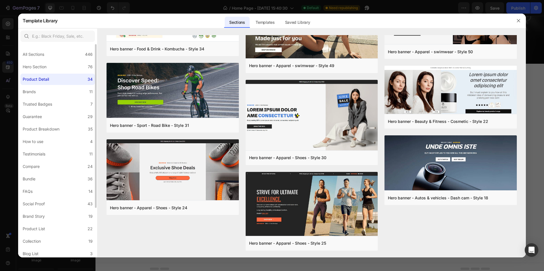
scroll to position [0, 0]
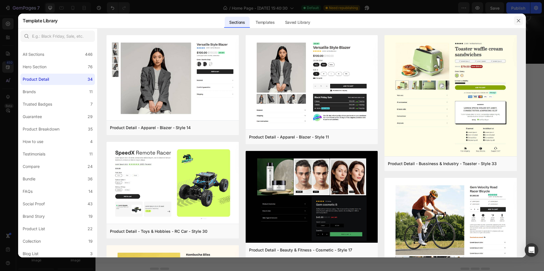
drag, startPoint x: 520, startPoint y: 21, endPoint x: 217, endPoint y: 61, distance: 305.6
click at [520, 21] on button "button" at bounding box center [518, 20] width 9 height 9
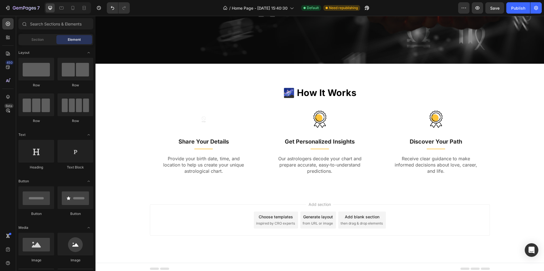
click at [42, 33] on div "Sections(18) Elements(83) Section Element Hero Section Product Detail Brands Tr…" at bounding box center [55, 143] width 79 height 251
click at [43, 39] on span "Section" at bounding box center [37, 39] width 12 height 5
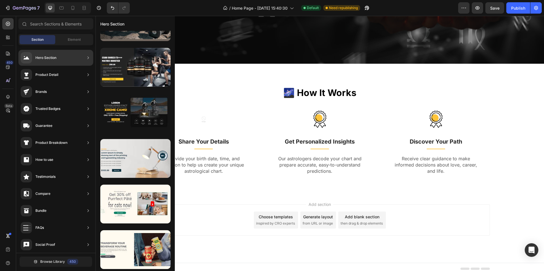
click at [56, 53] on div "Hero Section" at bounding box center [39, 57] width 36 height 11
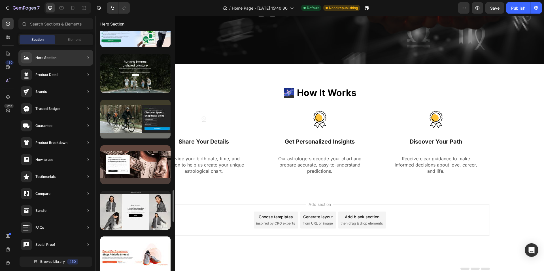
scroll to position [1436, 0]
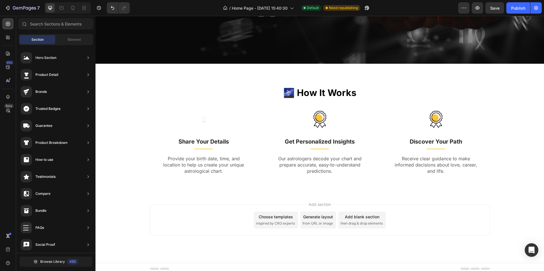
click at [276, 225] on span "inspired by CRO experts" at bounding box center [275, 223] width 39 height 5
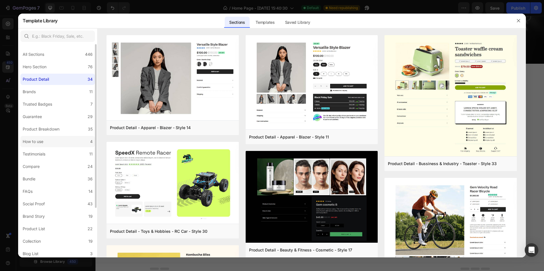
click at [66, 140] on label "How to use 4" at bounding box center [57, 141] width 74 height 11
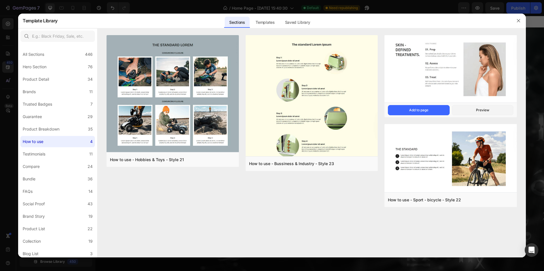
scroll to position [219, 0]
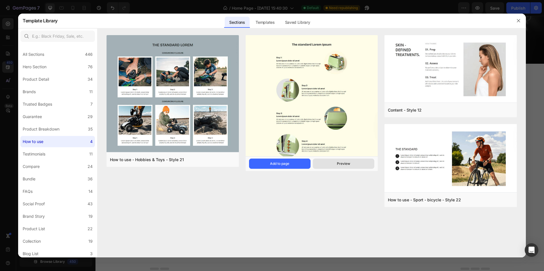
click at [336, 163] on button "Preview" at bounding box center [343, 164] width 61 height 10
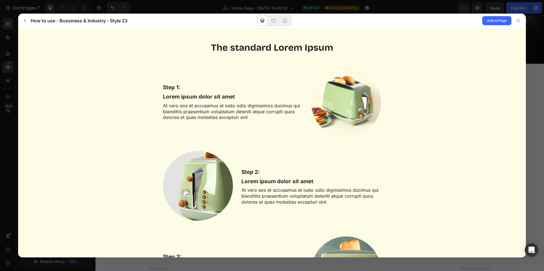
scroll to position [0, 0]
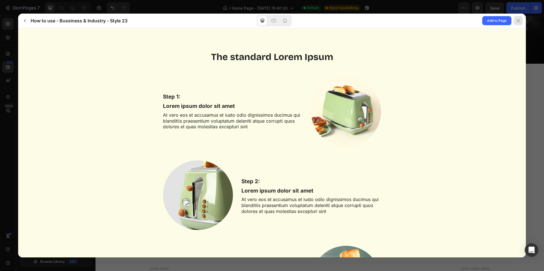
click at [518, 20] on icon at bounding box center [517, 20] width 3 height 3
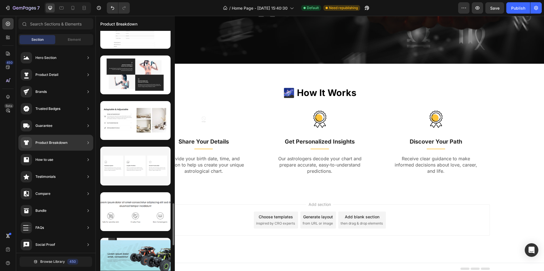
scroll to position [1008, 0]
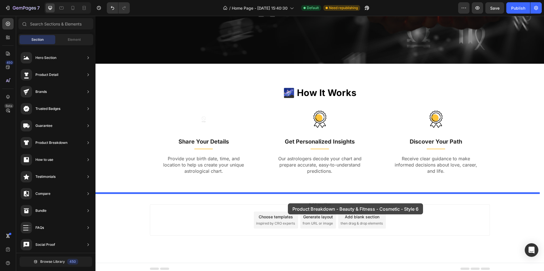
drag, startPoint x: 221, startPoint y: 197, endPoint x: 288, endPoint y: 203, distance: 67.4
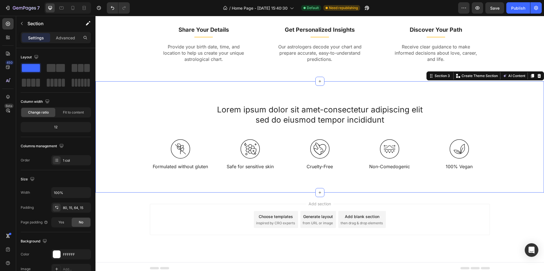
scroll to position [332, 0]
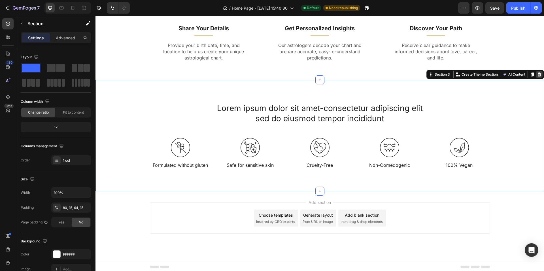
click at [537, 75] on icon at bounding box center [539, 74] width 4 height 4
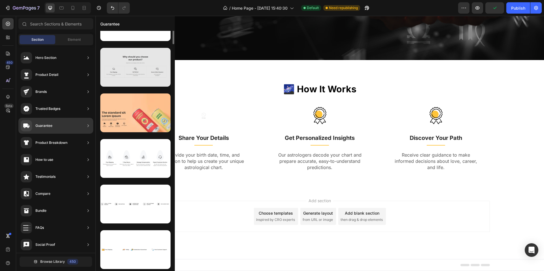
scroll to position [0, 0]
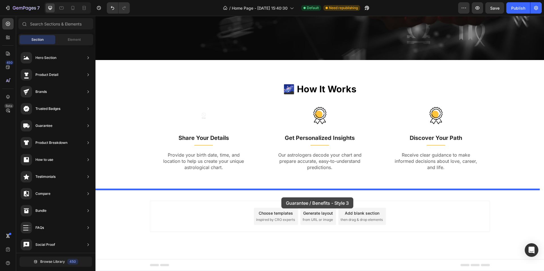
drag, startPoint x: 225, startPoint y: 107, endPoint x: 281, endPoint y: 197, distance: 106.5
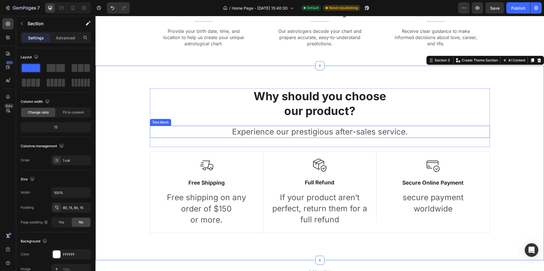
scroll to position [360, 0]
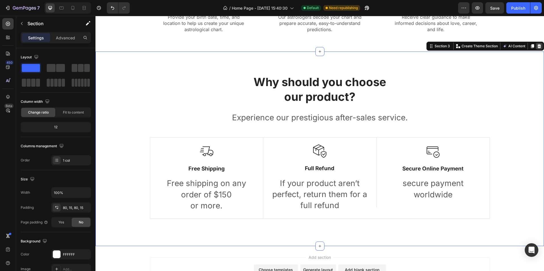
click at [537, 45] on icon at bounding box center [539, 46] width 4 height 4
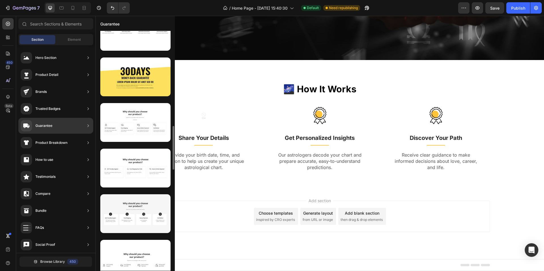
scroll to position [396, 0]
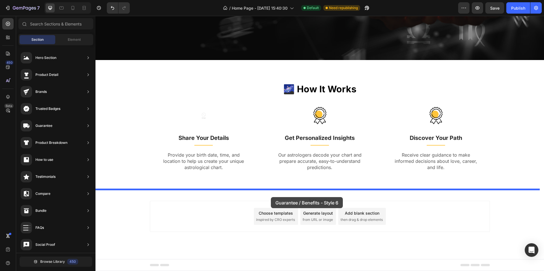
drag, startPoint x: 262, startPoint y: 172, endPoint x: 271, endPoint y: 198, distance: 27.0
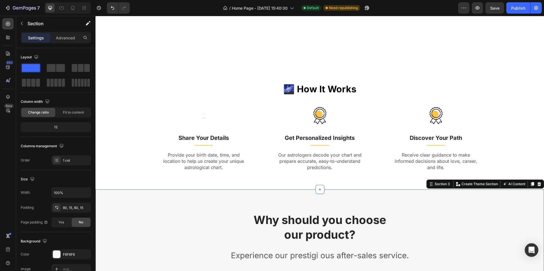
scroll to position [360, 0]
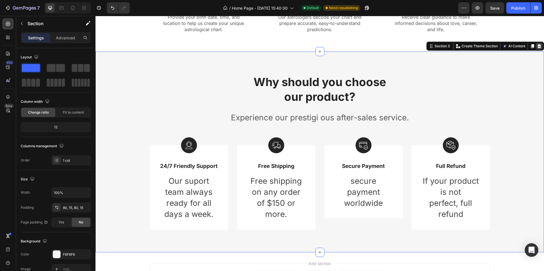
click at [537, 48] on icon at bounding box center [539, 46] width 5 height 5
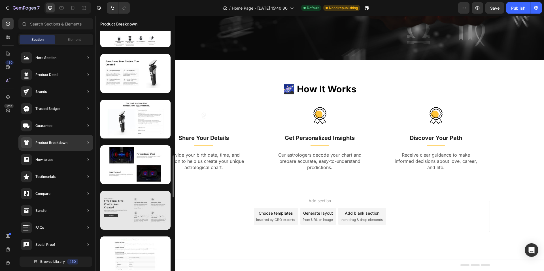
scroll to position [793, 0]
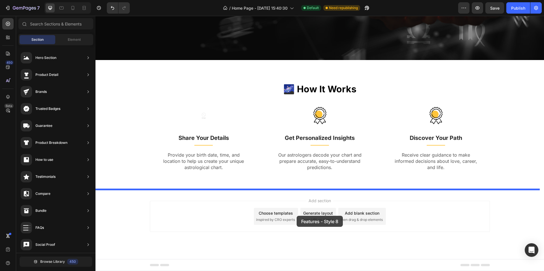
drag, startPoint x: 226, startPoint y: 148, endPoint x: 293, endPoint y: 208, distance: 90.1
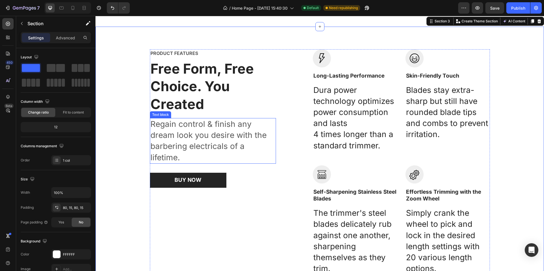
scroll to position [389, 0]
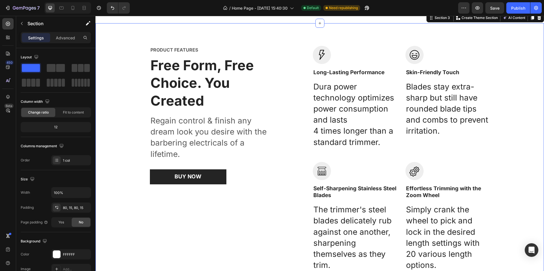
click at [120, 106] on div "PRODUCT FEATURES Text block Free Form, Free Choice. You Created Heading Regain …" at bounding box center [320, 159] width 440 height 226
click at [27, 40] on div "Settings" at bounding box center [36, 37] width 28 height 9
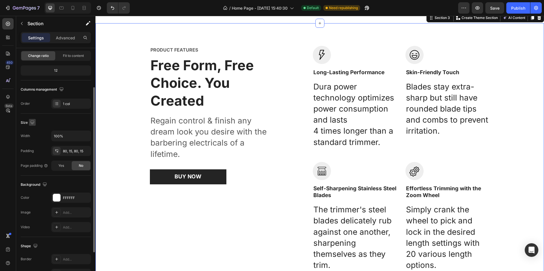
scroll to position [85, 0]
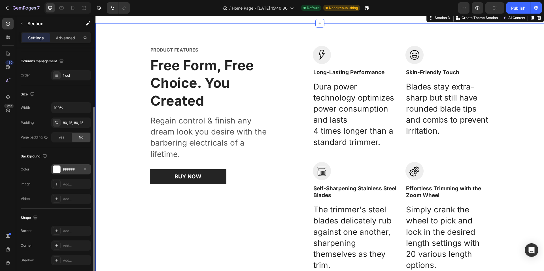
click at [54, 168] on div at bounding box center [56, 169] width 7 height 7
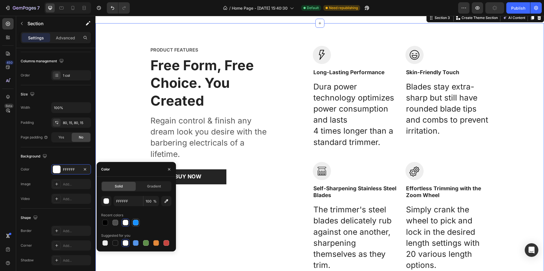
click at [135, 223] on div at bounding box center [136, 223] width 6 height 6
type input "1890FF"
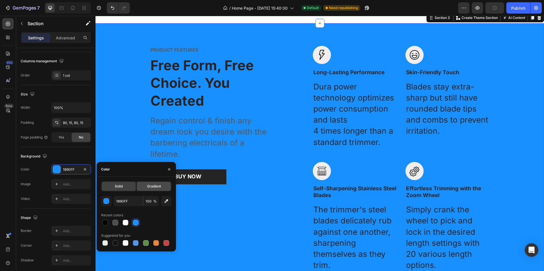
click at [149, 190] on div "Gradient" at bounding box center [154, 186] width 34 height 9
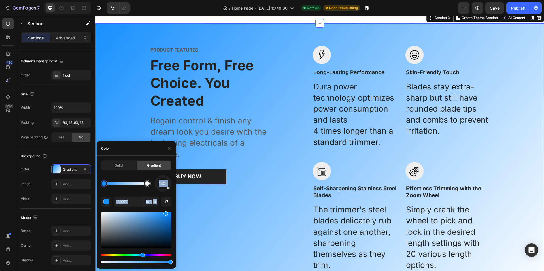
click at [163, 194] on div "130° 1890FF 100 %" at bounding box center [136, 219] width 70 height 89
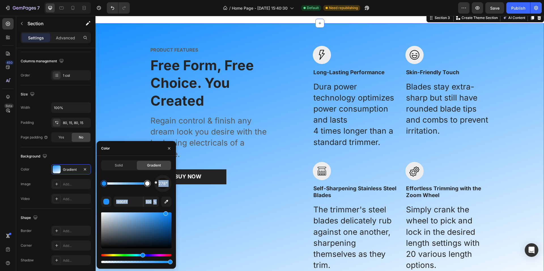
click at [150, 182] on div "278°" at bounding box center [136, 183] width 70 height 17
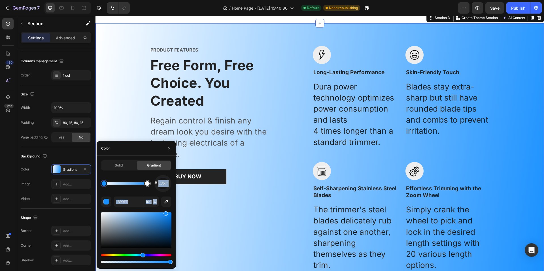
drag, startPoint x: 159, startPoint y: 185, endPoint x: 157, endPoint y: 191, distance: 6.6
click at [159, 185] on span "278°" at bounding box center [162, 183] width 9 height 7
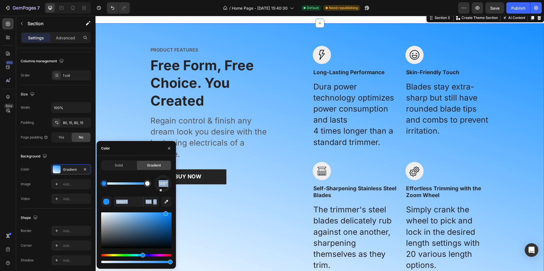
click at [161, 190] on div at bounding box center [163, 184] width 22 height 22
click at [170, 190] on div "198°" at bounding box center [162, 183] width 17 height 17
click at [169, 193] on div "198° 1890FF 100 %" at bounding box center [136, 219] width 70 height 89
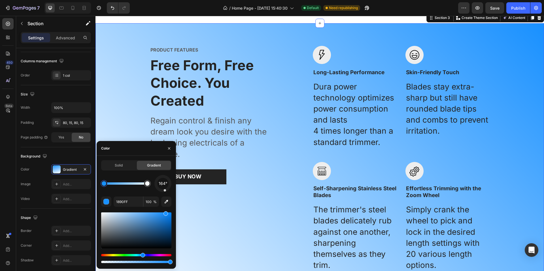
drag, startPoint x: 161, startPoint y: 191, endPoint x: 166, endPoint y: 193, distance: 5.3
click at [166, 193] on div "164° 1890FF 100 %" at bounding box center [136, 219] width 70 height 89
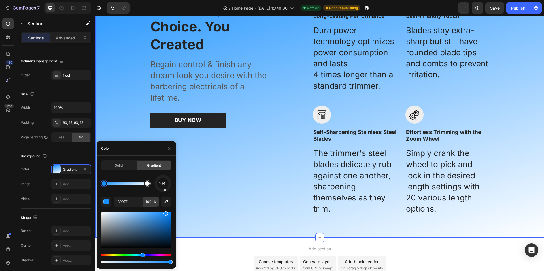
scroll to position [445, 0]
click at [131, 193] on div "164° 1890FF 100 %" at bounding box center [136, 219] width 70 height 89
click at [108, 201] on div "button" at bounding box center [107, 202] width 6 height 6
click at [106, 185] on div at bounding box center [104, 183] width 7 height 7
click at [108, 203] on div "button" at bounding box center [107, 202] width 6 height 6
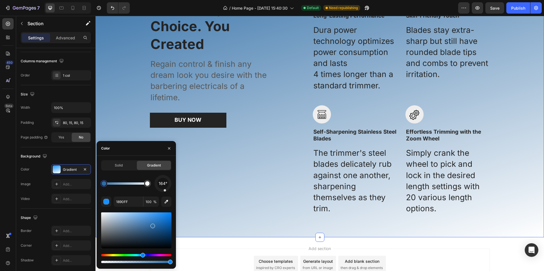
click at [152, 225] on div at bounding box center [136, 230] width 70 height 36
click at [133, 175] on div "164°" at bounding box center [136, 183] width 70 height 17
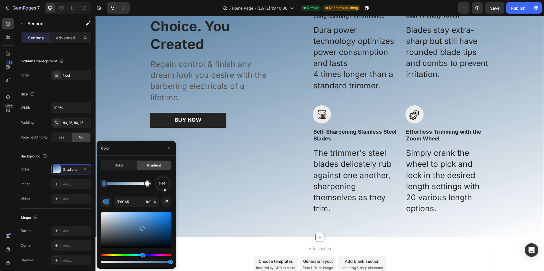
click at [141, 227] on div at bounding box center [136, 230] width 70 height 36
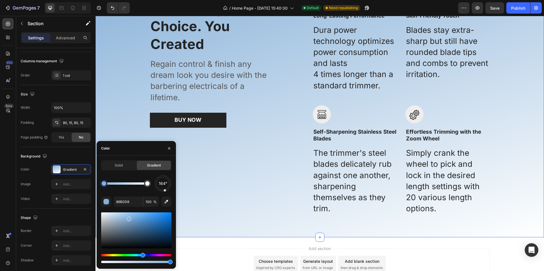
drag, startPoint x: 139, startPoint y: 222, endPoint x: 129, endPoint y: 220, distance: 10.3
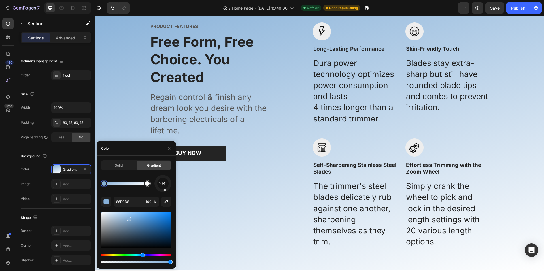
scroll to position [425, 0]
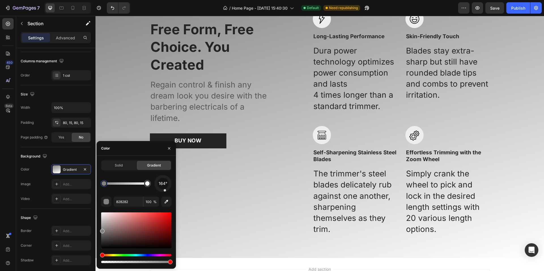
drag, startPoint x: 126, startPoint y: 221, endPoint x: 97, endPoint y: 237, distance: 33.7
click at [127, 200] on input "828282" at bounding box center [128, 202] width 29 height 10
paste input "eae9e4"
type input "eae9e4"
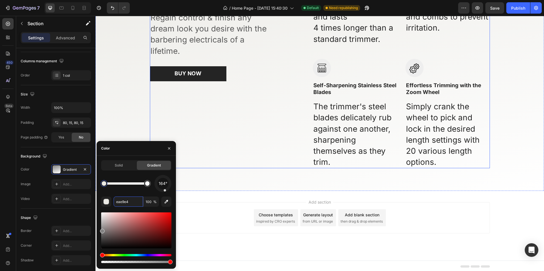
scroll to position [493, 0]
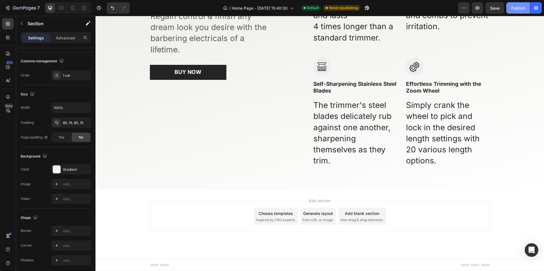
click at [516, 8] on div "Publish" at bounding box center [518, 8] width 14 height 6
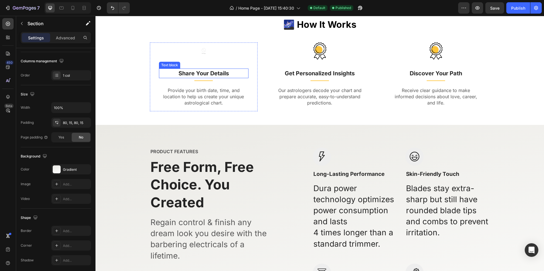
scroll to position [295, 0]
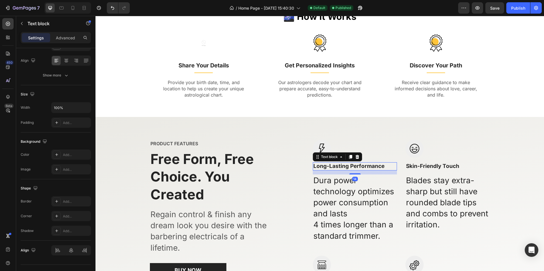
click at [341, 166] on p "Long-Lasting Performance" at bounding box center [354, 166] width 83 height 7
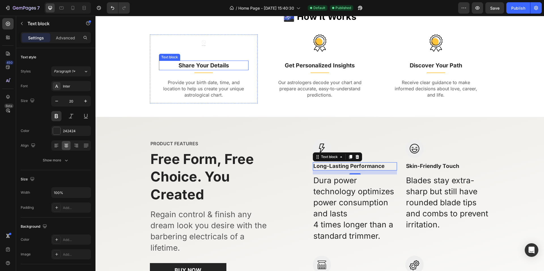
click at [212, 65] on p "Share Your Details" at bounding box center [203, 65] width 88 height 8
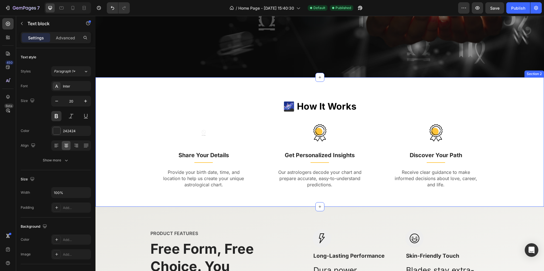
scroll to position [210, 0]
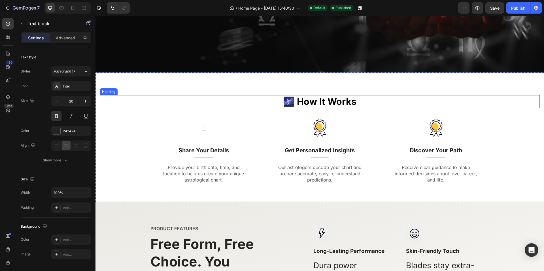
click at [320, 103] on h2 "🌌 How It Works" at bounding box center [320, 101] width 440 height 13
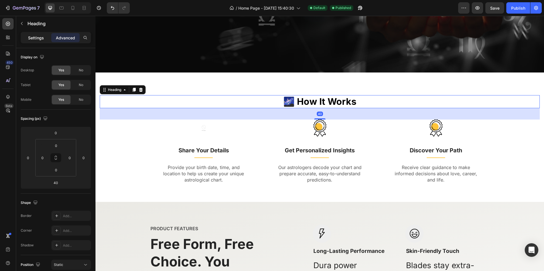
click at [33, 42] on div "Settings Advanced" at bounding box center [56, 37] width 70 height 11
click at [33, 39] on p "Settings" at bounding box center [36, 38] width 16 height 6
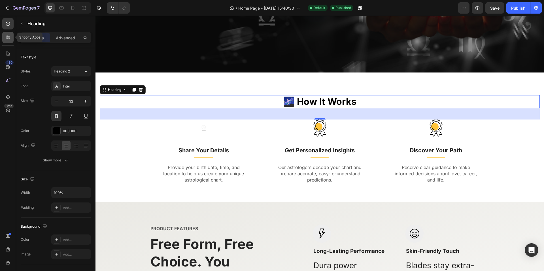
click at [9, 37] on icon at bounding box center [9, 37] width 2 height 2
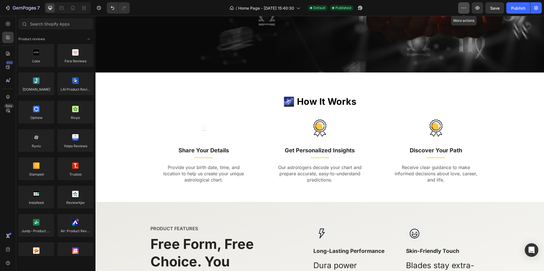
click at [459, 8] on button "button" at bounding box center [463, 7] width 11 height 11
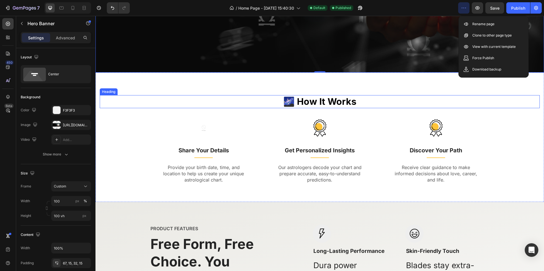
click at [327, 100] on h2 "🌌 How It Works" at bounding box center [320, 101] width 440 height 13
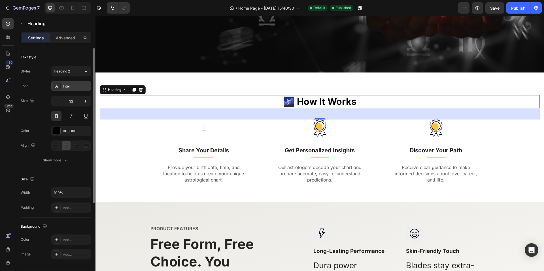
click at [77, 85] on div "Inter" at bounding box center [76, 86] width 27 height 5
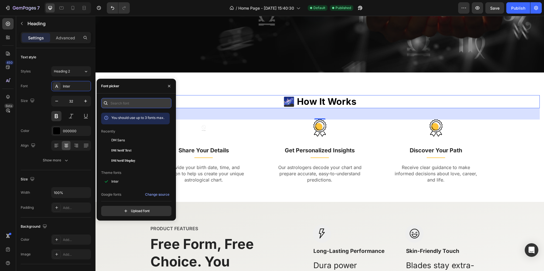
click at [117, 101] on input "text" at bounding box center [136, 103] width 70 height 10
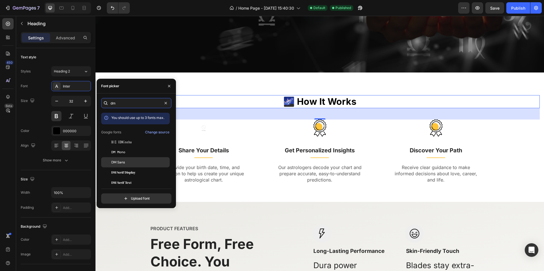
type input "dm"
click at [127, 164] on div "DM Sans" at bounding box center [139, 162] width 57 height 5
click at [340, 102] on h2 "🌌 How It Works" at bounding box center [320, 101] width 440 height 13
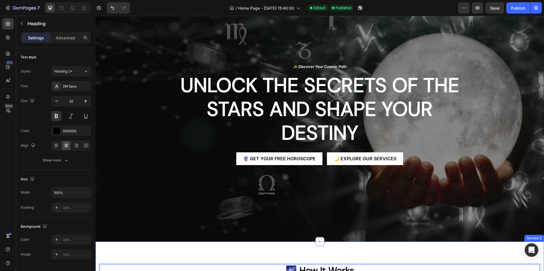
scroll to position [40, 0]
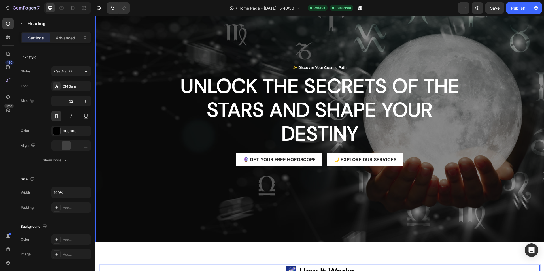
click at [315, 64] on div "✨ Discover Your Cosmic Path Text Block Row Unlock the Secrets of the Stars and …" at bounding box center [319, 115] width 448 height 138
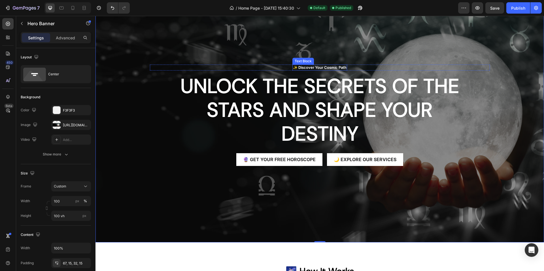
click at [313, 68] on p "✨ Discover Your Cosmic Path" at bounding box center [320, 67] width 54 height 5
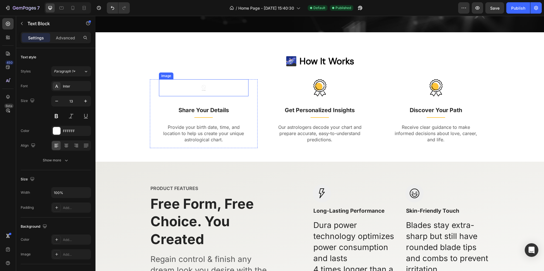
scroll to position [267, 0]
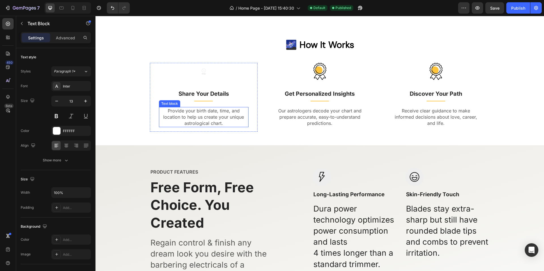
click at [194, 120] on p "Provide your birth date, time, and location to help us create your unique astro…" at bounding box center [203, 117] width 88 height 19
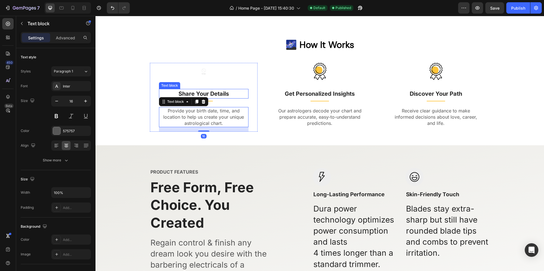
click at [215, 94] on p "Share Your Details" at bounding box center [203, 93] width 88 height 8
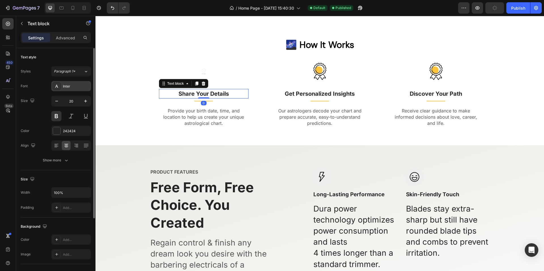
click at [71, 84] on div "Inter" at bounding box center [76, 86] width 27 height 5
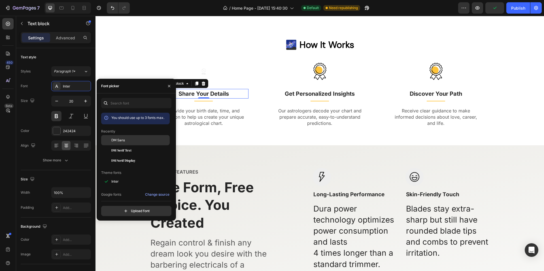
click at [133, 141] on div "DM Sans" at bounding box center [139, 140] width 57 height 5
click at [307, 94] on p "Get Personalized Insights" at bounding box center [320, 93] width 88 height 8
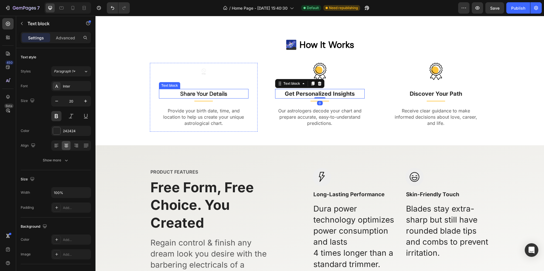
click at [192, 95] on p "Share Your Details" at bounding box center [203, 93] width 88 height 8
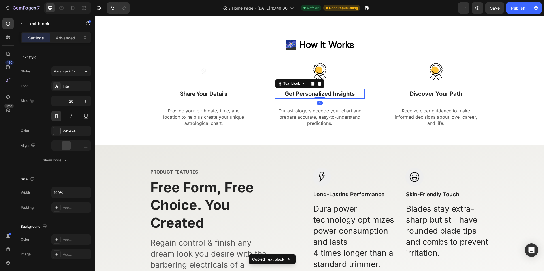
click at [299, 94] on p "Get Personalized Insights" at bounding box center [320, 93] width 88 height 8
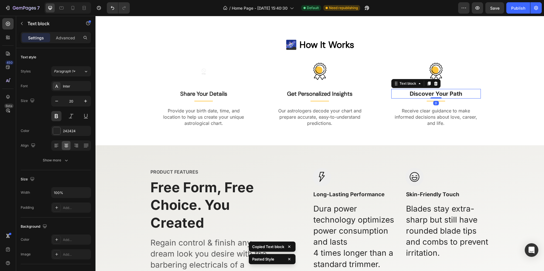
click at [428, 95] on strong "Discover Your Path" at bounding box center [435, 93] width 52 height 7
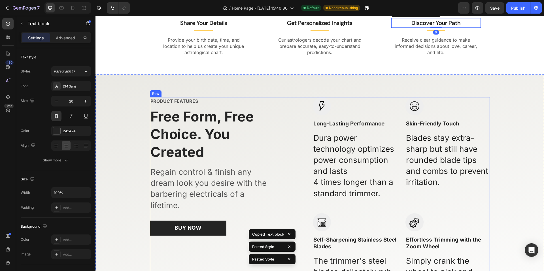
scroll to position [352, 0]
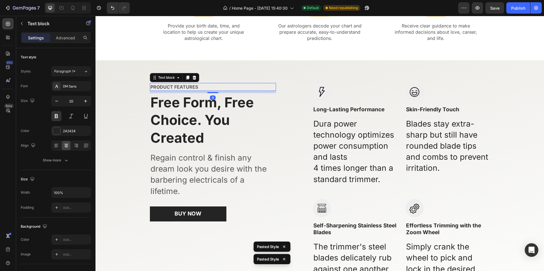
click at [170, 86] on p "PRODUCT FEATURES" at bounding box center [212, 87] width 125 height 7
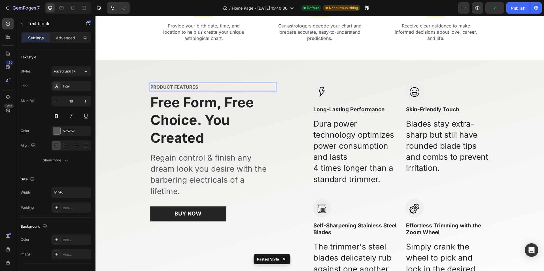
click at [177, 85] on p "PRODUCT FEATURES" at bounding box center [212, 87] width 125 height 7
click at [177, 108] on p "Free Form, Free Choice. You Created" at bounding box center [212, 120] width 125 height 53
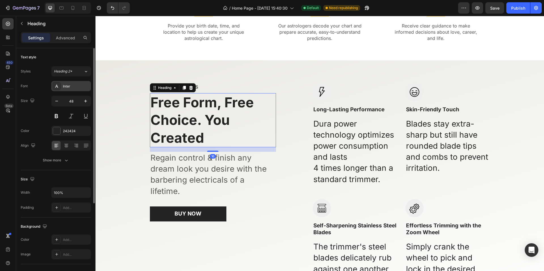
click at [68, 87] on div "Inter" at bounding box center [76, 86] width 27 height 5
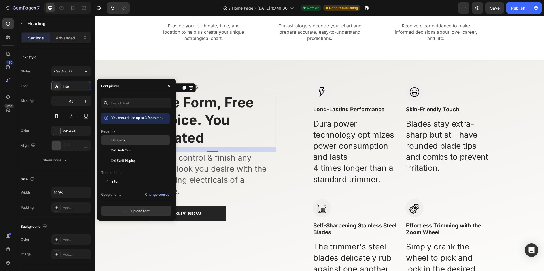
click at [131, 140] on div "DM Sans" at bounding box center [139, 140] width 57 height 5
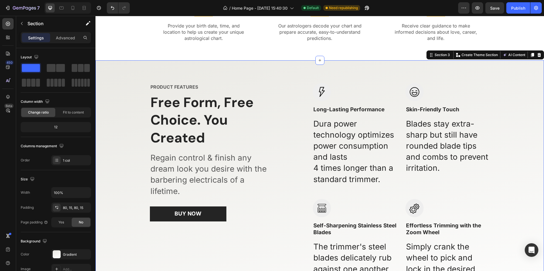
click at [255, 73] on div "PRODUCT FEATURES Text block Free Form, Free Choice. You Created Heading Regain …" at bounding box center [319, 195] width 448 height 271
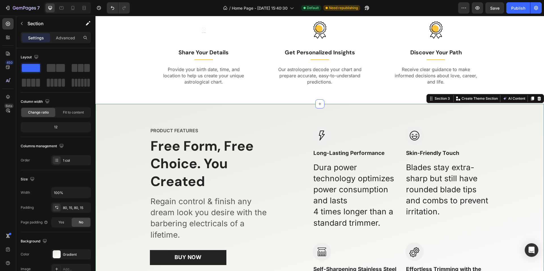
scroll to position [267, 0]
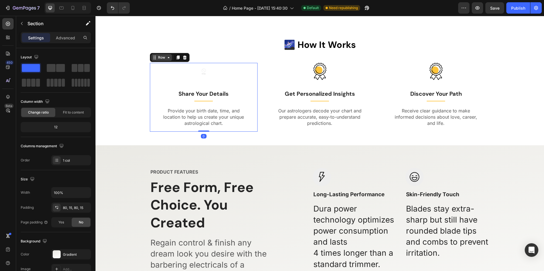
click at [152, 61] on div "Row" at bounding box center [170, 57] width 40 height 9
click at [152, 75] on div "Image Share Your Details Text block Title Line Provide your birth date, time, a…" at bounding box center [204, 97] width 108 height 69
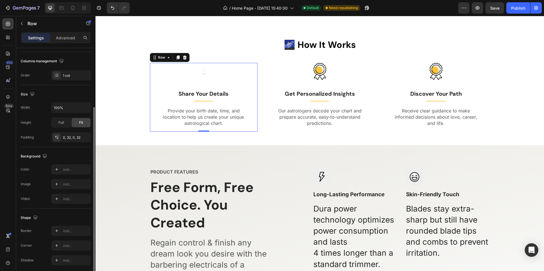
scroll to position [106, 0]
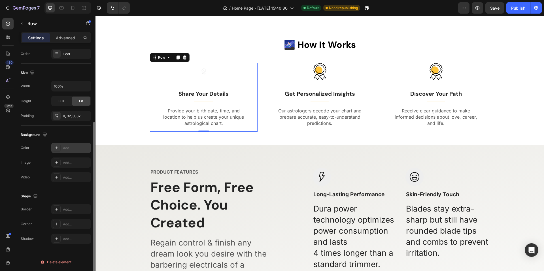
click at [64, 150] on div "Add..." at bounding box center [76, 148] width 27 height 5
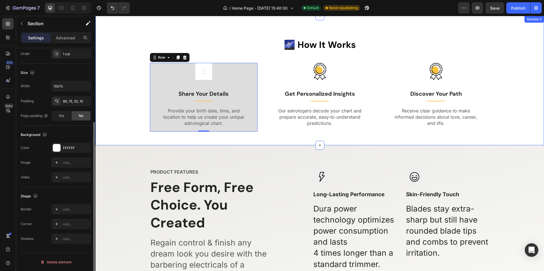
click at [116, 95] on div "🌌 How It Works Heading Image Share Your Details Text block Title Line Provide y…" at bounding box center [320, 88] width 440 height 98
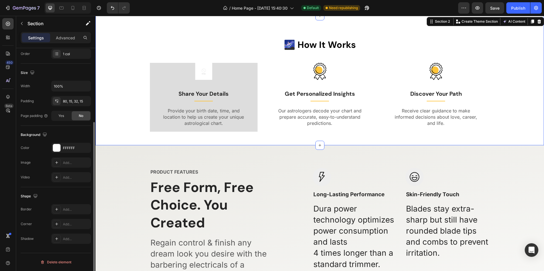
scroll to position [0, 0]
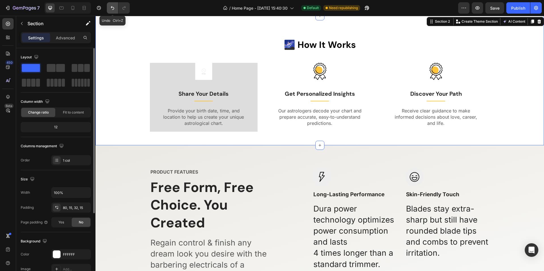
click at [108, 10] on button "Undo/Redo" at bounding box center [112, 7] width 11 height 11
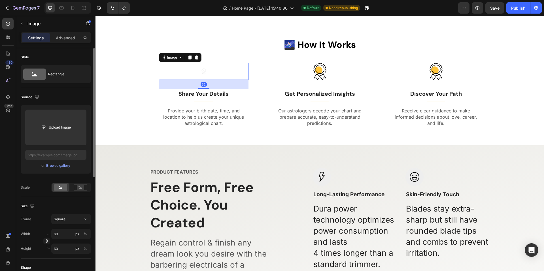
click at [198, 69] on img at bounding box center [203, 71] width 17 height 17
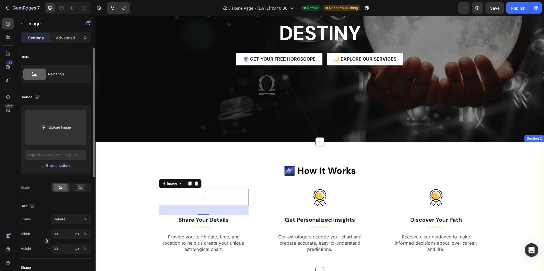
scroll to position [125, 0]
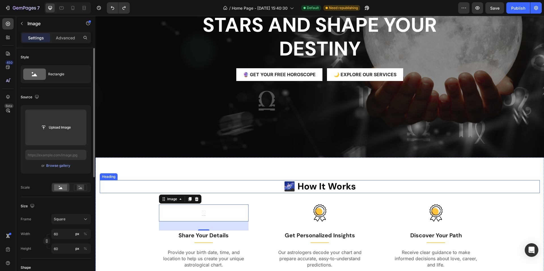
click at [301, 187] on h2 "🌌 How It Works" at bounding box center [320, 186] width 440 height 13
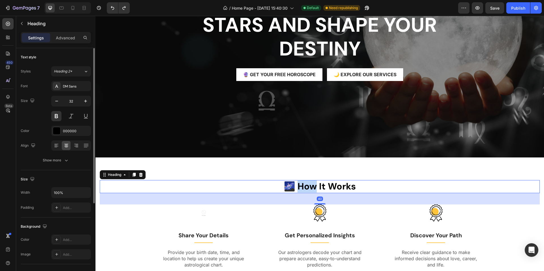
click at [301, 187] on h2 "🌌 How It Works" at bounding box center [320, 186] width 440 height 13
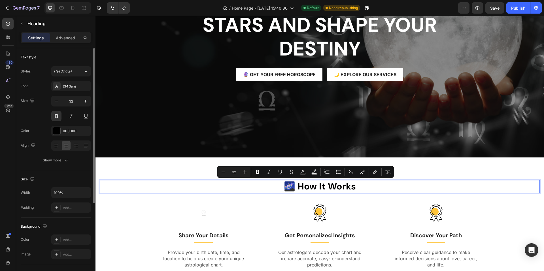
click at [288, 184] on p "🌌 How It Works" at bounding box center [319, 187] width 439 height 12
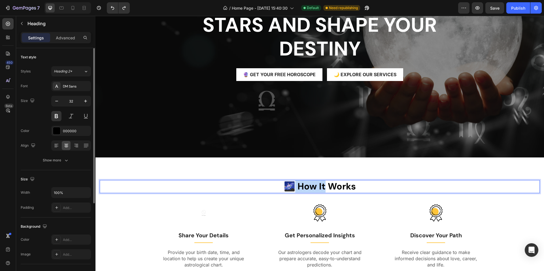
drag, startPoint x: 288, startPoint y: 184, endPoint x: 321, endPoint y: 186, distance: 33.7
click at [321, 186] on p "🌌 How It Works" at bounding box center [319, 187] width 439 height 12
drag, startPoint x: 280, startPoint y: 187, endPoint x: 361, endPoint y: 185, distance: 80.4
click at [361, 185] on p "🌌 How It Works" at bounding box center [319, 187] width 439 height 12
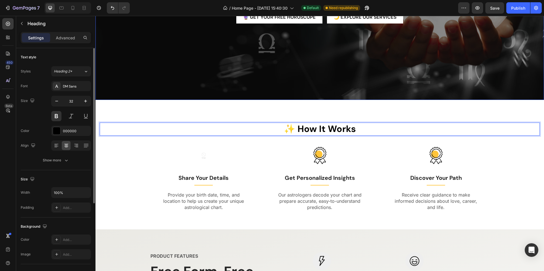
scroll to position [238, 0]
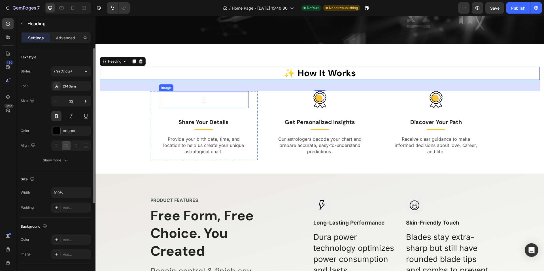
click at [200, 103] on img at bounding box center [203, 99] width 17 height 17
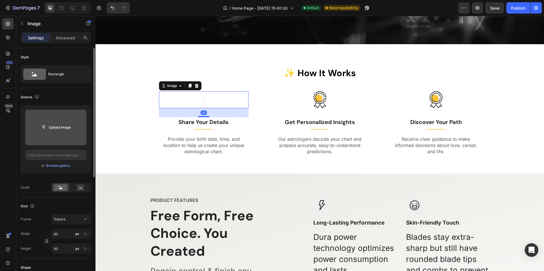
click at [49, 124] on input "file" at bounding box center [55, 128] width 39 height 10
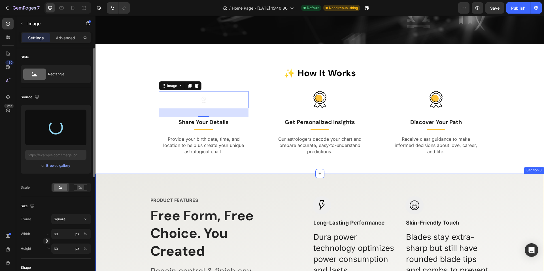
type input "https://cdn.shopify.com/s/files/1/0634/0997/9454/files/gempages_581906065671586…"
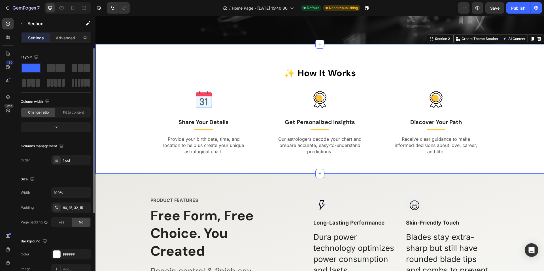
click at [219, 58] on div "✨ How It Works Heading Image Share Your Details Text block Title Line Provide y…" at bounding box center [319, 108] width 448 height 129
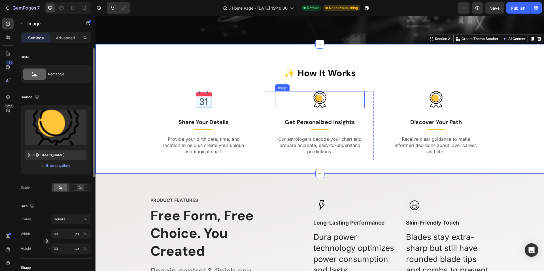
click at [315, 100] on img at bounding box center [319, 99] width 17 height 17
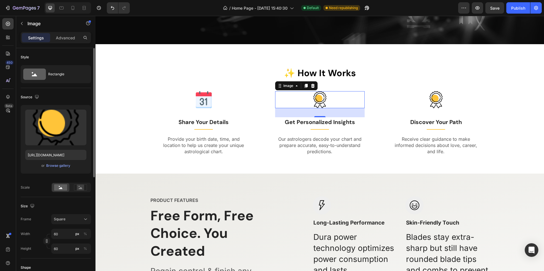
click at [314, 105] on img at bounding box center [319, 99] width 17 height 17
click at [60, 133] on input "file" at bounding box center [55, 137] width 39 height 10
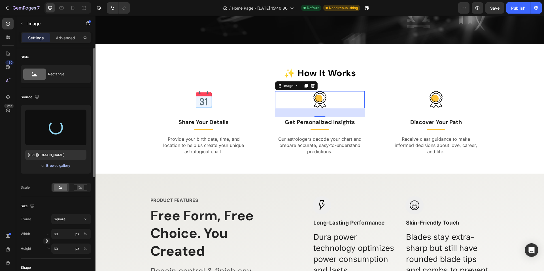
click at [47, 164] on div "Browse gallery" at bounding box center [58, 165] width 24 height 5
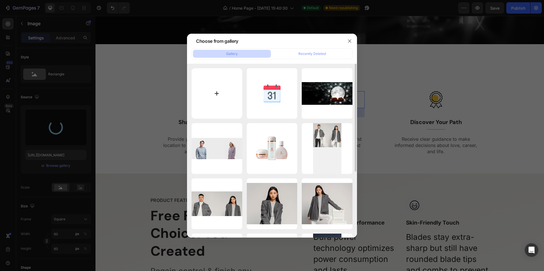
type input "https://cdn.shopify.com/s/files/1/0634/0997/9454/files/gempages_581906065671586…"
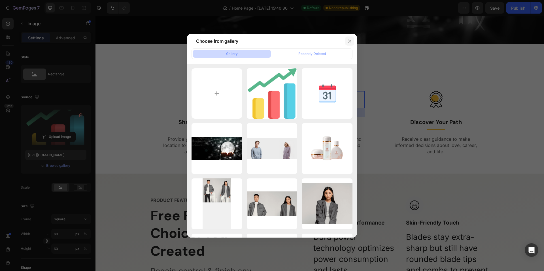
click at [350, 41] on icon "button" at bounding box center [349, 41] width 5 height 5
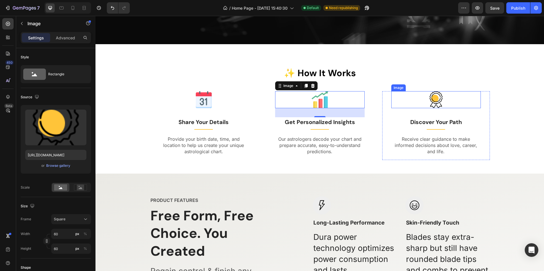
click at [433, 101] on img at bounding box center [435, 99] width 17 height 17
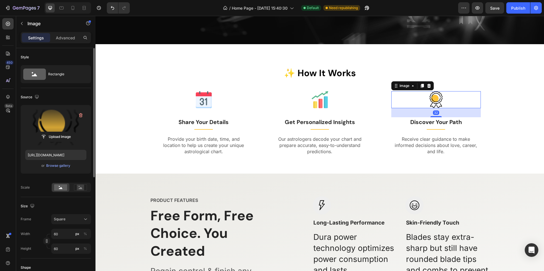
click at [50, 129] on label at bounding box center [55, 128] width 61 height 36
click at [50, 132] on input "file" at bounding box center [55, 137] width 39 height 10
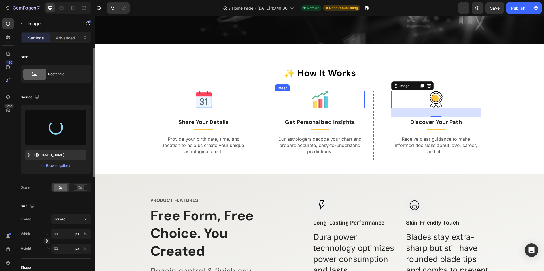
type input "[URL][DOMAIN_NAME]"
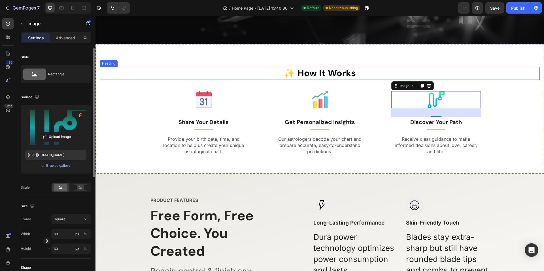
click at [493, 75] on p "✨ How It Works" at bounding box center [319, 73] width 439 height 12
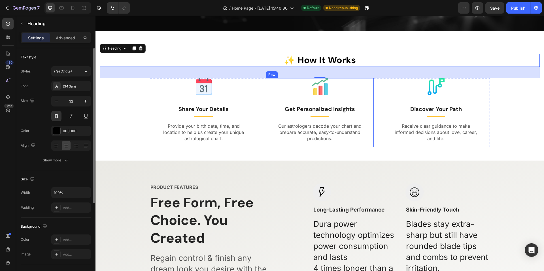
scroll to position [210, 0]
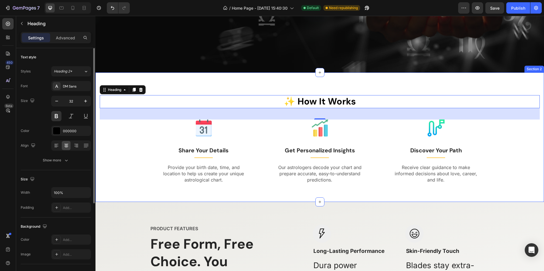
click at [104, 80] on div "✨ How It Works Heading 40 Image Share Your Details Text block Title Line Provid…" at bounding box center [319, 136] width 448 height 129
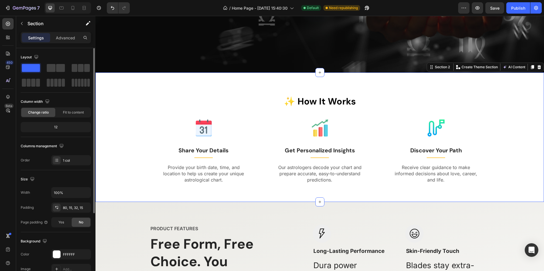
click at [107, 84] on div "✨ How It Works Heading Image Share Your Details Text block Title Line Provide y…" at bounding box center [319, 136] width 448 height 129
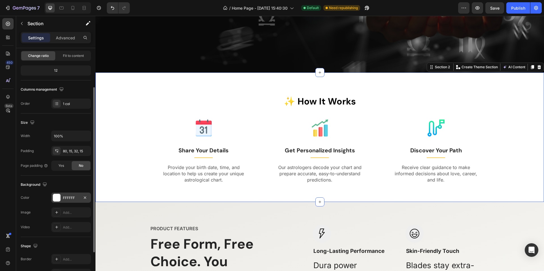
click at [57, 198] on div at bounding box center [56, 197] width 7 height 7
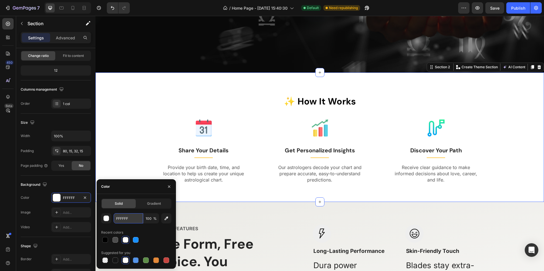
click at [126, 221] on input "FFFFFF" at bounding box center [128, 218] width 29 height 10
paste input "f5f4f1"
type input "f5f4f1"
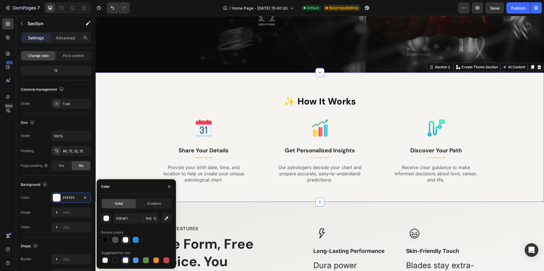
click at [142, 164] on div "✨ How It Works Heading Image Share Your Details Text block Title Line Provide y…" at bounding box center [320, 144] width 440 height 98
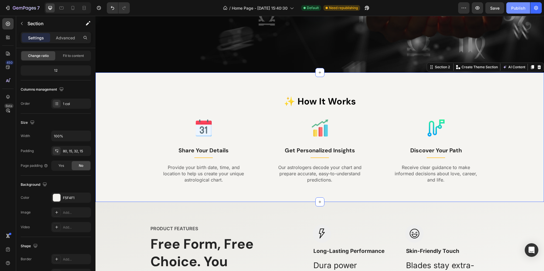
click at [516, 8] on div "Publish" at bounding box center [518, 8] width 14 height 6
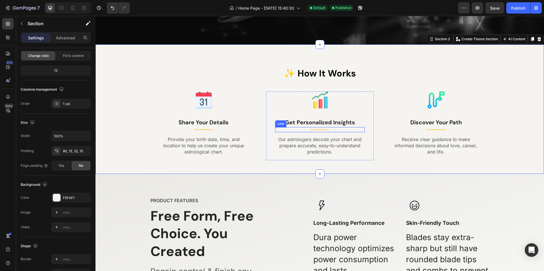
scroll to position [238, 0]
click at [353, 136] on p "Our astrologers decode your chart and prepare accurate, easy-to-understand pred…" at bounding box center [320, 145] width 88 height 19
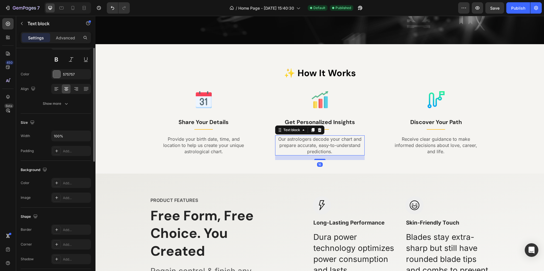
scroll to position [0, 0]
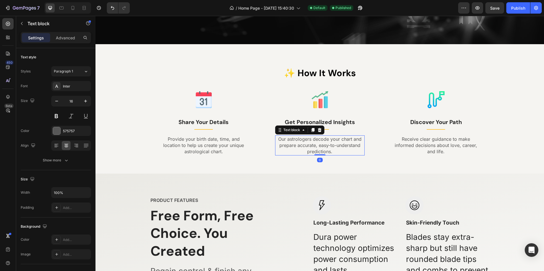
drag, startPoint x: 317, startPoint y: 159, endPoint x: 320, endPoint y: 150, distance: 9.9
click at [320, 150] on div "Our astrologers decode your chart and prepare accurate, easy-to-understand pred…" at bounding box center [319, 145] width 89 height 20
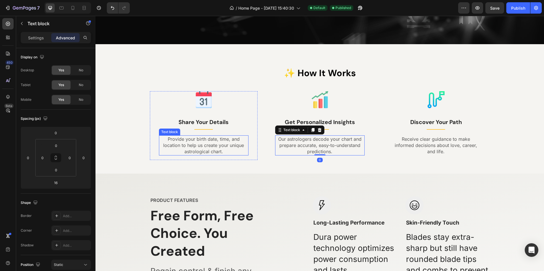
click at [221, 149] on p "Provide your birth date, time, and location to help us create your unique astro…" at bounding box center [203, 145] width 88 height 19
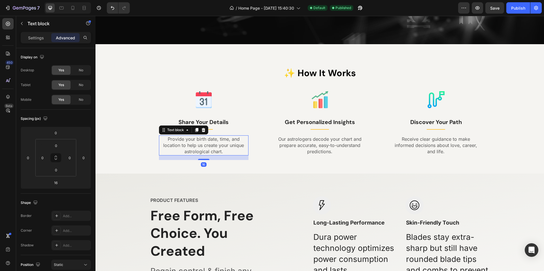
click at [200, 158] on div "16" at bounding box center [203, 157] width 89 height 5
drag, startPoint x: 201, startPoint y: 160, endPoint x: 251, endPoint y: 142, distance: 53.3
click at [214, 139] on div "Provide your birth date, time, and location to help us create your unique astro…" at bounding box center [203, 145] width 89 height 20
type input "0"
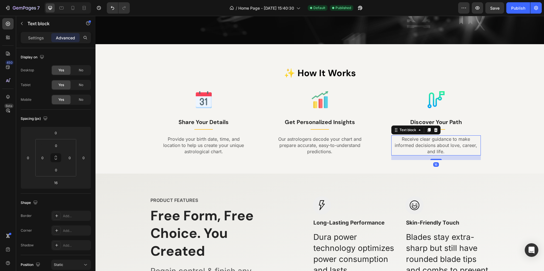
click at [431, 150] on p "Receive clear guidance to make informed decisions about love, career, and life." at bounding box center [436, 145] width 88 height 19
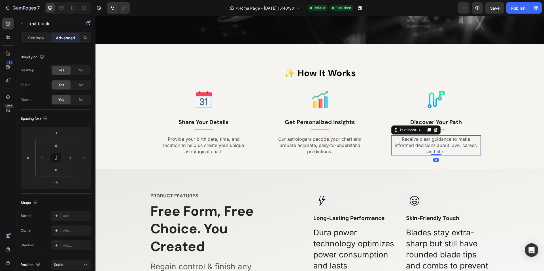
drag, startPoint x: 434, startPoint y: 159, endPoint x: 438, endPoint y: 138, distance: 21.0
click at [439, 138] on div "Receive clear guidance to make informed decisions about love, career, and life.…" at bounding box center [435, 145] width 89 height 20
type input "0"
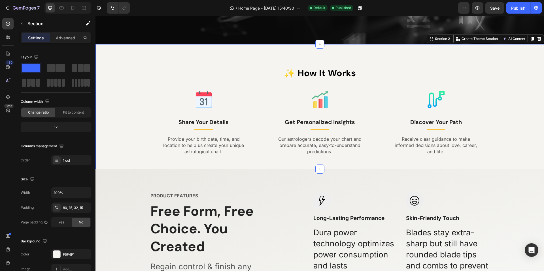
click at [313, 161] on div "✨ How It Works Heading Image Share Your Details Text block Title Line Provide y…" at bounding box center [319, 106] width 448 height 125
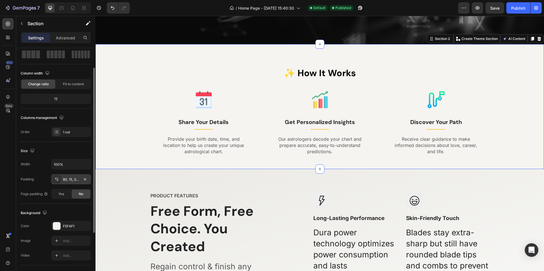
click at [65, 178] on div "80, 15, 32, 15" at bounding box center [71, 179] width 16 height 5
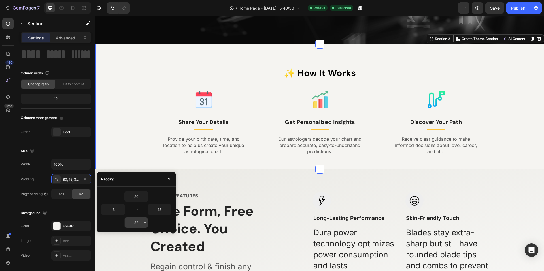
click at [141, 224] on input "32" at bounding box center [136, 222] width 23 height 10
click at [147, 223] on button "button" at bounding box center [145, 222] width 6 height 10
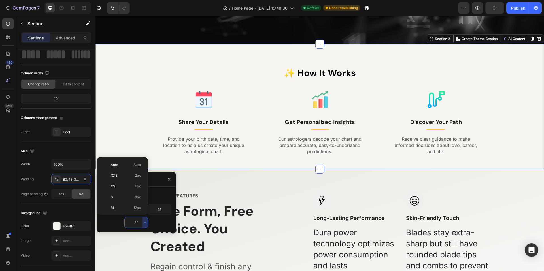
scroll to position [41, 0]
click at [135, 208] on span "48px" at bounding box center [137, 210] width 8 height 5
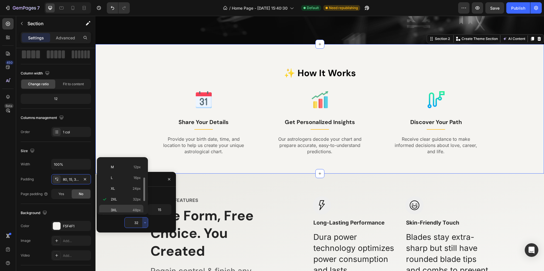
type input "48"
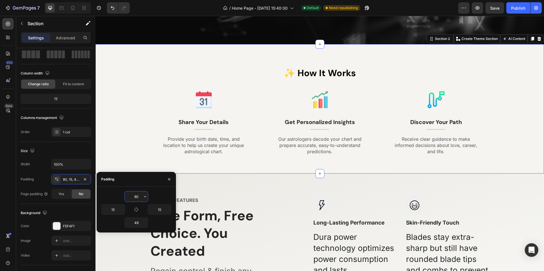
click at [139, 195] on input "80" at bounding box center [136, 196] width 23 height 10
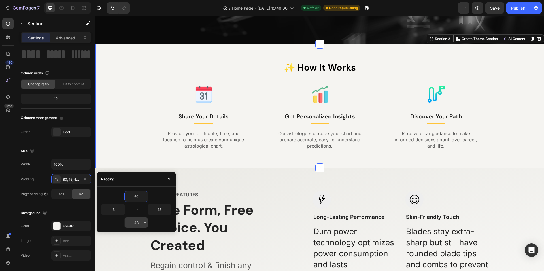
type input "60"
click at [138, 221] on input "48" at bounding box center [136, 222] width 23 height 10
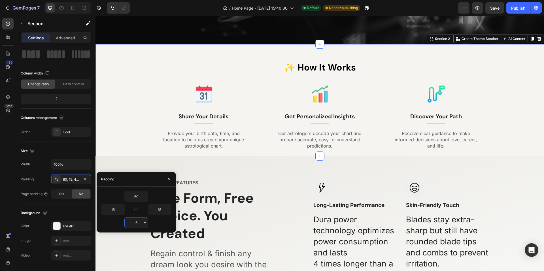
type input "60"
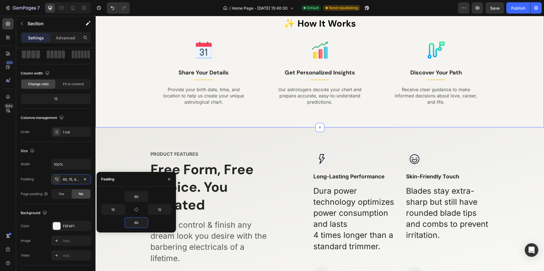
scroll to position [295, 0]
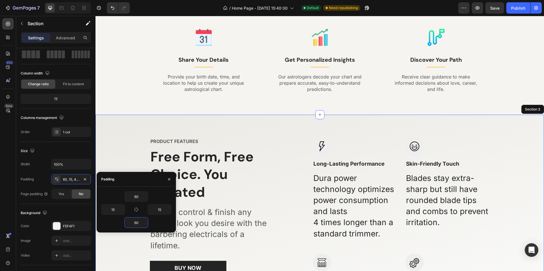
click at [202, 124] on div "PRODUCT FEATURES Text block Free Form, Free Choice. You Created Heading Regain …" at bounding box center [319, 250] width 448 height 271
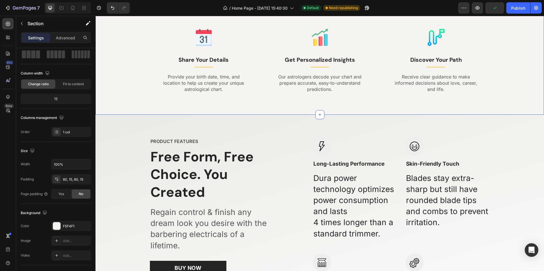
click at [284, 111] on div "✨ How It Works Heading Image Share Your Details Text block Title Line Provide y…" at bounding box center [319, 51] width 448 height 127
click at [279, 131] on div "PRODUCT FEATURES Text block Free Form, Free Choice. You Created Heading Regain …" at bounding box center [319, 250] width 448 height 271
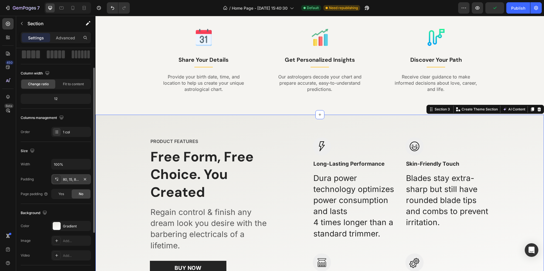
click at [72, 178] on div "80, 15, 80, 15" at bounding box center [71, 179] width 16 height 5
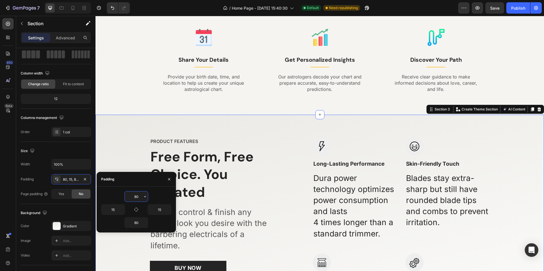
click at [136, 197] on input "80" at bounding box center [136, 196] width 23 height 10
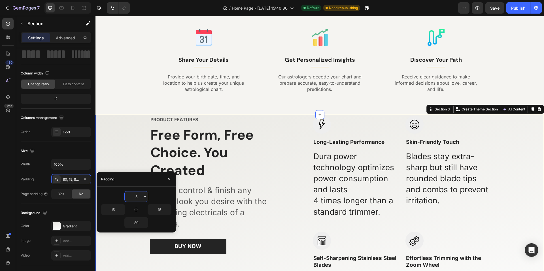
click at [140, 194] on input "3" at bounding box center [136, 196] width 23 height 10
click at [144, 197] on icon "button" at bounding box center [145, 196] width 5 height 5
click at [136, 196] on input "3" at bounding box center [136, 196] width 23 height 10
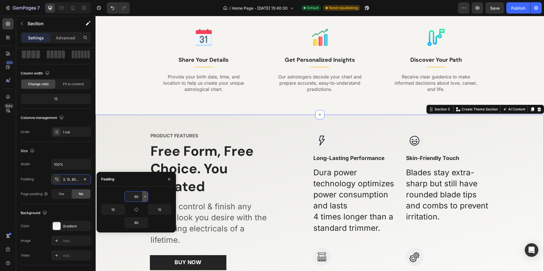
type input "60"
click at [143, 198] on icon "button" at bounding box center [145, 196] width 5 height 5
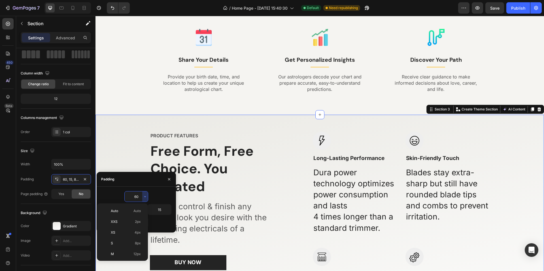
click at [135, 193] on input "60" at bounding box center [136, 196] width 23 height 10
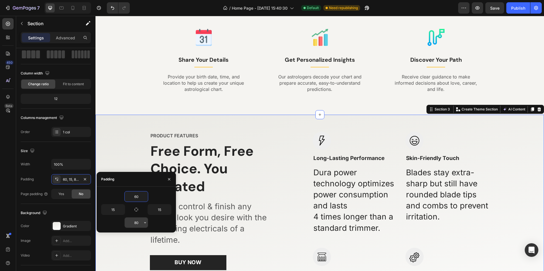
click at [136, 221] on input "80" at bounding box center [136, 222] width 23 height 10
type input "60"
click at [301, 187] on div "PRODUCT FEATURES Text block Free Form, Free Choice. You Created Heading Regain …" at bounding box center [320, 245] width 340 height 226
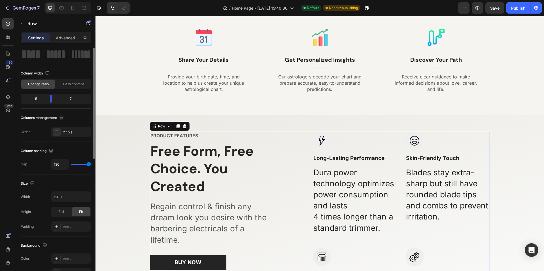
scroll to position [0, 0]
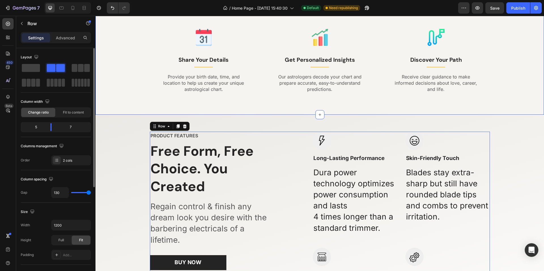
click at [255, 101] on div "✨ How It Works Heading Image Share Your Details Text block Title Line Provide y…" at bounding box center [319, 51] width 448 height 127
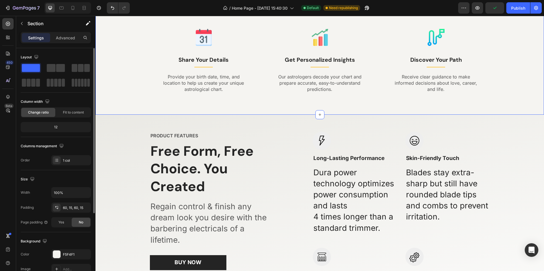
scroll to position [28, 0]
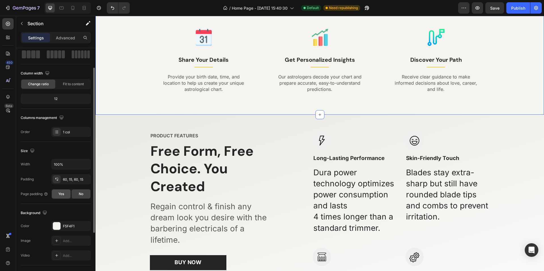
click at [56, 192] on div "Yes" at bounding box center [61, 193] width 19 height 9
click at [81, 193] on span "No" at bounding box center [81, 193] width 5 height 5
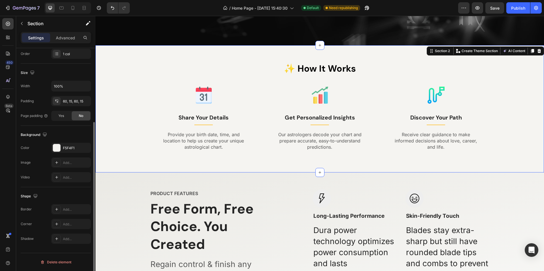
scroll to position [238, 0]
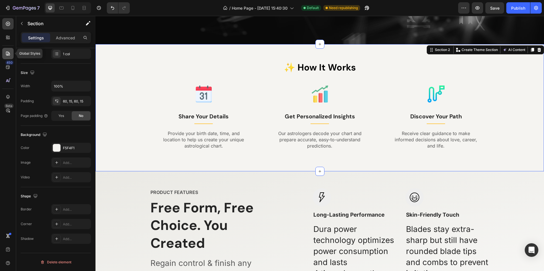
click at [10, 50] on div at bounding box center [7, 53] width 11 height 11
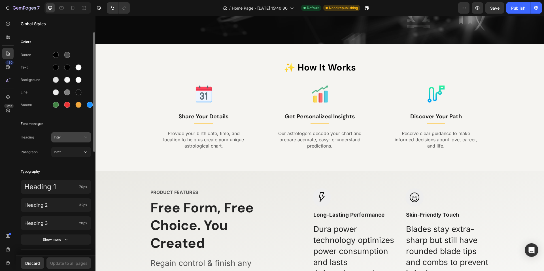
click at [65, 140] on button "Inter" at bounding box center [71, 137] width 40 height 10
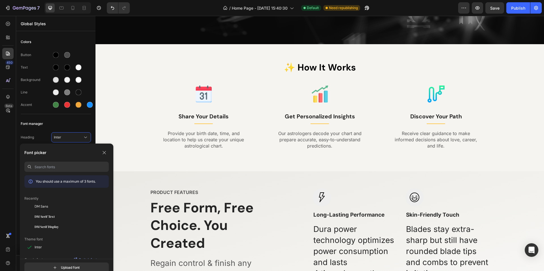
click at [52, 167] on input at bounding box center [72, 167] width 74 height 10
type input "dm"
click at [49, 225] on div "DM Sans" at bounding box center [72, 226] width 74 height 5
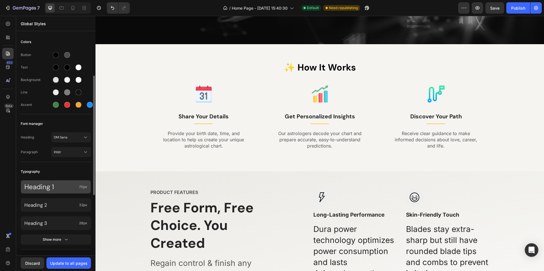
scroll to position [28, 0]
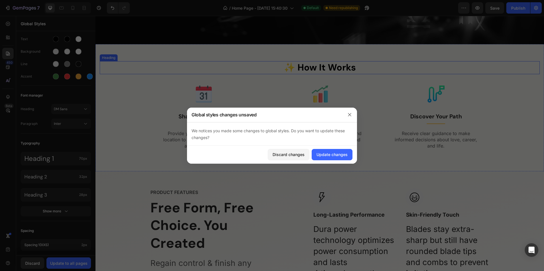
click at [307, 69] on p "✨ How It Works" at bounding box center [319, 68] width 439 height 12
click at [330, 153] on div "Update changes" at bounding box center [331, 154] width 31 height 6
click at [299, 71] on p "✨ How It Works" at bounding box center [319, 68] width 439 height 12
click at [333, 157] on div "Update changes" at bounding box center [331, 154] width 31 height 6
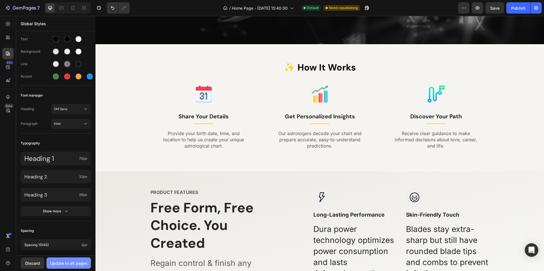
click at [58, 262] on div "Update to all pages" at bounding box center [68, 263] width 37 height 6
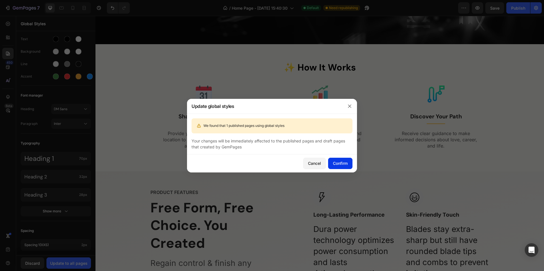
click at [344, 165] on div "Confirm" at bounding box center [340, 163] width 15 height 6
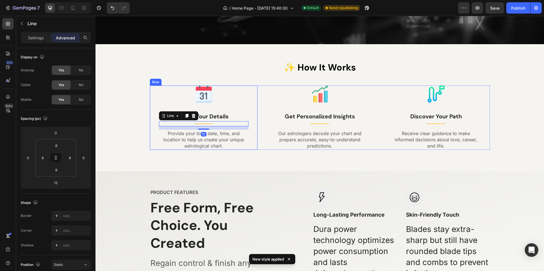
drag, startPoint x: 250, startPoint y: 125, endPoint x: 255, endPoint y: 125, distance: 5.1
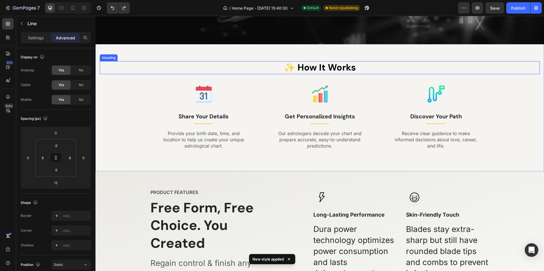
click at [323, 66] on p "✨ How It Works" at bounding box center [319, 68] width 439 height 12
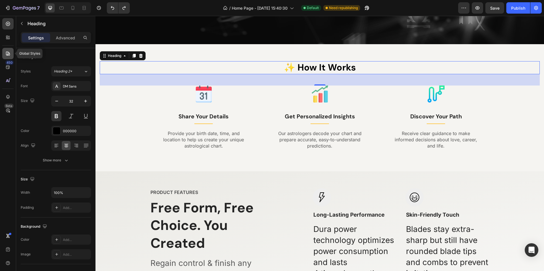
click at [8, 55] on icon at bounding box center [8, 54] width 4 height 4
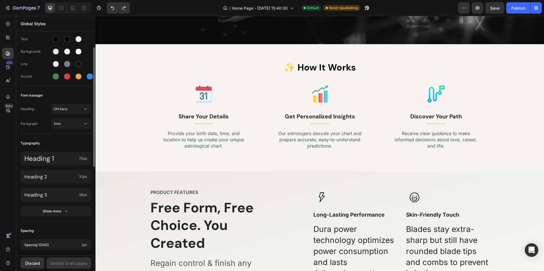
scroll to position [57, 0]
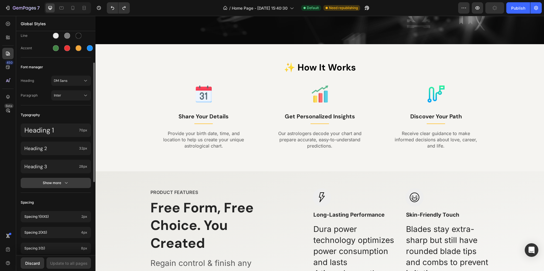
click at [55, 182] on div "Show more" at bounding box center [56, 183] width 26 height 6
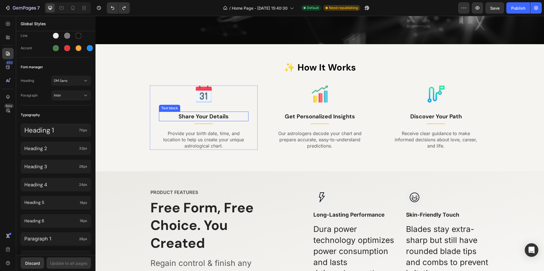
click at [209, 116] on p "Share Your Details" at bounding box center [203, 116] width 88 height 8
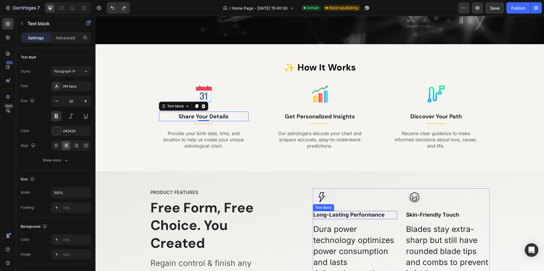
click at [335, 216] on p "Long-Lasting Performance" at bounding box center [354, 215] width 83 height 7
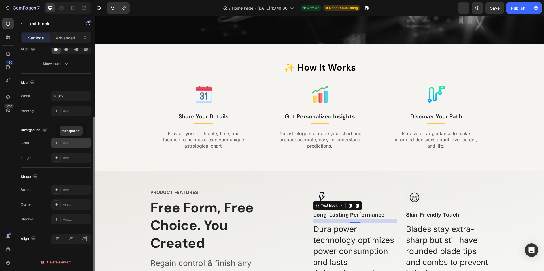
scroll to position [0, 0]
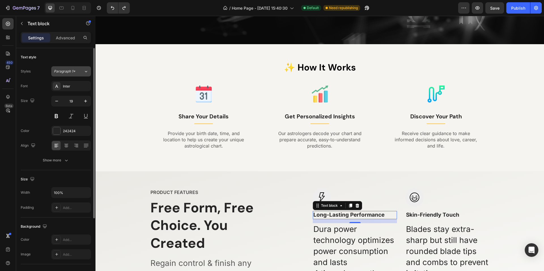
click at [88, 72] on icon at bounding box center [86, 72] width 5 height 6
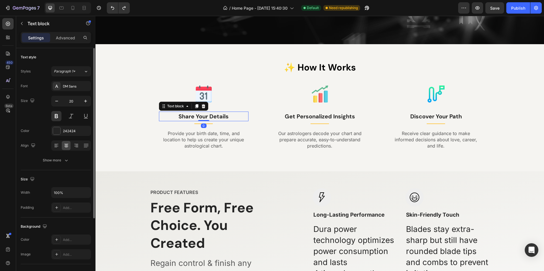
click at [191, 116] on p "Share Your Details" at bounding box center [203, 116] width 88 height 8
click at [193, 116] on p "Share Your Details" at bounding box center [203, 116] width 88 height 8
click at [6, 53] on icon at bounding box center [8, 54] width 4 height 4
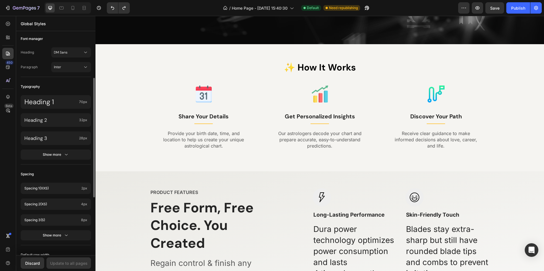
scroll to position [113, 0]
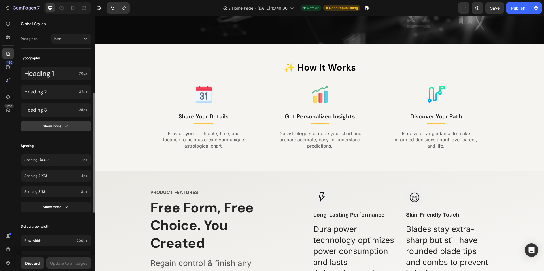
click at [63, 128] on div "Show more" at bounding box center [56, 126] width 26 height 6
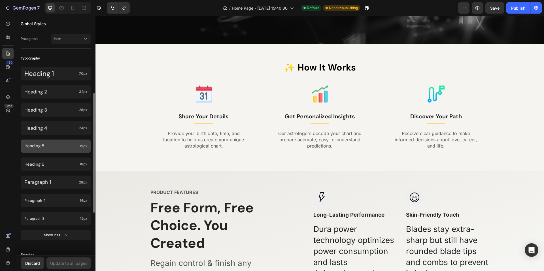
click at [84, 145] on span "19px" at bounding box center [84, 146] width 8 height 5
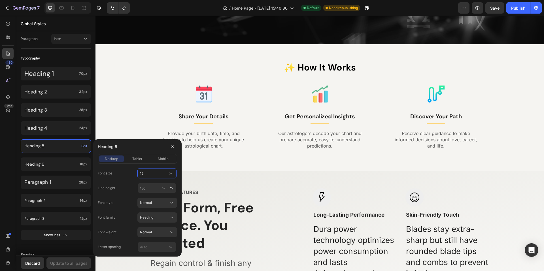
click at [156, 174] on input "19" at bounding box center [156, 173] width 39 height 10
type input "20"
click at [149, 188] on input "130" at bounding box center [156, 188] width 39 height 10
type input "110"
click at [164, 202] on div "Normal" at bounding box center [154, 202] width 28 height 5
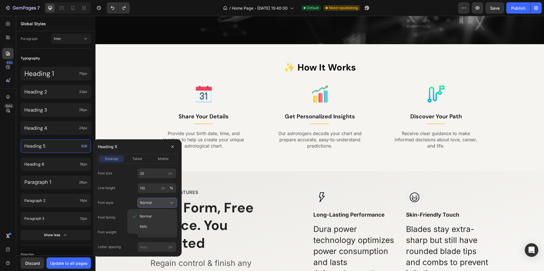
click at [167, 204] on div "Normal" at bounding box center [154, 202] width 28 height 5
click at [163, 216] on div "Heading" at bounding box center [154, 217] width 28 height 5
click at [150, 243] on span "Heading" at bounding box center [146, 241] width 13 height 5
click at [159, 234] on div "Normal" at bounding box center [154, 232] width 28 height 5
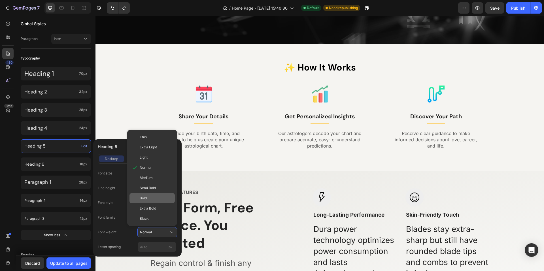
click at [153, 199] on div "Bold" at bounding box center [156, 198] width 33 height 5
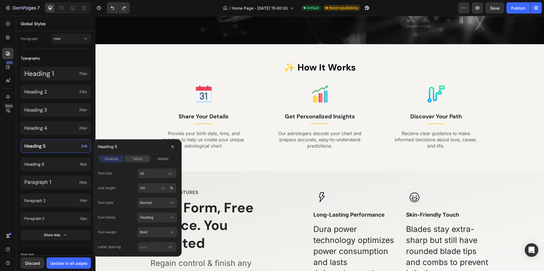
click at [137, 157] on span "tablet" at bounding box center [137, 158] width 10 height 5
click at [150, 173] on input "15" at bounding box center [156, 173] width 39 height 10
type input "18"
click at [166, 159] on span "mobile" at bounding box center [163, 158] width 11 height 5
click at [151, 173] on input "14" at bounding box center [156, 173] width 39 height 10
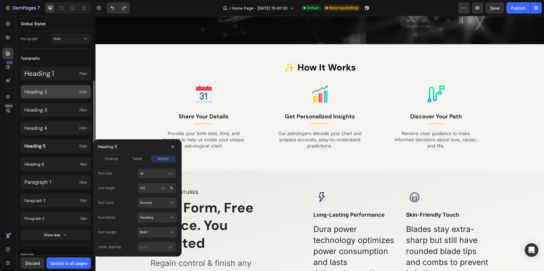
click at [74, 176] on div "Heading 2 32px" at bounding box center [56, 183] width 70 height 14
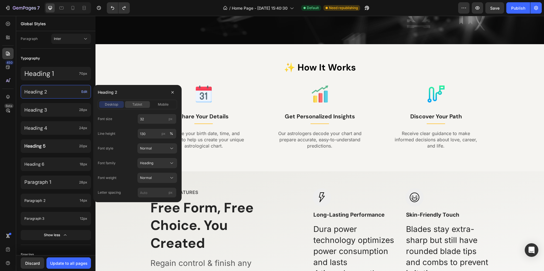
click at [137, 106] on span "tablet" at bounding box center [137, 104] width 10 height 5
click at [165, 105] on span "mobile" at bounding box center [163, 104] width 11 height 5
click at [116, 107] on span "desktop" at bounding box center [111, 104] width 13 height 5
click at [150, 165] on span "Heading" at bounding box center [146, 163] width 13 height 5
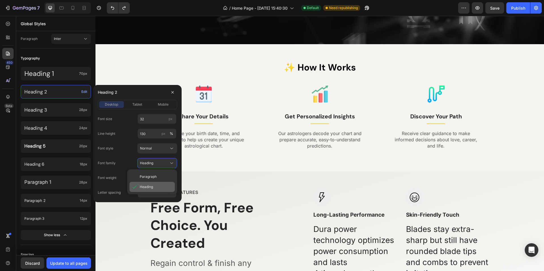
click at [142, 187] on span "Heading" at bounding box center [146, 186] width 13 height 5
click at [161, 174] on button "Normal" at bounding box center [157, 178] width 40 height 10
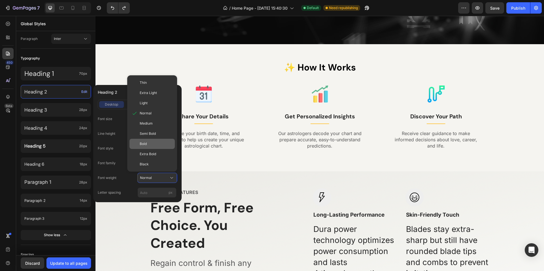
click at [150, 142] on div "Bold" at bounding box center [156, 143] width 33 height 5
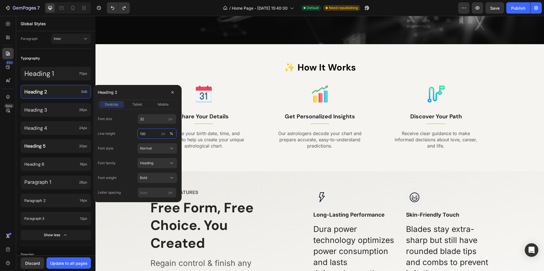
click at [152, 133] on input "130" at bounding box center [156, 134] width 39 height 10
type input "120"
click at [138, 107] on span "tablet" at bounding box center [137, 104] width 10 height 5
click at [148, 119] on input "26" at bounding box center [156, 119] width 39 height 10
type input "28"
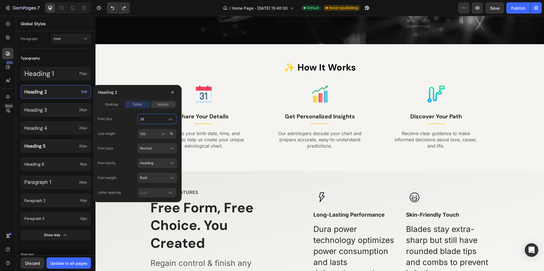
click at [160, 106] on span "mobile" at bounding box center [163, 104] width 11 height 5
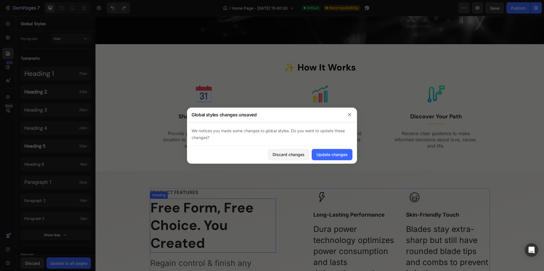
click at [189, 217] on p "Free Form, Free Choice. You Created" at bounding box center [212, 225] width 125 height 53
click at [323, 153] on div "Update changes" at bounding box center [331, 154] width 31 height 6
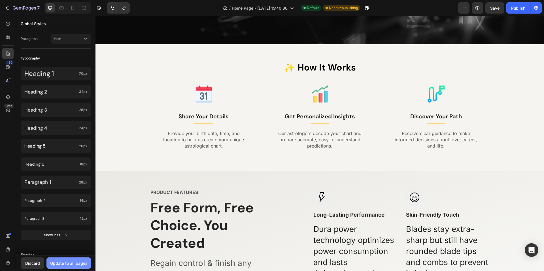
click at [67, 258] on button "Update to all pages" at bounding box center [68, 262] width 44 height 11
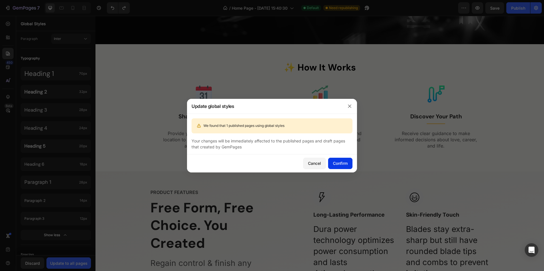
click at [340, 165] on div "Confirm" at bounding box center [340, 163] width 15 height 6
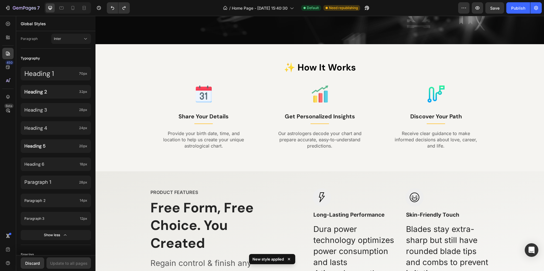
click at [192, 219] on p "Free Form, Free Choice. You Created" at bounding box center [212, 225] width 125 height 53
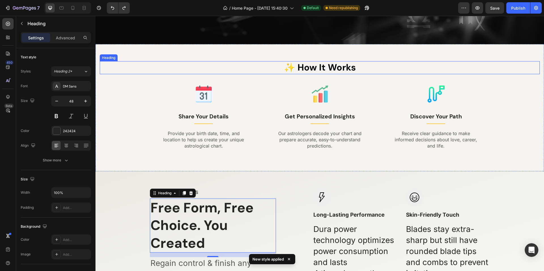
click at [338, 70] on p "✨ How It Works" at bounding box center [319, 68] width 439 height 12
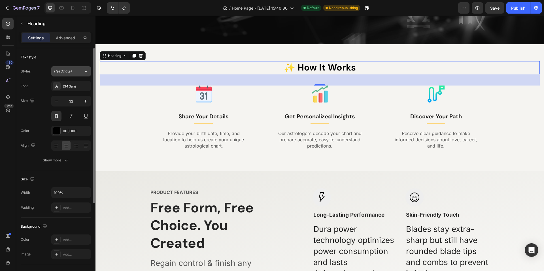
click at [82, 69] on div "Heading 2*" at bounding box center [69, 71] width 30 height 5
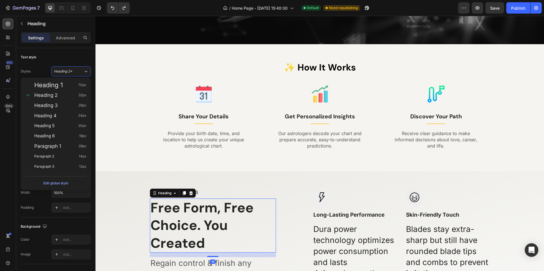
click at [200, 229] on p "Free Form, Free Choice. You Created" at bounding box center [212, 225] width 125 height 53
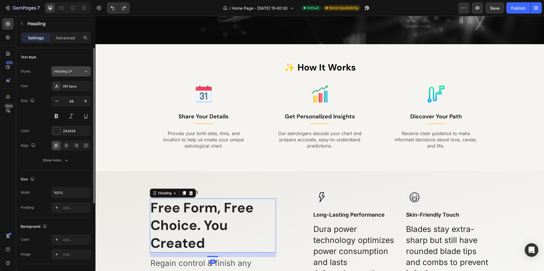
click at [87, 73] on icon at bounding box center [86, 72] width 5 height 6
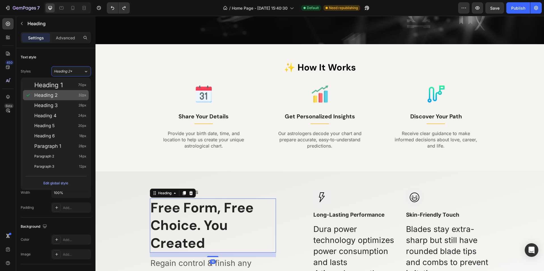
click at [75, 96] on div "Heading 2 32px" at bounding box center [60, 95] width 52 height 6
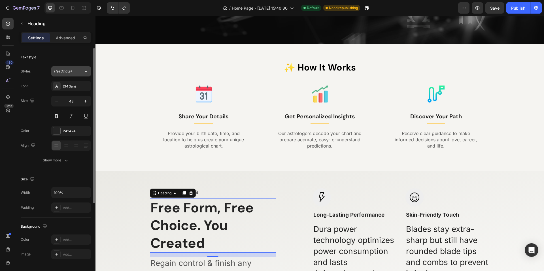
click at [84, 71] on icon at bounding box center [86, 72] width 5 height 6
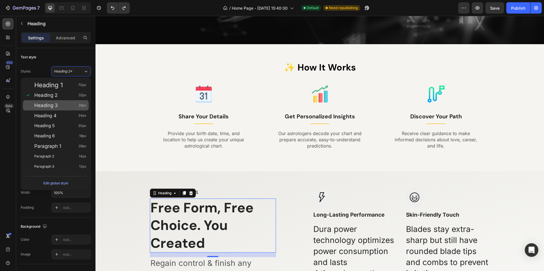
click at [72, 106] on div "Heading 3 28px" at bounding box center [60, 106] width 52 height 6
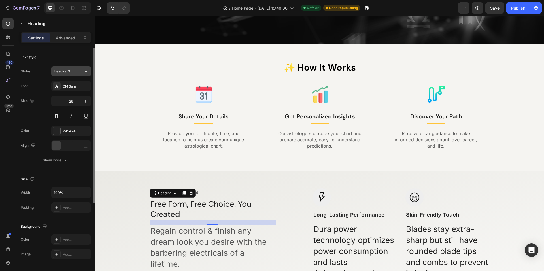
click at [84, 73] on icon at bounding box center [86, 72] width 5 height 6
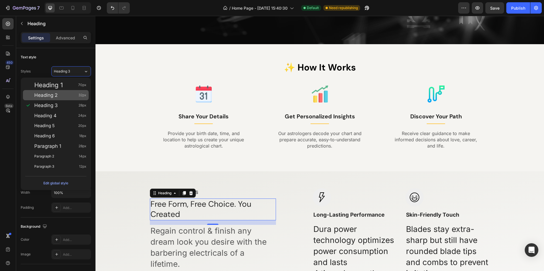
click at [74, 93] on div "Heading 2 32px" at bounding box center [60, 95] width 52 height 6
type input "32"
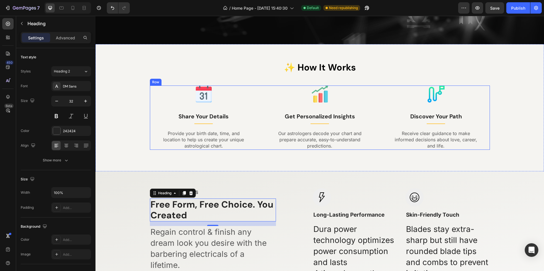
click at [255, 129] on div "Image Share Your Details Text block Title Line Provide your birth date, time, a…" at bounding box center [320, 118] width 340 height 64
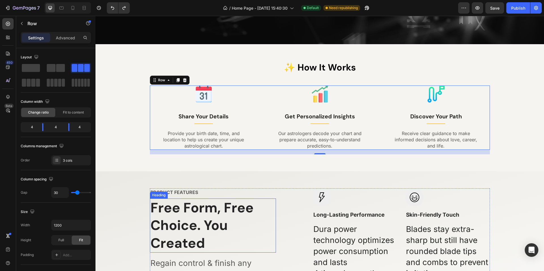
click at [193, 220] on p "Free Form, Free Choice. You Created" at bounding box center [212, 225] width 125 height 53
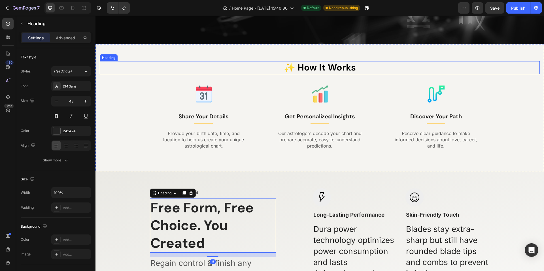
click at [334, 63] on p "✨ How It Works" at bounding box center [319, 68] width 439 height 12
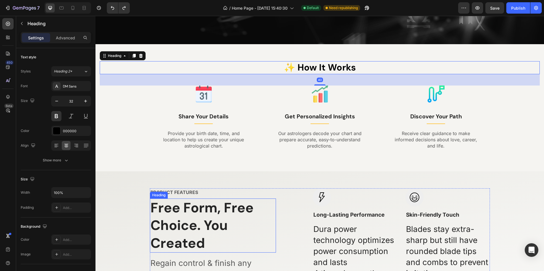
click at [184, 212] on p "Free Form, Free Choice. You Created" at bounding box center [212, 225] width 125 height 53
click at [323, 68] on p "✨ How It Works" at bounding box center [319, 68] width 439 height 12
type input "48"
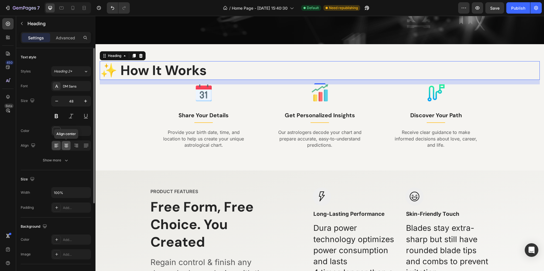
click at [68, 147] on icon at bounding box center [66, 146] width 6 height 6
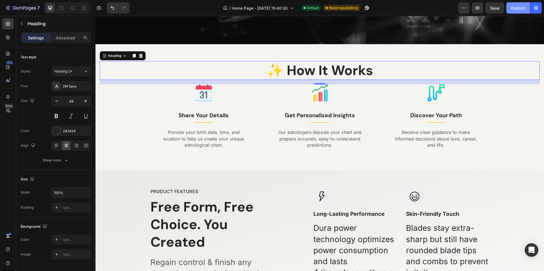
click at [518, 5] on div "Publish" at bounding box center [518, 8] width 14 height 6
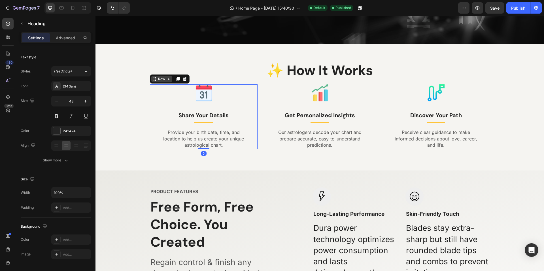
click at [154, 82] on div "Row" at bounding box center [161, 79] width 21 height 7
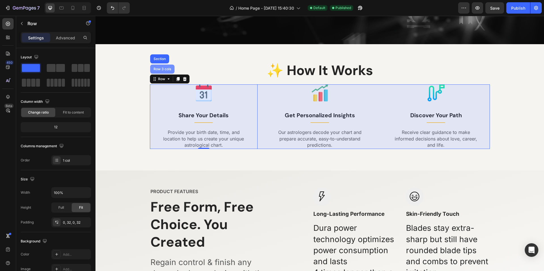
click at [164, 69] on div "Row 3 cols" at bounding box center [162, 68] width 20 height 3
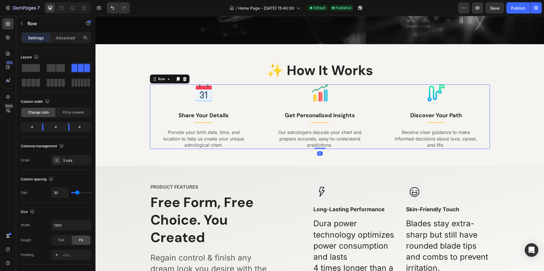
drag, startPoint x: 318, startPoint y: 152, endPoint x: 318, endPoint y: 140, distance: 12.5
click at [318, 142] on div "Image Share Your Details Text block Title Line Provide your birth date, time, a…" at bounding box center [320, 116] width 340 height 64
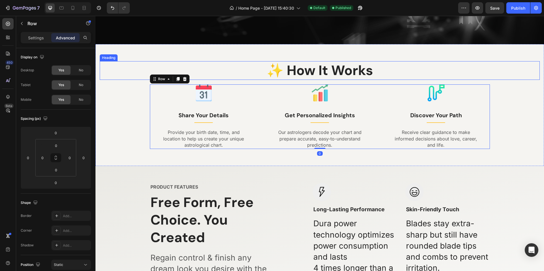
click at [317, 72] on p "✨ How It Works" at bounding box center [319, 71] width 439 height 18
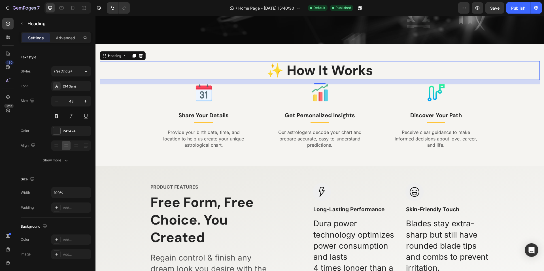
click at [318, 84] on div at bounding box center [319, 84] width 11 height 2
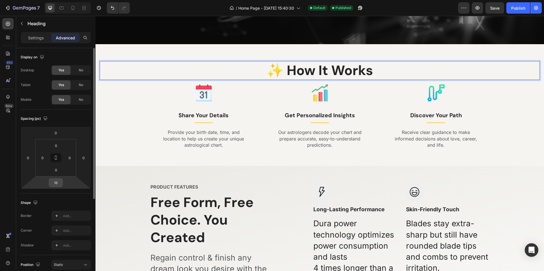
click at [54, 184] on input "16" at bounding box center [55, 182] width 11 height 8
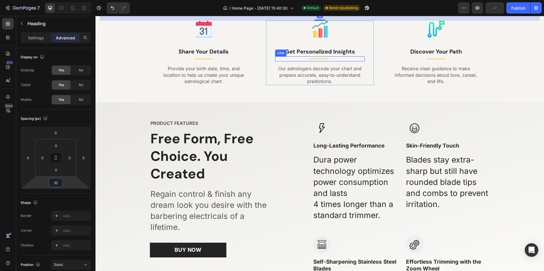
scroll to position [323, 0]
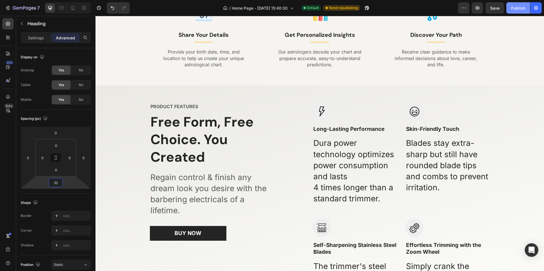
type input "32"
click at [521, 6] on div "Publish" at bounding box center [518, 8] width 14 height 6
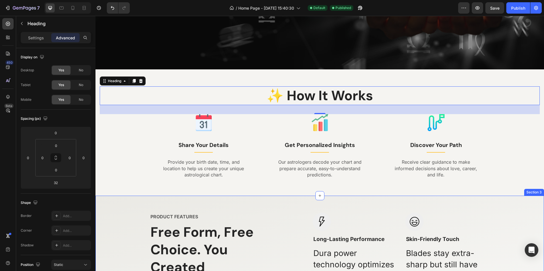
scroll to position [210, 0]
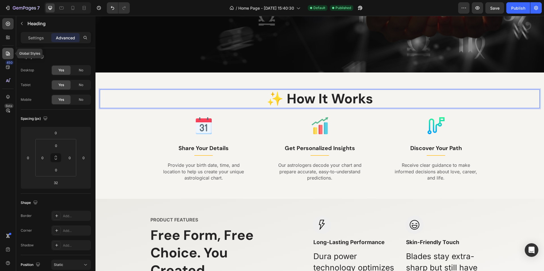
click at [10, 55] on icon at bounding box center [8, 54] width 4 height 4
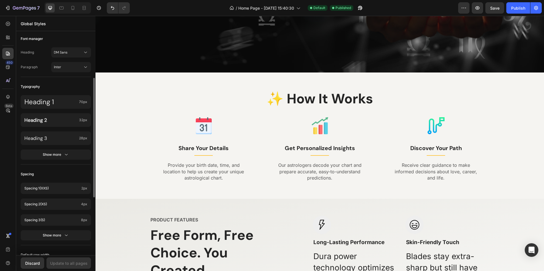
scroll to position [113, 0]
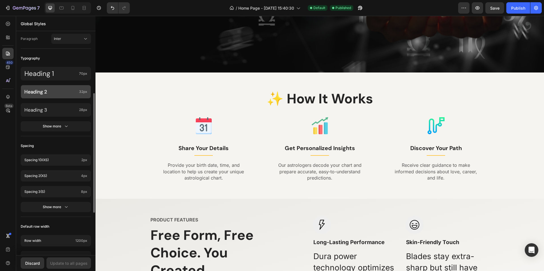
click at [62, 89] on p "Heading 2" at bounding box center [50, 92] width 52 height 6
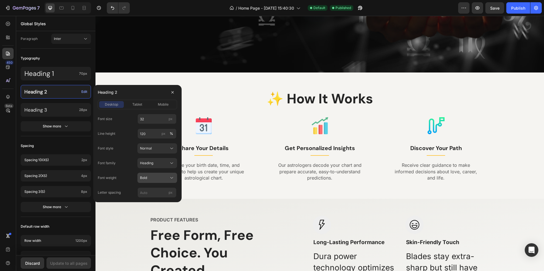
click at [152, 176] on div "Bold" at bounding box center [154, 177] width 28 height 5
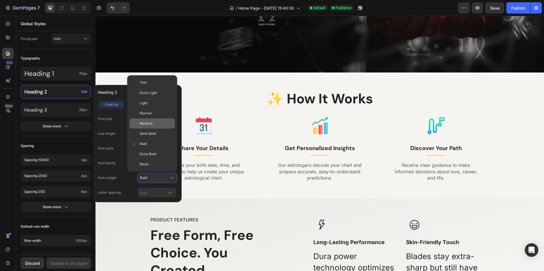
click at [155, 125] on div "Medium" at bounding box center [156, 123] width 33 height 5
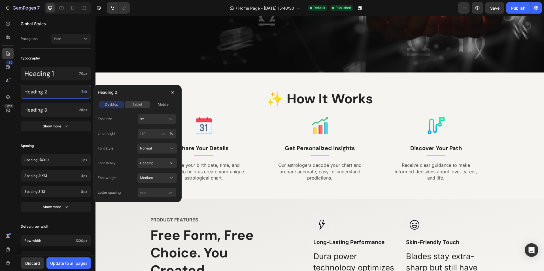
click at [138, 104] on span "tablet" at bounding box center [137, 104] width 10 height 5
click at [114, 103] on span "desktop" at bounding box center [111, 104] width 13 height 5
click at [151, 177] on span "Medium" at bounding box center [146, 177] width 13 height 5
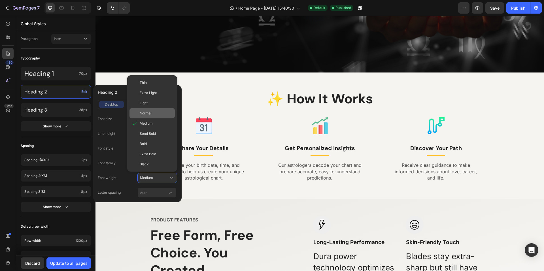
click at [151, 113] on span "Normal" at bounding box center [146, 113] width 12 height 5
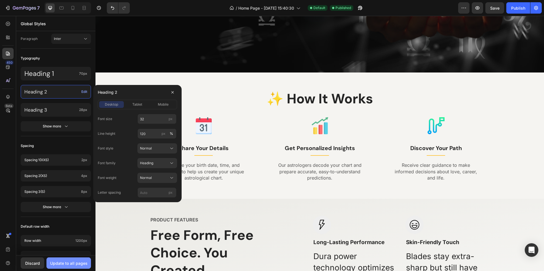
click at [81, 261] on div "Update to all pages" at bounding box center [68, 263] width 37 height 6
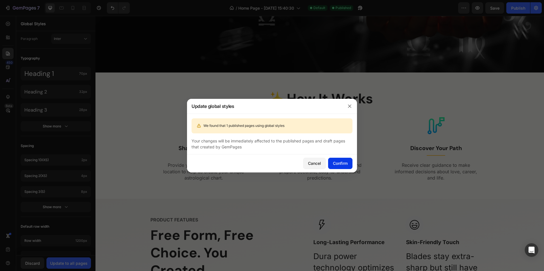
click at [340, 164] on div "Confirm" at bounding box center [340, 163] width 15 height 6
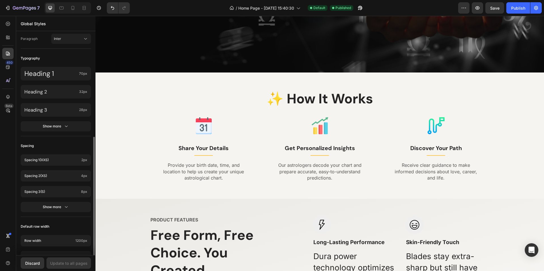
scroll to position [142, 0]
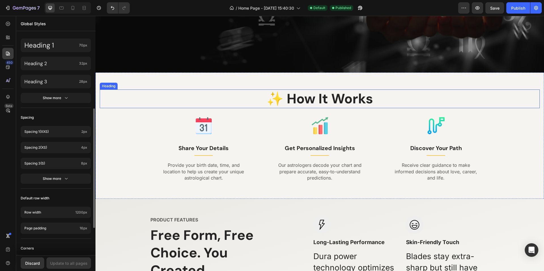
click at [343, 104] on p "✨ How It Works" at bounding box center [319, 99] width 439 height 18
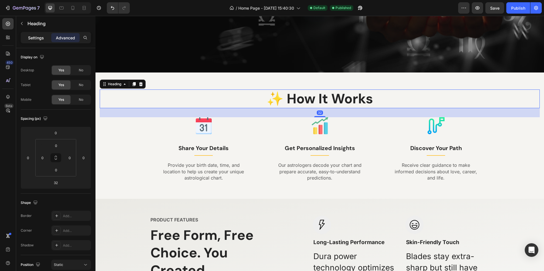
click at [34, 40] on p "Settings" at bounding box center [36, 38] width 16 height 6
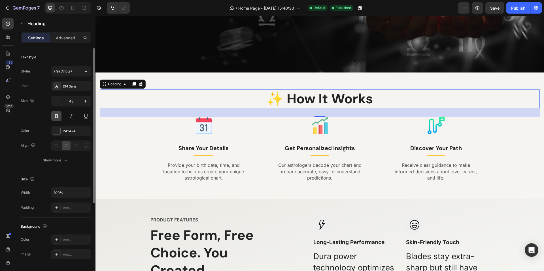
click at [56, 116] on button at bounding box center [56, 116] width 10 height 10
click at [86, 116] on button at bounding box center [86, 116] width 10 height 10
click at [69, 37] on p "Advanced" at bounding box center [65, 38] width 19 height 6
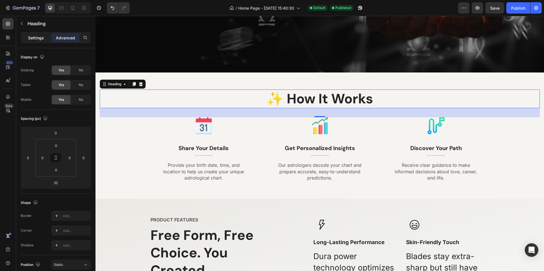
click at [31, 37] on p "Settings" at bounding box center [36, 38] width 16 height 6
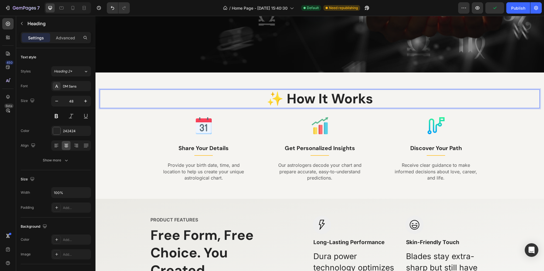
click at [319, 96] on p "✨ How It Works" at bounding box center [319, 99] width 439 height 18
click at [81, 67] on button "Heading 2*" at bounding box center [71, 71] width 40 height 10
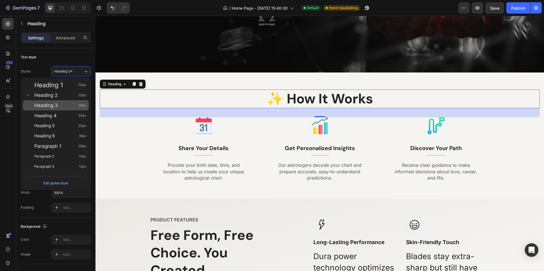
click at [64, 105] on div "Heading 3 28px" at bounding box center [60, 106] width 52 height 6
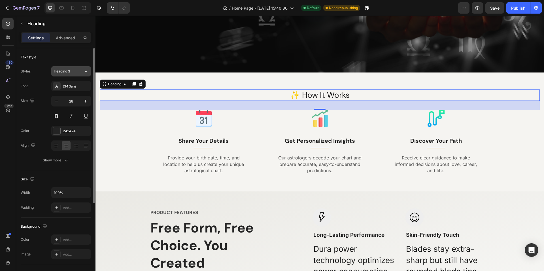
click at [82, 74] on button "Heading 3" at bounding box center [71, 71] width 40 height 10
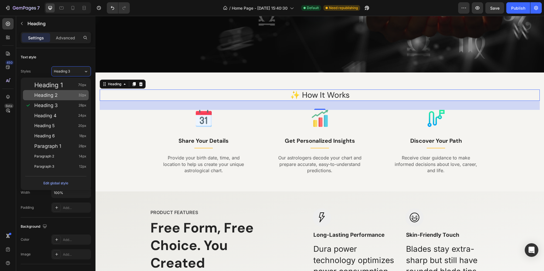
click at [67, 96] on div "Heading 2 32px" at bounding box center [60, 95] width 52 height 6
type input "32"
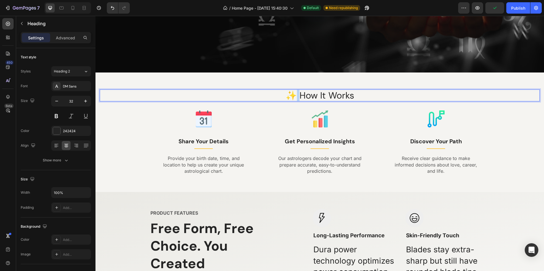
click at [294, 98] on p "✨ How It Works" at bounding box center [319, 95] width 439 height 11
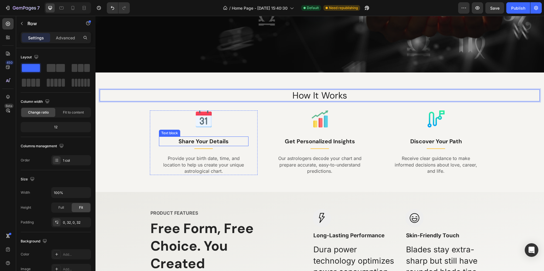
click at [204, 136] on div "Image Share Your Details Text block Title Line Provide your birth date, time, a…" at bounding box center [203, 142] width 89 height 64
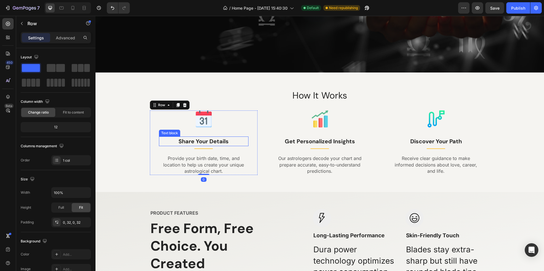
click at [200, 139] on p "Share Your Details" at bounding box center [203, 141] width 88 height 8
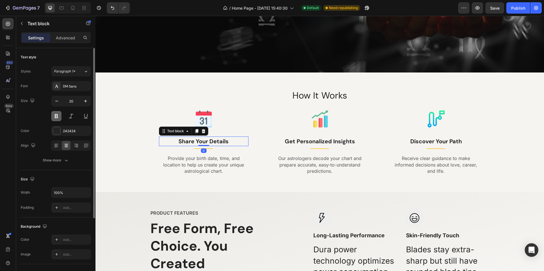
click at [57, 118] on button at bounding box center [56, 116] width 10 height 10
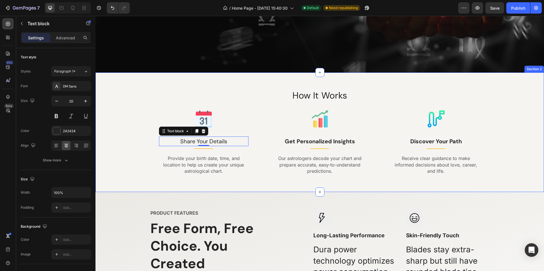
drag, startPoint x: 183, startPoint y: 187, endPoint x: 178, endPoint y: 192, distance: 7.4
click at [183, 188] on div "How It Works Heading Image Share Your Details Text block 0 Title Line Provide y…" at bounding box center [319, 131] width 448 height 119
click at [200, 140] on p "Share Your Details" at bounding box center [203, 141] width 88 height 8
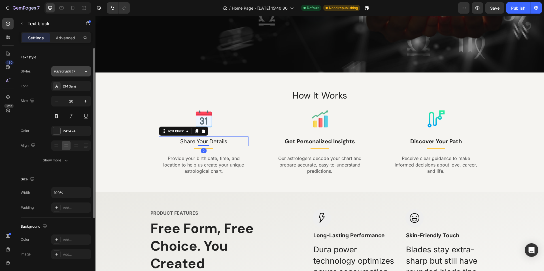
click at [86, 71] on icon at bounding box center [86, 72] width 5 height 6
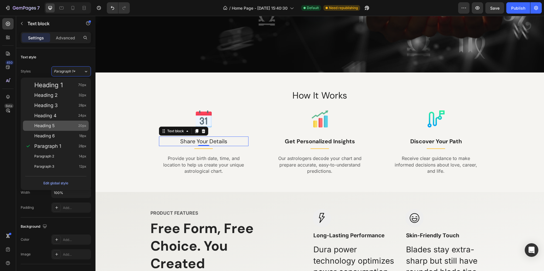
click at [69, 125] on div "Heading 5 20px" at bounding box center [60, 126] width 52 height 6
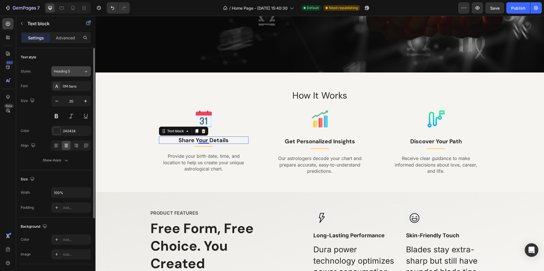
click at [78, 74] on div "Heading 5" at bounding box center [69, 71] width 30 height 5
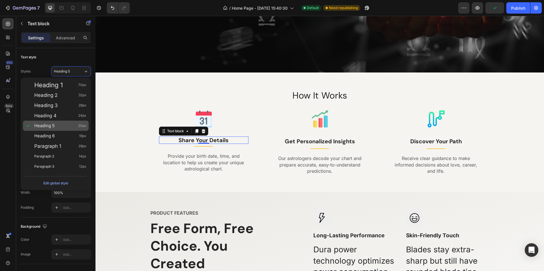
click at [61, 124] on div "Heading 5 20px" at bounding box center [60, 126] width 52 height 6
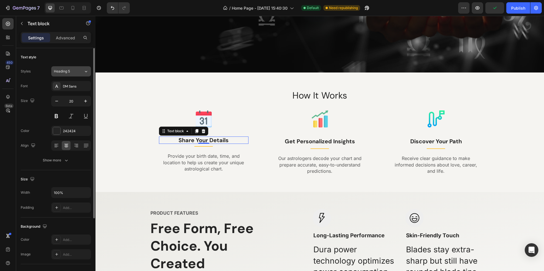
click at [80, 74] on button "Heading 5" at bounding box center [71, 71] width 40 height 10
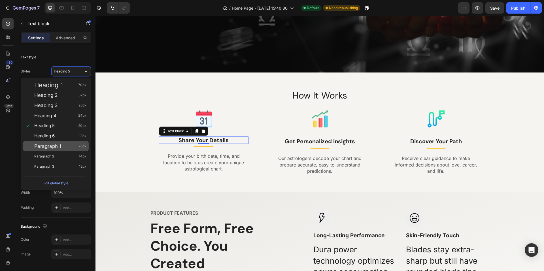
click at [62, 145] on div "Paragraph 1 28px" at bounding box center [60, 146] width 52 height 6
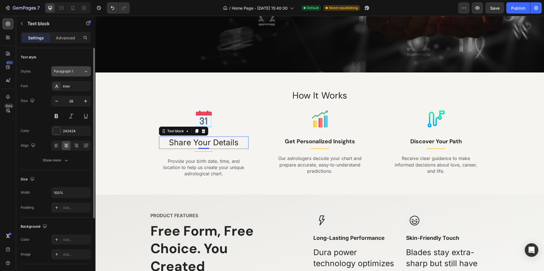
click at [79, 72] on div "Paragraph 1" at bounding box center [69, 71] width 30 height 5
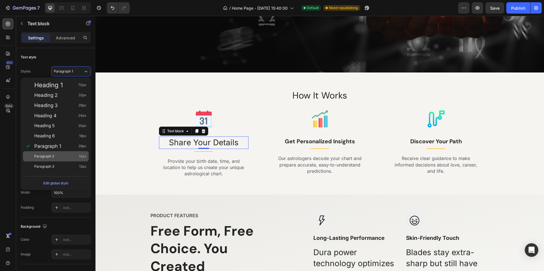
click at [65, 158] on div "Paragraph 2 14px" at bounding box center [60, 156] width 52 height 6
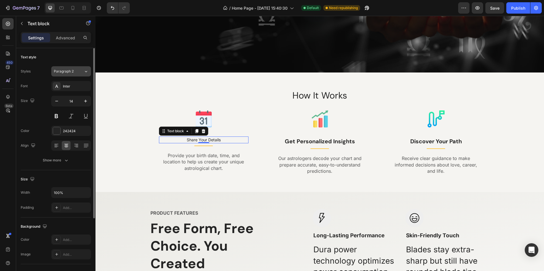
click at [77, 71] on div "Paragraph 2" at bounding box center [69, 71] width 30 height 5
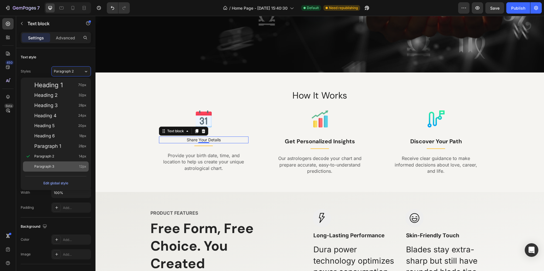
click at [62, 167] on div "Paragraph 3 12px" at bounding box center [60, 167] width 52 height 6
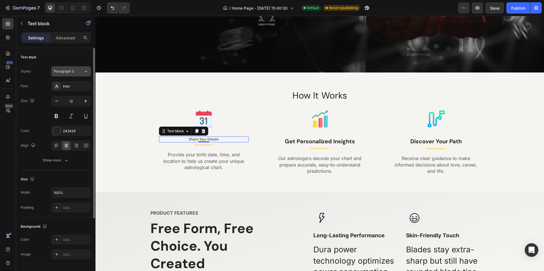
click at [78, 72] on div "Paragraph 3" at bounding box center [69, 71] width 30 height 5
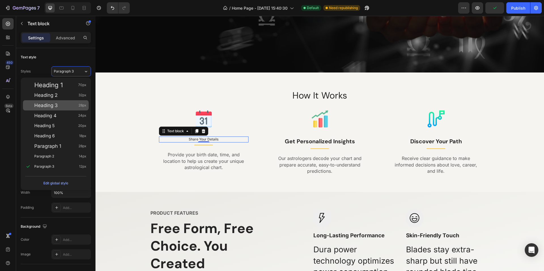
click at [67, 103] on div "Heading 3 28px" at bounding box center [60, 106] width 52 height 6
type input "28"
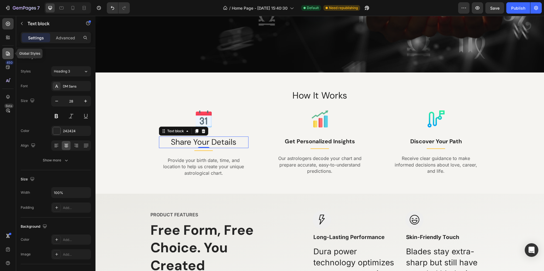
click at [6, 54] on icon at bounding box center [8, 54] width 4 height 4
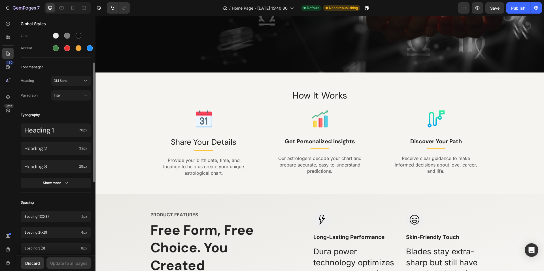
scroll to position [85, 0]
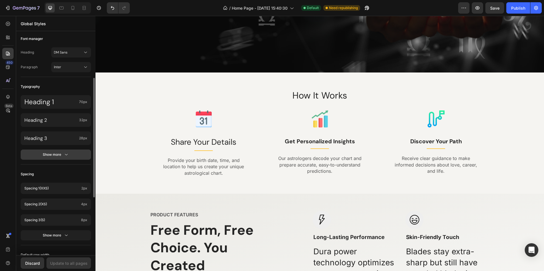
click at [64, 155] on icon "button" at bounding box center [66, 155] width 6 height 6
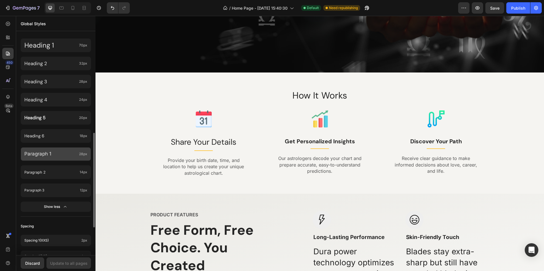
scroll to position [170, 0]
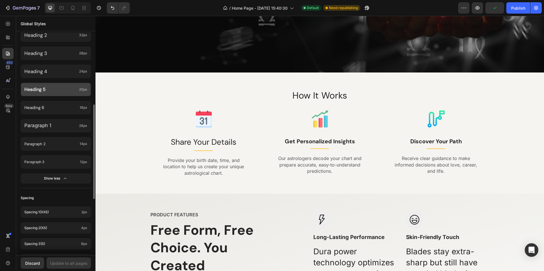
click at [68, 92] on div "Heading 5 20px" at bounding box center [56, 90] width 70 height 14
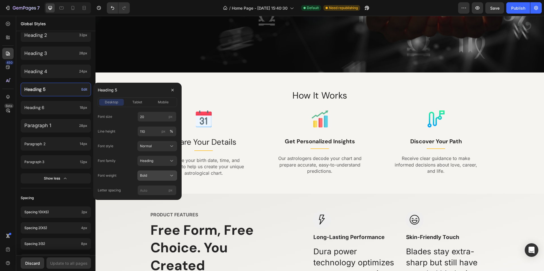
click at [157, 174] on div "Bold" at bounding box center [154, 175] width 28 height 5
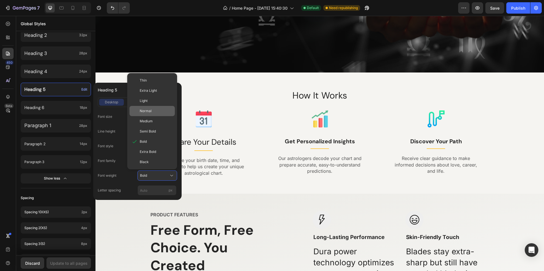
click at [160, 109] on div "Normal" at bounding box center [156, 110] width 33 height 5
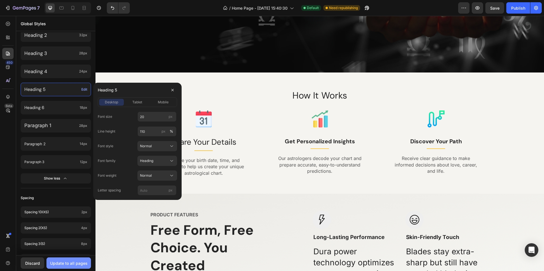
click at [78, 262] on div "Update to all pages" at bounding box center [68, 263] width 37 height 6
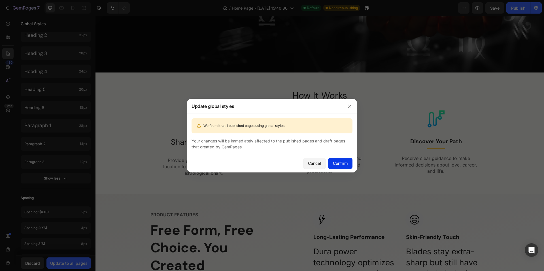
click at [343, 161] on div "Confirm" at bounding box center [340, 163] width 15 height 6
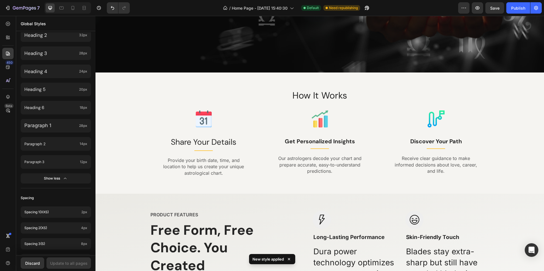
click at [182, 144] on p "Share Your Details" at bounding box center [203, 142] width 88 height 10
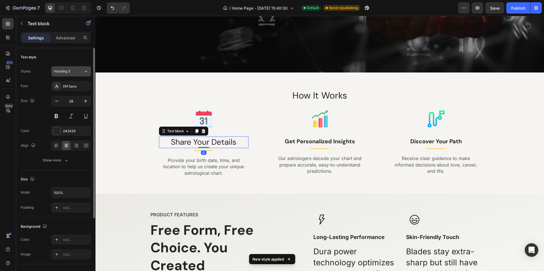
click at [70, 72] on span "Heading 3" at bounding box center [62, 71] width 16 height 5
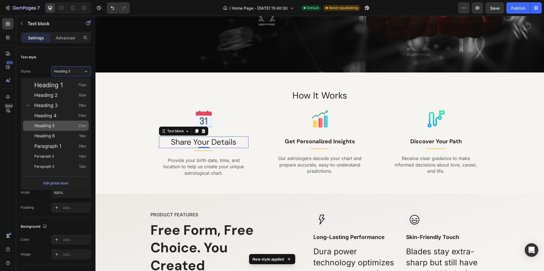
click at [70, 127] on div "Heading 5 20px" at bounding box center [60, 126] width 52 height 6
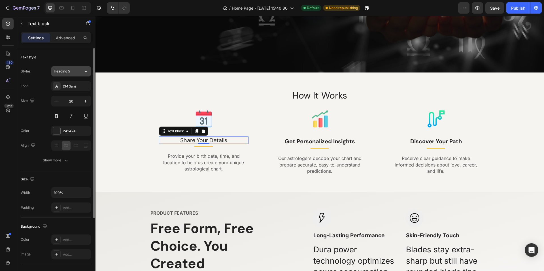
click at [73, 74] on button "Heading 5" at bounding box center [71, 71] width 40 height 10
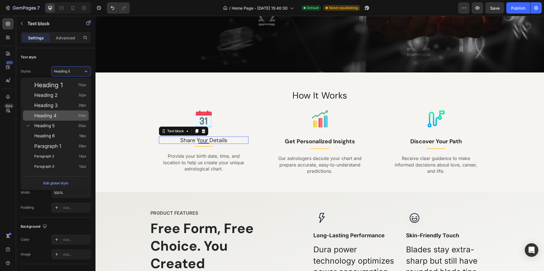
click at [66, 119] on div "Heading 4 24px" at bounding box center [56, 115] width 66 height 10
type input "24"
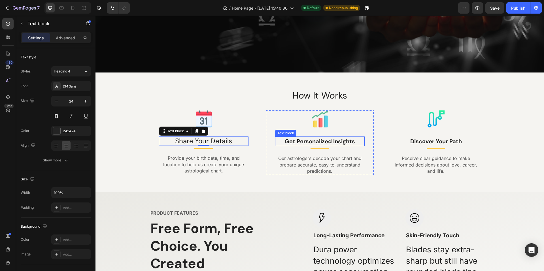
click at [303, 140] on p "Get Personalized Insights" at bounding box center [320, 141] width 88 height 8
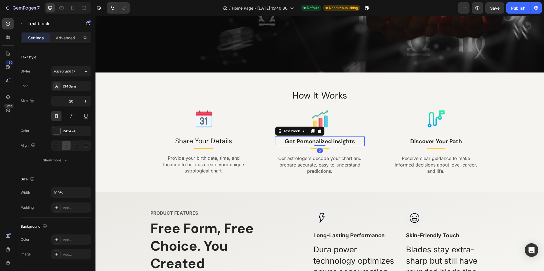
click at [300, 141] on p "Get Personalized Insights" at bounding box center [320, 141] width 88 height 8
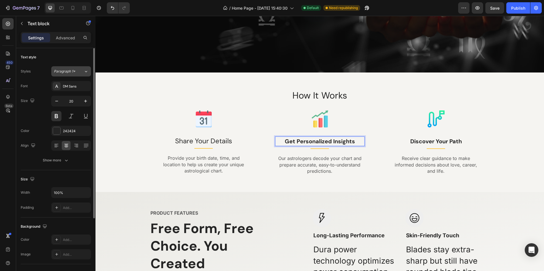
click at [76, 71] on div "Paragraph 1*" at bounding box center [65, 71] width 23 height 5
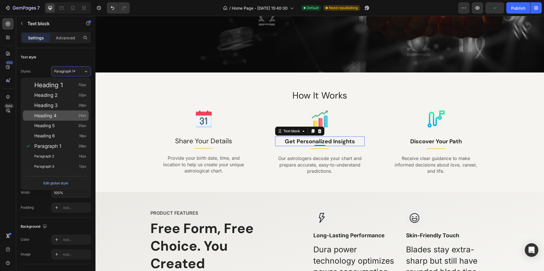
click at [68, 117] on div "Heading 4 24px" at bounding box center [60, 116] width 52 height 6
type input "24"
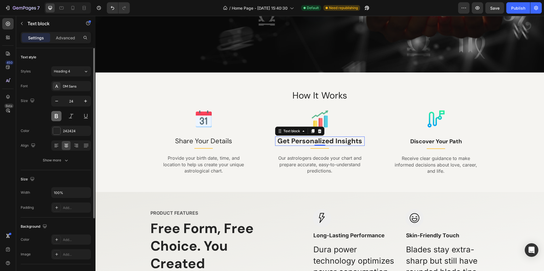
click at [58, 114] on button at bounding box center [56, 116] width 10 height 10
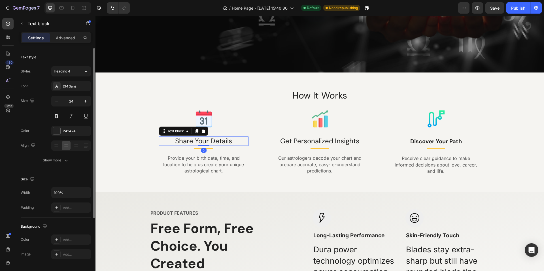
click at [221, 139] on p "Share Your Details" at bounding box center [203, 141] width 88 height 8
click at [327, 143] on p "Get Personalized Insights" at bounding box center [320, 141] width 88 height 8
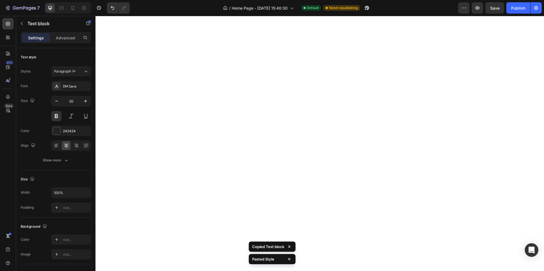
type input "24"
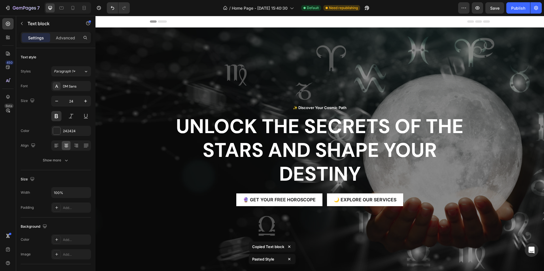
scroll to position [210, 0]
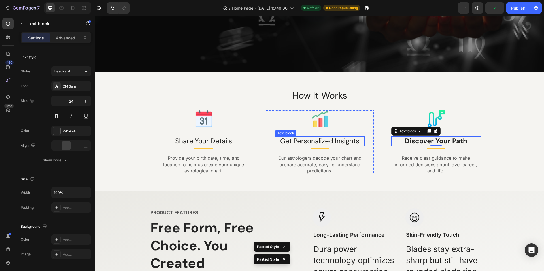
click at [319, 143] on p "Get Personalized Insights" at bounding box center [320, 141] width 88 height 8
click at [410, 141] on strong "Discover Your Path" at bounding box center [435, 140] width 63 height 9
click at [424, 141] on strong "Discover Your Path" at bounding box center [435, 140] width 63 height 9
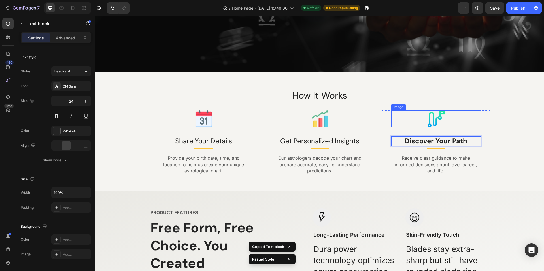
click at [394, 122] on div at bounding box center [435, 118] width 89 height 17
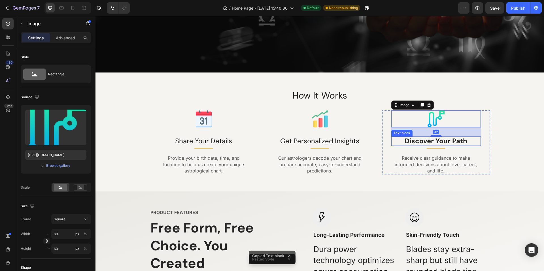
click at [418, 140] on strong "Discover Your Path" at bounding box center [435, 140] width 63 height 9
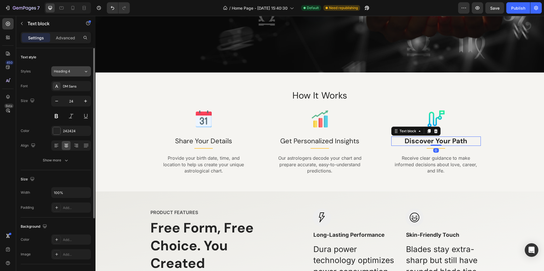
click at [73, 73] on div "Heading 4" at bounding box center [65, 71] width 23 height 5
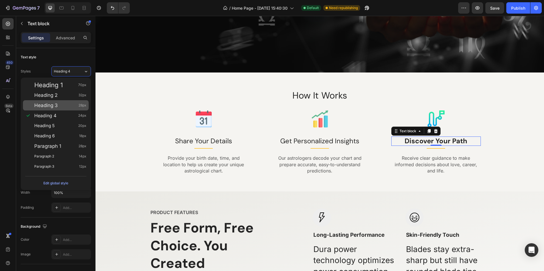
click at [58, 110] on div "Heading 3 28px" at bounding box center [56, 105] width 66 height 10
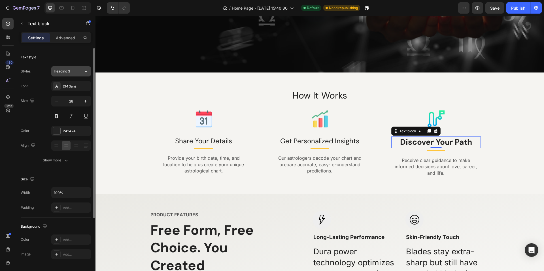
click at [69, 72] on span "Heading 3" at bounding box center [62, 71] width 16 height 5
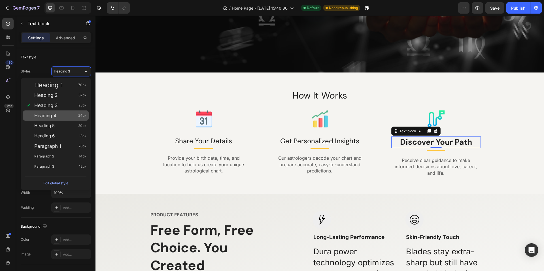
click at [57, 114] on div "Heading 4 24px" at bounding box center [60, 116] width 52 height 6
type input "24"
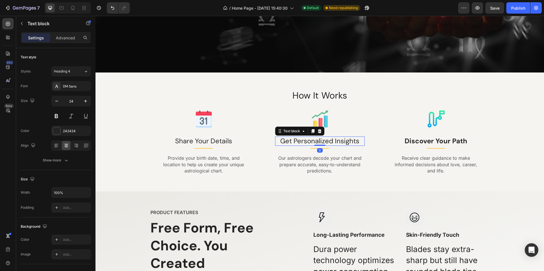
click at [312, 141] on p "Get Personalized Insights" at bounding box center [320, 141] width 88 height 8
click at [423, 141] on strong "Discover Your Path" at bounding box center [435, 140] width 63 height 9
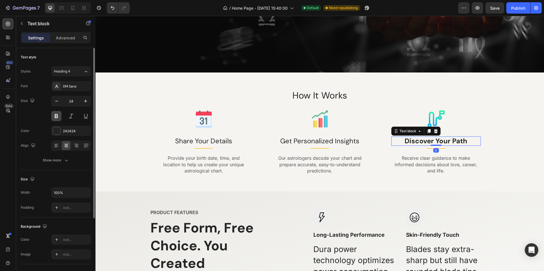
click at [53, 116] on button at bounding box center [56, 116] width 10 height 10
click at [60, 116] on button at bounding box center [56, 116] width 10 height 10
click at [188, 137] on p "Share Your Details" at bounding box center [203, 141] width 88 height 8
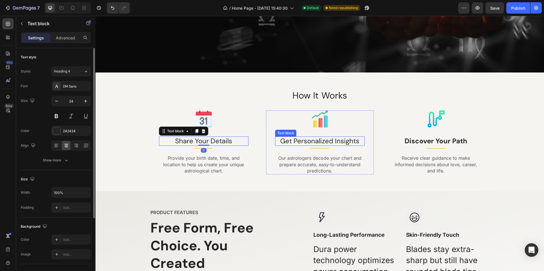
click at [302, 138] on p "Get Personalized Insights" at bounding box center [320, 141] width 88 height 8
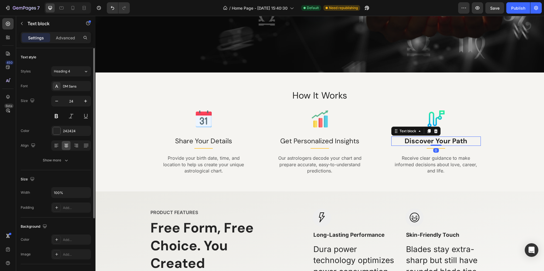
click at [415, 140] on strong "Discover Your Path" at bounding box center [435, 140] width 63 height 9
click at [435, 131] on icon at bounding box center [435, 131] width 5 height 5
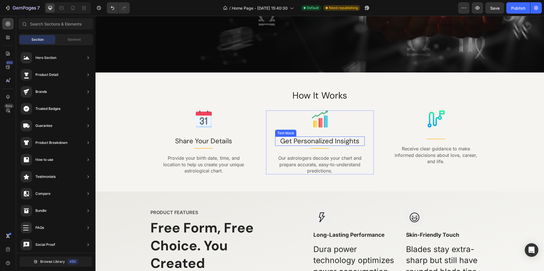
click at [317, 138] on p "Get Personalized Insights" at bounding box center [320, 141] width 88 height 8
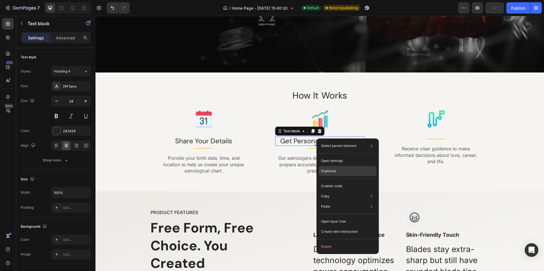
click at [336, 181] on div "Duplicate" at bounding box center [348, 186] width 58 height 10
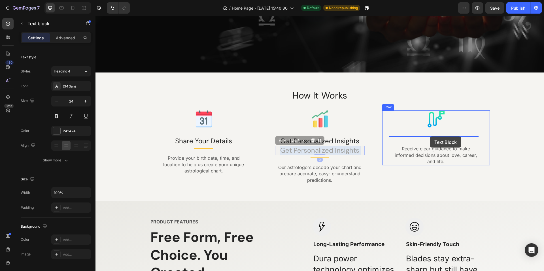
drag, startPoint x: 304, startPoint y: 149, endPoint x: 430, endPoint y: 136, distance: 126.3
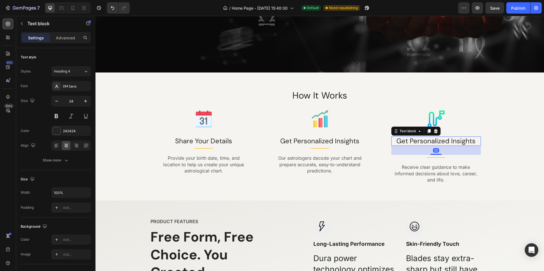
click at [379, 183] on div "Image Share Your Details Text block Title Line Provide your birth date, time, a…" at bounding box center [320, 146] width 340 height 73
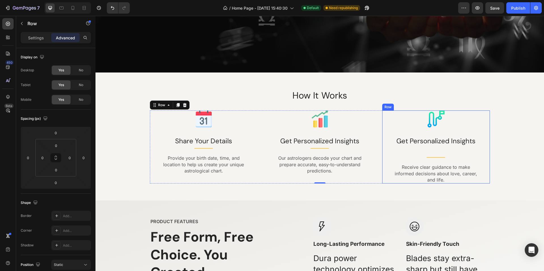
click at [434, 154] on div "Image Get Personalized Insights Text block Title Line Receive clear guidance to…" at bounding box center [435, 146] width 89 height 73
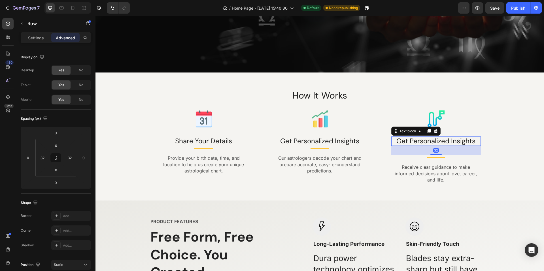
click at [433, 143] on p "Get Personalized Insights" at bounding box center [436, 141] width 88 height 8
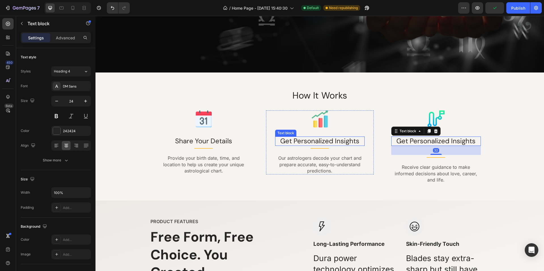
click at [326, 141] on p "Get Personalized Insights" at bounding box center [320, 141] width 88 height 8
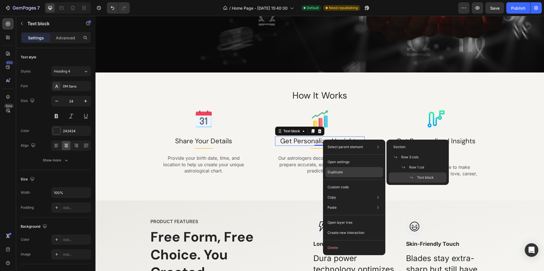
click at [340, 172] on p "Duplicate" at bounding box center [334, 172] width 15 height 5
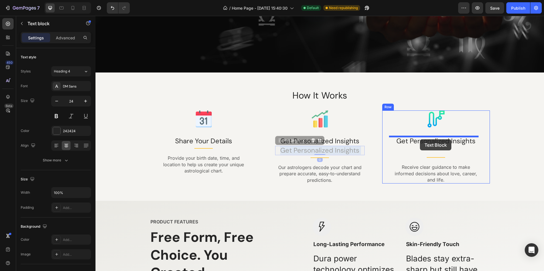
drag, startPoint x: 322, startPoint y: 150, endPoint x: 420, endPoint y: 139, distance: 97.9
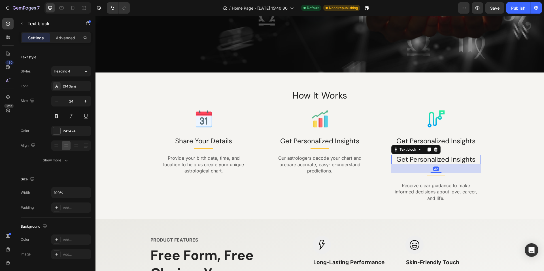
click at [438, 157] on p "Get Personalized Insights" at bounding box center [436, 159] width 88 height 8
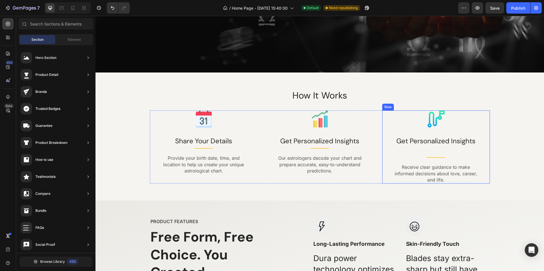
click at [430, 143] on p "Get Personalized Insights" at bounding box center [436, 141] width 88 height 8
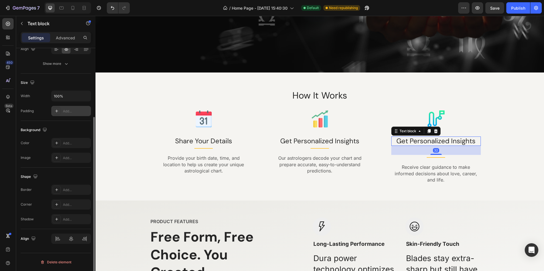
scroll to position [0, 0]
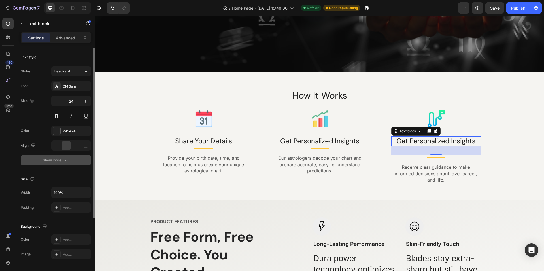
click at [53, 161] on div "Show more" at bounding box center [56, 160] width 26 height 6
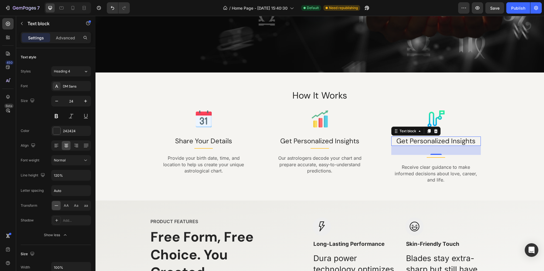
scroll to position [28, 0]
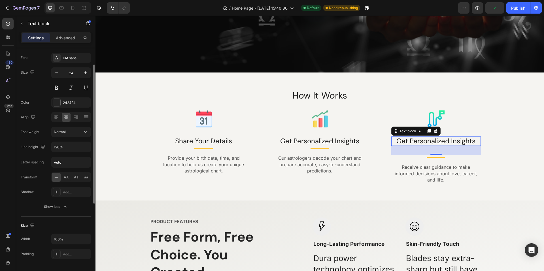
click at [422, 146] on div "32" at bounding box center [435, 150] width 89 height 9
click at [434, 154] on div at bounding box center [435, 154] width 11 height 2
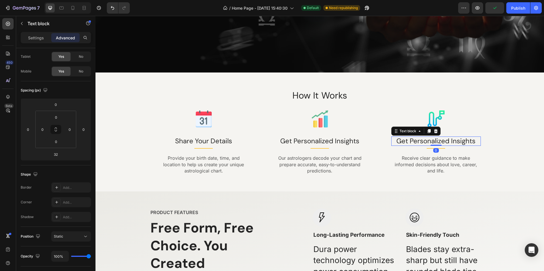
drag, startPoint x: 434, startPoint y: 154, endPoint x: 438, endPoint y: 137, distance: 17.3
click at [438, 137] on div "Get Personalized Insights Text block 0" at bounding box center [435, 140] width 89 height 9
type input "0"
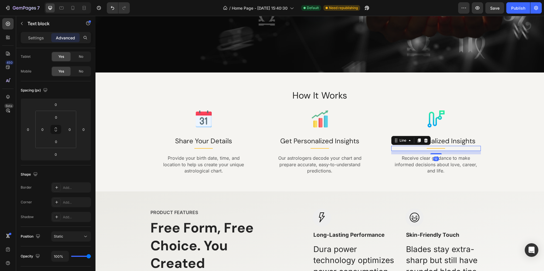
click at [442, 148] on div "Title Line 12" at bounding box center [435, 148] width 89 height 5
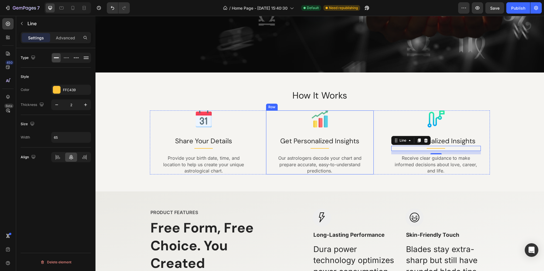
click at [322, 152] on div "Image Get Personalized Insights Text block Title Line Our astrologers decode yo…" at bounding box center [319, 142] width 89 height 64
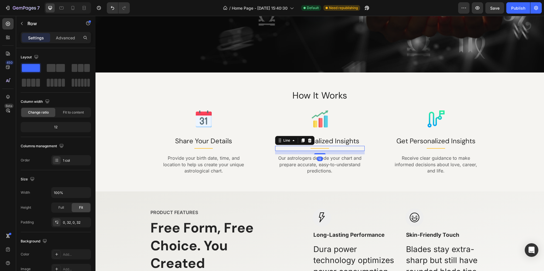
click at [323, 148] on div "Title Line 12" at bounding box center [319, 148] width 89 height 5
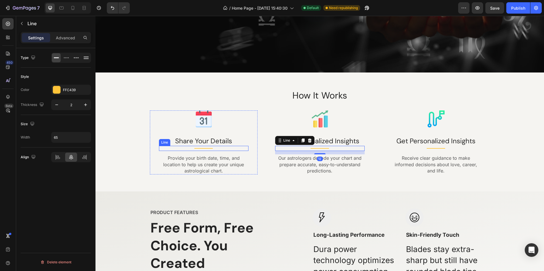
click at [204, 149] on div "Title Line" at bounding box center [203, 148] width 89 height 5
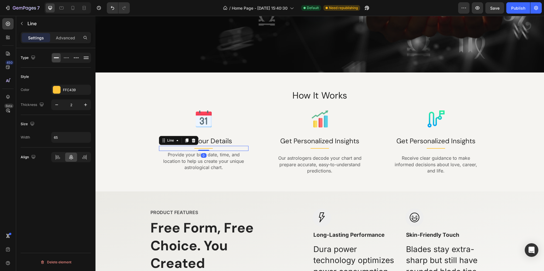
drag, startPoint x: 204, startPoint y: 154, endPoint x: 210, endPoint y: 142, distance: 13.8
click at [210, 142] on div "Image Share Your Details Text block Title Line 0 Provide your birth date, time,…" at bounding box center [203, 140] width 89 height 61
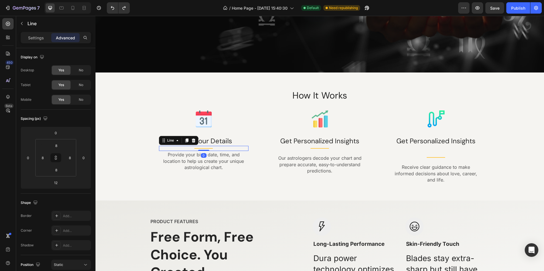
drag, startPoint x: 200, startPoint y: 153, endPoint x: 208, endPoint y: 138, distance: 17.9
click at [205, 138] on div "Image Share Your Details Text block Title Line 0 Provide your birth date, time,…" at bounding box center [203, 140] width 89 height 61
type input "0"
click at [317, 150] on div "Title Line" at bounding box center [319, 148] width 89 height 5
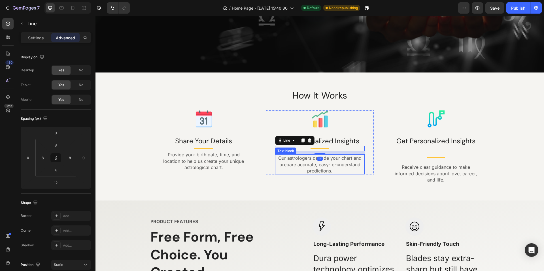
click at [319, 154] on div "Our astrologers decode your chart and prepare accurate, easy-to-understand pred…" at bounding box center [319, 164] width 89 height 20
click at [325, 150] on div "Title Line" at bounding box center [319, 148] width 89 height 5
drag, startPoint x: 319, startPoint y: 153, endPoint x: 347, endPoint y: 140, distance: 30.9
click at [323, 140] on div "Image Get Personalized Insights Text block Title Line 0 Our astrologers decode …" at bounding box center [319, 140] width 89 height 61
type input "0"
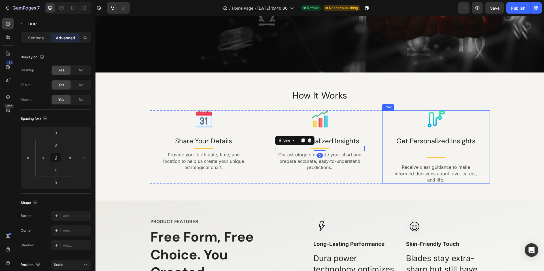
click at [436, 148] on div "Image Get Personalized Insights Text block Title Line Receive clear guidance to…" at bounding box center [435, 146] width 89 height 73
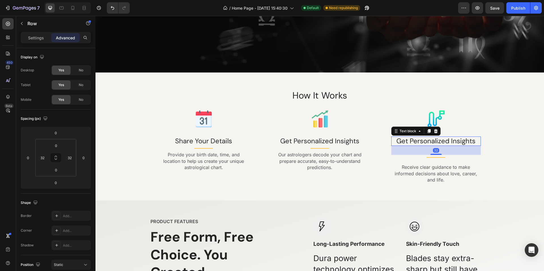
click at [436, 142] on p "Get Personalized Insights" at bounding box center [436, 141] width 88 height 8
click at [436, 152] on div "32" at bounding box center [435, 150] width 89 height 9
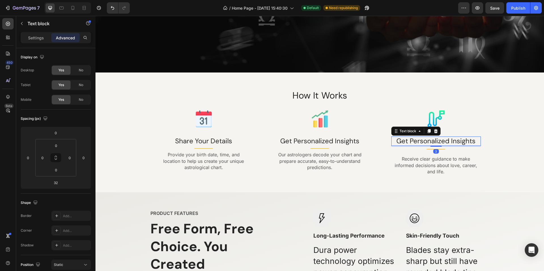
drag, startPoint x: 436, startPoint y: 154, endPoint x: 438, endPoint y: 141, distance: 13.7
click at [437, 136] on div "Image Get Personalized Insights Text block 3 Title Line Receive clear guidance …" at bounding box center [435, 142] width 89 height 65
type input "0"
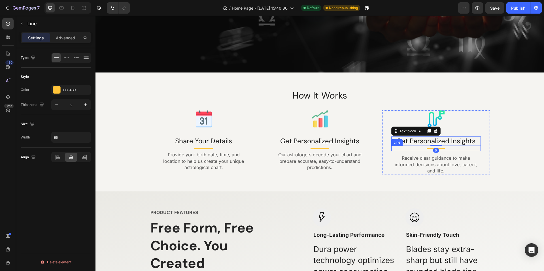
click at [437, 149] on div "Title Line" at bounding box center [435, 148] width 89 height 5
drag, startPoint x: 436, startPoint y: 153, endPoint x: 440, endPoint y: 141, distance: 12.7
click at [439, 142] on div "Image Get Personalized Insights Text block Title Line 12 Receive clear guidance…" at bounding box center [435, 142] width 89 height 64
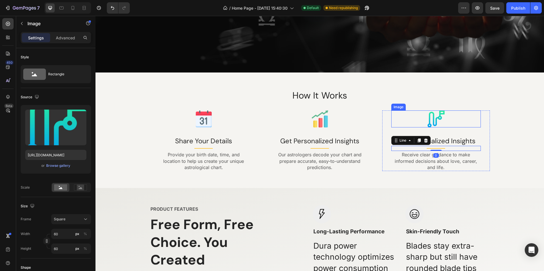
click at [476, 123] on div at bounding box center [435, 118] width 89 height 17
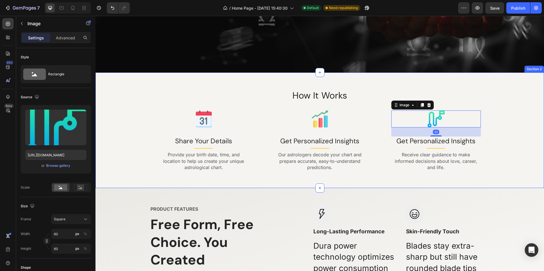
click at [500, 116] on div "How It Works Heading Image Share Your Details Text block Title Line Provide you…" at bounding box center [320, 130] width 440 height 82
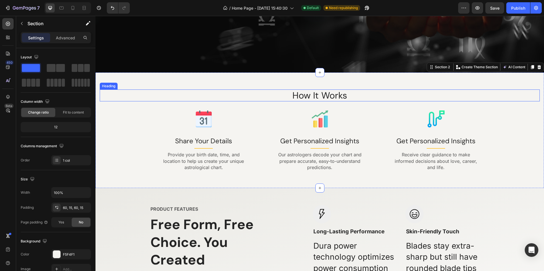
click at [321, 95] on p "How It Works" at bounding box center [319, 95] width 439 height 11
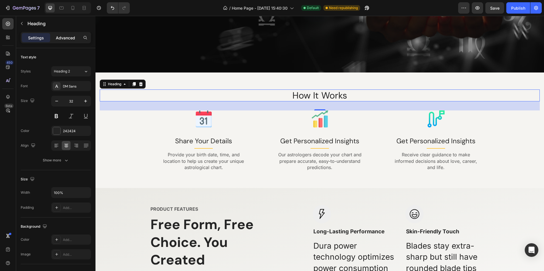
click at [62, 35] on p "Advanced" at bounding box center [65, 38] width 19 height 6
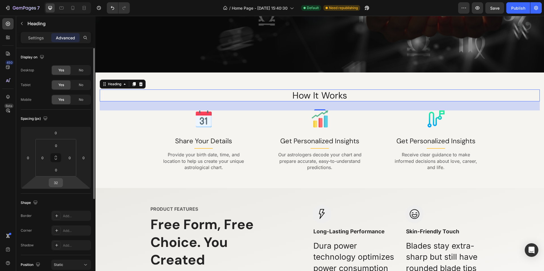
click at [59, 186] on input "32" at bounding box center [55, 182] width 11 height 8
type input "40"
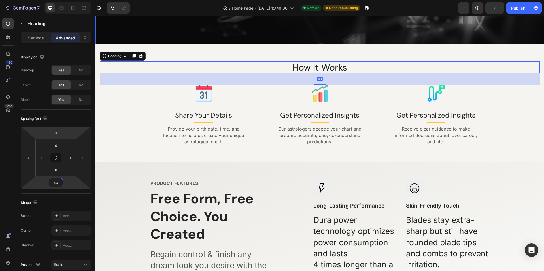
scroll to position [238, 0]
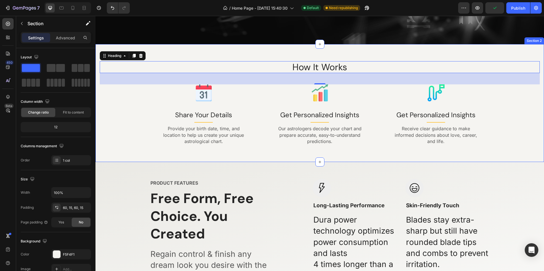
click at [273, 44] on div "How It Works Heading 40 Image Share Your Details Text block Title Line Provide …" at bounding box center [319, 103] width 448 height 118
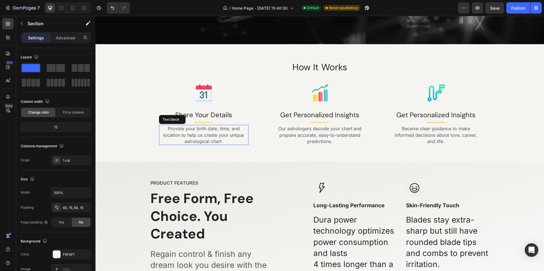
click at [192, 132] on p "Provide your birth date, time, and location to help us create your unique astro…" at bounding box center [203, 134] width 88 height 19
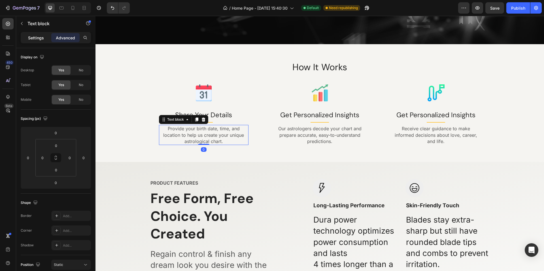
click at [31, 37] on p "Settings" at bounding box center [36, 38] width 16 height 6
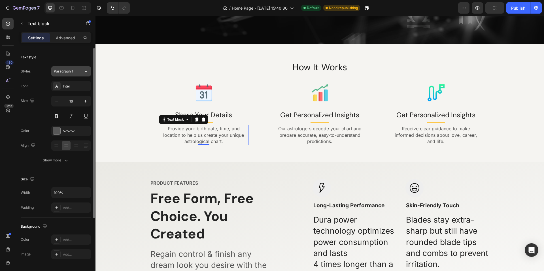
click at [77, 70] on div "Paragraph 1" at bounding box center [69, 71] width 30 height 5
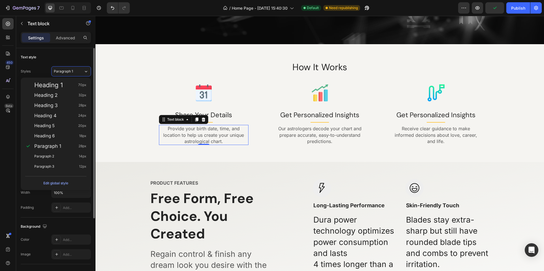
click at [78, 217] on div "Text style Styles Paragraph 1 Font Inter Size 16 Color 575757 Align Show more" at bounding box center [56, 240] width 70 height 47
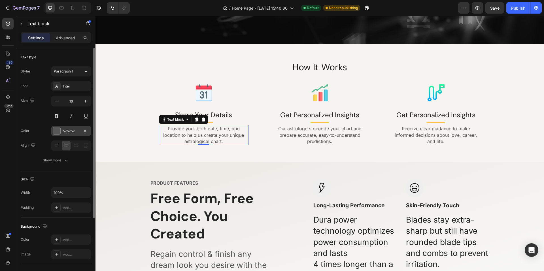
click at [69, 130] on div "575757" at bounding box center [71, 131] width 16 height 5
click at [5, 56] on div at bounding box center [7, 53] width 11 height 11
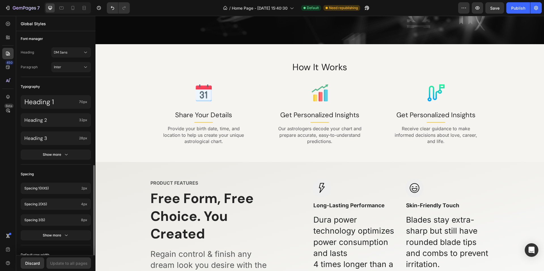
scroll to position [170, 0]
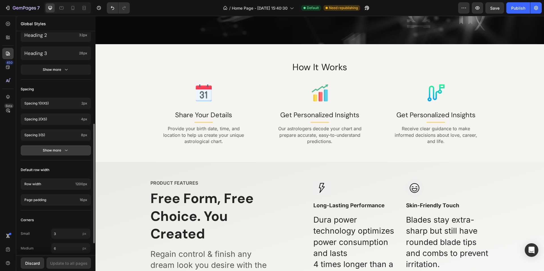
click at [48, 146] on button "Show more" at bounding box center [56, 150] width 70 height 10
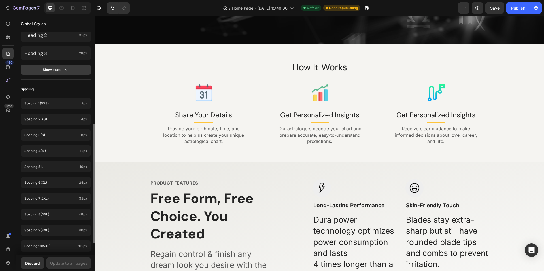
click at [55, 69] on div "Show more" at bounding box center [56, 70] width 26 height 6
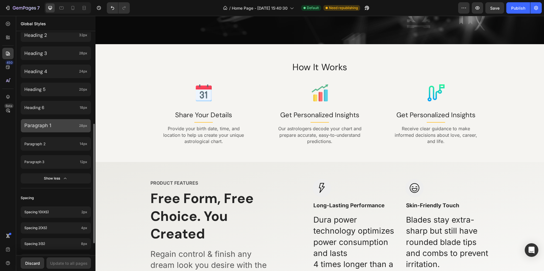
click at [52, 127] on p "Paragraph 1" at bounding box center [50, 125] width 52 height 7
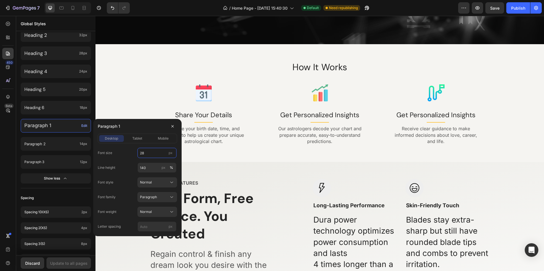
click at [156, 155] on input "28" at bounding box center [156, 153] width 39 height 10
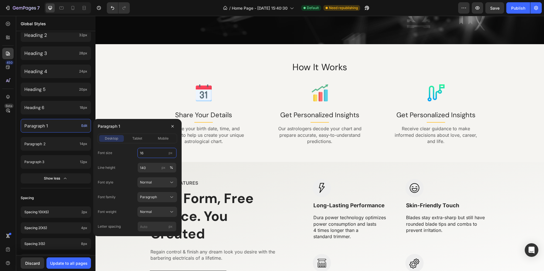
type input "1"
type input "16"
click at [151, 167] on input "140" at bounding box center [156, 168] width 39 height 10
type input "120"
click at [155, 179] on button "Normal" at bounding box center [157, 182] width 40 height 10
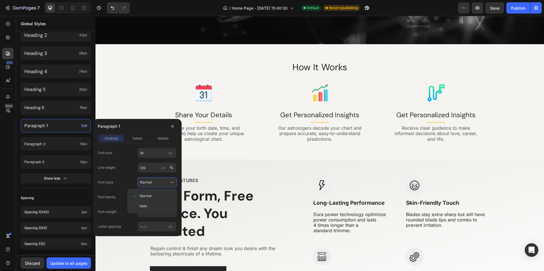
click at [133, 180] on div "Font style Normal Normal Italic" at bounding box center [137, 182] width 79 height 10
click at [154, 198] on span "Paragraph" at bounding box center [148, 197] width 17 height 5
click at [153, 211] on span "Paragraph" at bounding box center [148, 210] width 17 height 5
click at [155, 211] on div "Normal" at bounding box center [154, 211] width 28 height 5
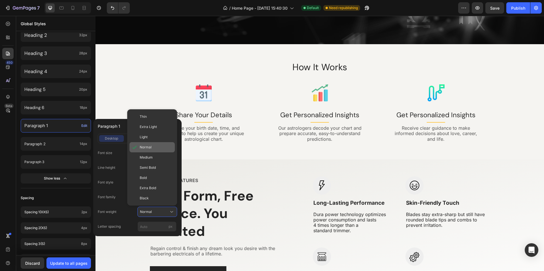
click at [154, 146] on div "Normal" at bounding box center [156, 147] width 33 height 5
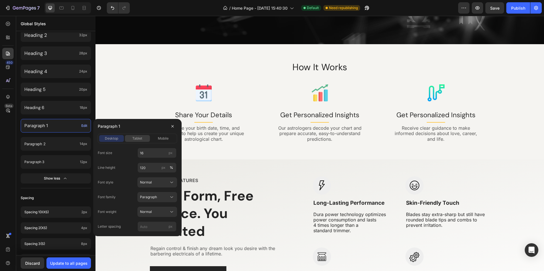
click at [142, 140] on span "tablet" at bounding box center [137, 138] width 10 height 5
type input "14"
click at [160, 141] on span "mobile" at bounding box center [163, 138] width 11 height 5
click at [153, 152] on input "21" at bounding box center [156, 153] width 39 height 10
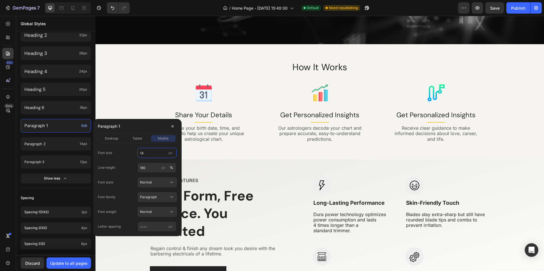
type input "14"
click at [121, 177] on div "Font size 14 px Line height 180 px % Font style Normal Font family Paragraph Fo…" at bounding box center [137, 190] width 79 height 84
click at [151, 169] on input "180" at bounding box center [156, 168] width 39 height 10
type input "120"
click at [140, 140] on span "tablet" at bounding box center [137, 138] width 10 height 5
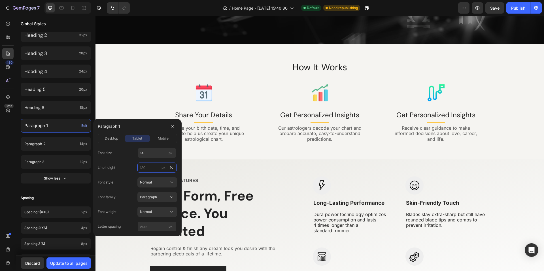
click at [148, 167] on input "180" at bounding box center [156, 168] width 39 height 10
type input "1"
click at [127, 158] on div "Font size 14 px Line height px % Font style Normal Font family Paragraph Font w…" at bounding box center [137, 190] width 79 height 84
click at [109, 138] on span "desktop" at bounding box center [111, 138] width 13 height 5
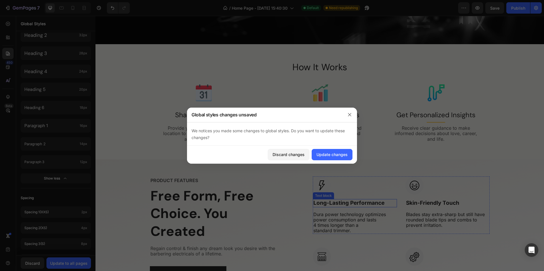
click at [332, 202] on p "Long-Lasting Performance" at bounding box center [354, 203] width 83 height 7
click at [336, 154] on div "Update changes" at bounding box center [331, 154] width 31 height 6
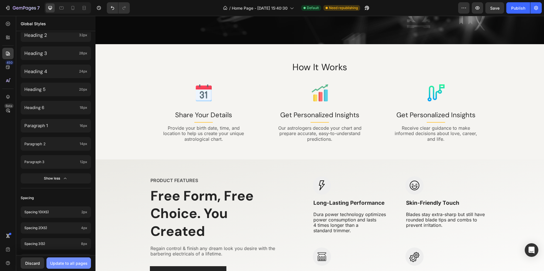
click at [73, 265] on div "Update to all pages" at bounding box center [68, 263] width 37 height 6
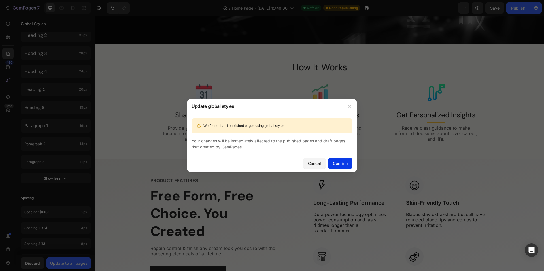
click at [335, 163] on div "Confirm" at bounding box center [340, 163] width 15 height 6
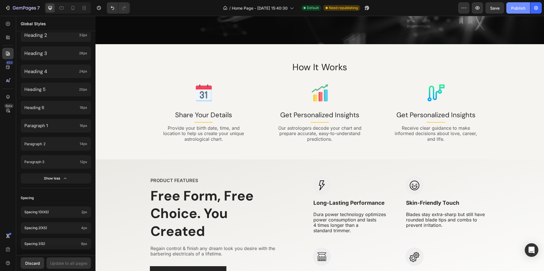
click at [516, 8] on div "Publish" at bounding box center [518, 8] width 14 height 6
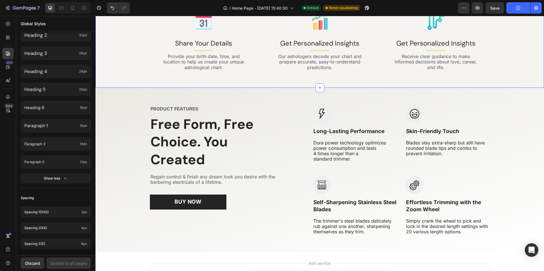
scroll to position [323, 0]
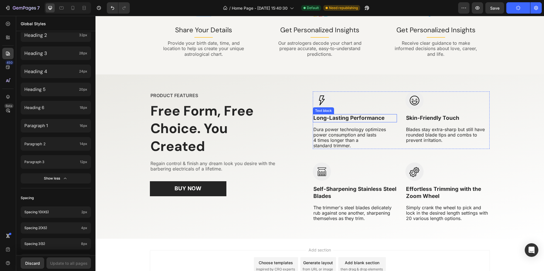
click at [335, 118] on p "Long-Lasting Performance" at bounding box center [354, 118] width 83 height 7
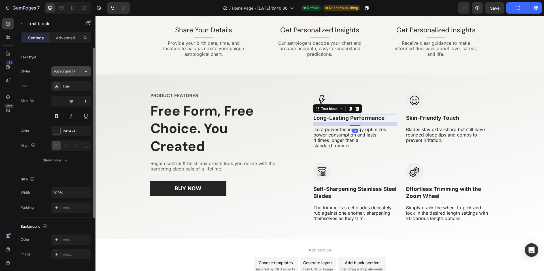
click at [75, 71] on div "Paragraph 1*" at bounding box center [65, 71] width 23 height 5
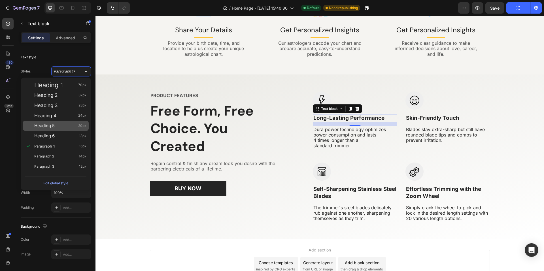
click at [38, 127] on span "Heading 5" at bounding box center [44, 126] width 20 height 6
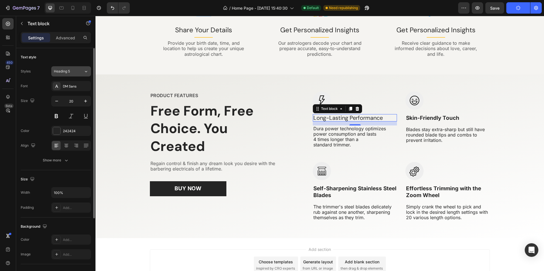
click at [78, 76] on button "Heading 5" at bounding box center [71, 71] width 40 height 10
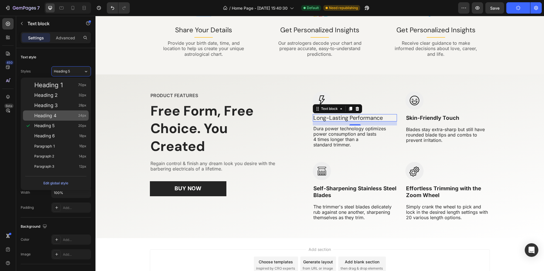
click at [50, 116] on span "Heading 4" at bounding box center [45, 116] width 22 height 6
type input "24"
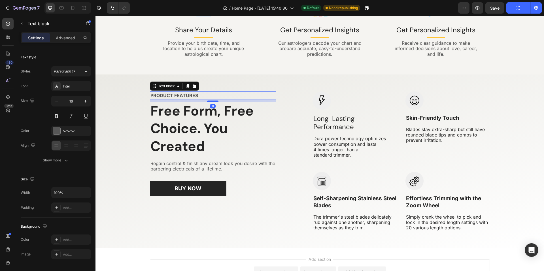
click at [188, 99] on p "PRODUCT FEATURES" at bounding box center [212, 95] width 125 height 7
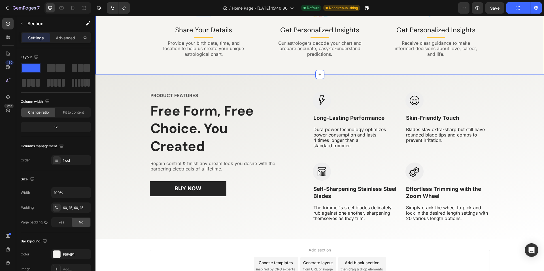
click at [130, 50] on div "How It Works Heading Image Share Your Details Text block Title Line Provide you…" at bounding box center [320, 16] width 440 height 81
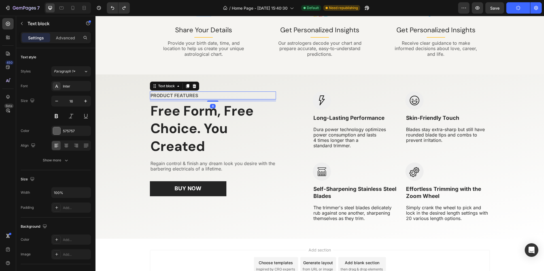
click at [175, 92] on p "PRODUCT FEATURES" at bounding box center [212, 95] width 125 height 7
click at [57, 115] on button at bounding box center [56, 116] width 10 height 10
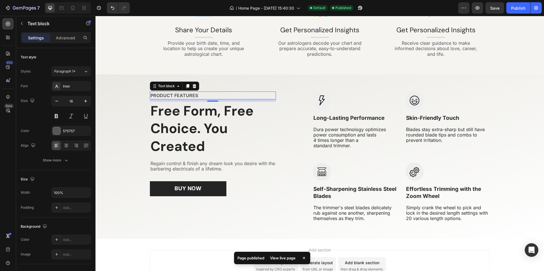
click at [165, 97] on p "PRODUCT FEATURES" at bounding box center [212, 95] width 125 height 7
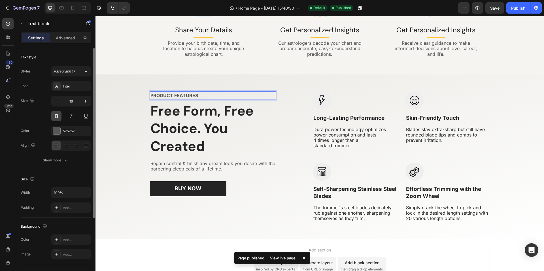
click at [59, 117] on button at bounding box center [56, 116] width 10 height 10
click at [75, 117] on button at bounding box center [71, 116] width 10 height 10
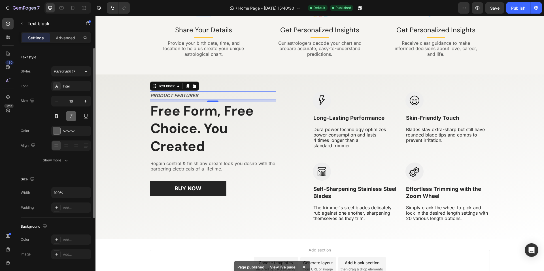
click at [75, 117] on button at bounding box center [71, 116] width 10 height 10
click at [85, 74] on icon at bounding box center [86, 72] width 5 height 6
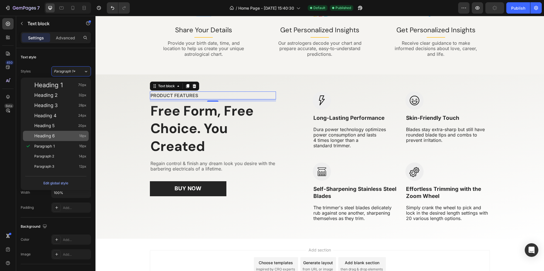
click at [66, 136] on div "Heading 6 18px" at bounding box center [60, 136] width 52 height 6
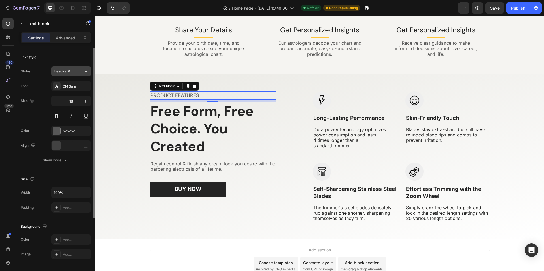
click at [79, 72] on div "Heading 6" at bounding box center [69, 71] width 30 height 5
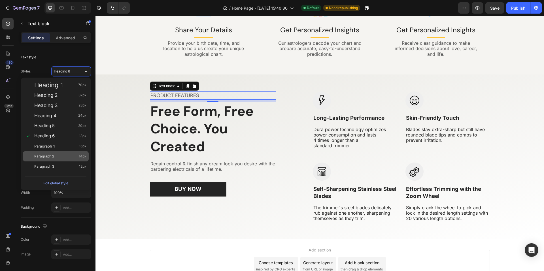
click at [62, 153] on div "Paragraph 2 14px" at bounding box center [60, 156] width 52 height 6
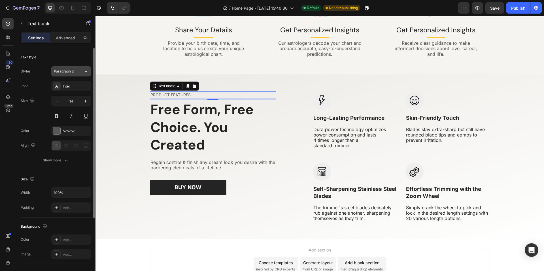
click at [74, 69] on div "Paragraph 2" at bounding box center [65, 71] width 23 height 5
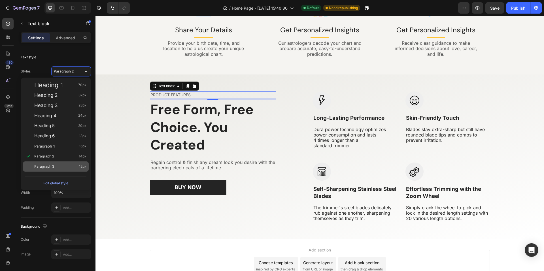
click at [57, 165] on div "Paragraph 3 12px" at bounding box center [60, 167] width 52 height 6
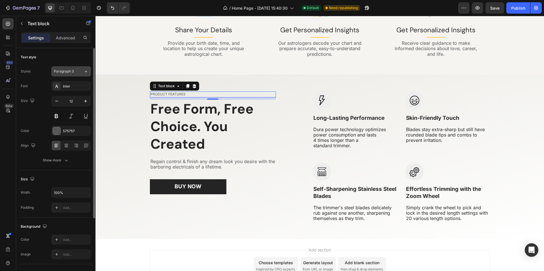
click at [77, 71] on div "Paragraph 3" at bounding box center [69, 71] width 30 height 5
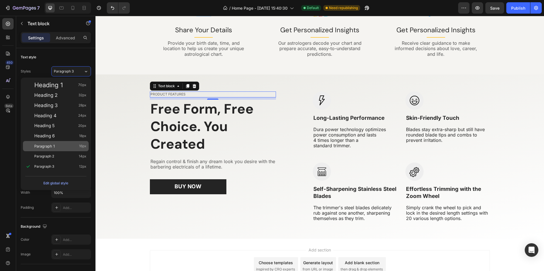
click at [59, 146] on div "Paragraph 1 16px" at bounding box center [60, 146] width 52 height 6
type input "16"
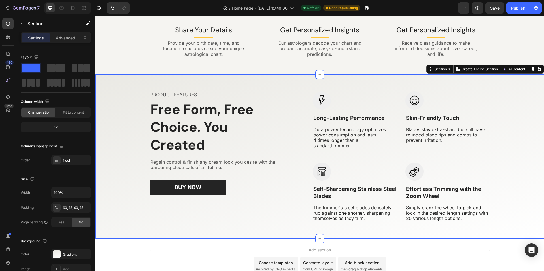
click at [109, 82] on div "PRODUCT FEATURES Text block Free Form, Free Choice. You Created Heading Regain …" at bounding box center [319, 156] width 448 height 165
click at [65, 40] on p "Advanced" at bounding box center [65, 38] width 19 height 6
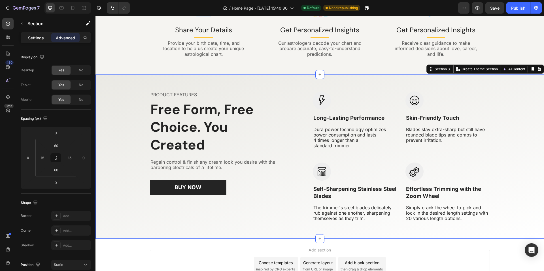
click at [32, 37] on p "Settings" at bounding box center [36, 38] width 16 height 6
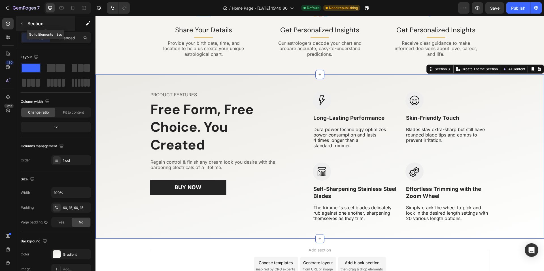
click at [32, 27] on div "Section" at bounding box center [45, 23] width 59 height 15
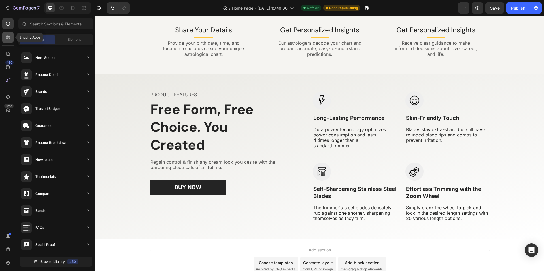
click at [8, 37] on icon at bounding box center [7, 37] width 2 height 2
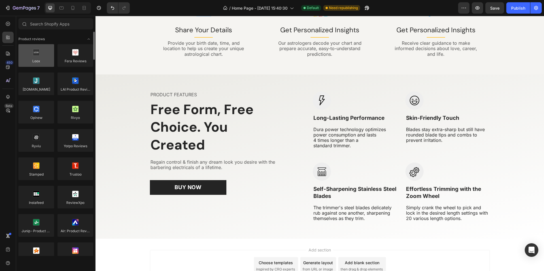
click at [39, 60] on div at bounding box center [36, 55] width 36 height 23
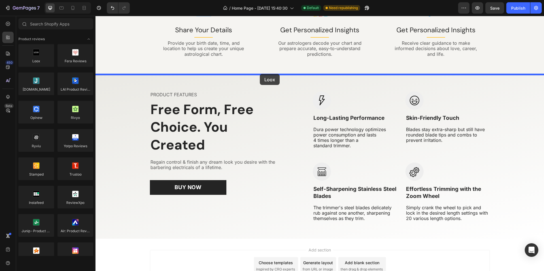
drag, startPoint x: 136, startPoint y: 75, endPoint x: 260, endPoint y: 74, distance: 123.5
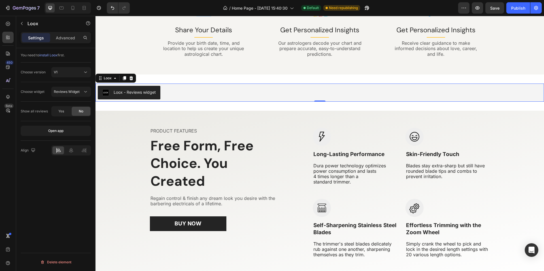
click at [119, 91] on div "Loox - Reviews widget" at bounding box center [135, 92] width 42 height 6
click at [110, 78] on div "Loox" at bounding box center [108, 78] width 10 height 5
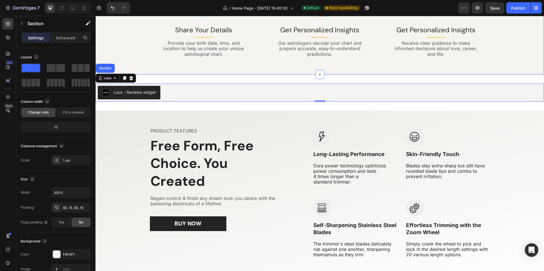
click at [191, 72] on div "How It Works Heading Image Share Your Details Text block Title Line Provide you…" at bounding box center [319, 16] width 448 height 115
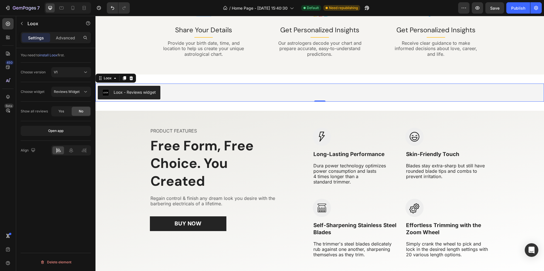
click at [139, 91] on div "Loox - Reviews widget" at bounding box center [135, 92] width 42 height 6
click at [67, 89] on span "Reviews Widget" at bounding box center [67, 91] width 26 height 4
click at [73, 114] on span "Rating Widget" at bounding box center [65, 116] width 22 height 5
click at [75, 92] on span "Rating Widget" at bounding box center [65, 91] width 22 height 4
click at [71, 105] on span "Reviews Widget" at bounding box center [67, 105] width 26 height 5
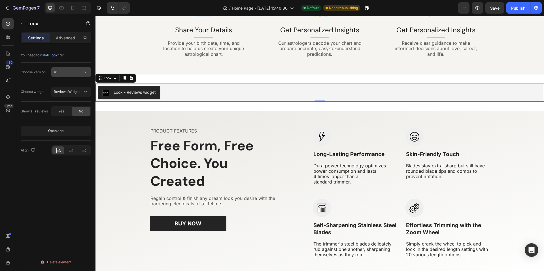
click at [71, 72] on div "V1" at bounding box center [68, 72] width 29 height 5
click at [0, 0] on div "V2" at bounding box center [0, 0] width 0 height 0
click at [74, 73] on div "V2" at bounding box center [68, 72] width 29 height 5
click at [68, 86] on p "V1" at bounding box center [70, 86] width 32 height 5
click at [48, 56] on span "install Loox" at bounding box center [48, 55] width 18 height 4
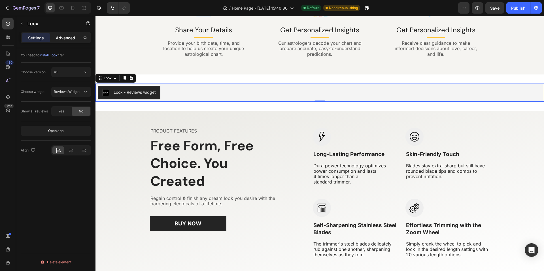
click at [68, 40] on p "Advanced" at bounding box center [65, 38] width 19 height 6
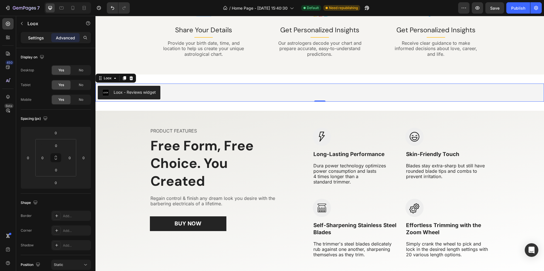
click at [39, 38] on p "Settings" at bounding box center [36, 38] width 16 height 6
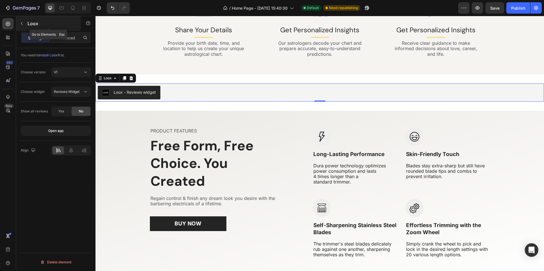
click at [27, 25] on p "Loox" at bounding box center [51, 23] width 48 height 7
click at [190, 92] on div "Loox - Reviews widget" at bounding box center [320, 93] width 444 height 14
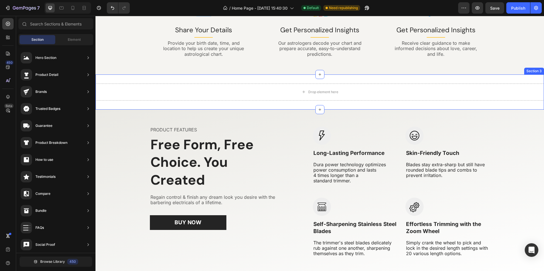
click at [526, 78] on div "Drop element here Section 3" at bounding box center [319, 91] width 448 height 35
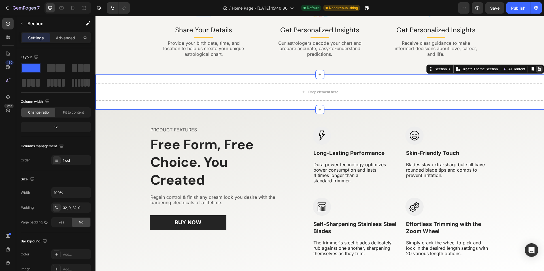
click at [537, 71] on icon at bounding box center [539, 69] width 4 height 4
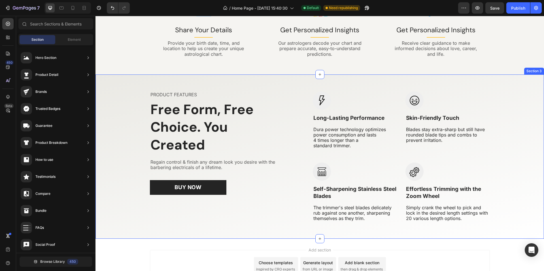
scroll to position [30, 0]
click at [127, 88] on div "PRODUCT FEATURES Text block Free Form, Free Choice. You Created Heading Regain …" at bounding box center [319, 156] width 448 height 165
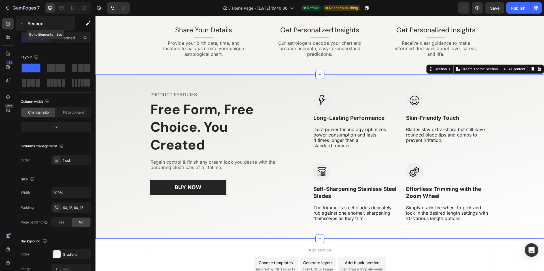
click at [27, 26] on div "Section" at bounding box center [45, 23] width 59 height 15
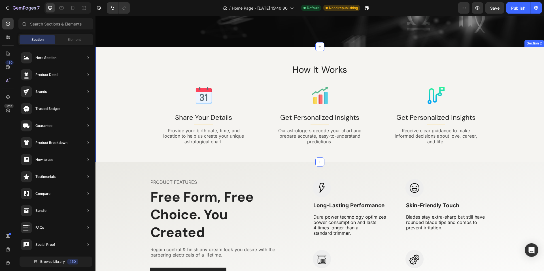
scroll to position [238, 0]
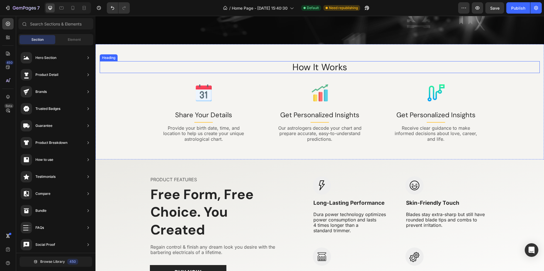
click at [136, 73] on h2 "How It Works" at bounding box center [320, 67] width 440 height 12
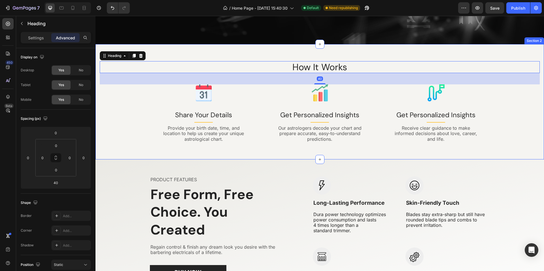
click at [137, 49] on div "How It Works Heading 40 Image Share Your Details Text block Title Line Provide …" at bounding box center [319, 101] width 448 height 115
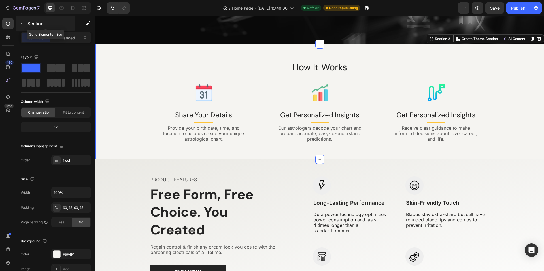
click at [22, 20] on button "button" at bounding box center [21, 23] width 9 height 9
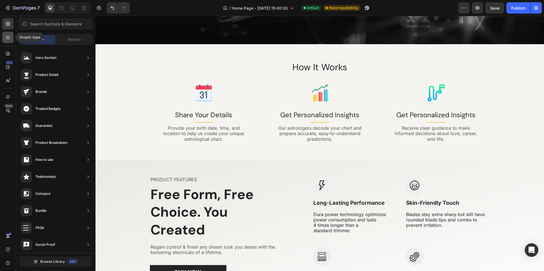
click at [4, 35] on div at bounding box center [7, 37] width 11 height 11
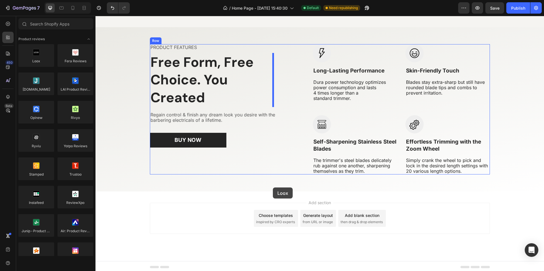
scroll to position [373, 0]
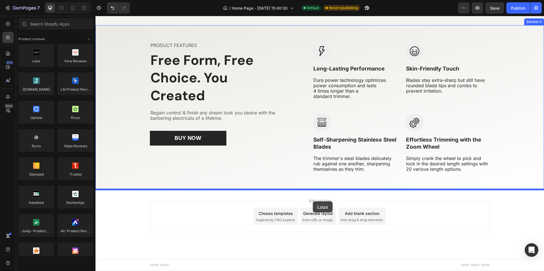
drag, startPoint x: 140, startPoint y: 80, endPoint x: 313, endPoint y: 201, distance: 211.1
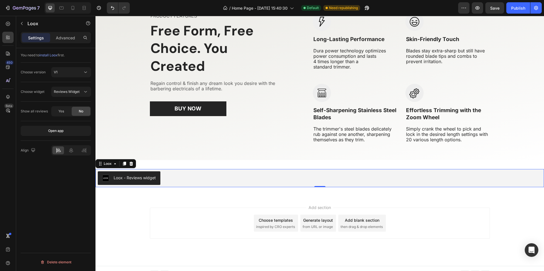
scroll to position [409, 0]
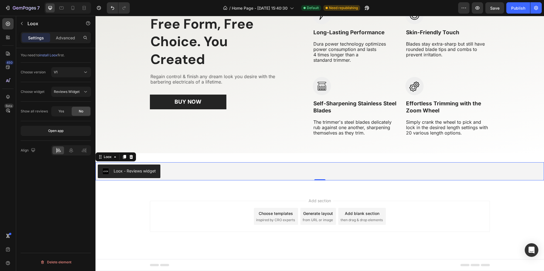
click at [144, 173] on div "Loox - Reviews widget" at bounding box center [135, 171] width 42 height 6
click at [64, 67] on button "V1" at bounding box center [71, 72] width 40 height 10
click at [68, 96] on p "V2" at bounding box center [70, 96] width 32 height 5
click at [65, 75] on button "V2" at bounding box center [71, 72] width 40 height 10
click at [65, 85] on p "V1" at bounding box center [70, 86] width 32 height 5
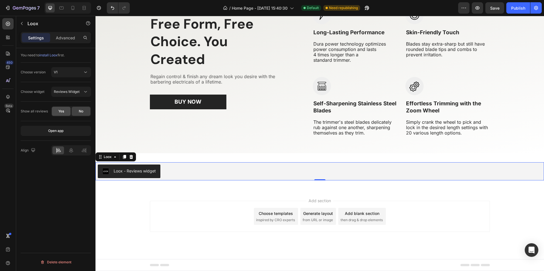
click at [66, 112] on div "Yes" at bounding box center [61, 111] width 19 height 9
click at [83, 112] on span "No" at bounding box center [81, 111] width 5 height 5
click at [64, 112] on span "Yes" at bounding box center [61, 111] width 6 height 5
click at [82, 111] on span "No" at bounding box center [81, 111] width 5 height 5
click at [60, 118] on div "Show all reviews Yes No" at bounding box center [56, 112] width 70 height 20
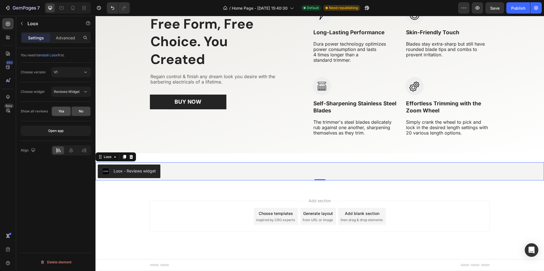
click at [62, 112] on span "Yes" at bounding box center [61, 111] width 6 height 5
click at [61, 131] on div "Open app" at bounding box center [55, 130] width 15 height 5
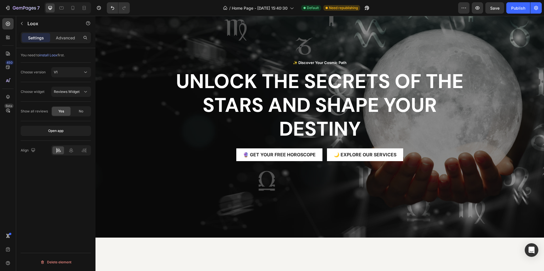
scroll to position [0, 0]
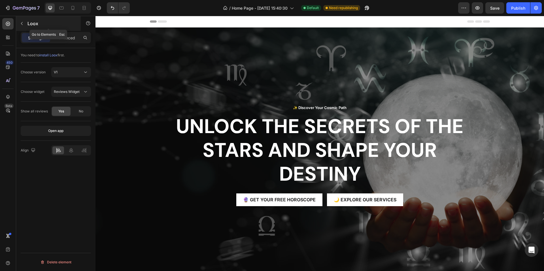
click at [20, 27] on button "button" at bounding box center [21, 23] width 9 height 9
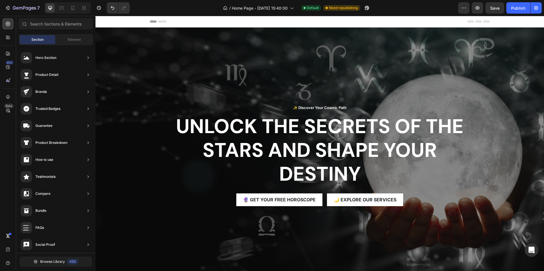
click at [43, 42] on div "Section" at bounding box center [38, 39] width 36 height 9
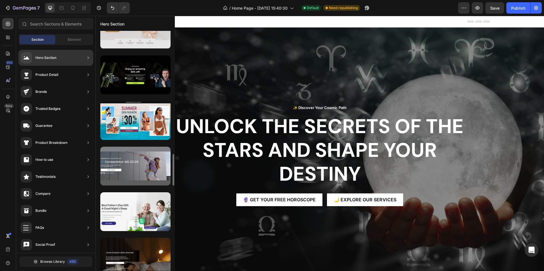
scroll to position [736, 0]
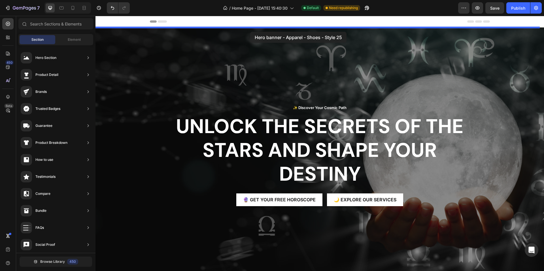
drag, startPoint x: 215, startPoint y: 117, endPoint x: 251, endPoint y: 30, distance: 94.0
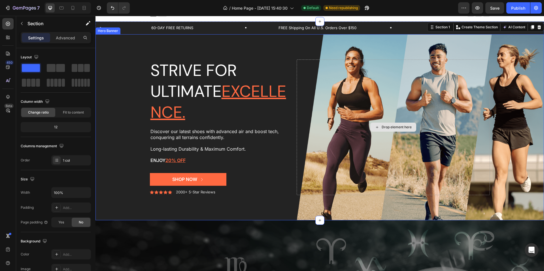
scroll to position [0, 0]
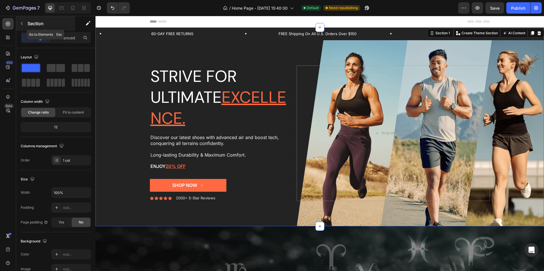
click at [26, 22] on button "button" at bounding box center [21, 23] width 9 height 9
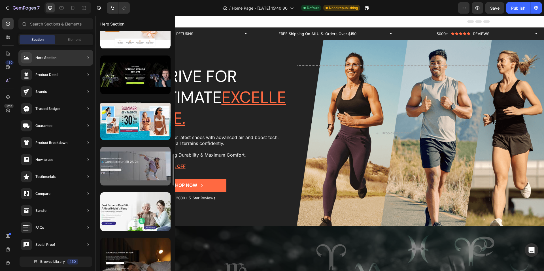
scroll to position [963, 0]
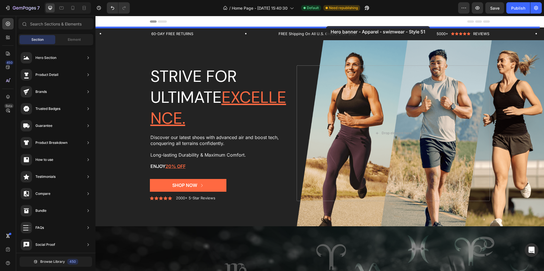
drag, startPoint x: 223, startPoint y: 106, endPoint x: 324, endPoint y: 26, distance: 128.6
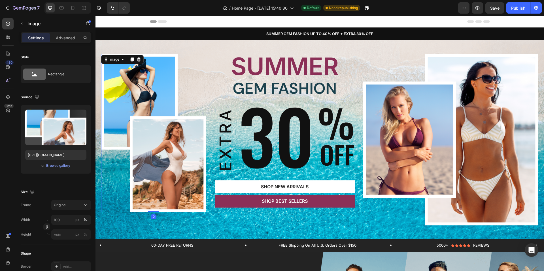
click at [149, 162] on img at bounding box center [153, 133] width 105 height 158
click at [158, 156] on img at bounding box center [153, 133] width 105 height 158
click at [453, 119] on img at bounding box center [450, 140] width 175 height 172
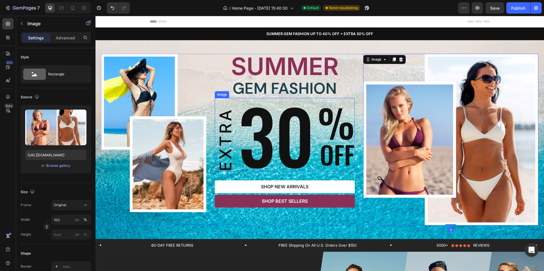
click at [230, 136] on img at bounding box center [285, 134] width 140 height 73
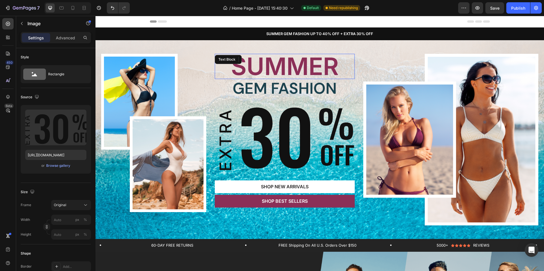
click at [265, 66] on p "SUMMER" at bounding box center [284, 66] width 139 height 24
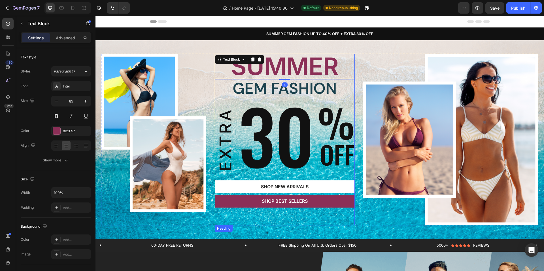
click at [315, 85] on h2 "GEM FASHION" at bounding box center [285, 88] width 140 height 17
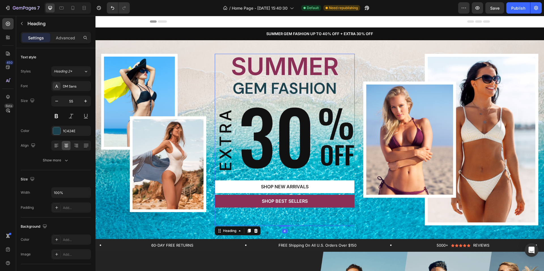
click at [310, 89] on h2 "GEM FASHION" at bounding box center [285, 88] width 140 height 17
click at [310, 89] on p "GEM FASHION" at bounding box center [284, 89] width 139 height 16
click at [251, 87] on p "GEM FASHION" at bounding box center [284, 89] width 139 height 16
click at [309, 68] on p "SUMMER" at bounding box center [284, 66] width 139 height 24
click at [222, 126] on img at bounding box center [285, 134] width 140 height 73
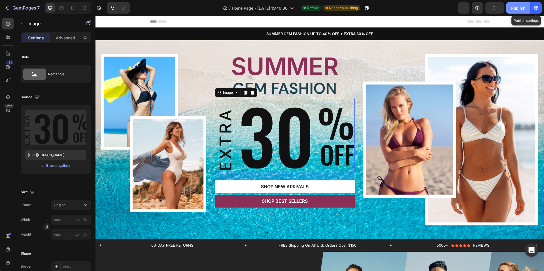
type input "[URL][DOMAIN_NAME]"
click at [516, 8] on div "Publish" at bounding box center [518, 8] width 14 height 6
click at [31, 20] on div "Image" at bounding box center [48, 23] width 65 height 15
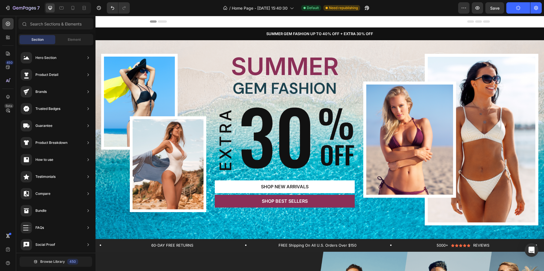
click at [35, 44] on div "Section Element" at bounding box center [55, 39] width 75 height 11
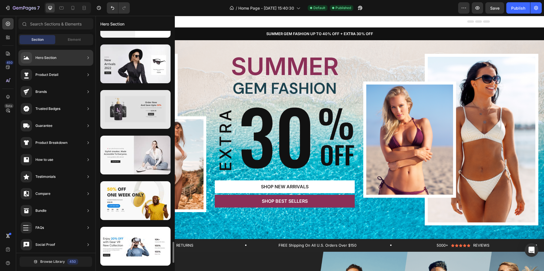
scroll to position [2433, 0]
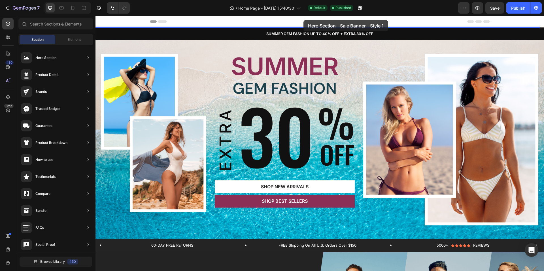
drag, startPoint x: 231, startPoint y: 186, endPoint x: 303, endPoint y: 20, distance: 181.0
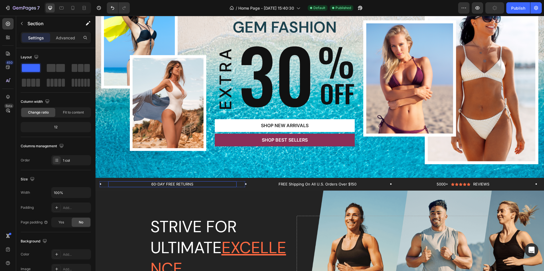
scroll to position [255, 0]
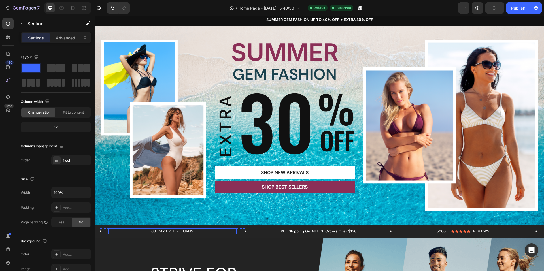
click at [164, 117] on img at bounding box center [153, 119] width 105 height 158
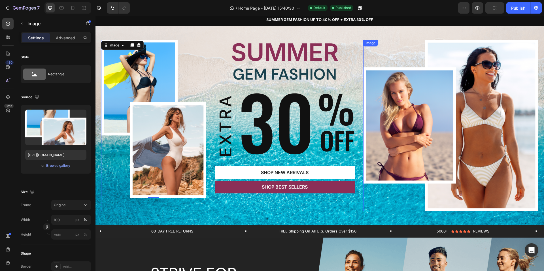
click at [479, 111] on img at bounding box center [450, 126] width 175 height 172
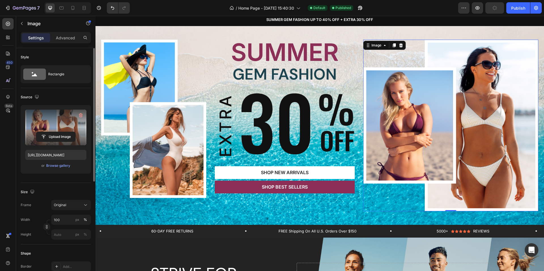
click at [53, 131] on label at bounding box center [55, 128] width 61 height 36
click at [53, 132] on input "file" at bounding box center [55, 137] width 39 height 10
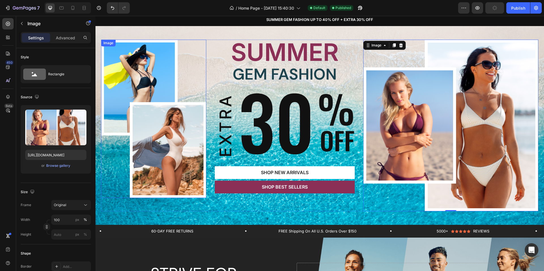
click at [166, 122] on img at bounding box center [153, 119] width 105 height 158
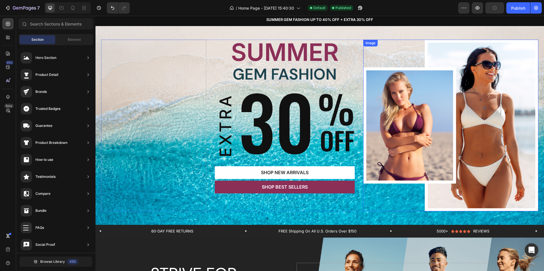
click at [432, 123] on img at bounding box center [450, 126] width 175 height 172
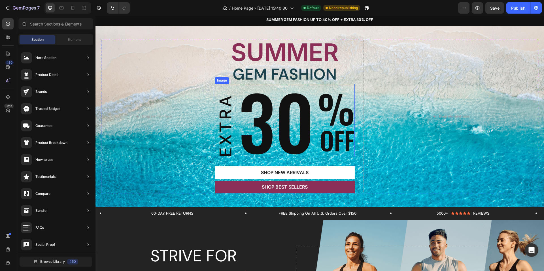
click at [232, 114] on img at bounding box center [285, 120] width 140 height 73
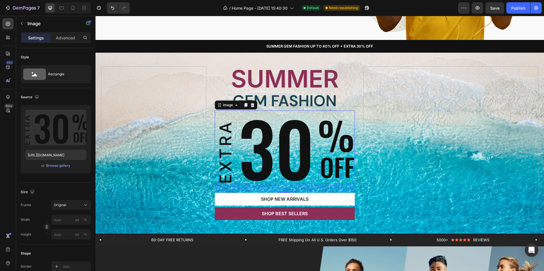
scroll to position [227, 0]
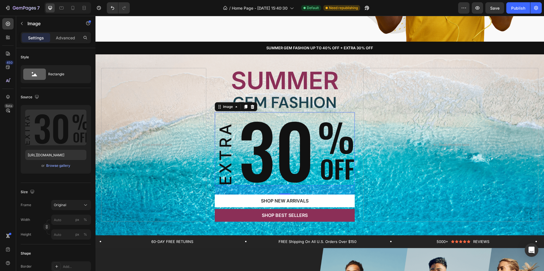
click at [251, 135] on img at bounding box center [285, 148] width 140 height 73
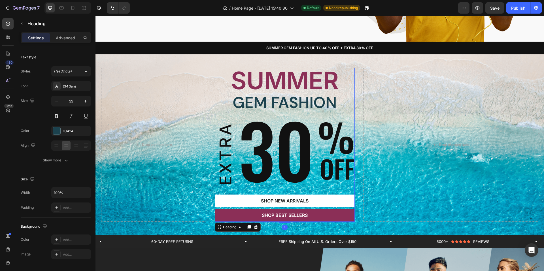
click at [279, 97] on h2 "GEM FASHION" at bounding box center [285, 102] width 140 height 17
click at [296, 108] on h2 "GEM FASHION" at bounding box center [285, 102] width 140 height 17
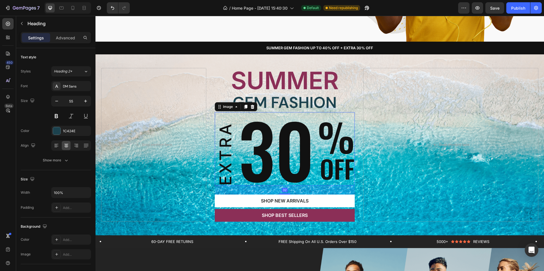
click at [303, 135] on img at bounding box center [285, 148] width 140 height 73
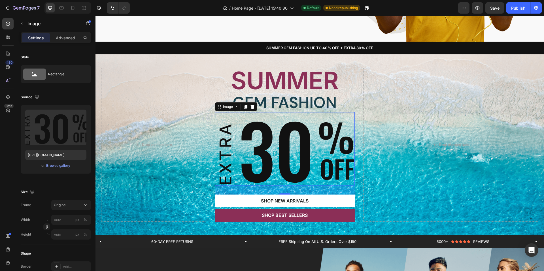
click at [306, 143] on img at bounding box center [285, 148] width 140 height 73
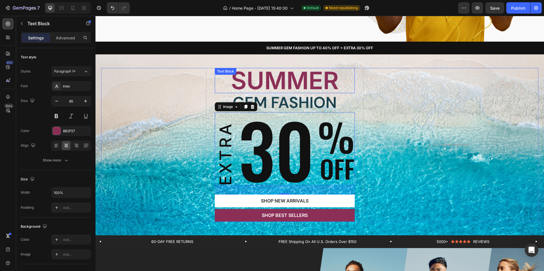
click at [321, 92] on p "SUMMER" at bounding box center [284, 81] width 139 height 24
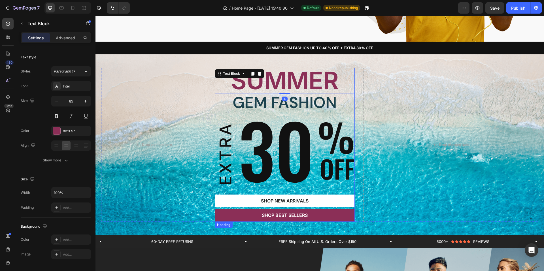
click at [319, 99] on p "GEM FASHION" at bounding box center [284, 103] width 139 height 16
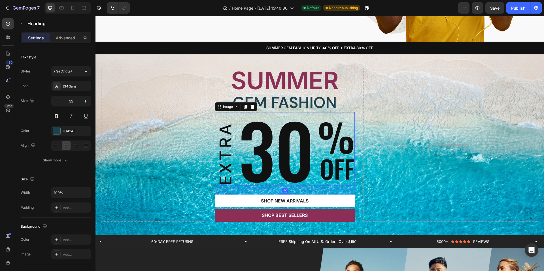
click at [311, 149] on img at bounding box center [285, 148] width 140 height 73
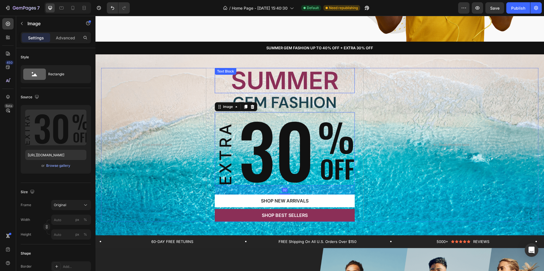
click at [317, 85] on p "SUMMER" at bounding box center [284, 81] width 139 height 24
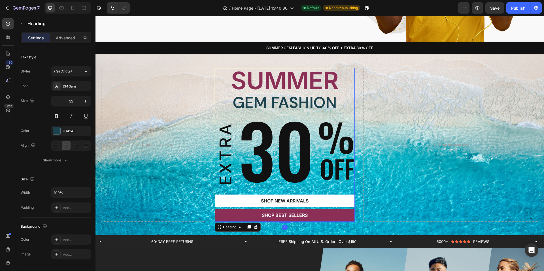
click at [336, 108] on p "GEM FASHION" at bounding box center [284, 103] width 139 height 16
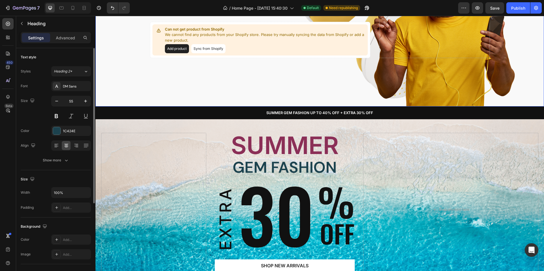
scroll to position [0, 0]
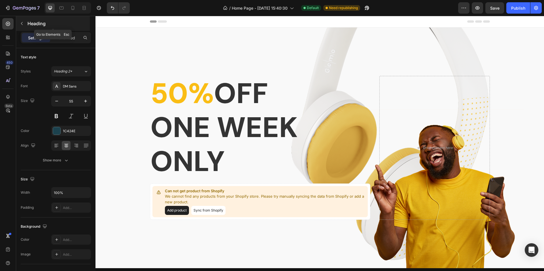
click at [25, 23] on button "button" at bounding box center [21, 23] width 9 height 9
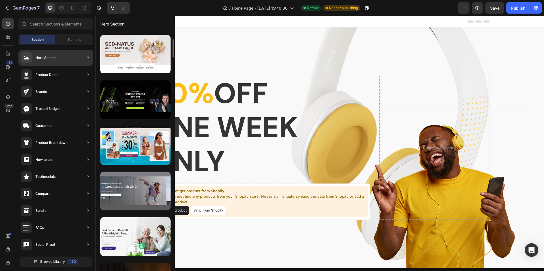
scroll to position [966, 0]
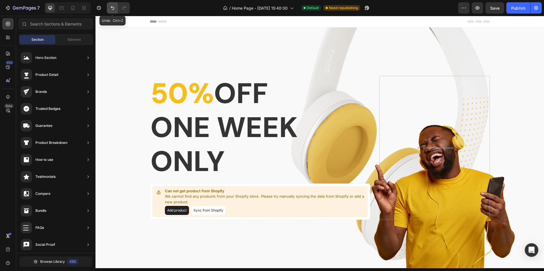
click at [117, 7] on button "Undo/Redo" at bounding box center [112, 7] width 11 height 11
click at [114, 7] on icon "Undo/Redo" at bounding box center [113, 8] width 6 height 6
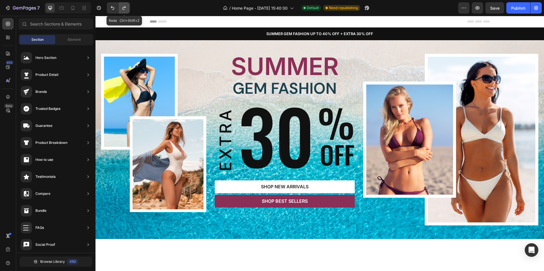
click at [123, 6] on icon "Undo/Redo" at bounding box center [124, 8] width 6 height 6
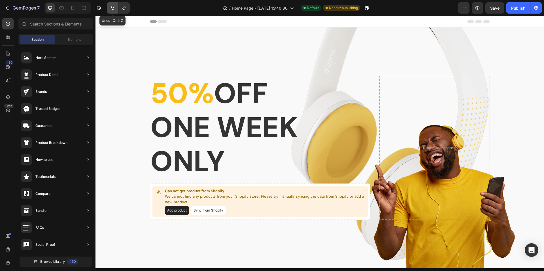
click at [114, 6] on icon "Undo/Redo" at bounding box center [113, 8] width 6 height 6
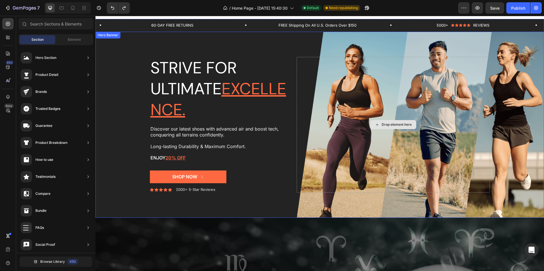
scroll to position [57, 0]
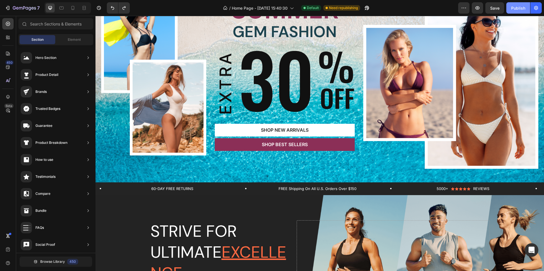
click at [513, 8] on div "Publish" at bounding box center [518, 8] width 14 height 6
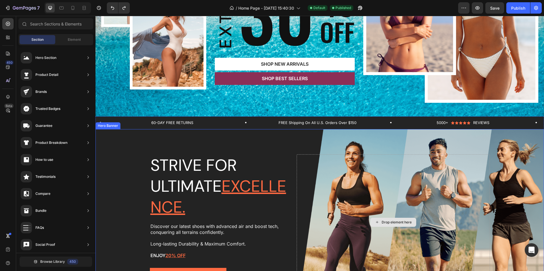
scroll to position [170, 0]
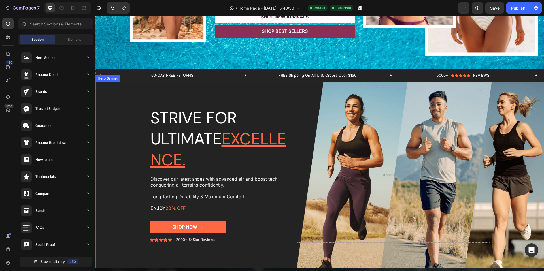
click at [121, 89] on div "Background Image" at bounding box center [319, 175] width 448 height 186
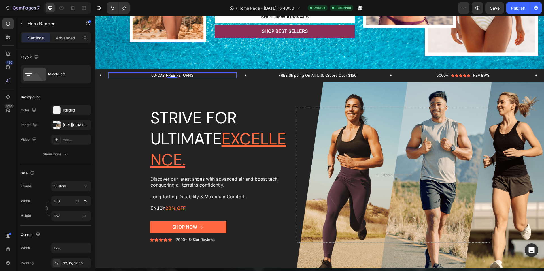
click at [227, 73] on p "60-DAY FREE RETURNS" at bounding box center [172, 75] width 127 height 5
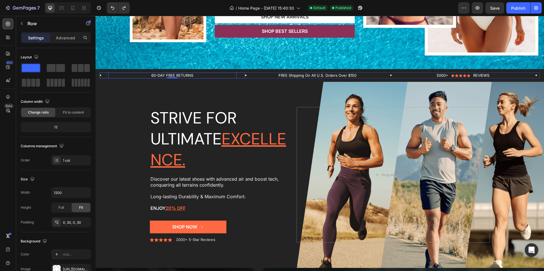
click at [240, 76] on div "60-DAY FREE RETURNS Text Block 0 Row" at bounding box center [172, 75] width 145 height 6
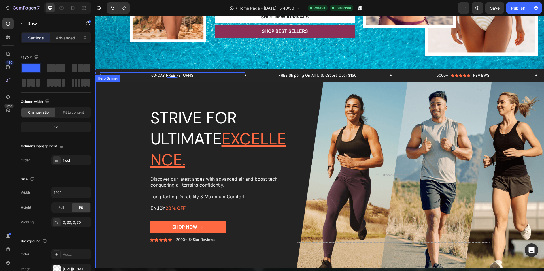
click at [135, 87] on div "Background Image" at bounding box center [319, 175] width 448 height 186
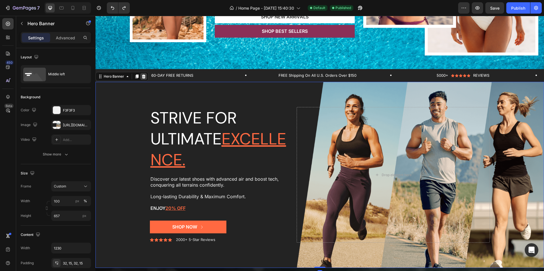
click at [142, 74] on icon at bounding box center [143, 76] width 5 height 5
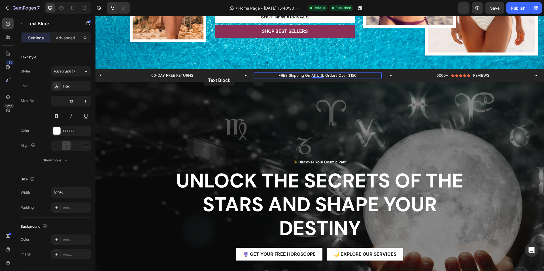
drag, startPoint x: 281, startPoint y: 72, endPoint x: 199, endPoint y: 75, distance: 81.6
click at [200, 75] on div "60-DAY FREE RETURNS Text Block Row FREE Shipping On All U.S. Orders Over $150 T…" at bounding box center [320, 75] width 440 height 6
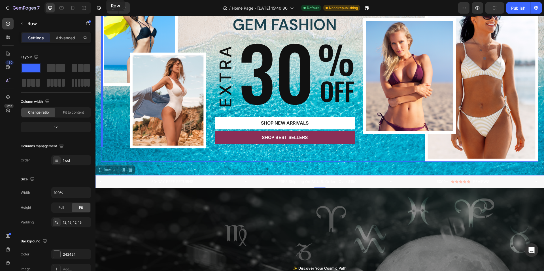
scroll to position [0, 0]
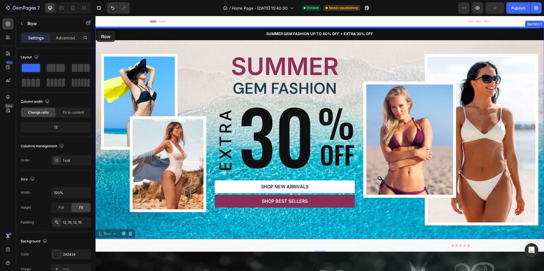
drag, startPoint x: 101, startPoint y: 65, endPoint x: 97, endPoint y: 31, distance: 34.5
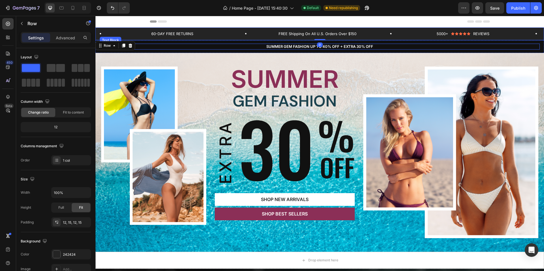
click at [325, 48] on p "SUMMER GEM FASHION UP TO 40% OFF + EXTRA 30% OFF" at bounding box center [319, 46] width 439 height 5
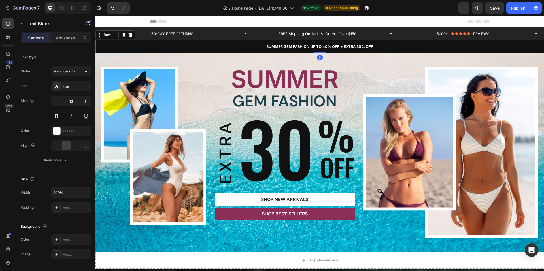
click at [159, 51] on div "SUMMER GEM FASHION UP TO 40% OFF + EXTRA 30% OFF Text Block Row 0" at bounding box center [319, 46] width 448 height 13
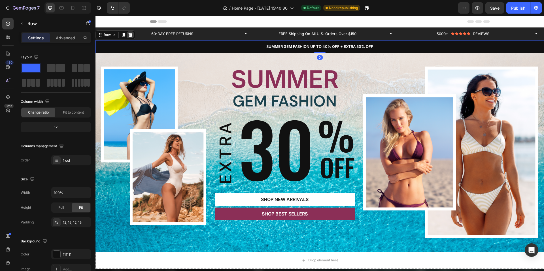
click at [131, 35] on icon at bounding box center [130, 35] width 5 height 5
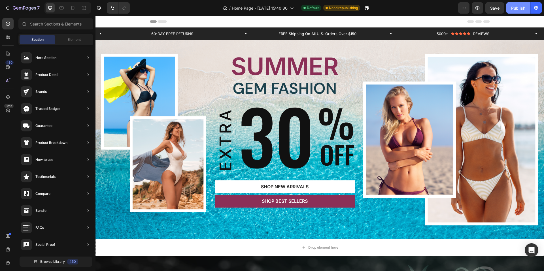
click at [515, 10] on div "Publish" at bounding box center [518, 8] width 14 height 6
